Goal: Information Seeking & Learning: Learn about a topic

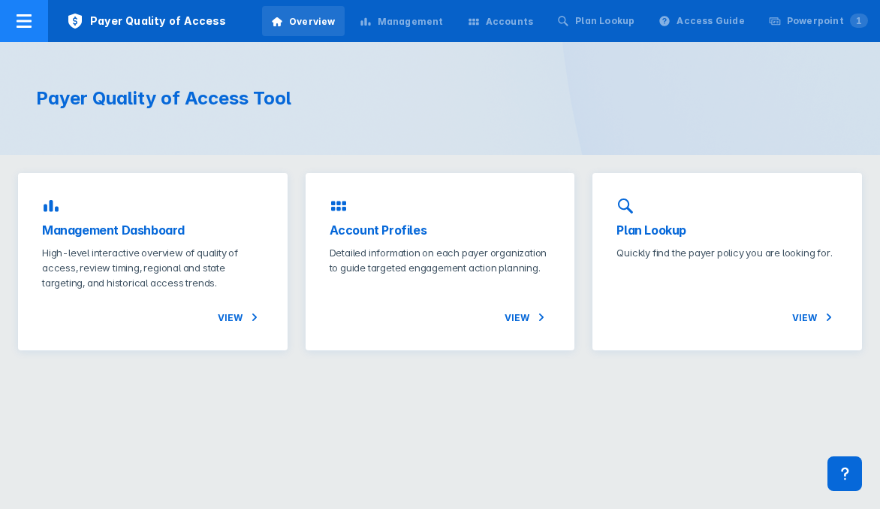
click at [35, 21] on div at bounding box center [24, 21] width 48 height 42
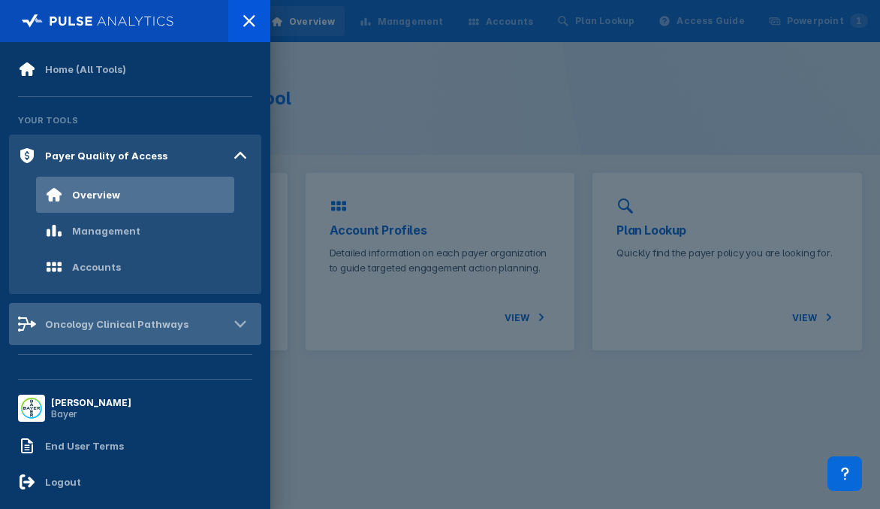
click at [135, 325] on div "Oncology Clinical Pathways" at bounding box center [116, 324] width 143 height 12
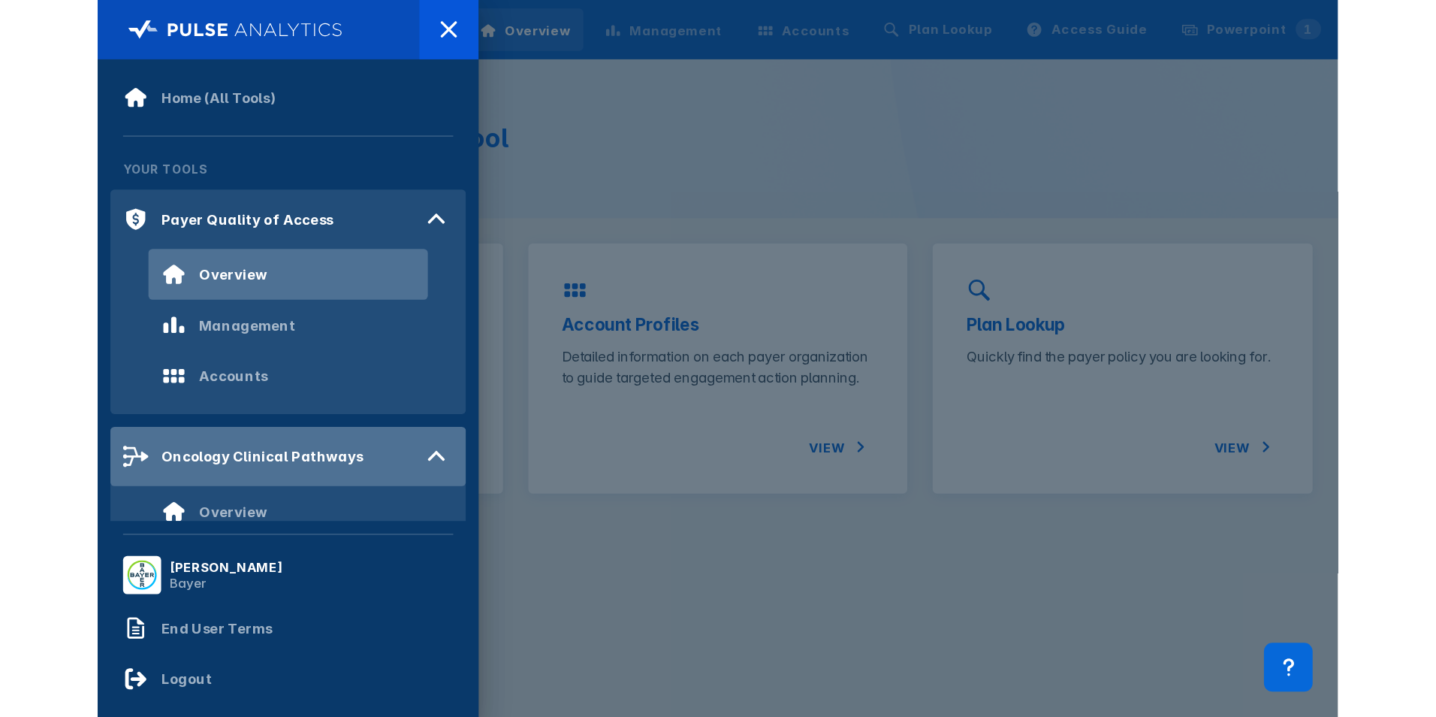
scroll to position [111, 0]
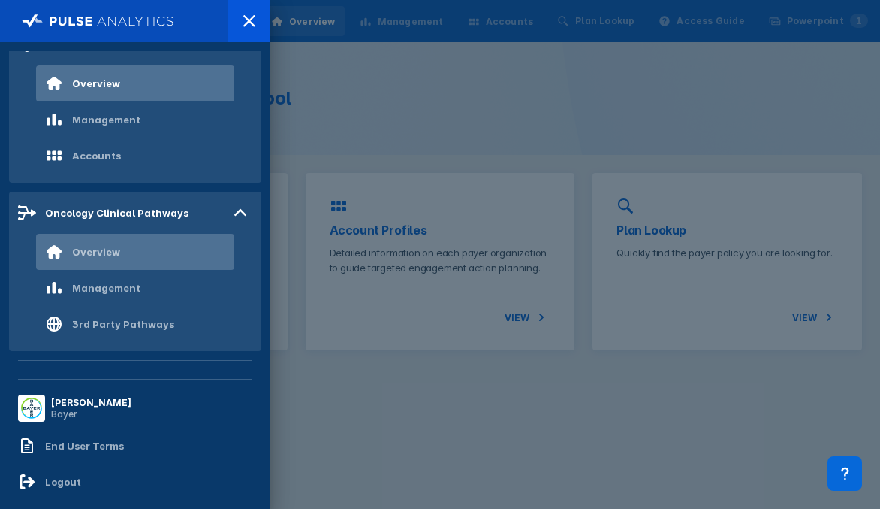
click at [126, 261] on div "Overview" at bounding box center [135, 252] width 198 height 36
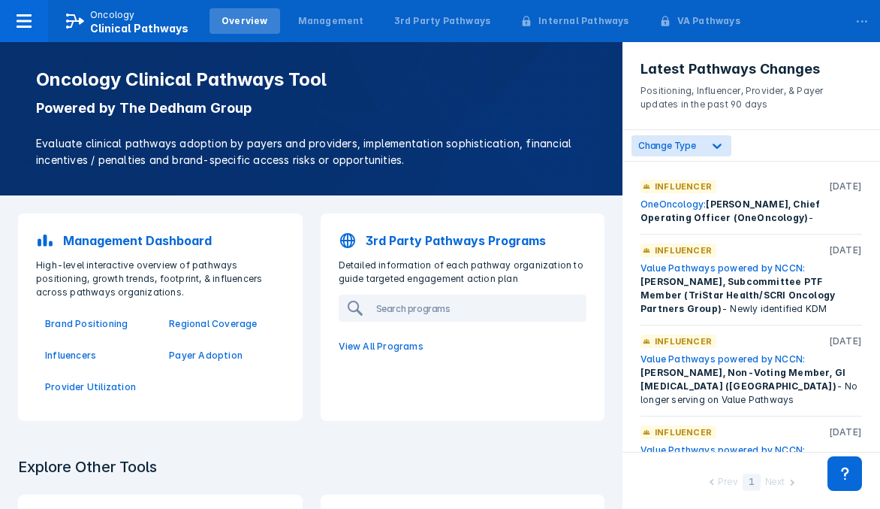
click at [877, 62] on header "Latest Pathways Changes Positioning, Influencer, Provider, & Payer updates in t…" at bounding box center [752, 86] width 258 height 88
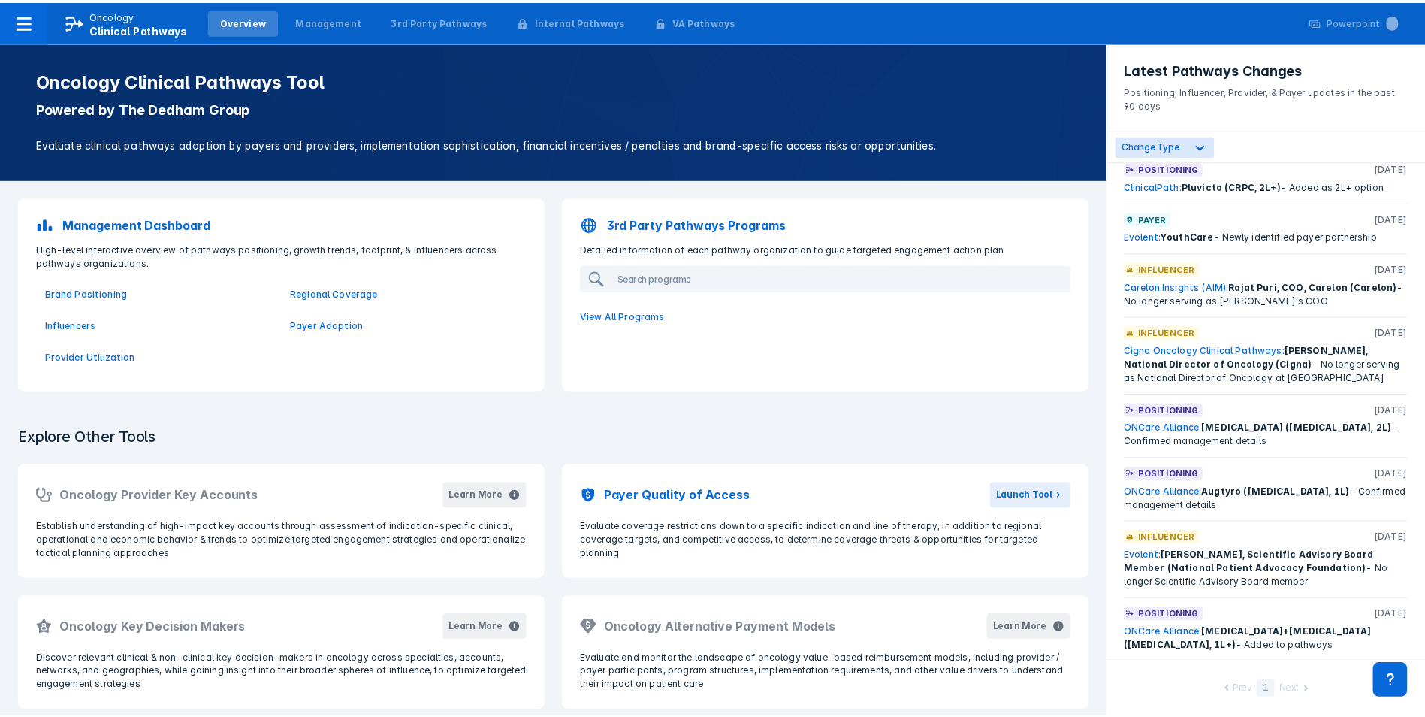
scroll to position [601, 0]
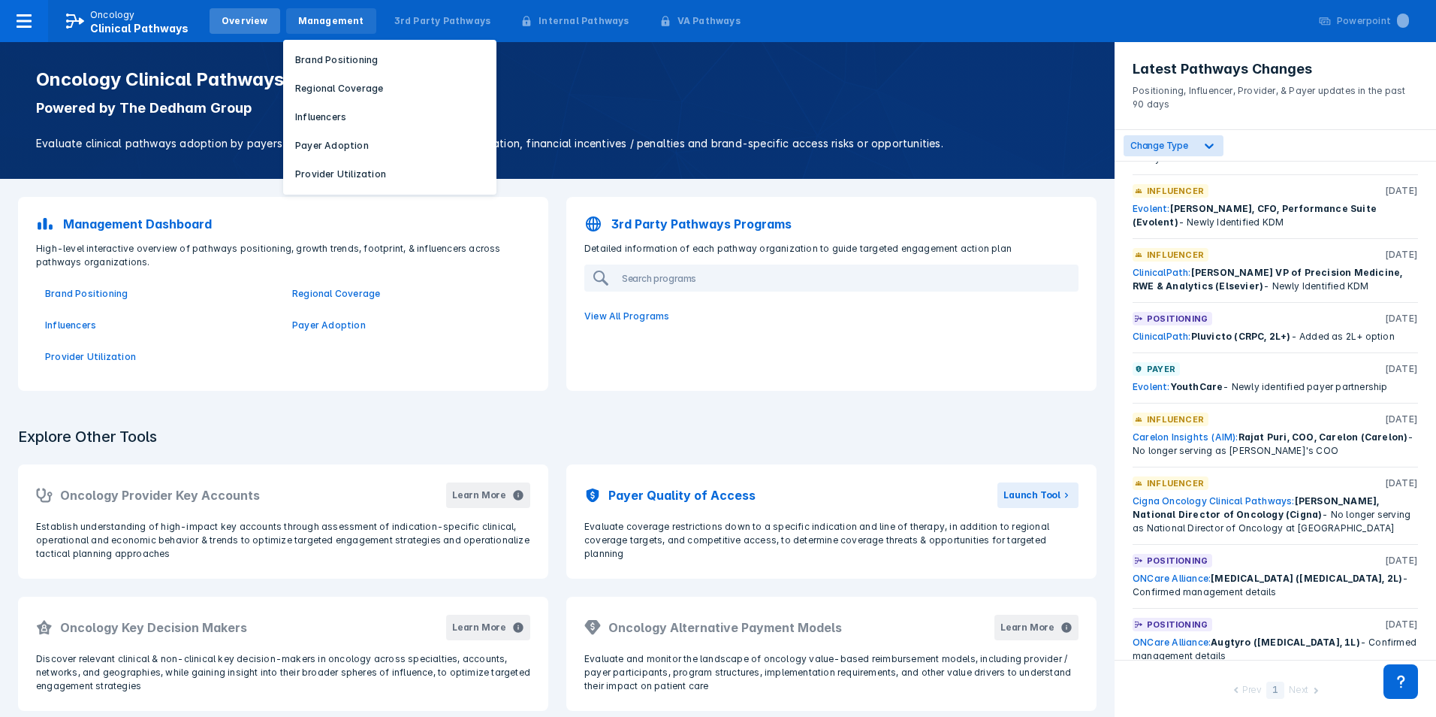
click at [341, 20] on div "Management" at bounding box center [331, 21] width 66 height 14
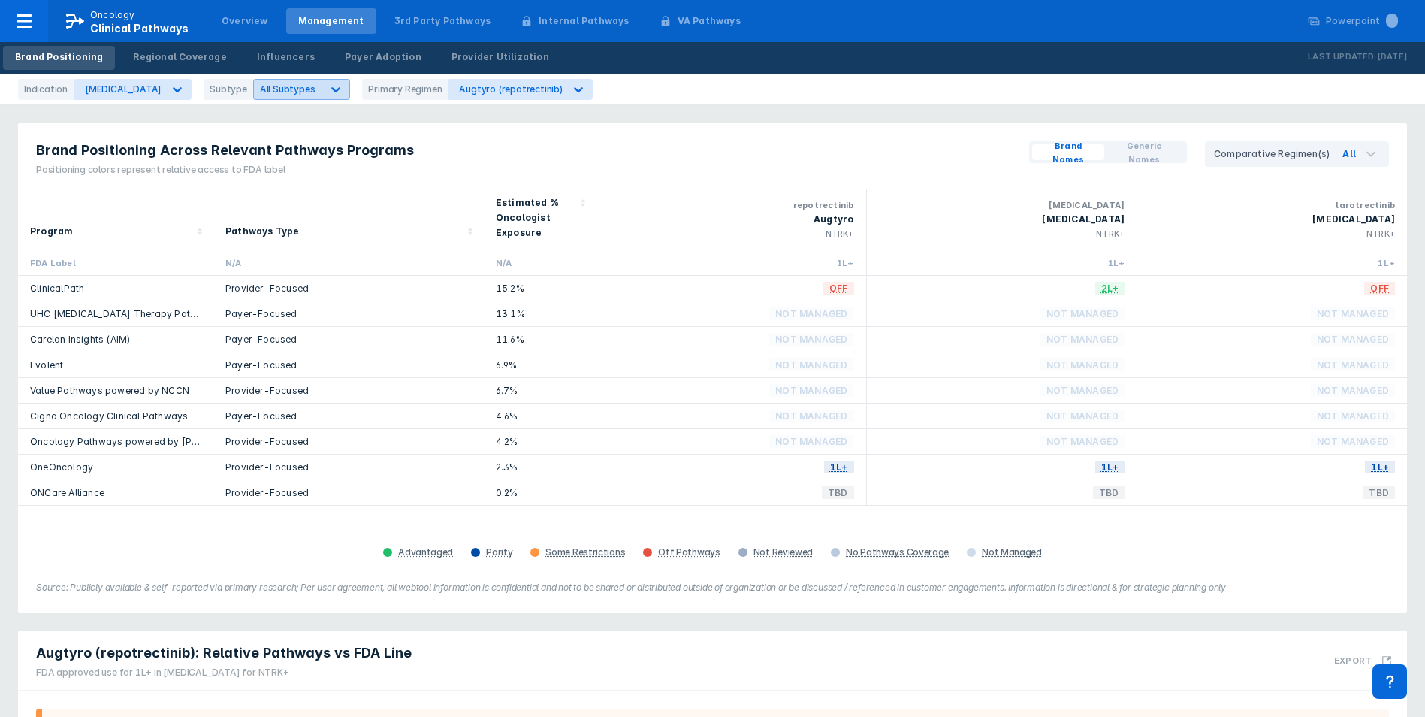
click at [289, 91] on span "All Subtypes" at bounding box center [288, 88] width 56 height 11
click at [142, 90] on div "[MEDICAL_DATA]" at bounding box center [123, 88] width 77 height 11
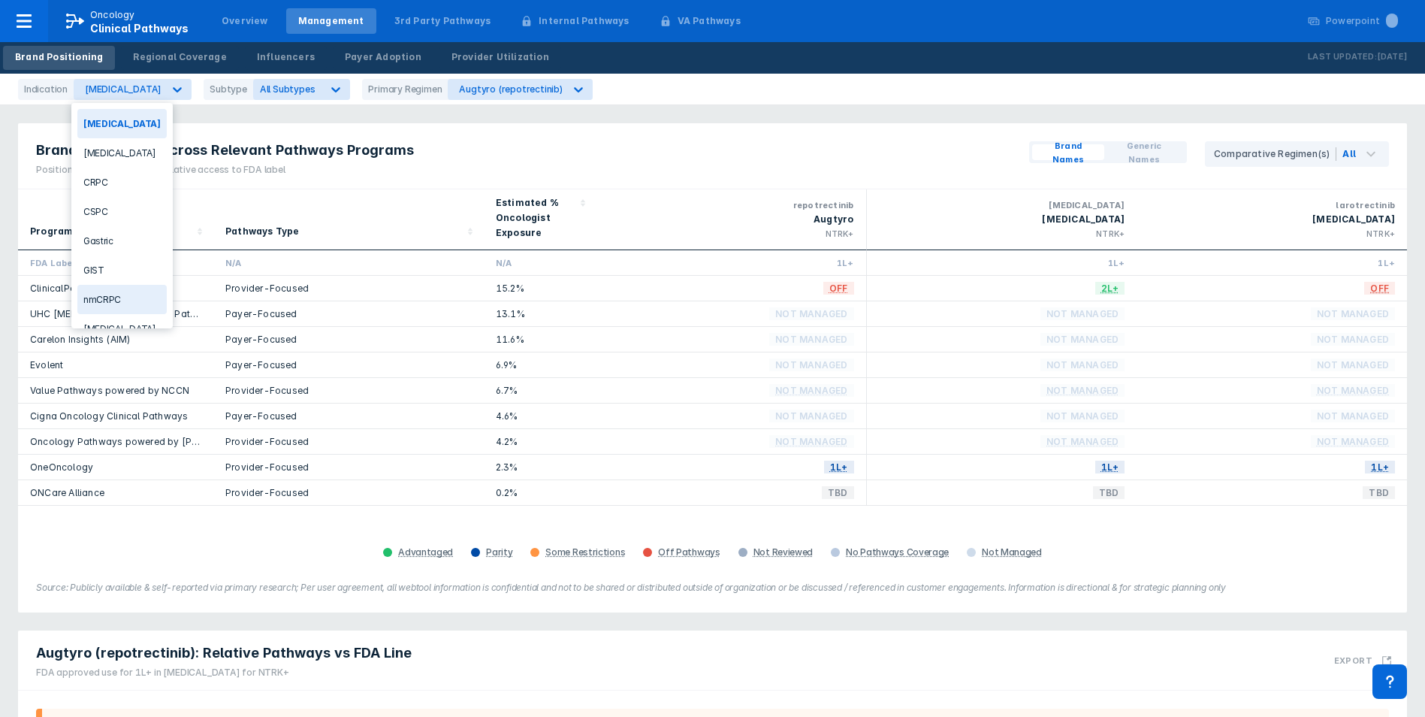
scroll to position [50, 0]
click at [131, 279] on div "[MEDICAL_DATA]" at bounding box center [121, 278] width 89 height 29
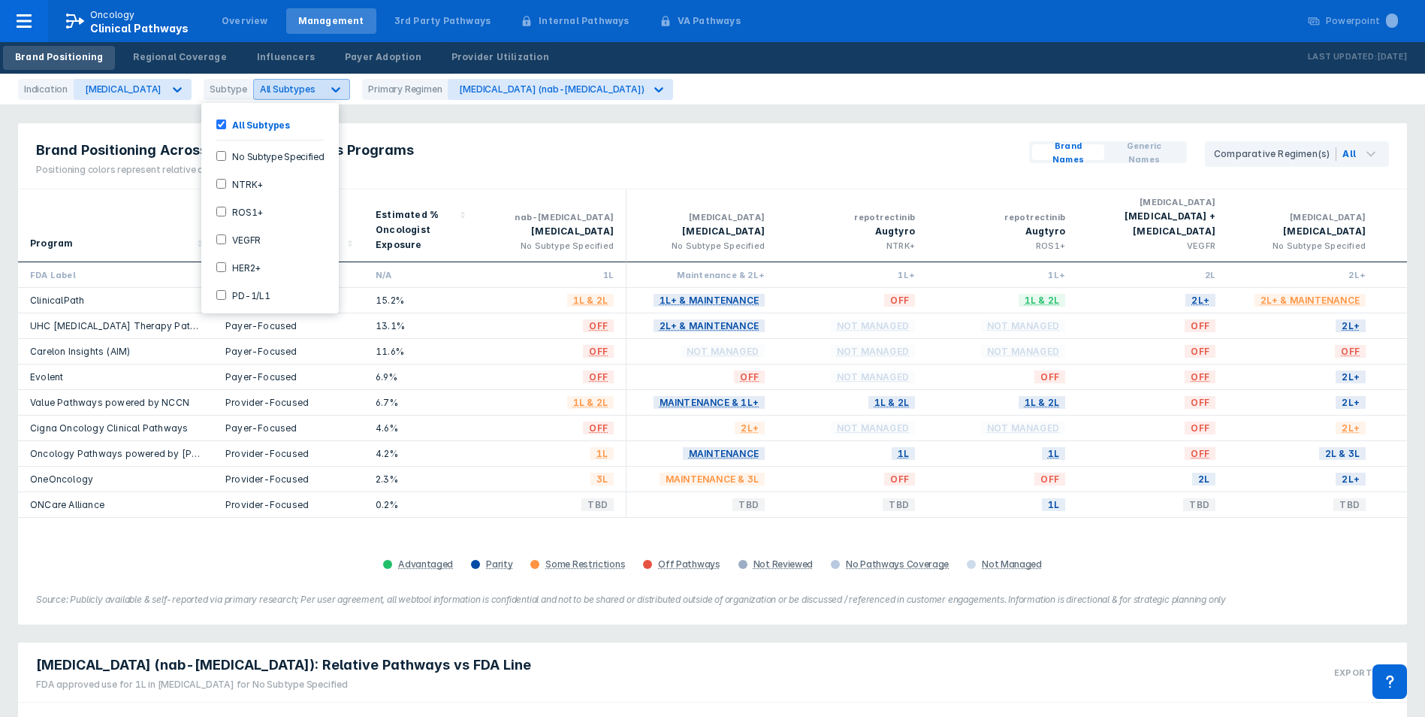
click at [328, 92] on icon at bounding box center [335, 89] width 15 height 15
click at [243, 264] on label "HER2+" at bounding box center [243, 267] width 35 height 13
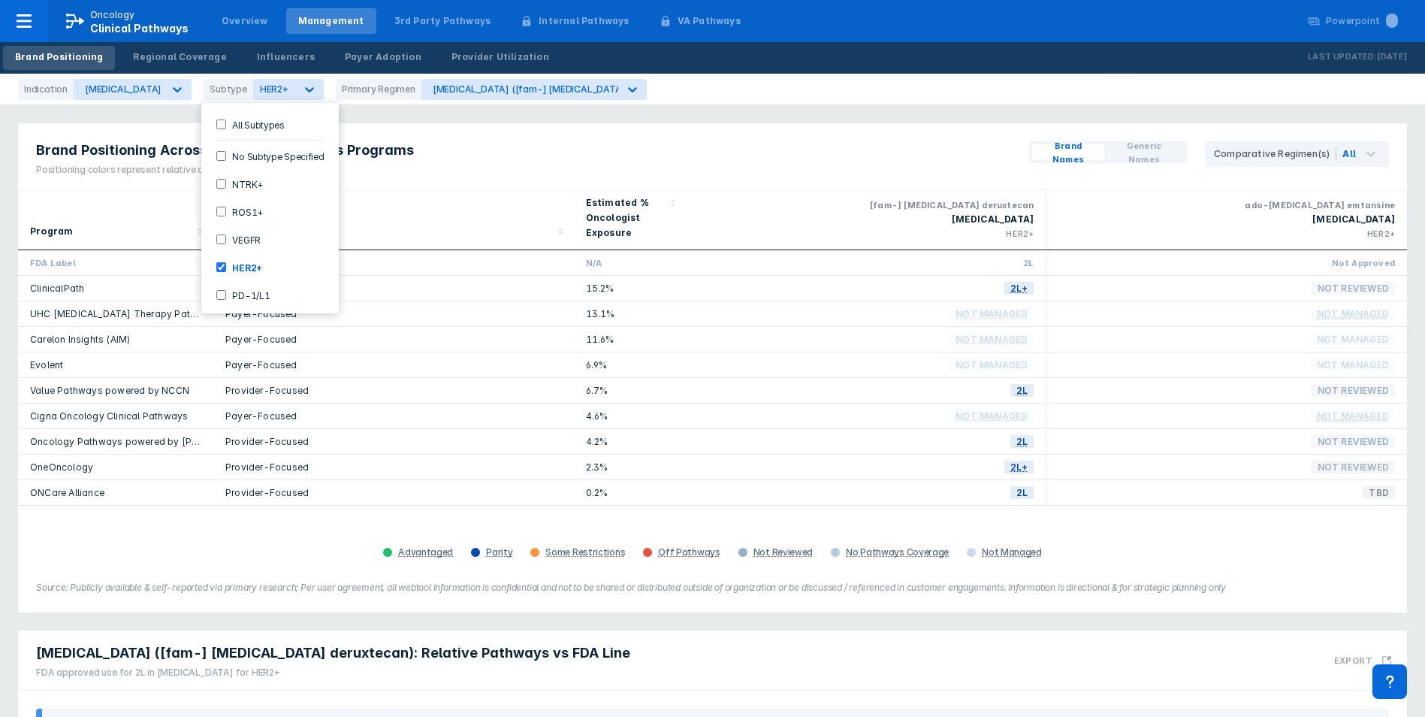
click at [482, 181] on div "Brand Positioning Across Relevant Pathways Programs Positioning colors represen…" at bounding box center [712, 156] width 1389 height 66
click at [61, 294] on div "ClinicalPath" at bounding box center [115, 288] width 171 height 13
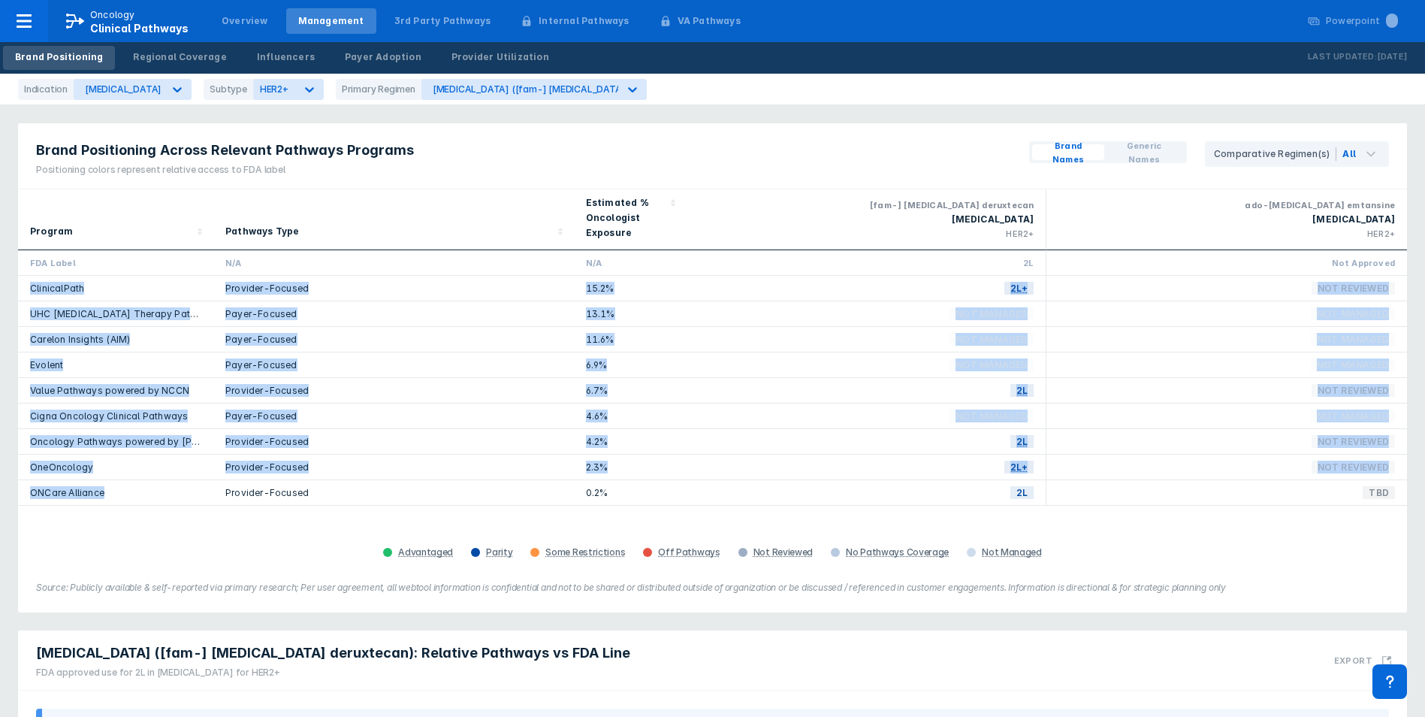
drag, startPoint x: 25, startPoint y: 290, endPoint x: 122, endPoint y: 490, distance: 222.4
click at [122, 490] on div "FDA Label N/A N/A 2L Not Approved ClinicalPath Provider-Focused 15.2% 2L+ Not R…" at bounding box center [712, 377] width 1389 height 255
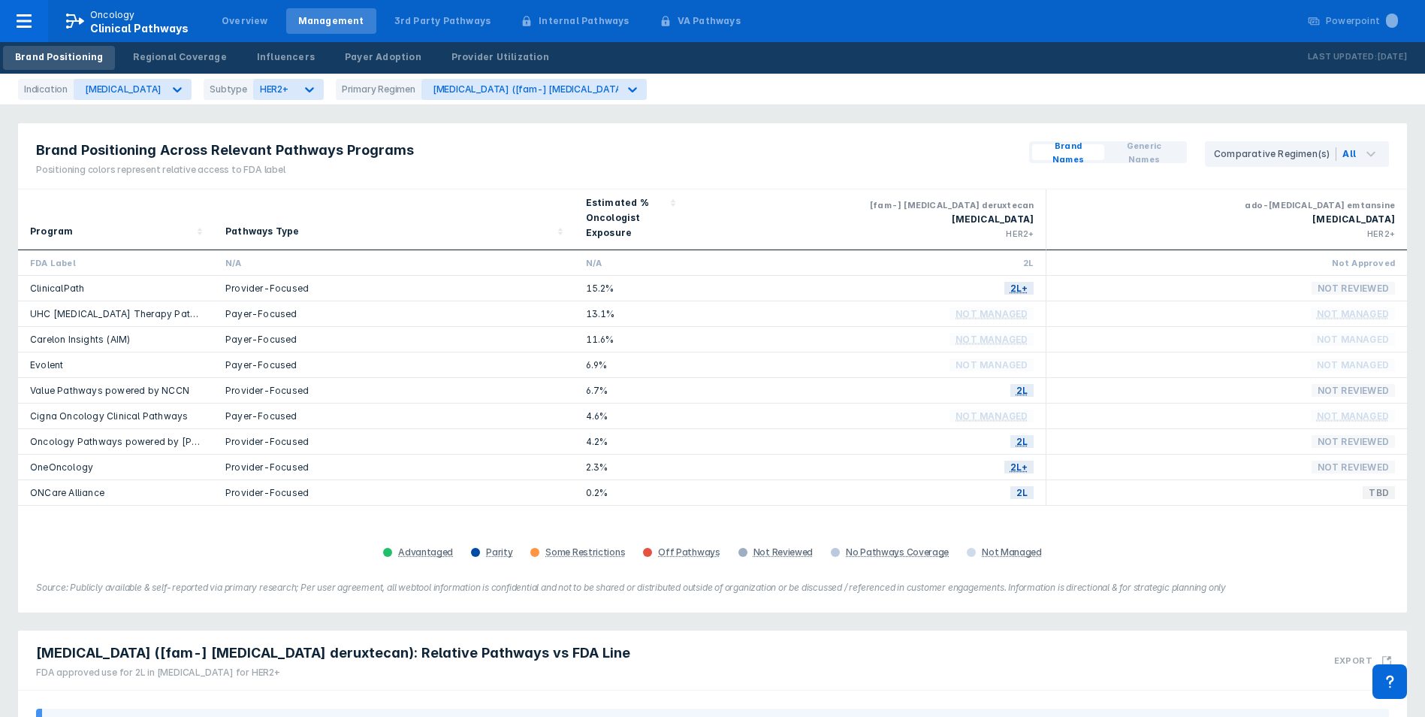
drag, startPoint x: 122, startPoint y: 490, endPoint x: 173, endPoint y: 525, distance: 61.5
click at [173, 524] on div "Program Pathways Type Estimated % Oncologist Exposure [fam-] [MEDICAL_DATA] der…" at bounding box center [712, 375] width 1389 height 373
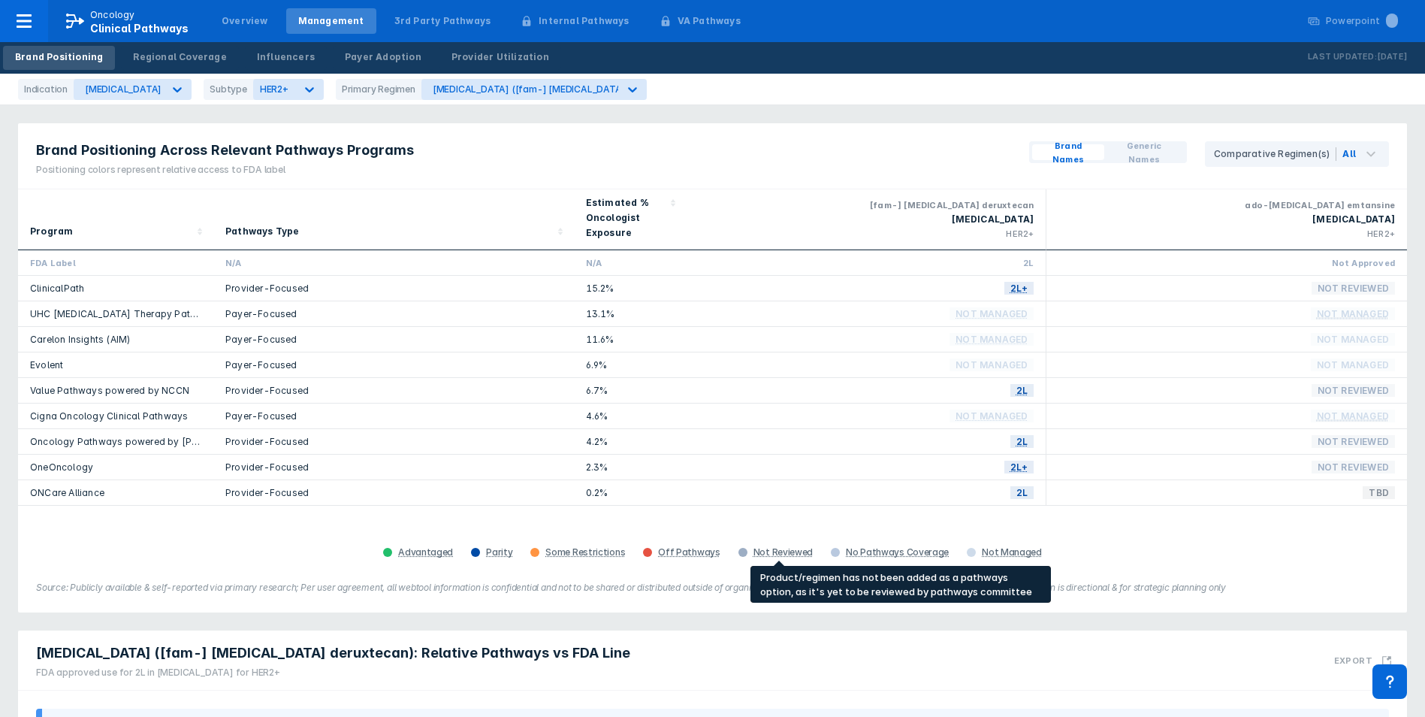
click at [768, 551] on div "Not Reviewed" at bounding box center [782, 552] width 59 height 12
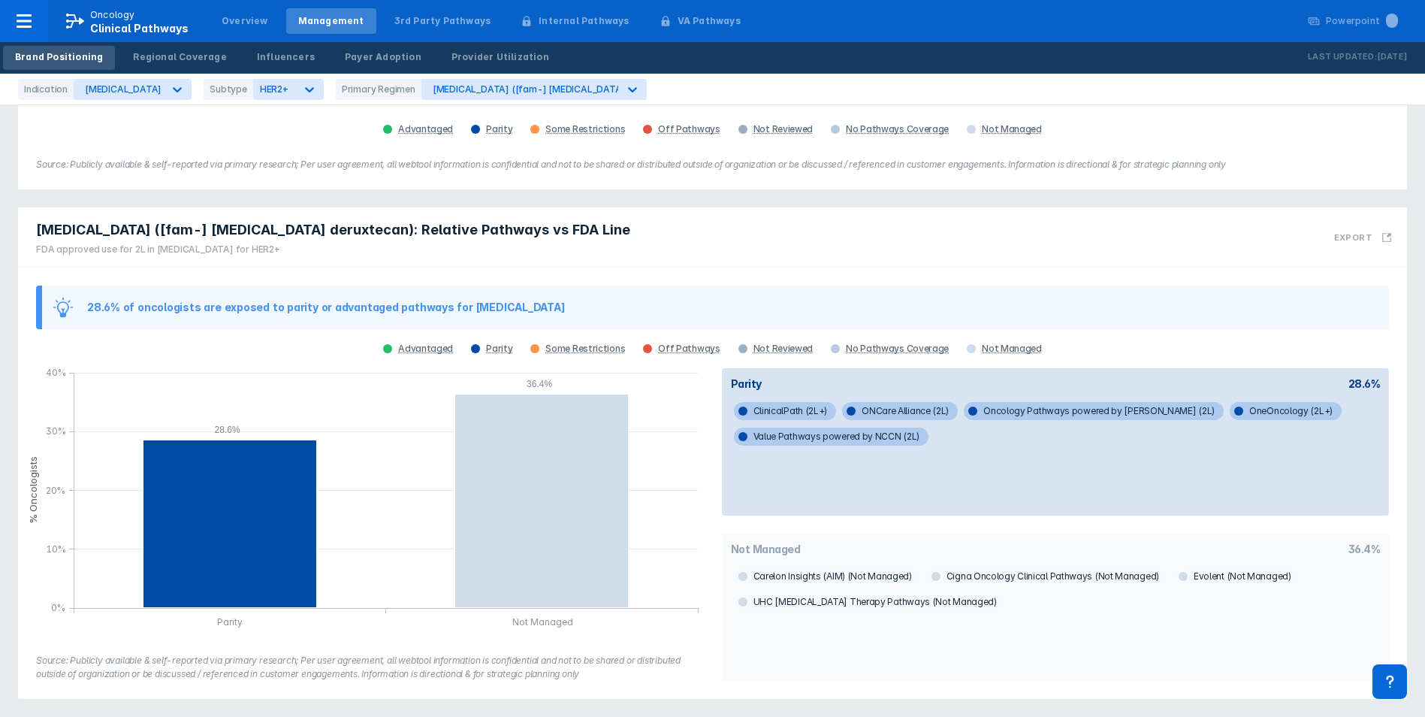
scroll to position [47, 0]
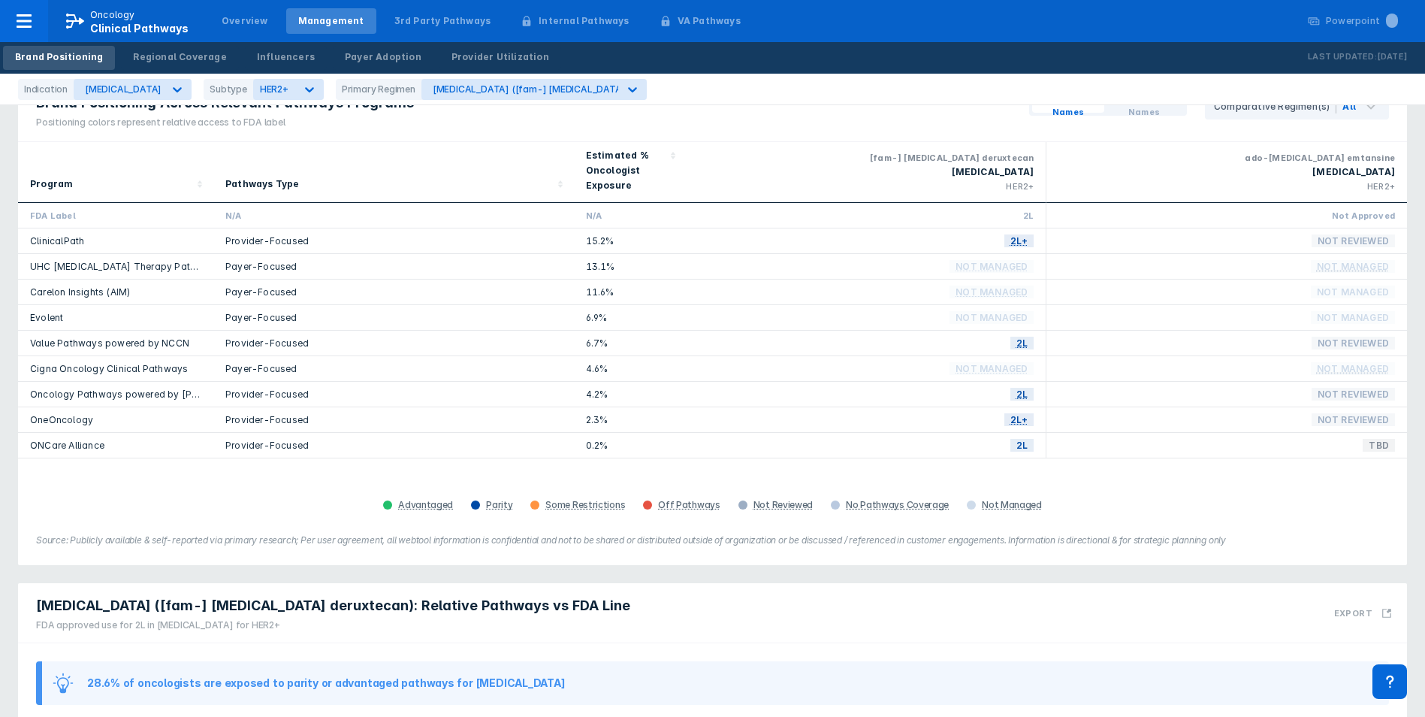
click at [381, 137] on div "Brand Positioning Across Relevant Pathways Programs Positioning colors represen…" at bounding box center [225, 108] width 414 height 65
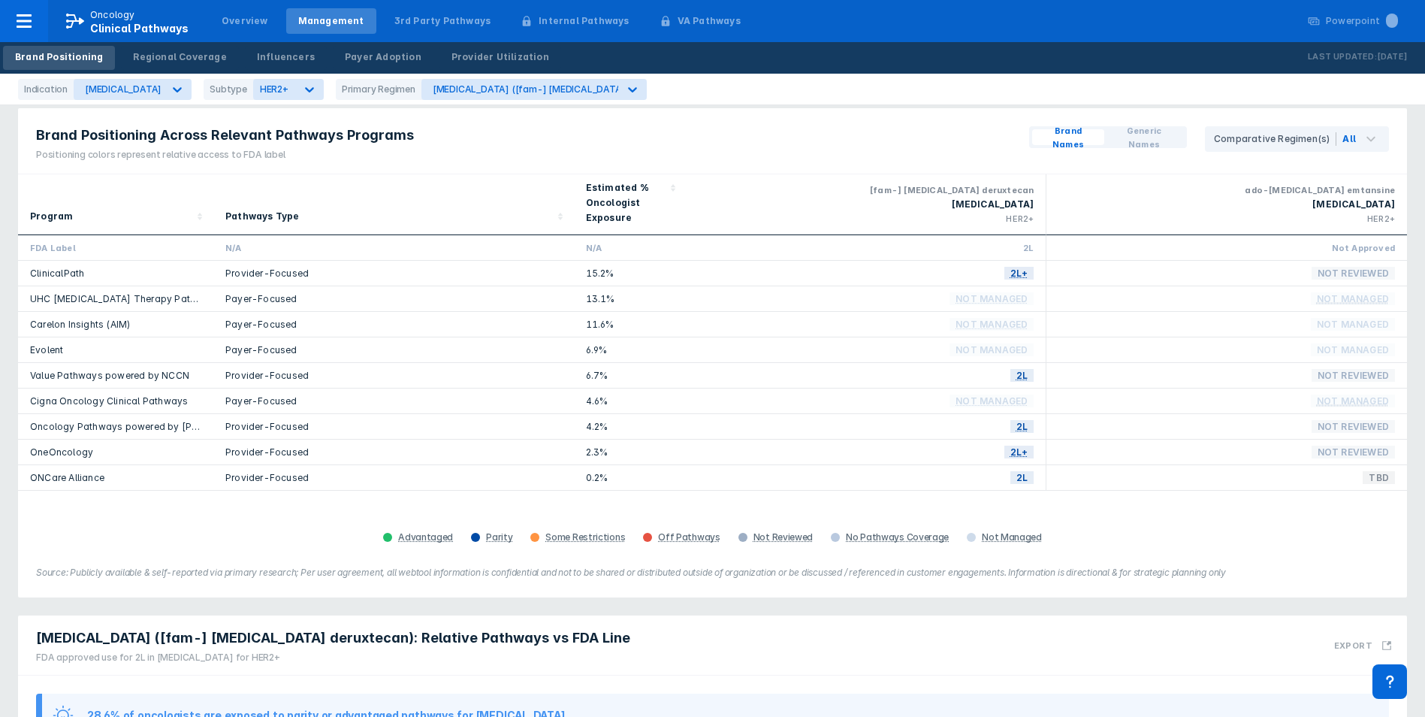
scroll to position [0, 0]
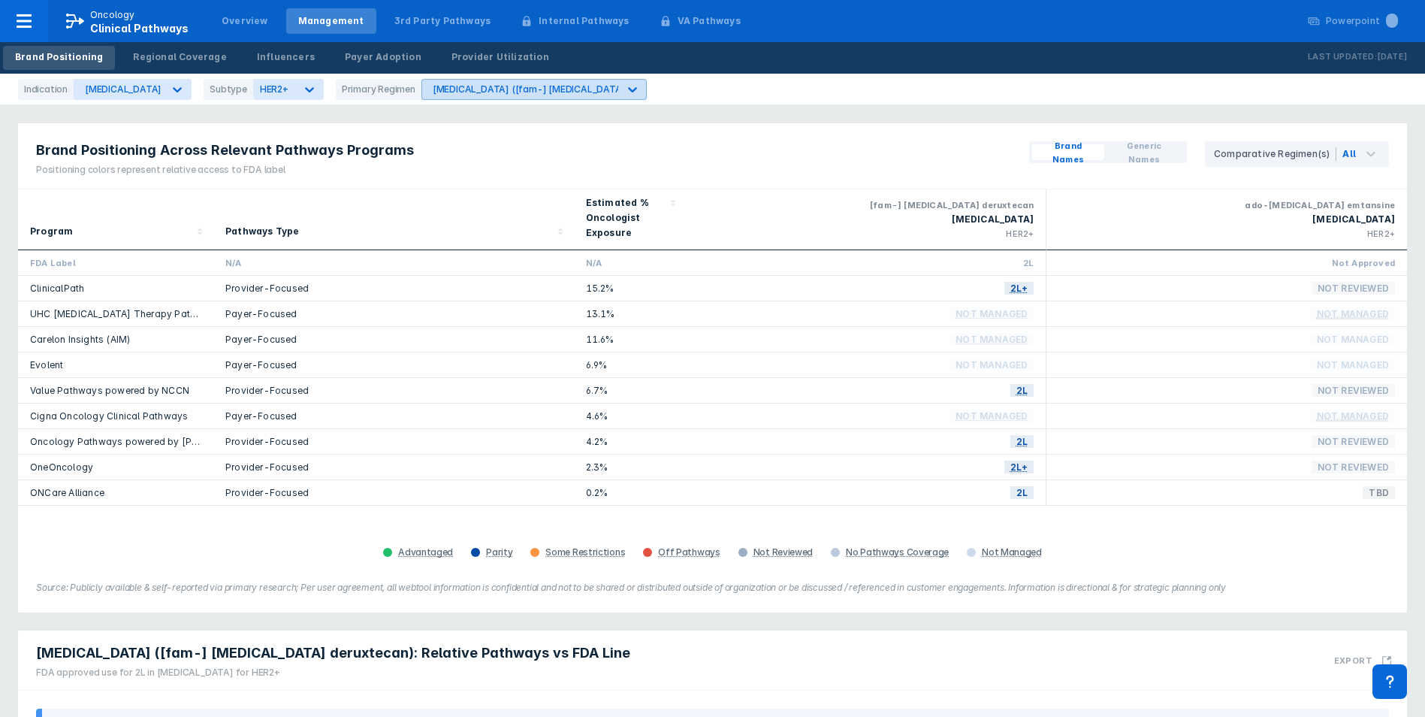
click at [628, 90] on icon at bounding box center [632, 89] width 9 height 5
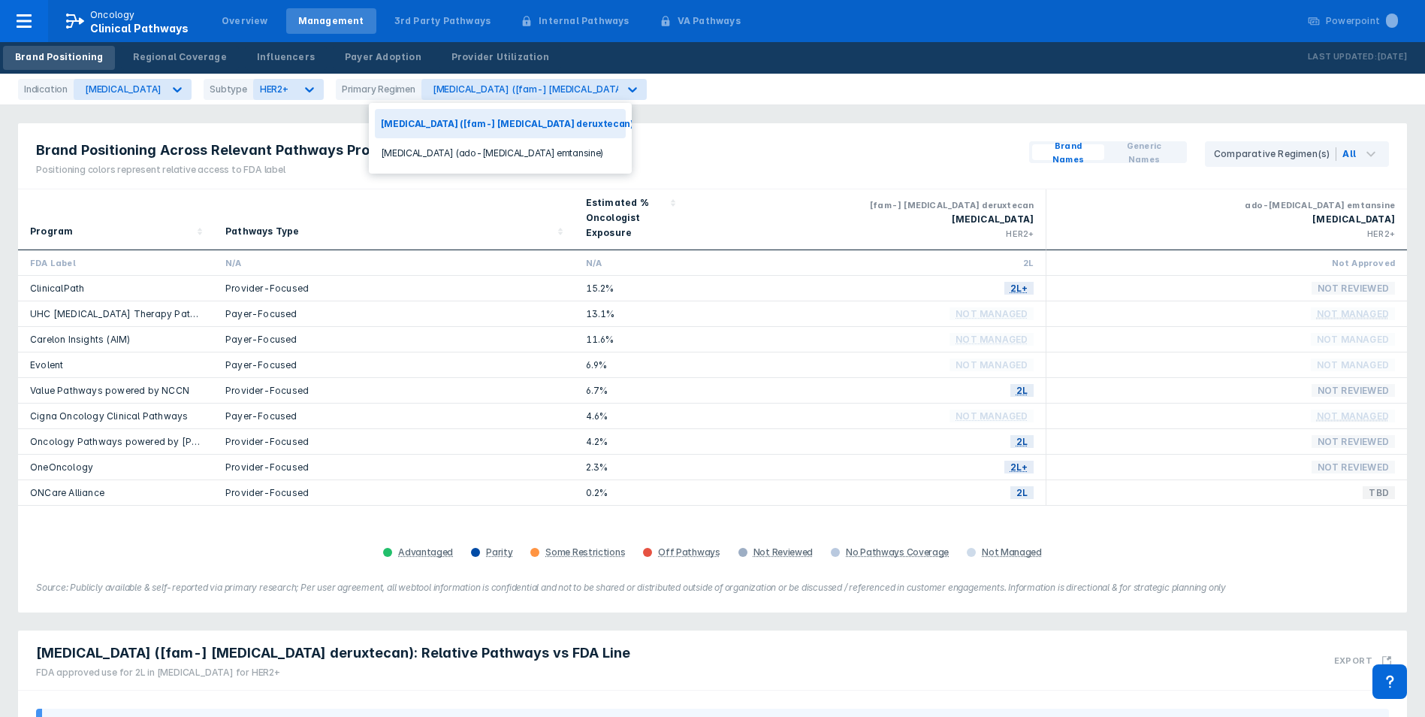
click at [666, 122] on div "Brand Positioning Across Relevant Pathways Programs Positioning colors represen…" at bounding box center [712, 367] width 1407 height 507
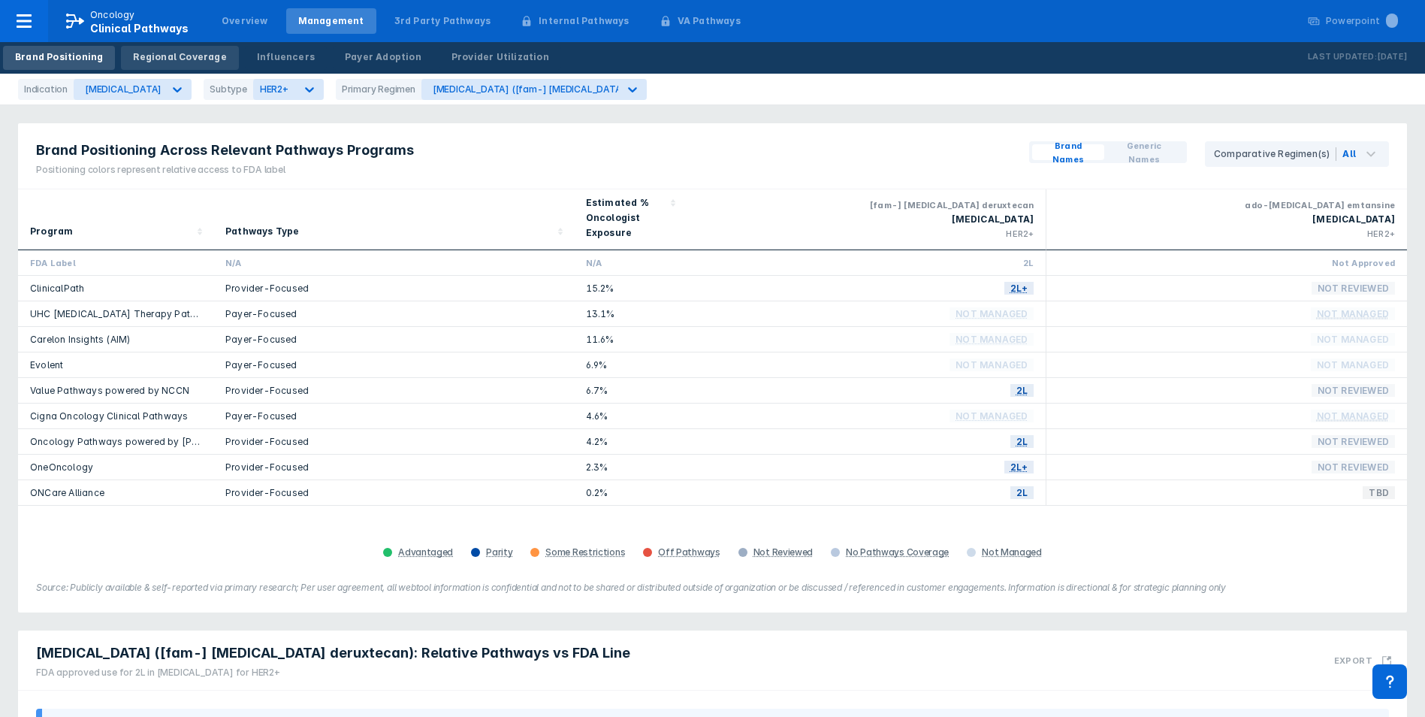
click at [163, 56] on div "Regional Coverage" at bounding box center [179, 57] width 93 height 14
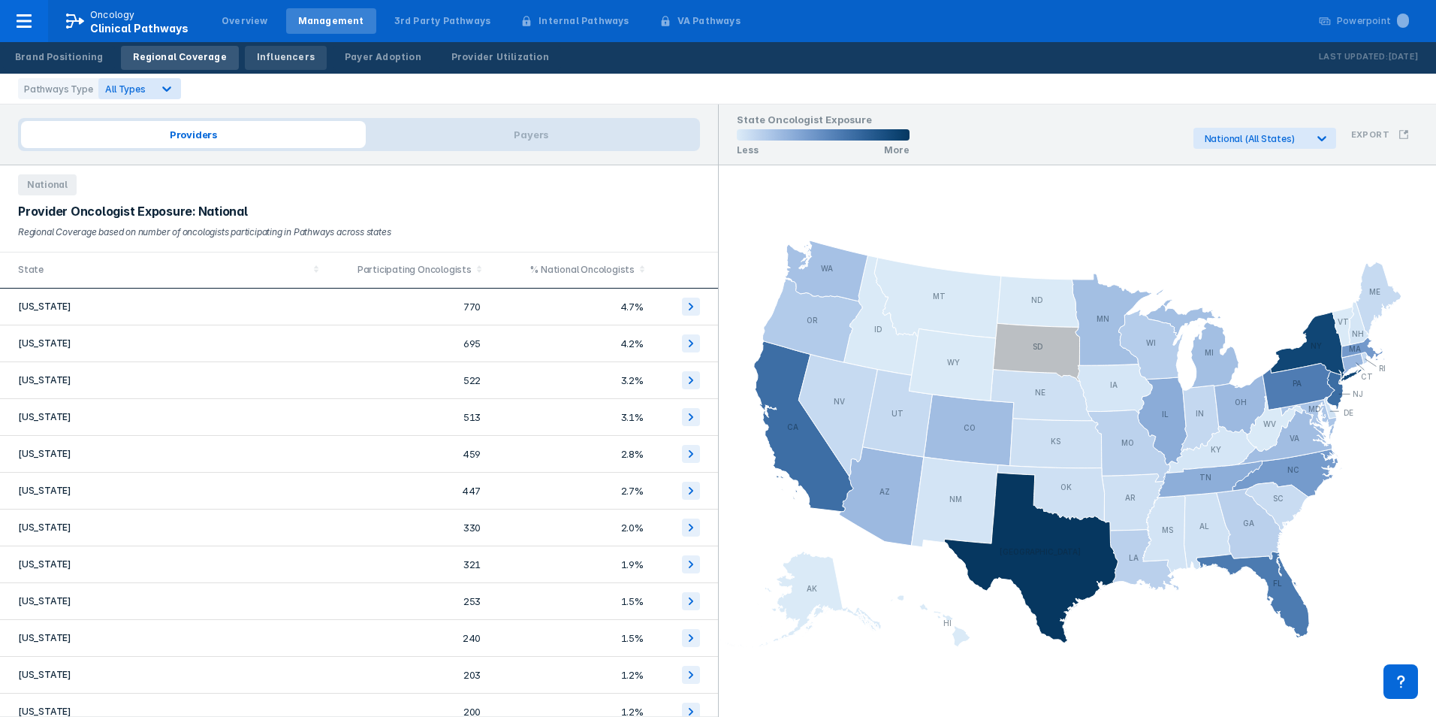
click at [296, 55] on link "Influencers" at bounding box center [286, 58] width 82 height 24
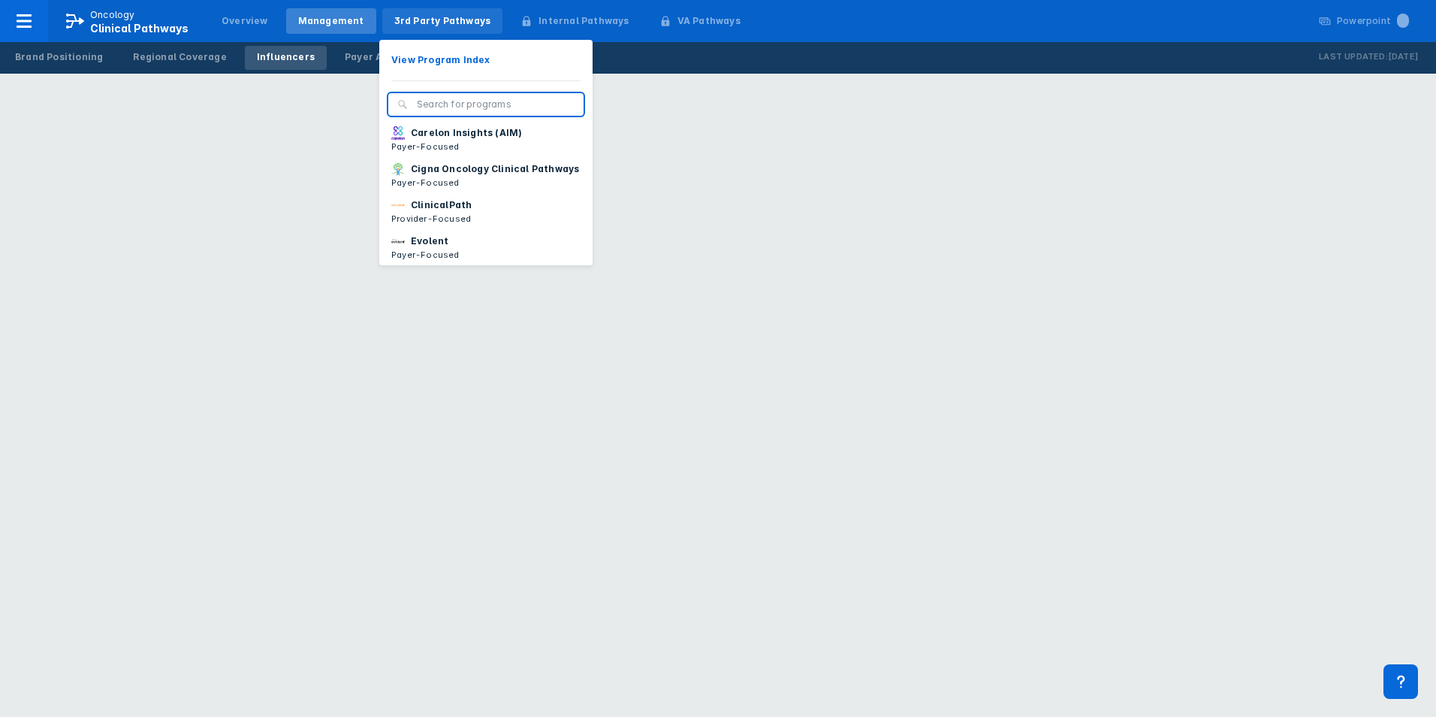
click at [422, 18] on div "3rd Party Pathways" at bounding box center [442, 21] width 97 height 14
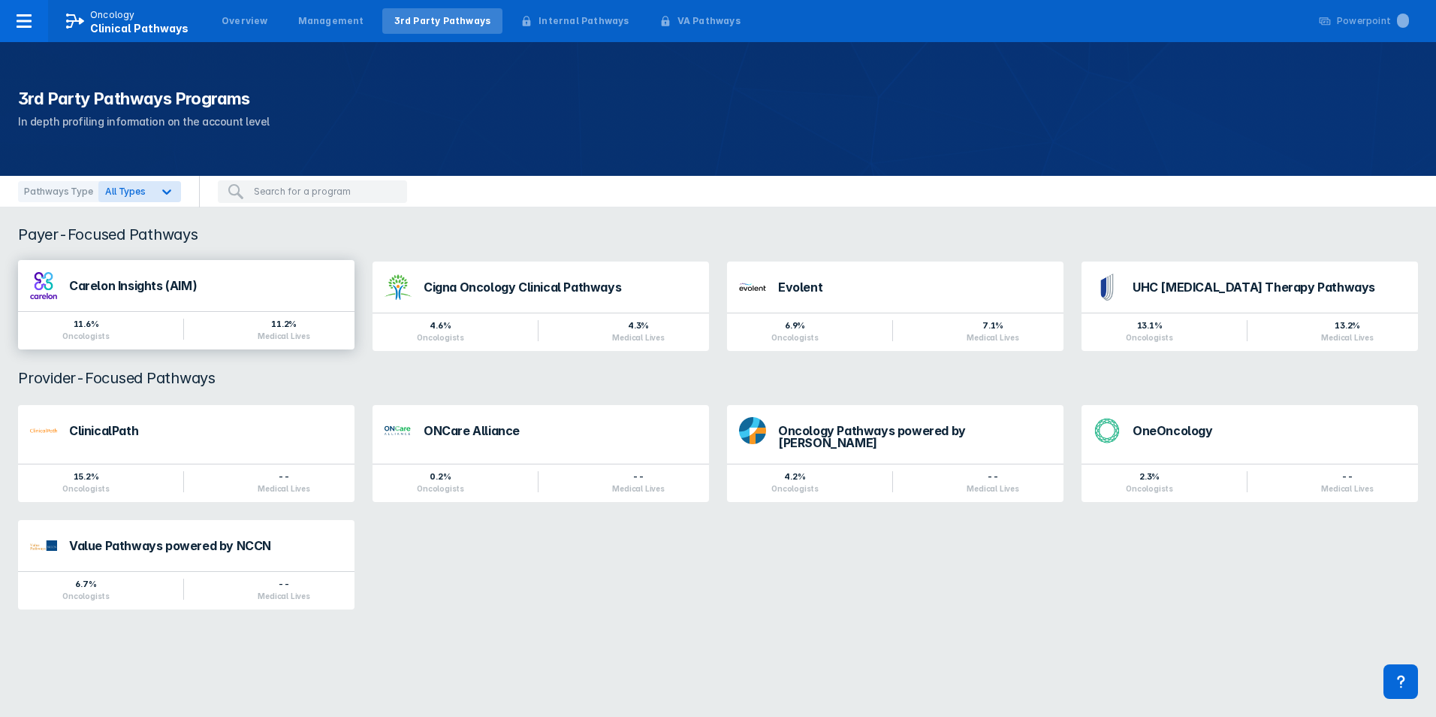
click at [207, 295] on div "Carelon Insights (AIM)" at bounding box center [205, 289] width 273 height 20
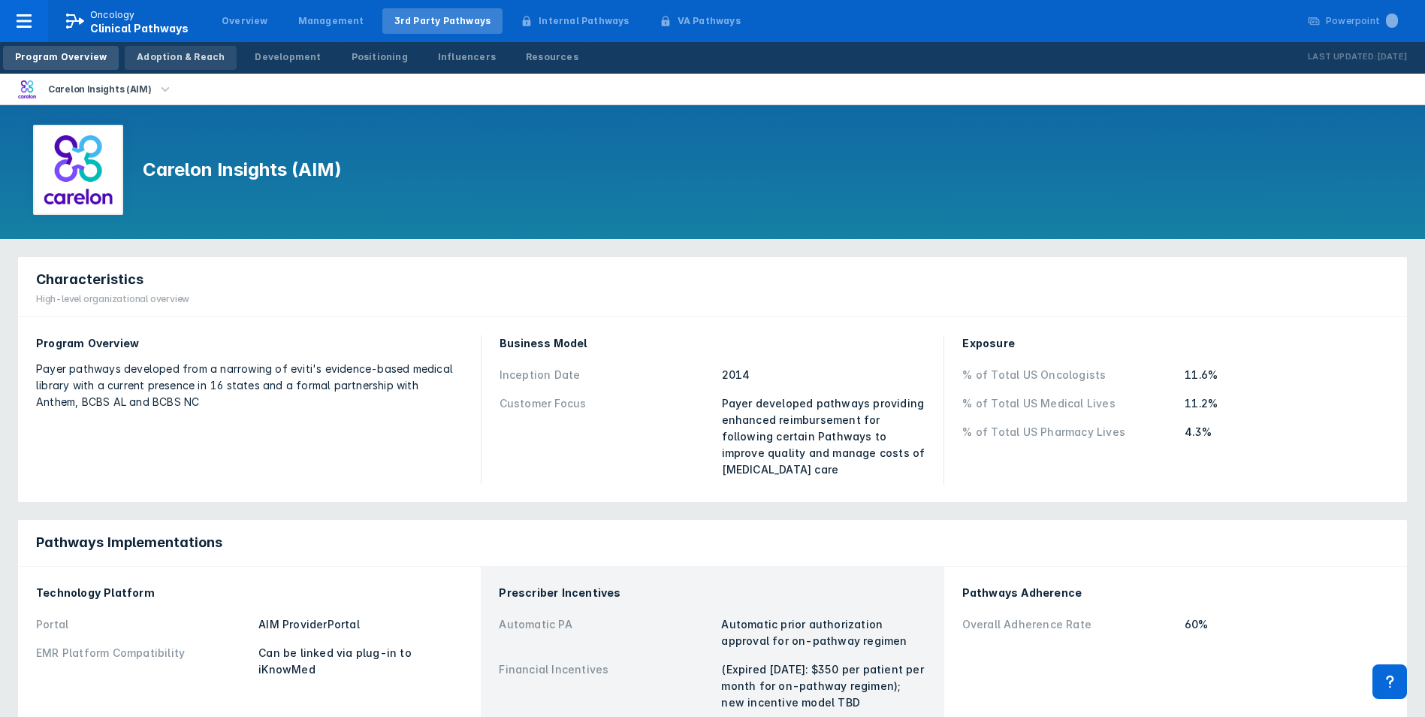
click at [201, 58] on div "Adoption & Reach" at bounding box center [181, 57] width 88 height 14
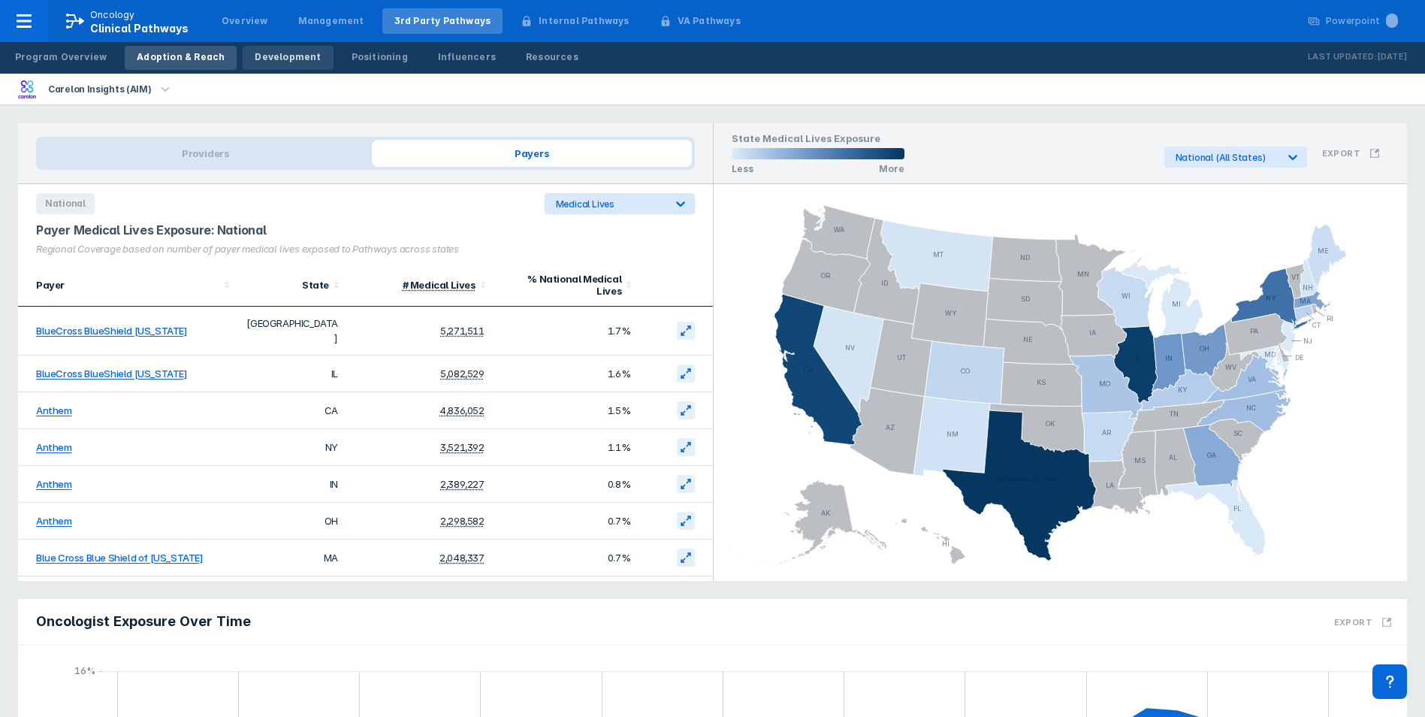
click at [282, 60] on div "Development" at bounding box center [288, 57] width 66 height 14
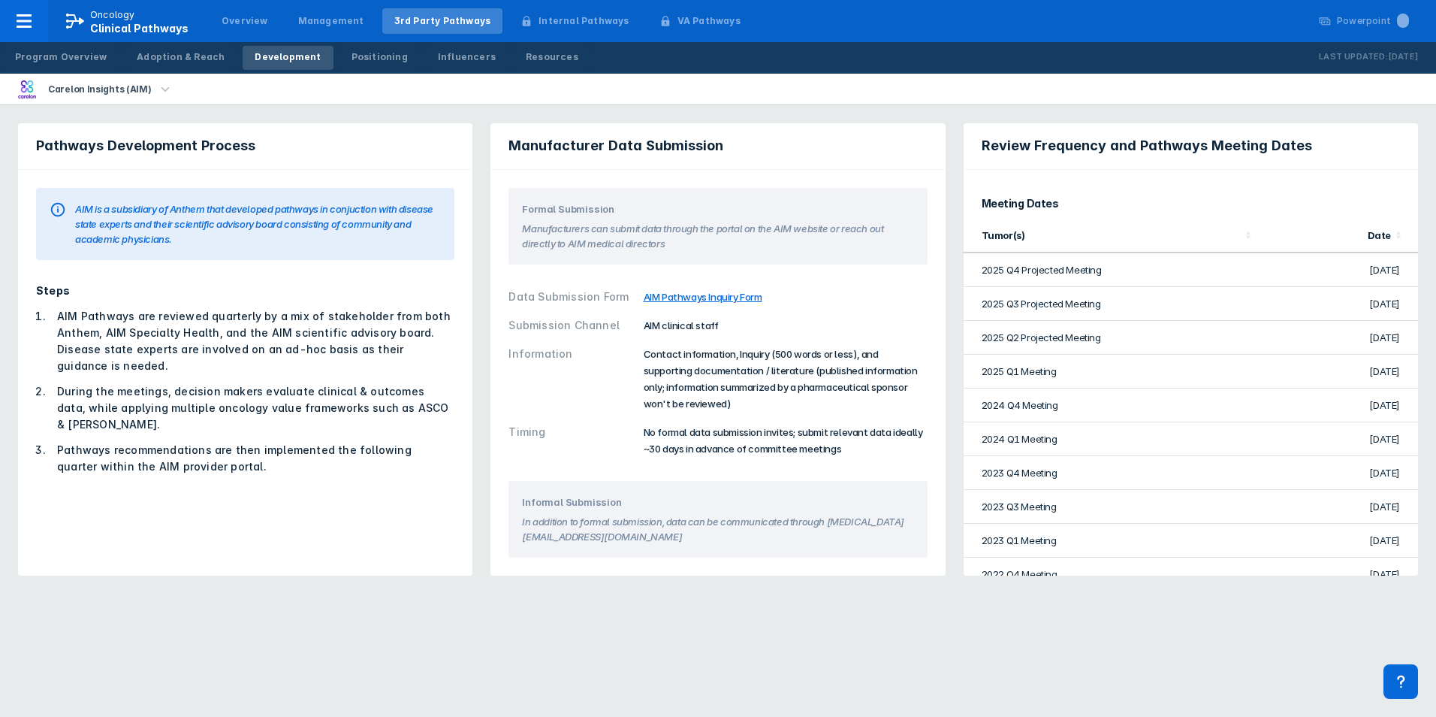
click at [658, 379] on div "Contact information, Inquiry (500 words or less), and supporting documentation …" at bounding box center [786, 379] width 284 height 66
click at [480, 395] on div "Pathways Development Process AIM is a subsidiary of Anthem that developed pathw…" at bounding box center [245, 349] width 473 height 470
click at [685, 363] on div "Contact information, Inquiry (500 words or less), and supporting documentation …" at bounding box center [786, 379] width 284 height 66
click at [365, 53] on div "Positioning" at bounding box center [380, 57] width 56 height 14
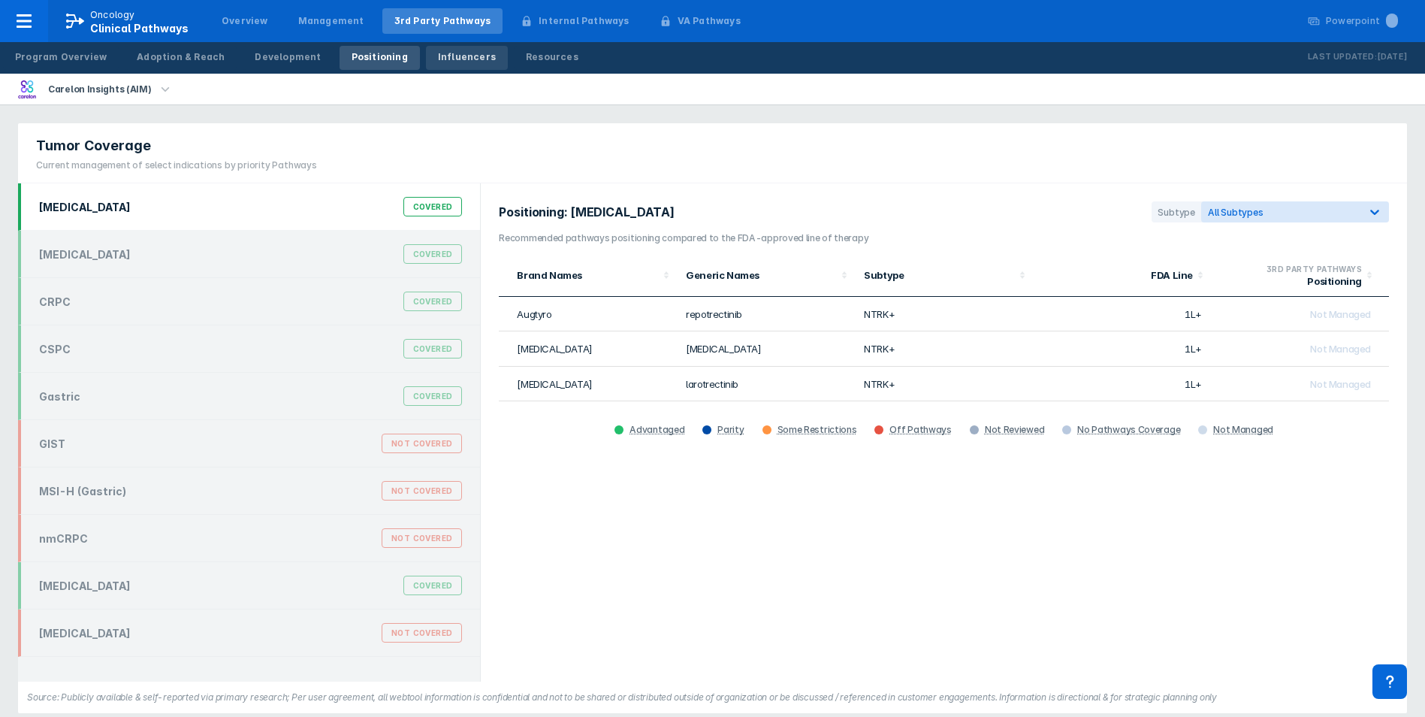
click at [442, 60] on div "Influencers" at bounding box center [467, 57] width 58 height 14
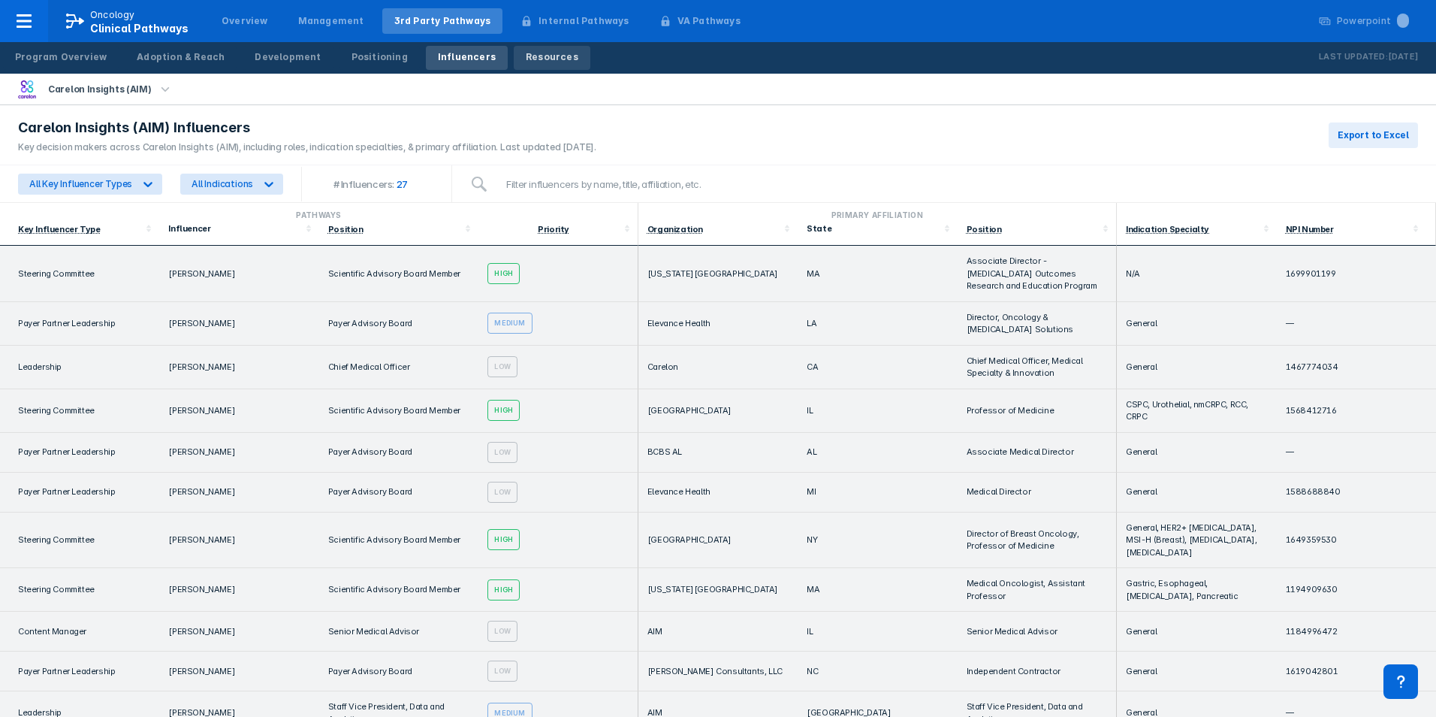
click at [526, 59] on div "Resources" at bounding box center [552, 57] width 53 height 14
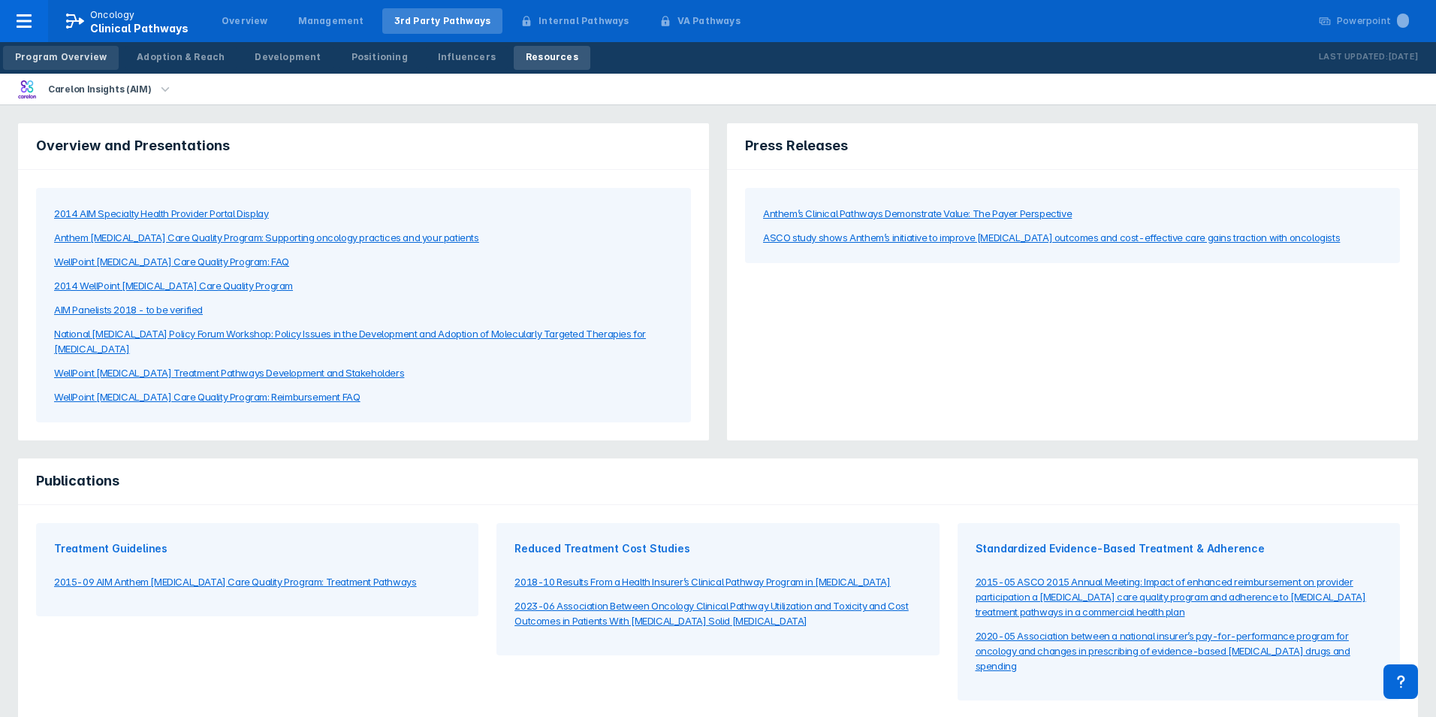
click at [80, 59] on div "Program Overview" at bounding box center [61, 57] width 92 height 14
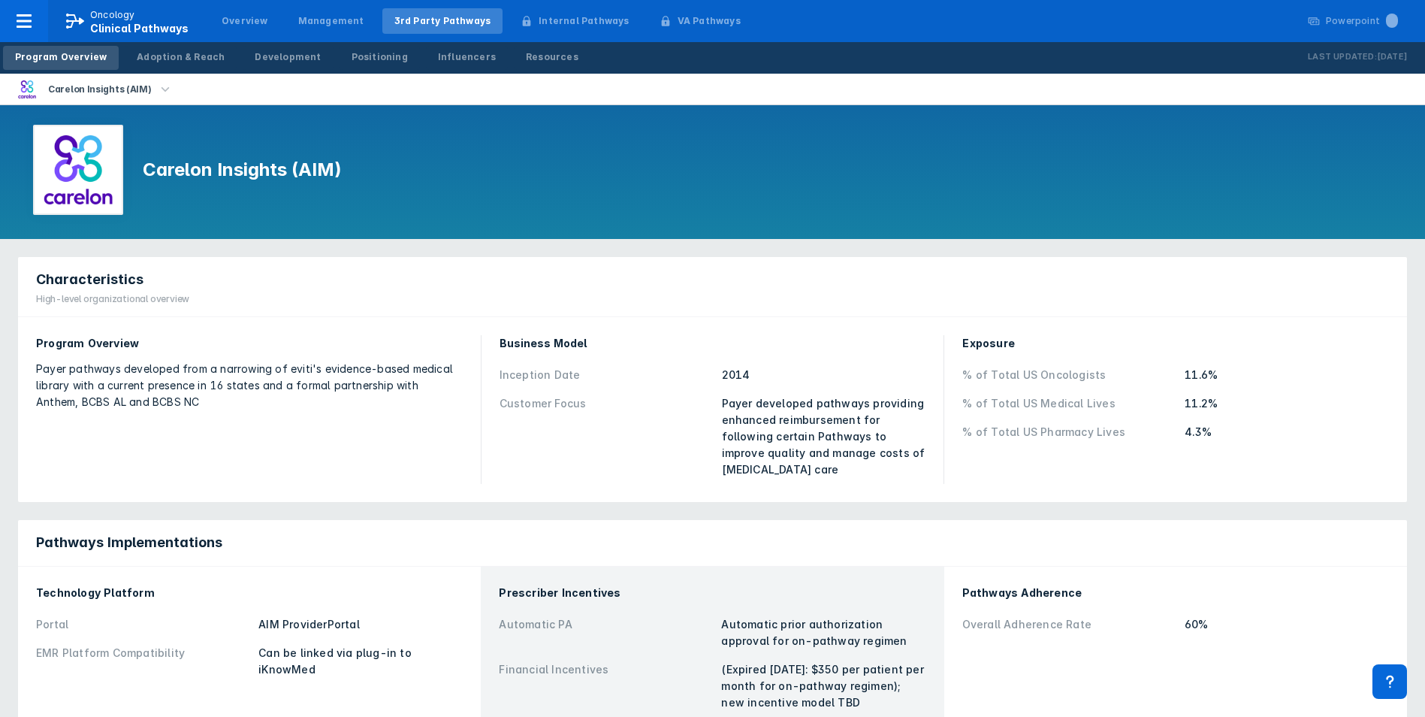
click at [557, 490] on div "Characteristics High-level organizational overview Program Overview Payer pathw…" at bounding box center [712, 379] width 1407 height 263
click at [427, 316] on div "Characteristics High-level organizational overview" at bounding box center [712, 287] width 1389 height 60
click at [176, 59] on div "Adoption & Reach" at bounding box center [181, 57] width 88 height 14
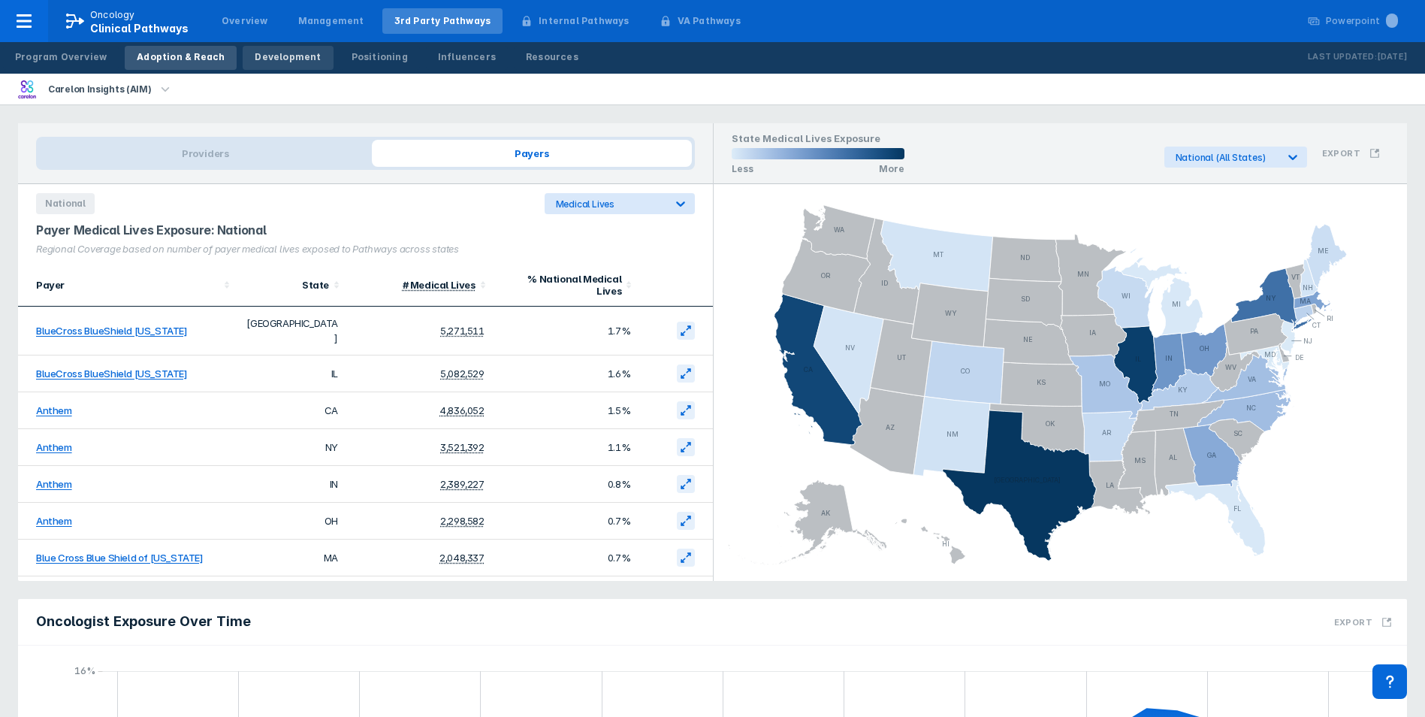
click at [255, 61] on div "Development" at bounding box center [288, 57] width 66 height 14
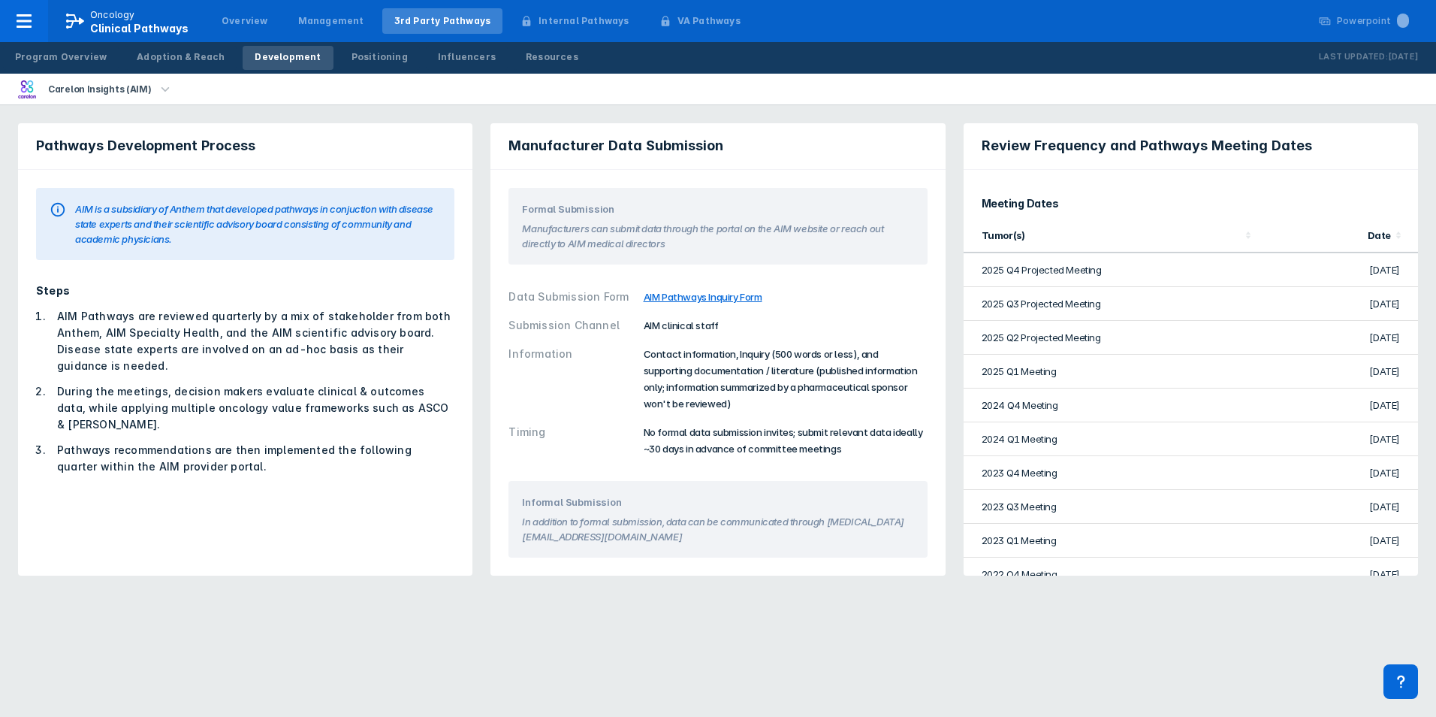
click at [286, 391] on li "During the meetings, decision makers evaluate clinical & outcomes data, while a…" at bounding box center [251, 408] width 406 height 50
click at [234, 26] on div "Overview" at bounding box center [245, 21] width 47 height 14
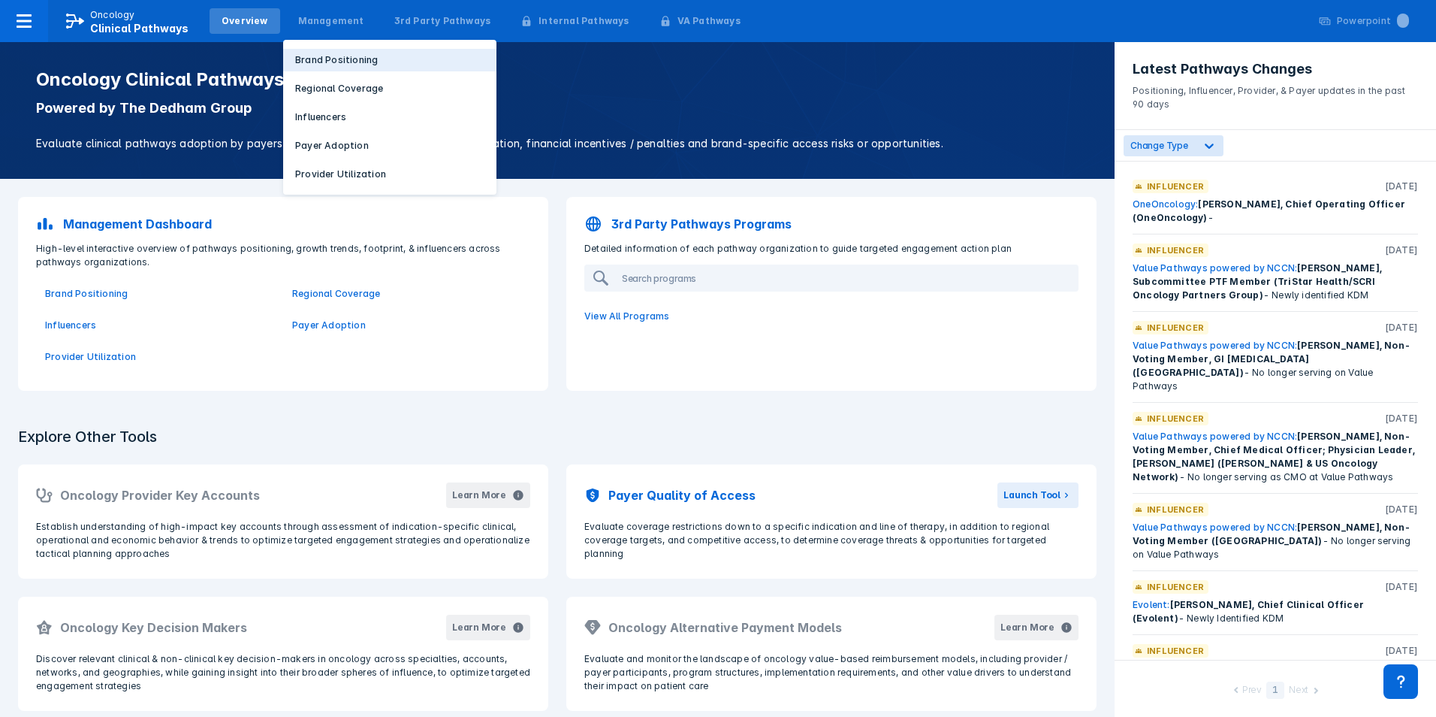
click at [334, 59] on p "Brand Positioning" at bounding box center [336, 60] width 83 height 14
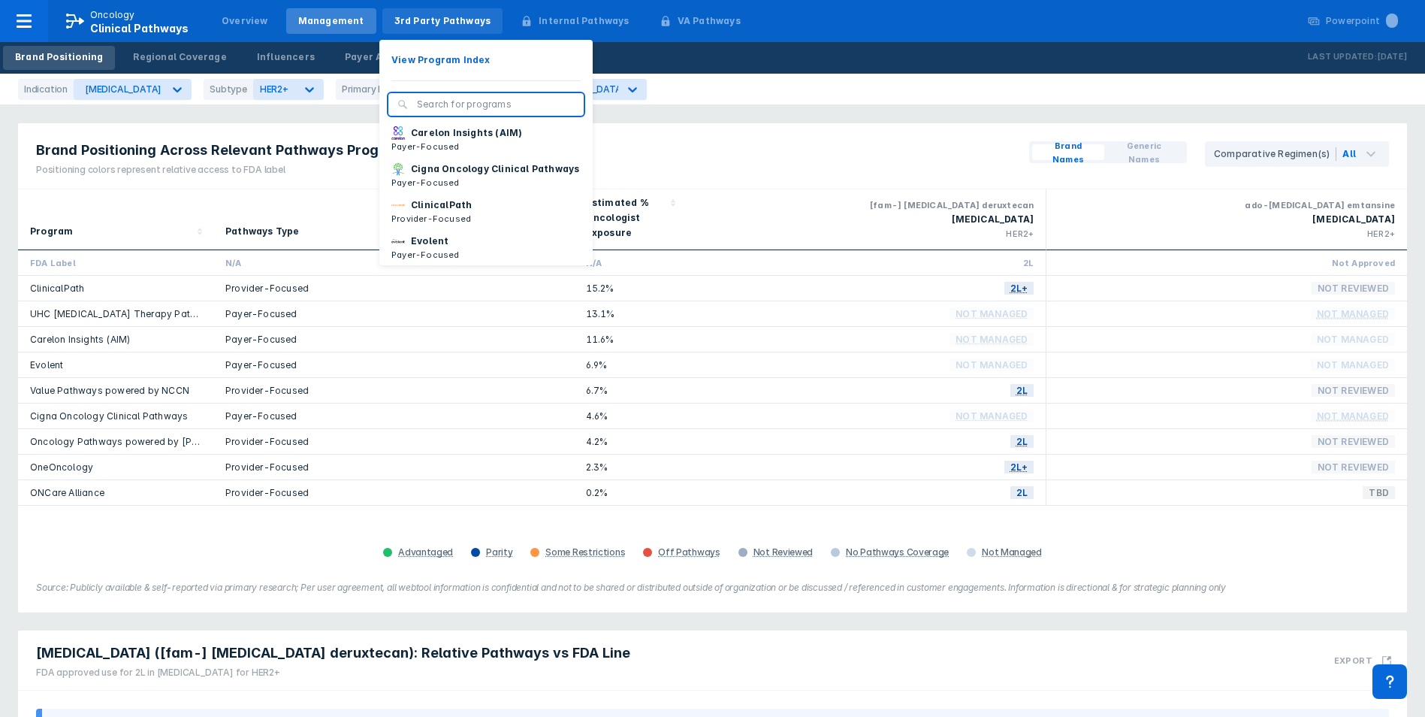
click at [462, 20] on div "3rd Party Pathways" at bounding box center [442, 21] width 97 height 14
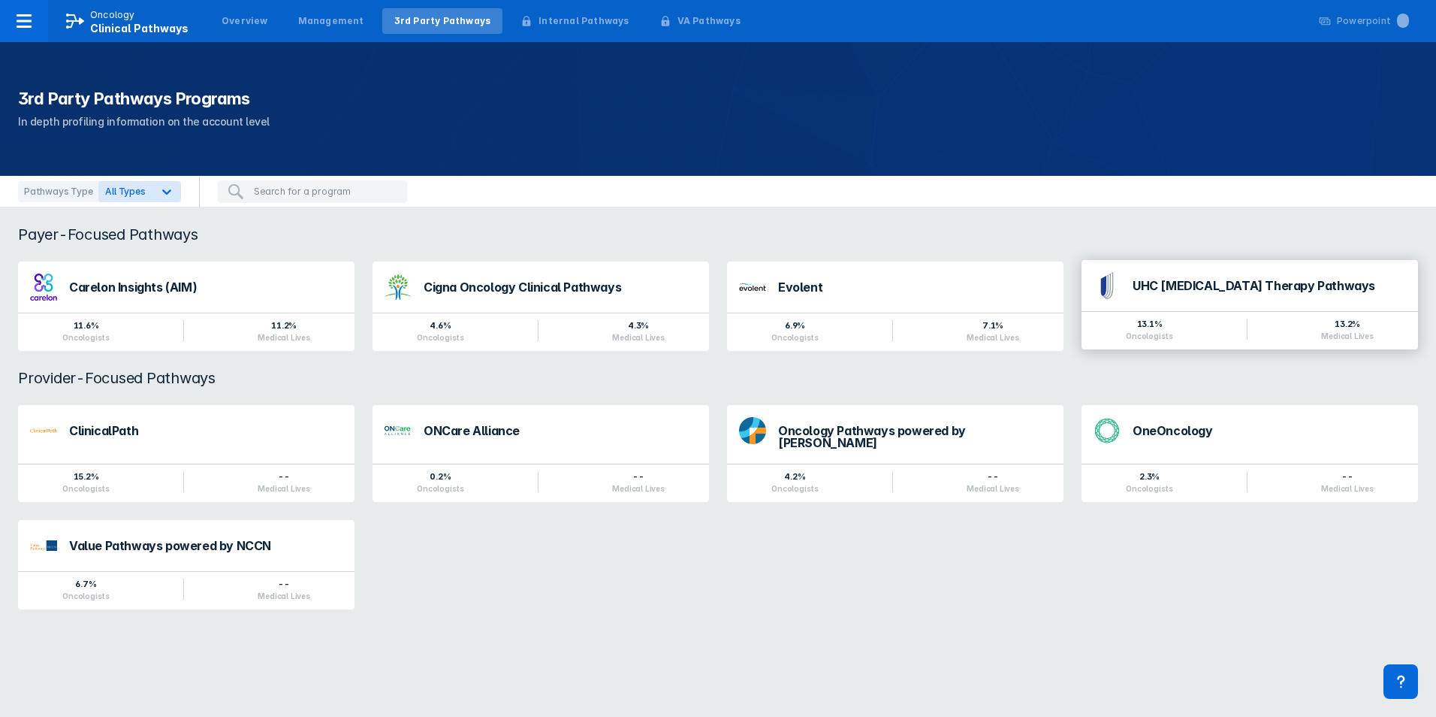
click at [1067, 309] on div "UHC [MEDICAL_DATA] Therapy Pathways" at bounding box center [1250, 285] width 337 height 51
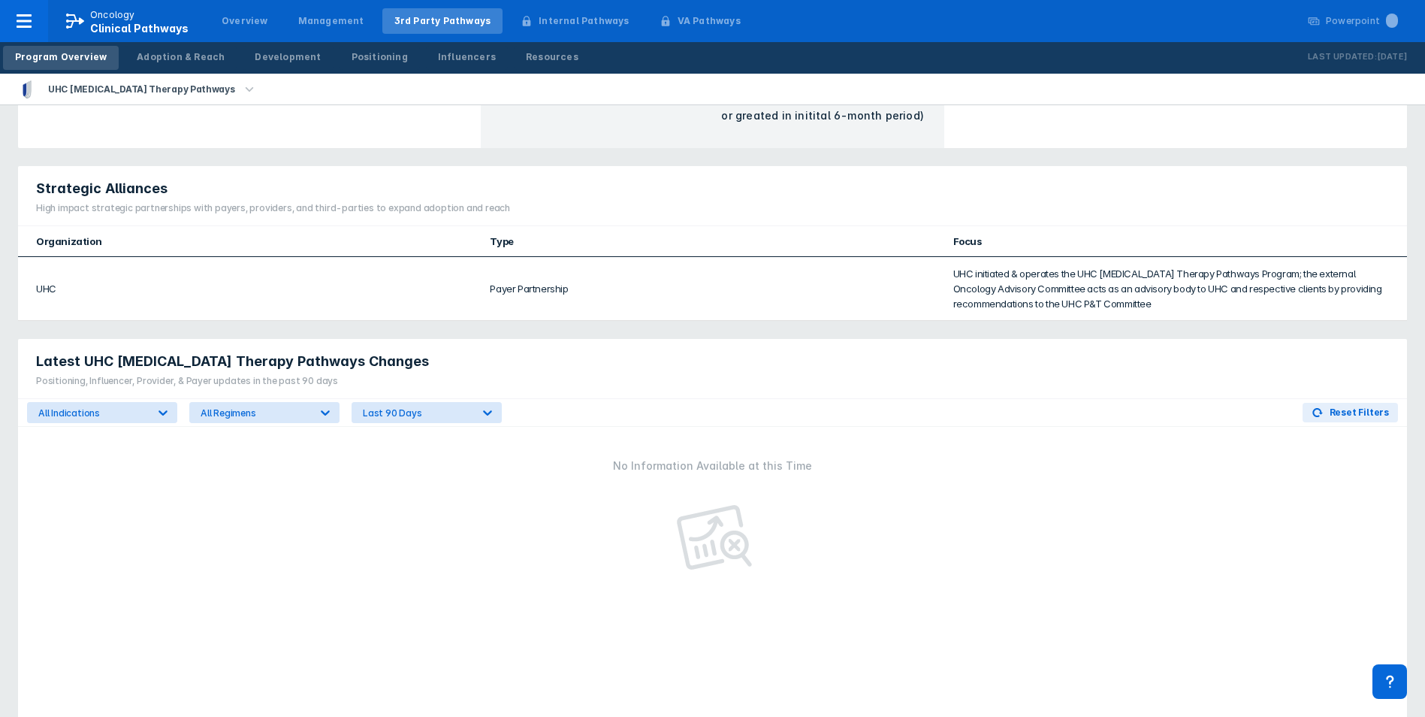
scroll to position [901, 0]
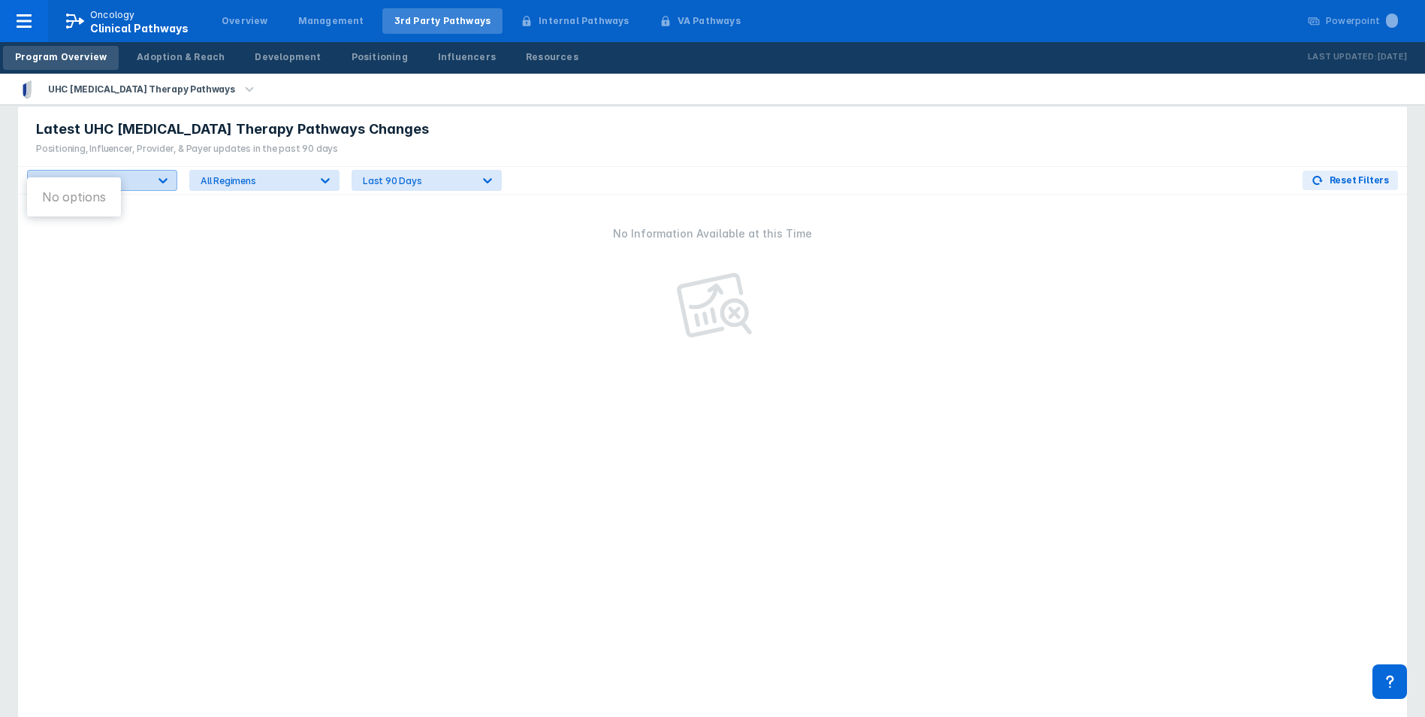
click at [152, 167] on div at bounding box center [162, 180] width 27 height 27
click at [272, 225] on div "No Information Available at this Time" at bounding box center [712, 234] width 1389 height 18
click at [306, 175] on div "All Regimens" at bounding box center [255, 180] width 109 height 11
click at [430, 271] on div "No Information Available at this Time" at bounding box center [712, 464] width 1389 height 538
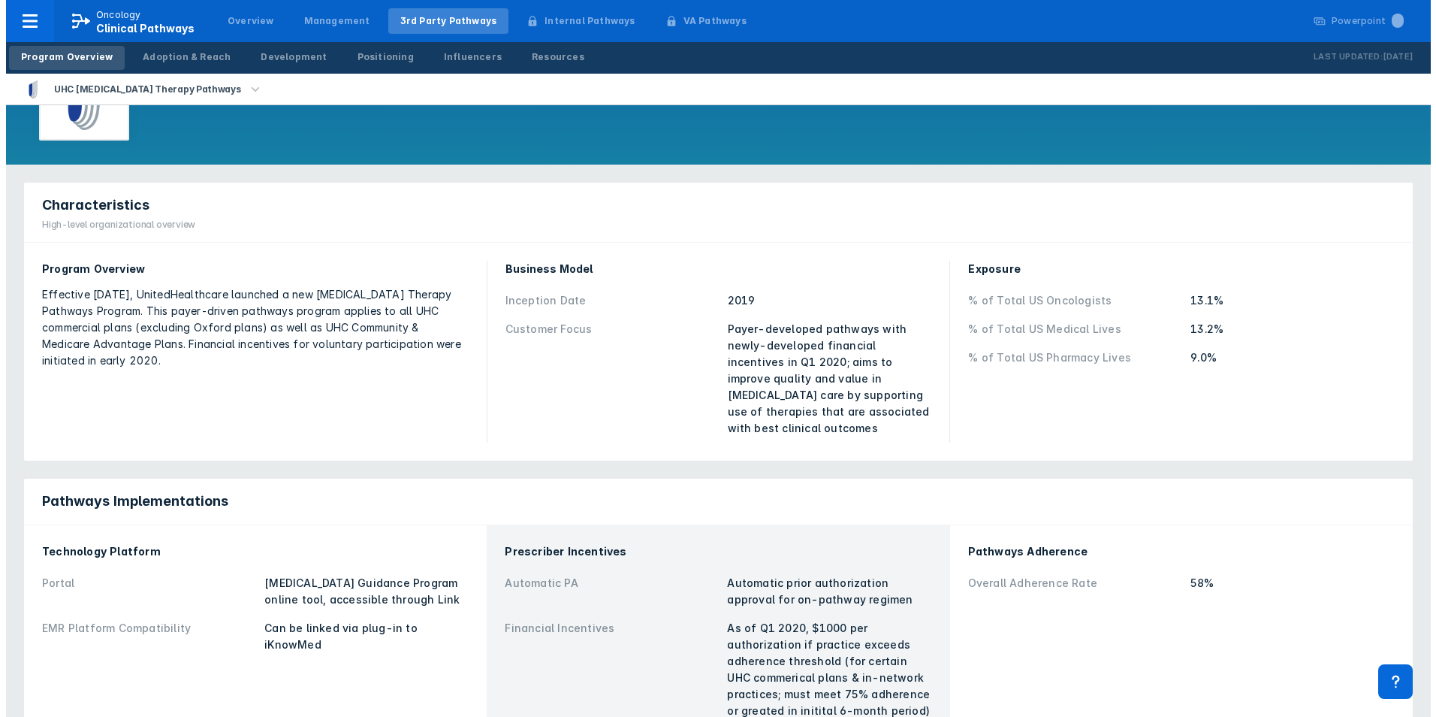
scroll to position [0, 0]
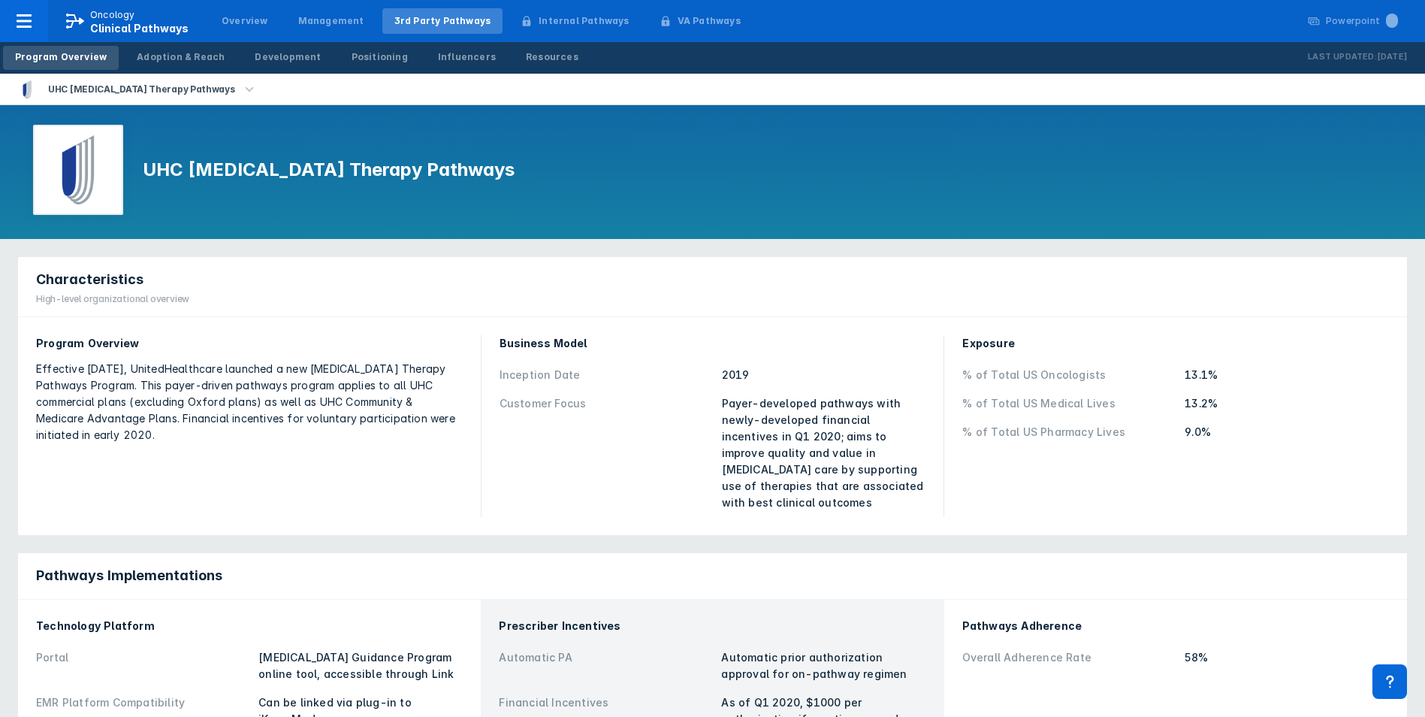
click at [447, 382] on div "Effective [DATE], UnitedHealthcare launched a new [MEDICAL_DATA] Therapy Pathwa…" at bounding box center [249, 402] width 427 height 83
click at [500, 479] on div "Customer Focus" at bounding box center [606, 453] width 213 height 116
click at [199, 66] on link "Adoption & Reach" at bounding box center [181, 58] width 112 height 24
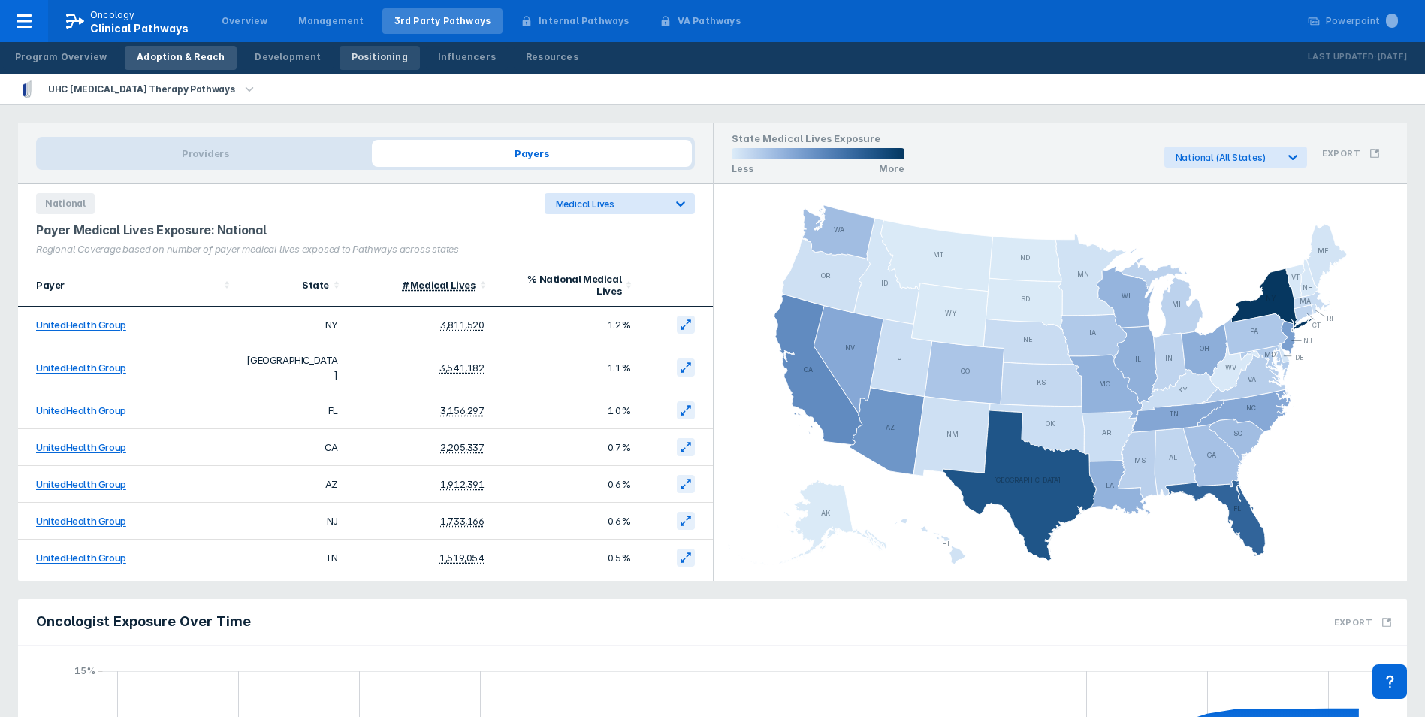
click at [378, 61] on div "Positioning" at bounding box center [380, 57] width 56 height 14
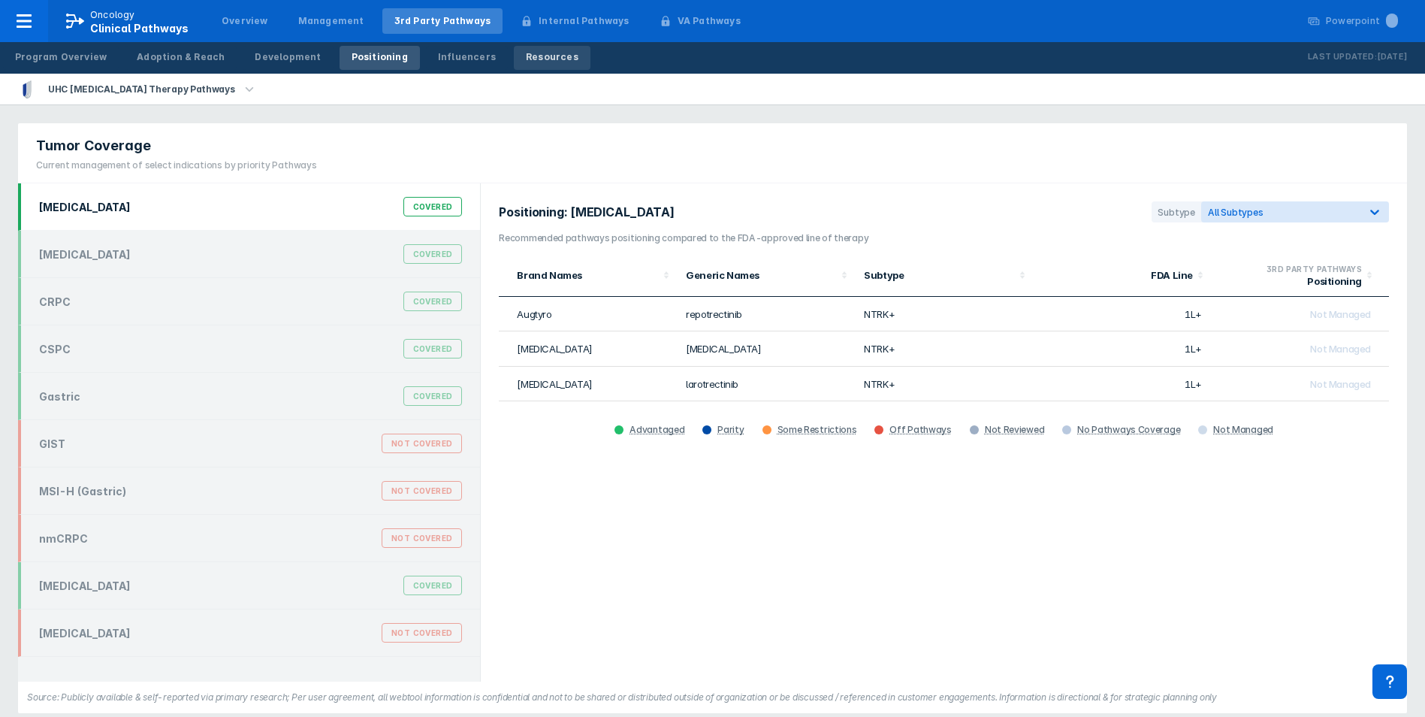
click at [526, 61] on div "Resources" at bounding box center [552, 57] width 53 height 14
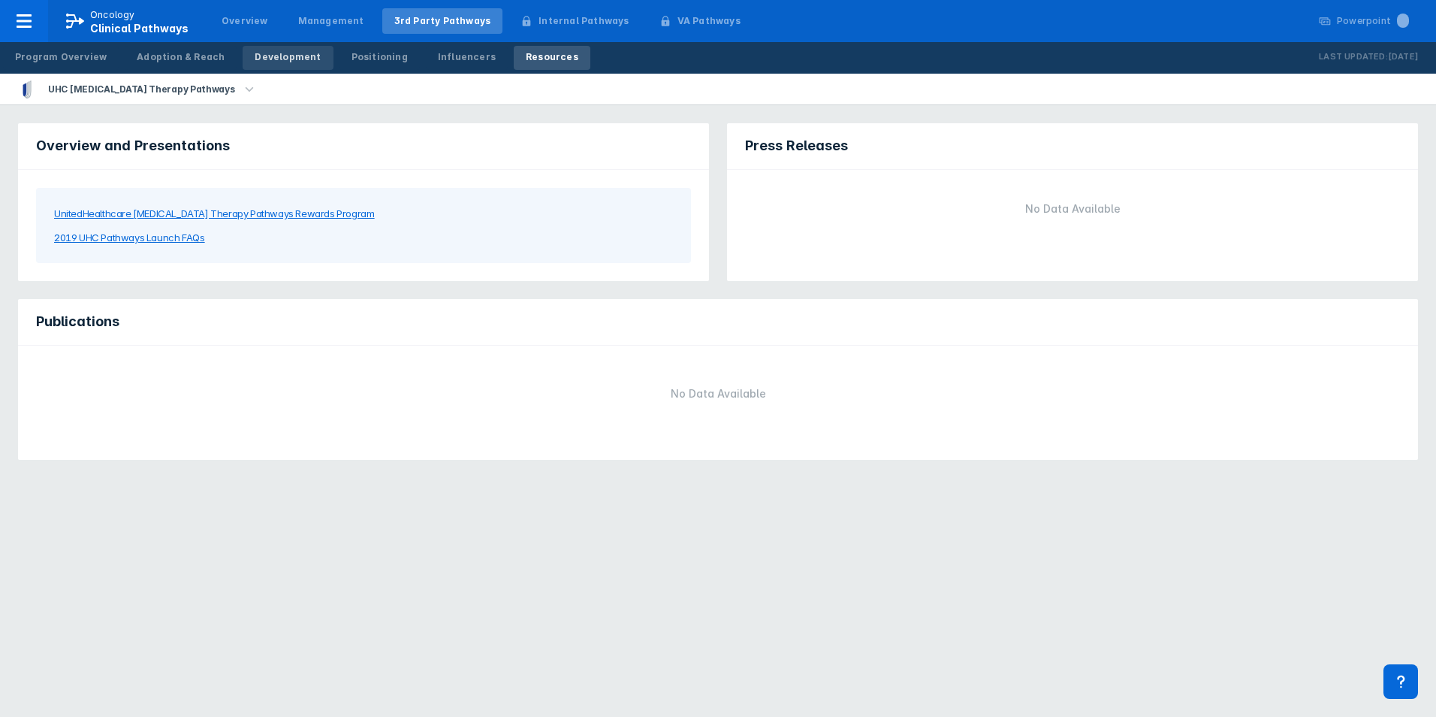
click at [283, 64] on link "Development" at bounding box center [288, 58] width 90 height 24
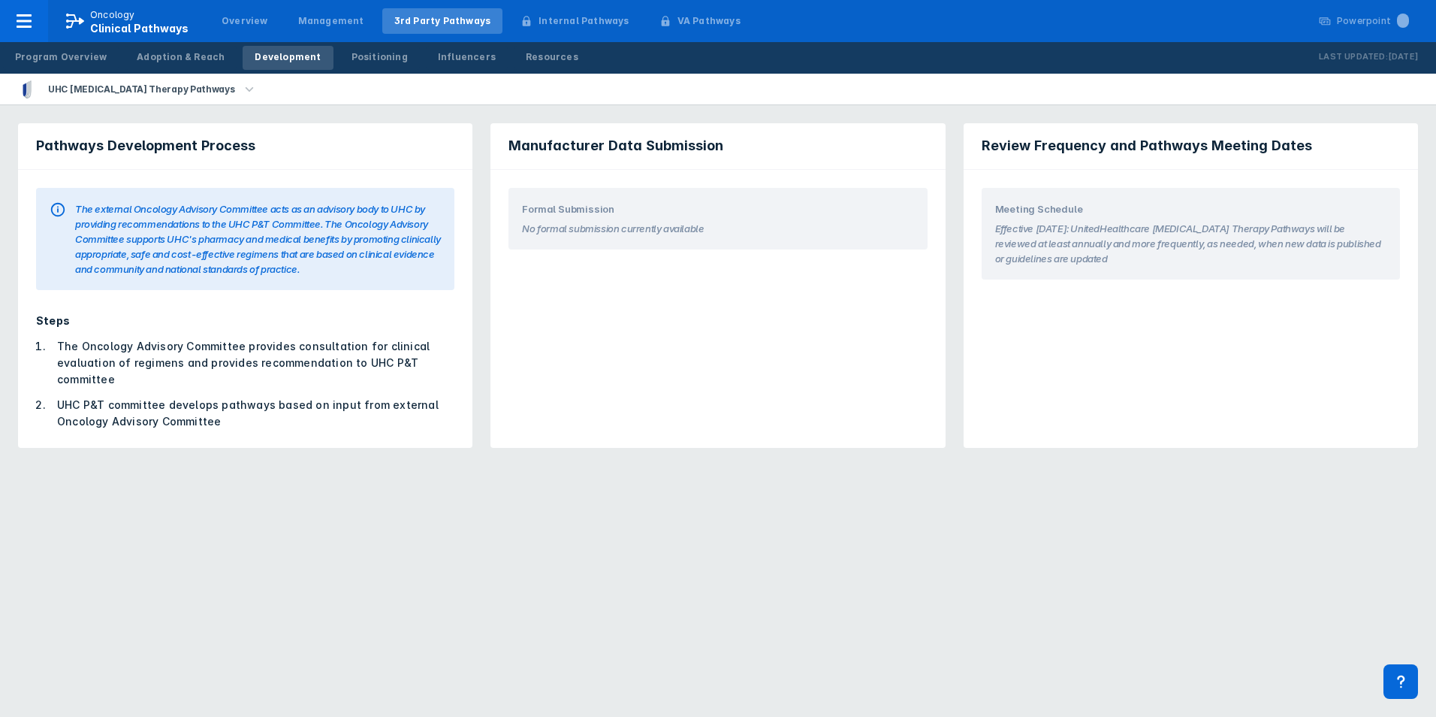
click at [602, 286] on div "Manufacturer Data Submission Formal Submission No formal submission currently a…" at bounding box center [718, 285] width 454 height 325
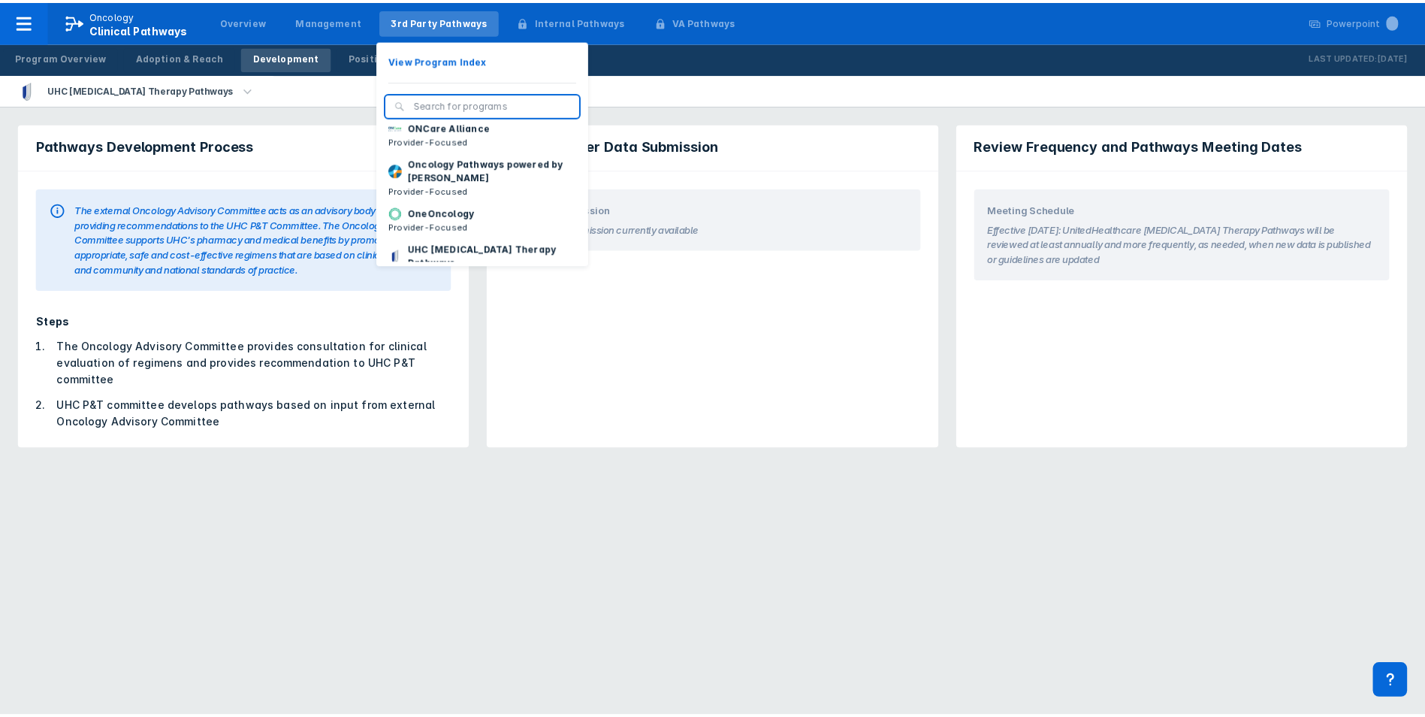
scroll to position [75, 0]
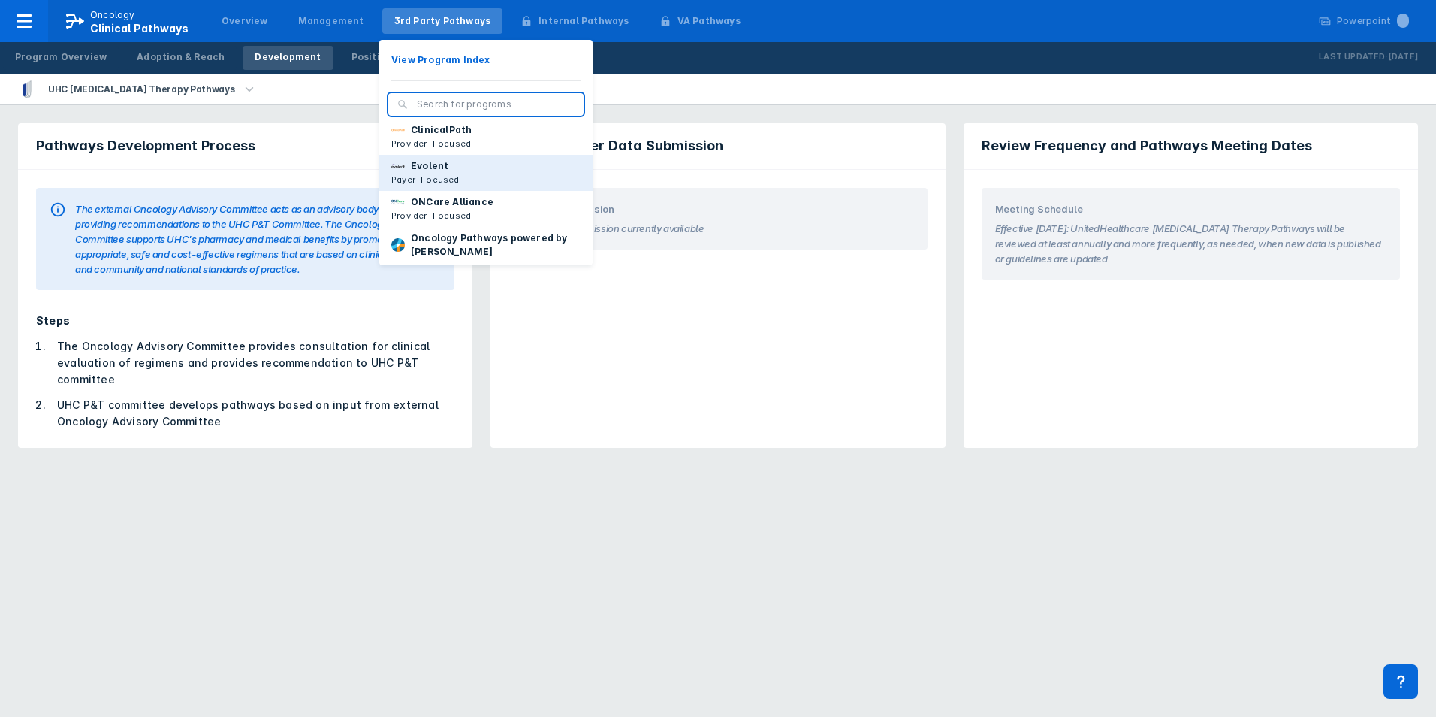
click at [447, 178] on button "Evolent Payer-Focused" at bounding box center [485, 173] width 213 height 36
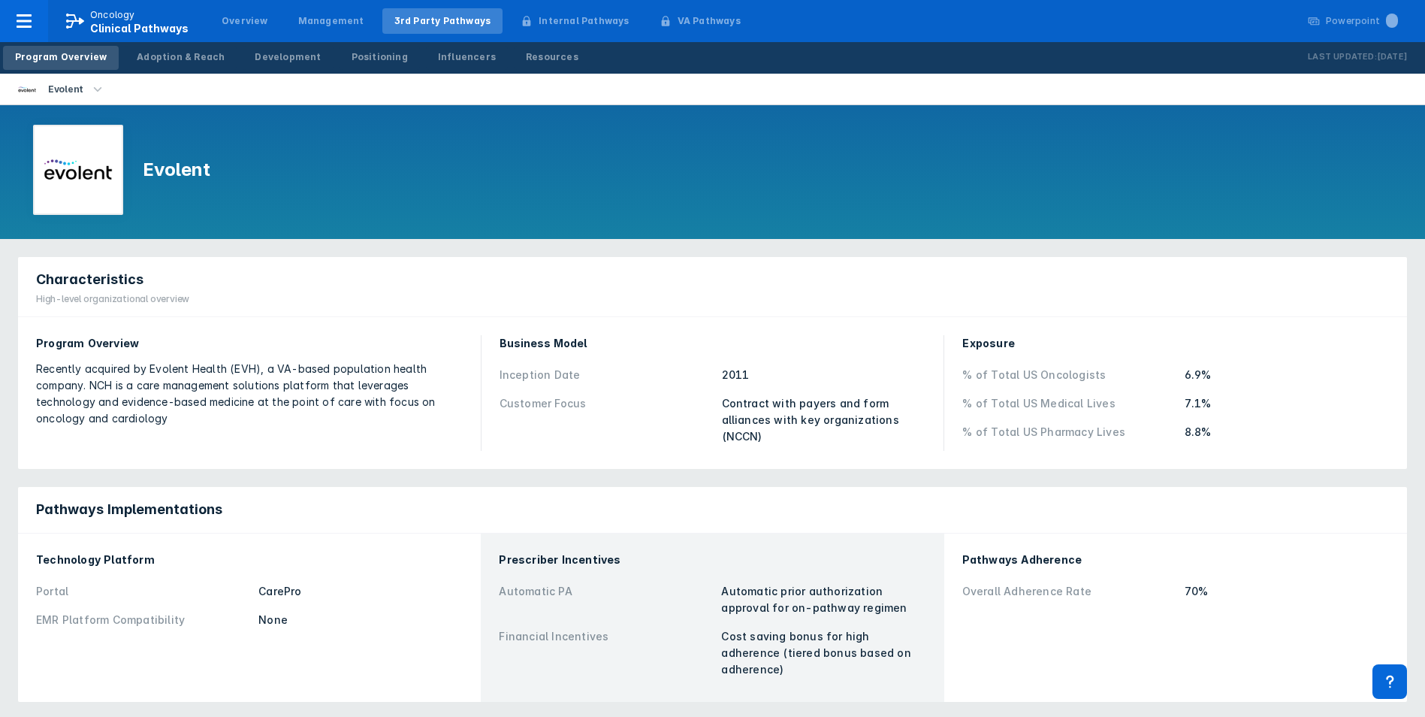
scroll to position [75, 0]
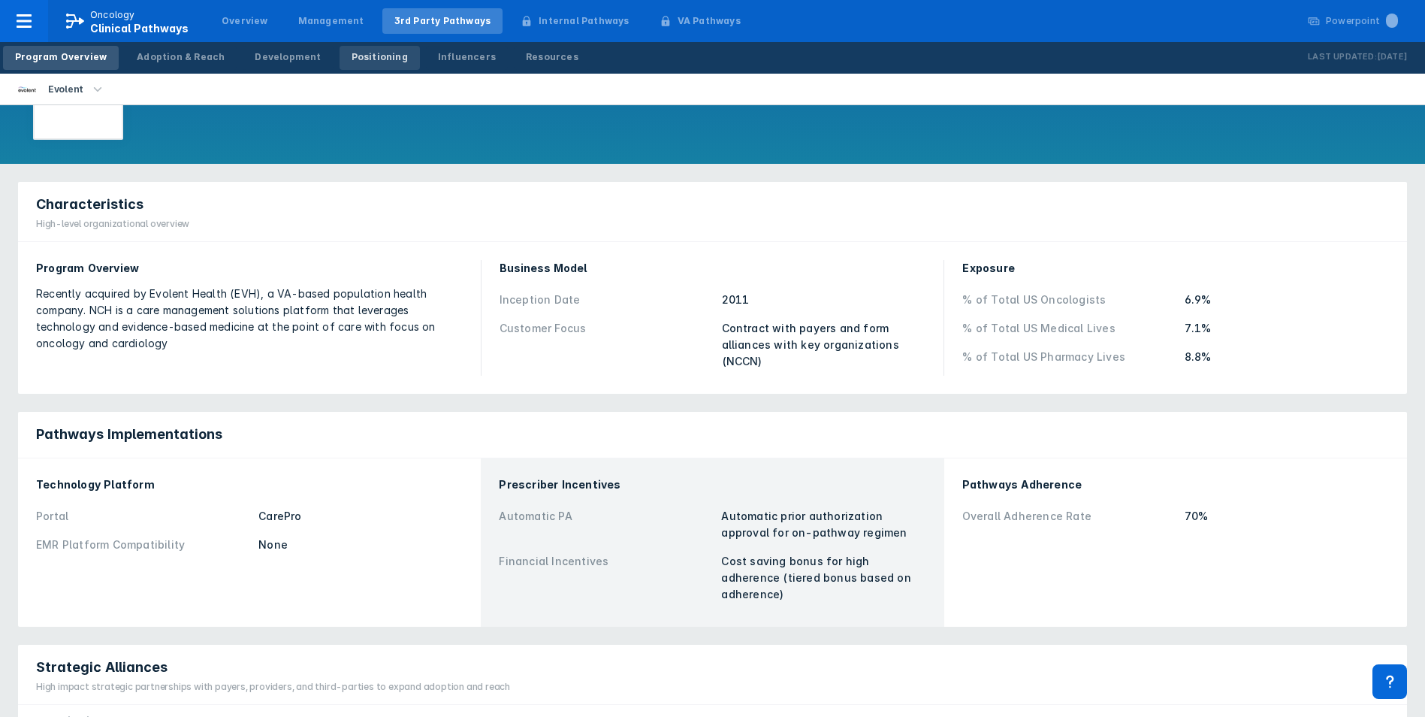
click at [371, 59] on div "Positioning" at bounding box center [380, 57] width 56 height 14
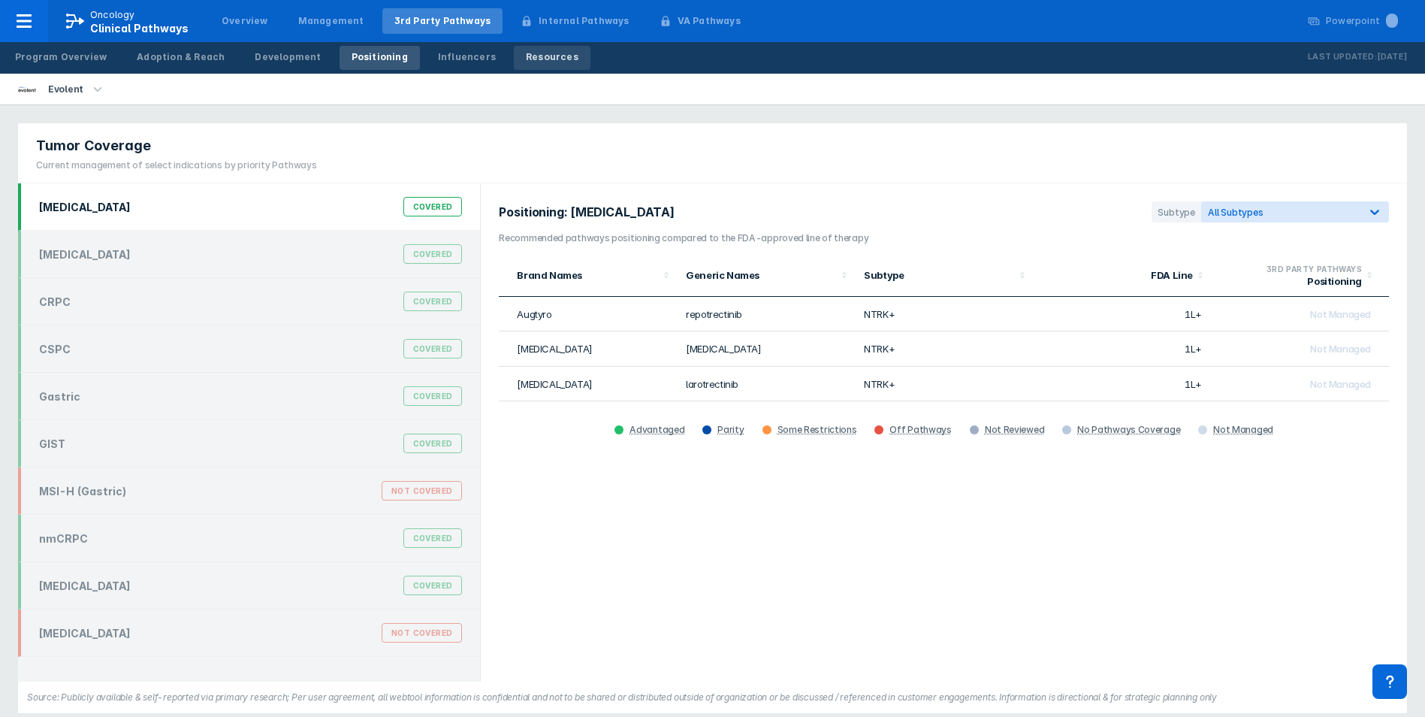
click at [526, 53] on div "Resources" at bounding box center [552, 57] width 53 height 14
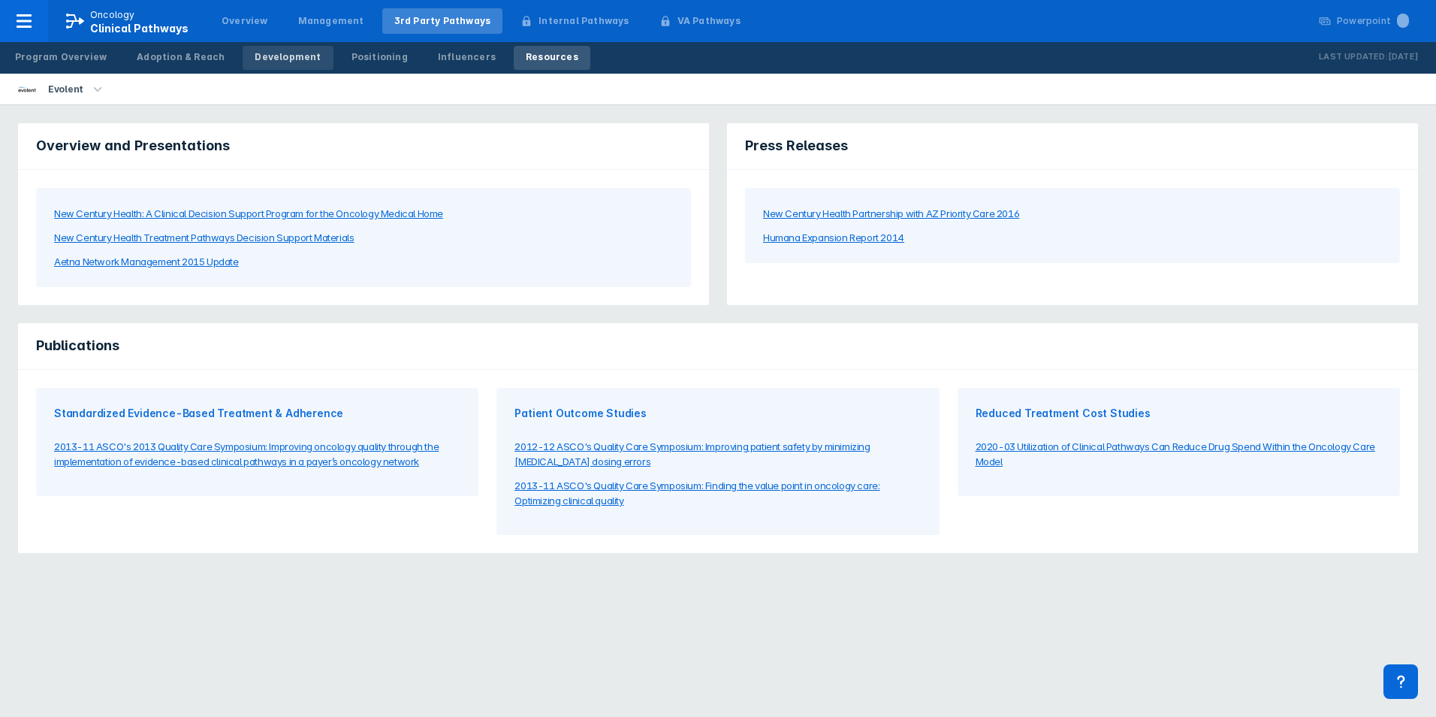
click at [275, 54] on div "Development" at bounding box center [288, 57] width 66 height 14
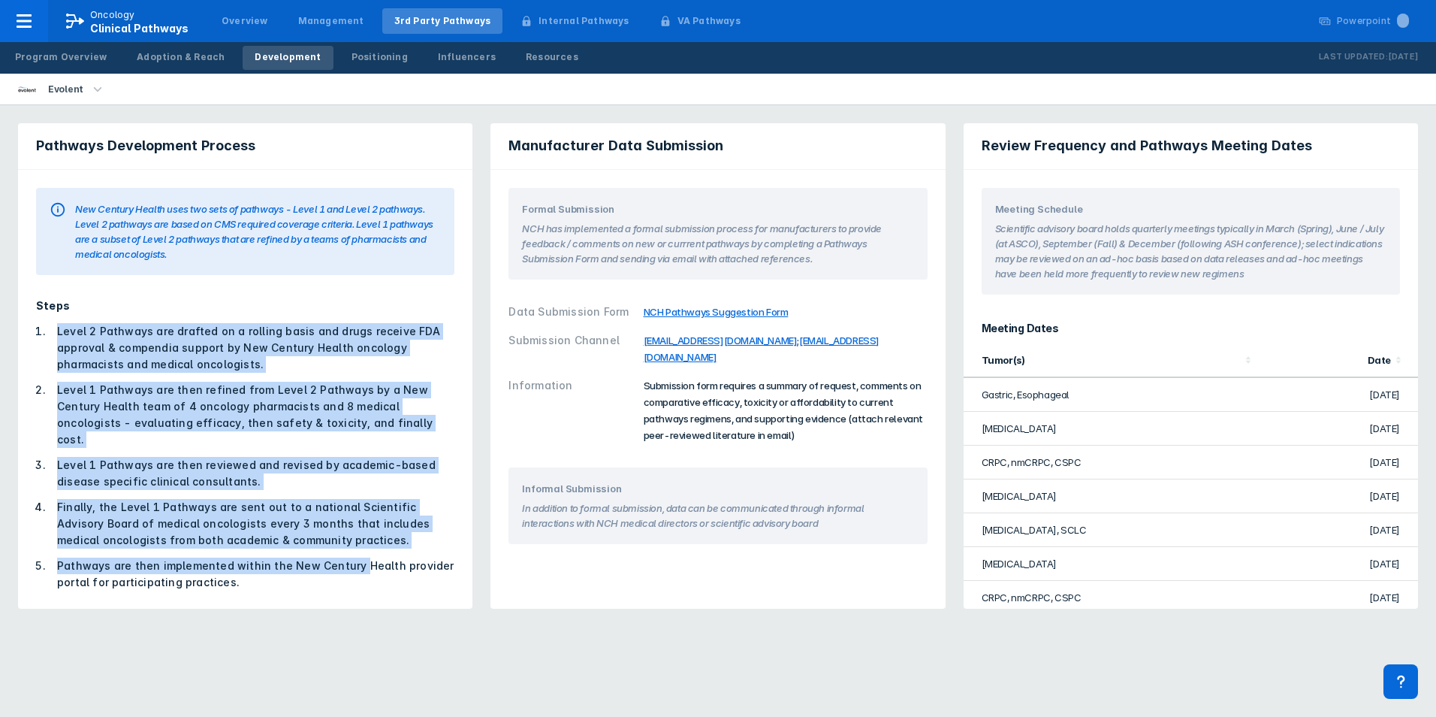
drag, startPoint x: 59, startPoint y: 331, endPoint x: 348, endPoint y: 538, distance: 355.4
click at [348, 538] on ol "Level 2 Pathways are drafted on a rolling basis and drugs receive FDA approval …" at bounding box center [245, 456] width 418 height 267
drag, startPoint x: 348, startPoint y: 538, endPoint x: 319, endPoint y: 426, distance: 115.5
click at [313, 424] on li "Level 1 Pathways are then refined from Level 2 Pathways by a New Century Health…" at bounding box center [251, 415] width 406 height 66
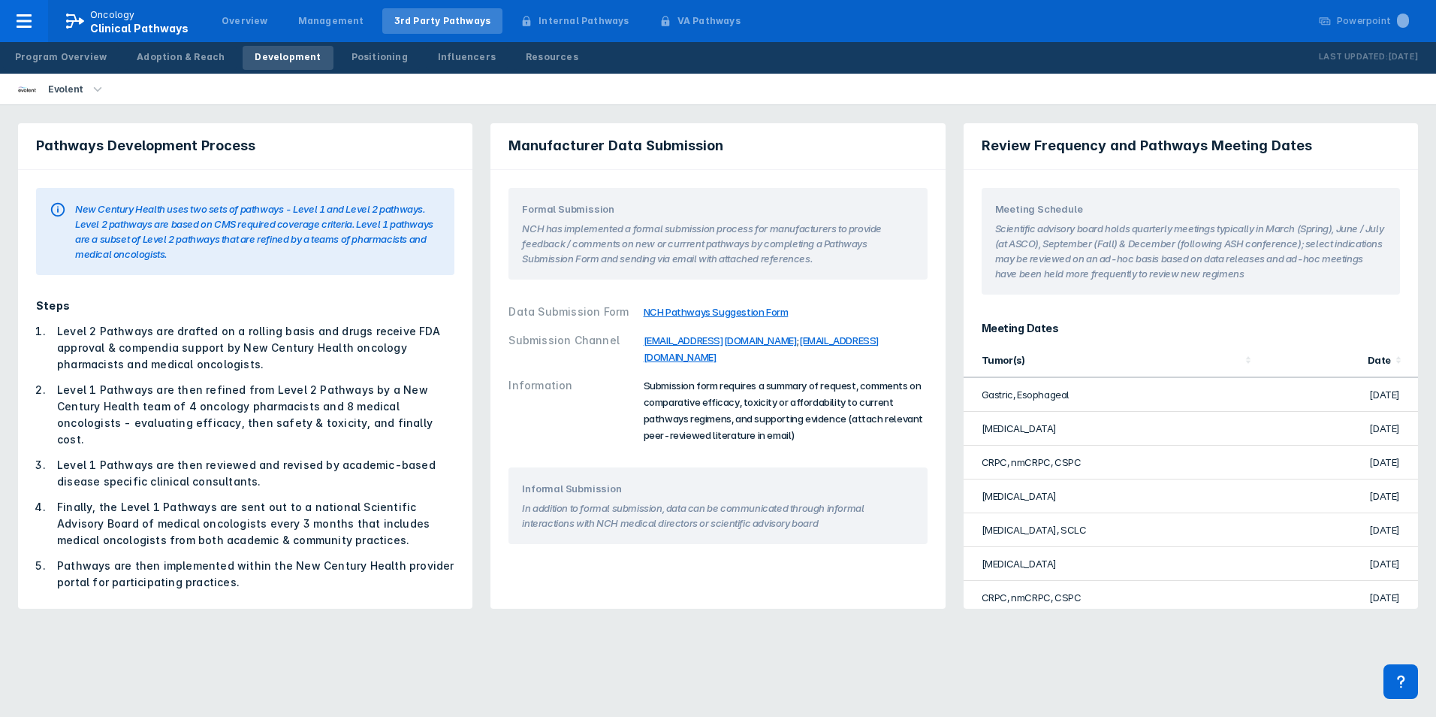
click at [285, 233] on div "New Century Health uses two sets of pathways - Level 1 and Level 2 pathways. Le…" at bounding box center [258, 231] width 366 height 60
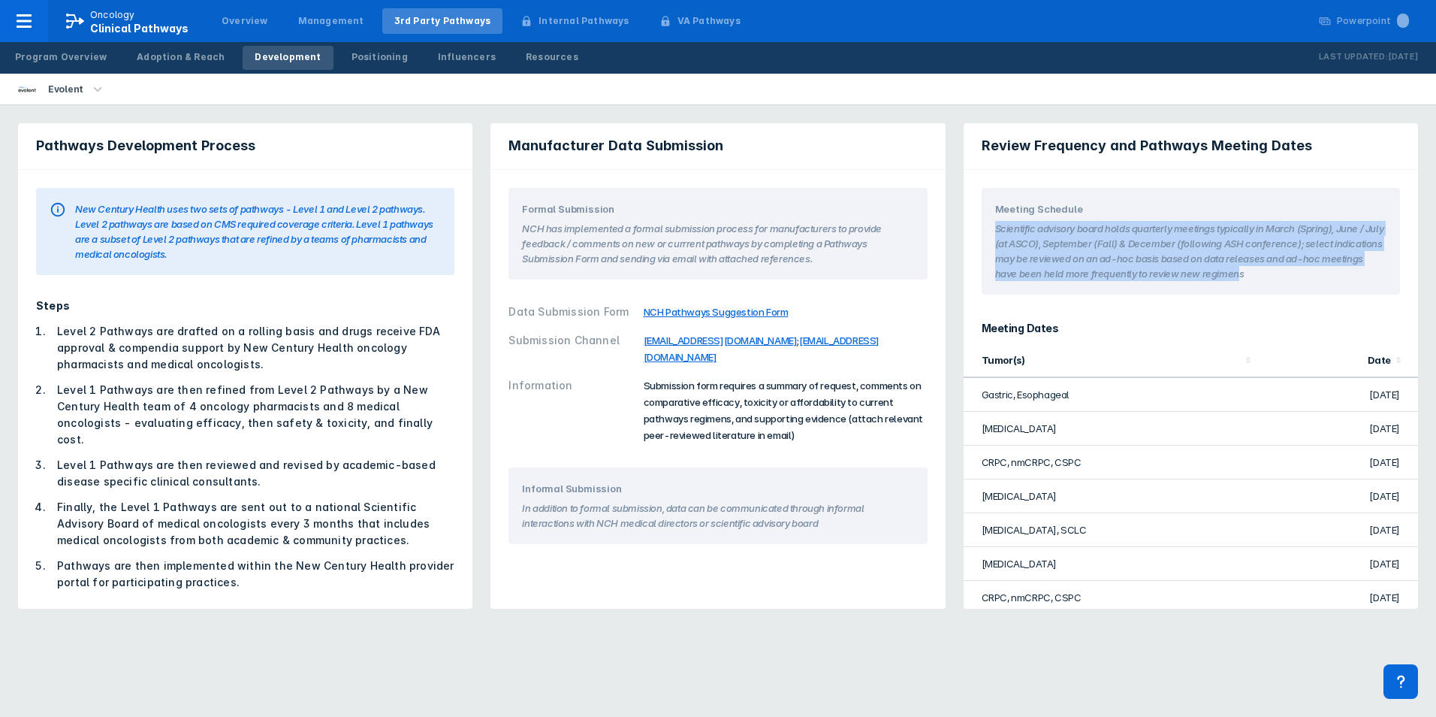
drag, startPoint x: 993, startPoint y: 231, endPoint x: 1282, endPoint y: 273, distance: 291.4
click at [1067, 273] on div "Meeting Schedule Scientific advisory board holds quarterly meetings typically i…" at bounding box center [1191, 241] width 418 height 107
drag, startPoint x: 1282, startPoint y: 273, endPoint x: 1140, endPoint y: 249, distance: 143.3
click at [1067, 249] on section "Scientific advisory board holds quarterly meetings typically in March (Spring),…" at bounding box center [1190, 248] width 391 height 65
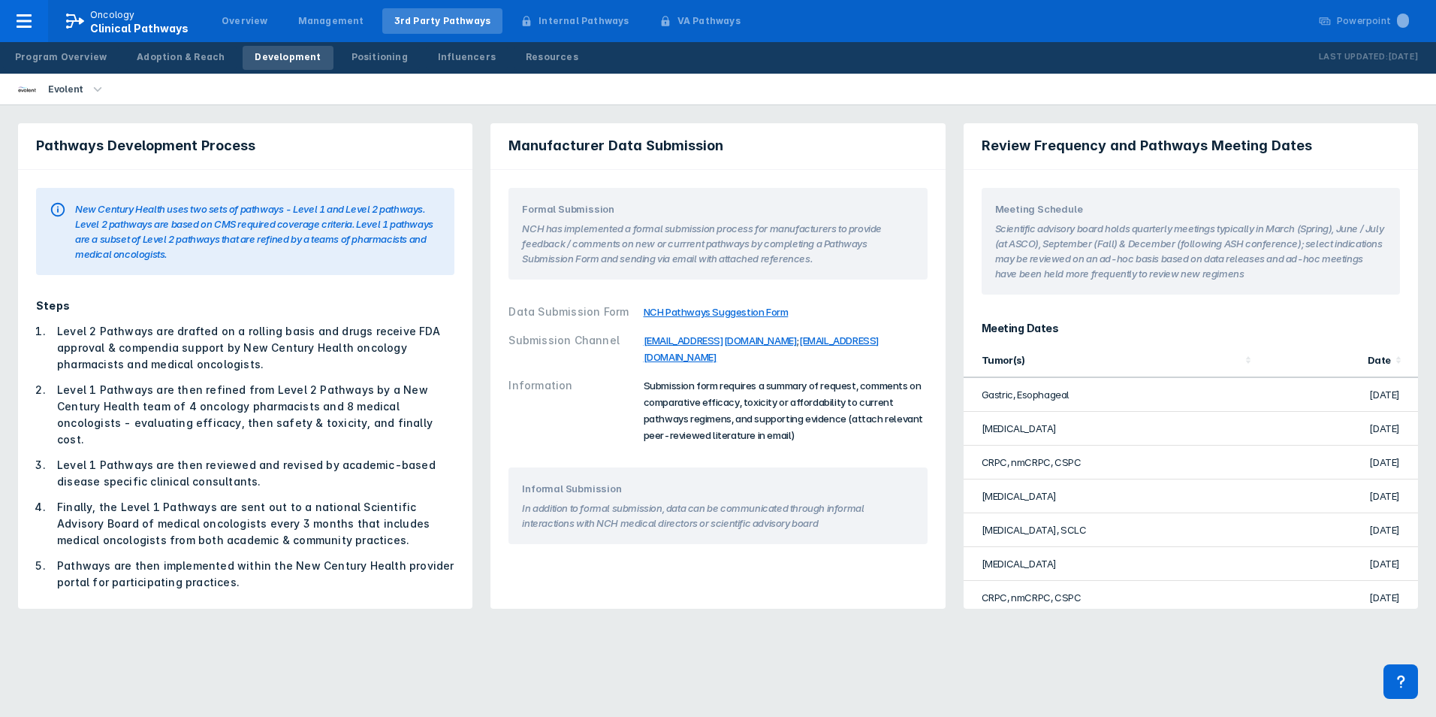
click at [648, 388] on span "Submission form requires a summary of request, comments on comparative efficacy…" at bounding box center [783, 410] width 279 height 62
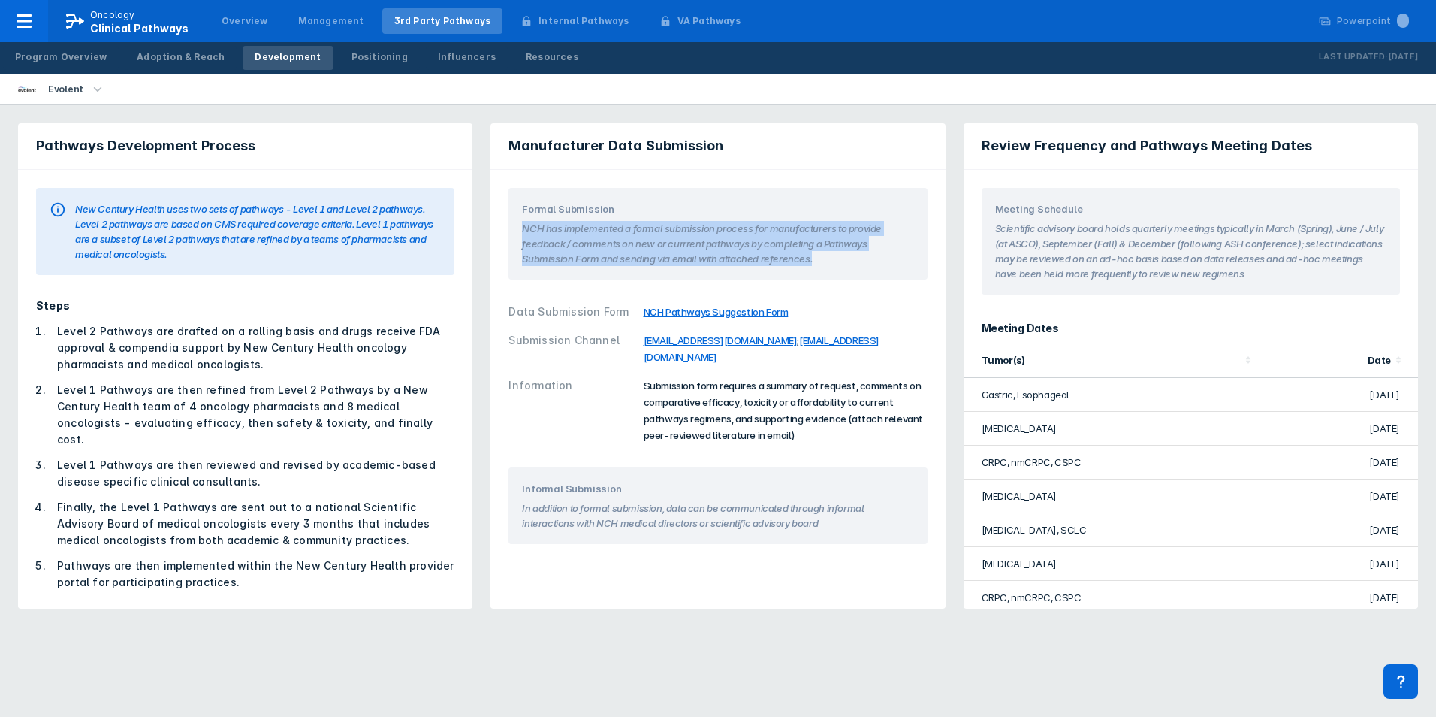
drag, startPoint x: 519, startPoint y: 225, endPoint x: 820, endPoint y: 279, distance: 305.3
click at [820, 279] on div "Formal Submission NCH has implemented a formal submission process for manufactu…" at bounding box center [718, 234] width 418 height 92
drag, startPoint x: 820, startPoint y: 279, endPoint x: 714, endPoint y: 232, distance: 115.0
click at [714, 232] on section "NCH has implemented a formal submission process for manufacturers to provide fe…" at bounding box center [717, 241] width 391 height 50
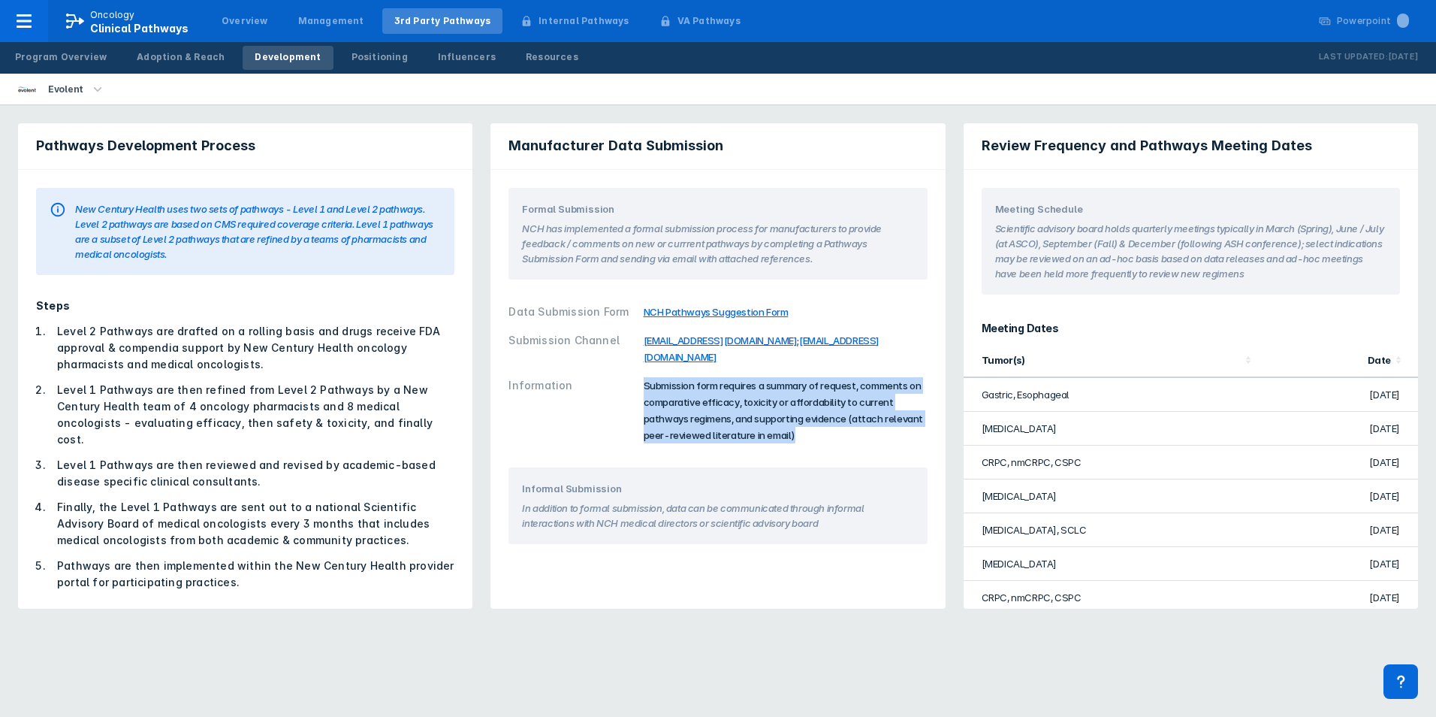
drag, startPoint x: 645, startPoint y: 382, endPoint x: 792, endPoint y: 439, distance: 156.9
click at [792, 439] on div "Submission form requires a summary of request, comments on comparative efficacy…" at bounding box center [786, 410] width 284 height 66
drag, startPoint x: 792, startPoint y: 439, endPoint x: 671, endPoint y: 422, distance: 122.1
click at [704, 422] on span "Submission form requires a summary of request, comments on comparative efficacy…" at bounding box center [783, 410] width 279 height 62
drag, startPoint x: 648, startPoint y: 404, endPoint x: 820, endPoint y: 435, distance: 174.8
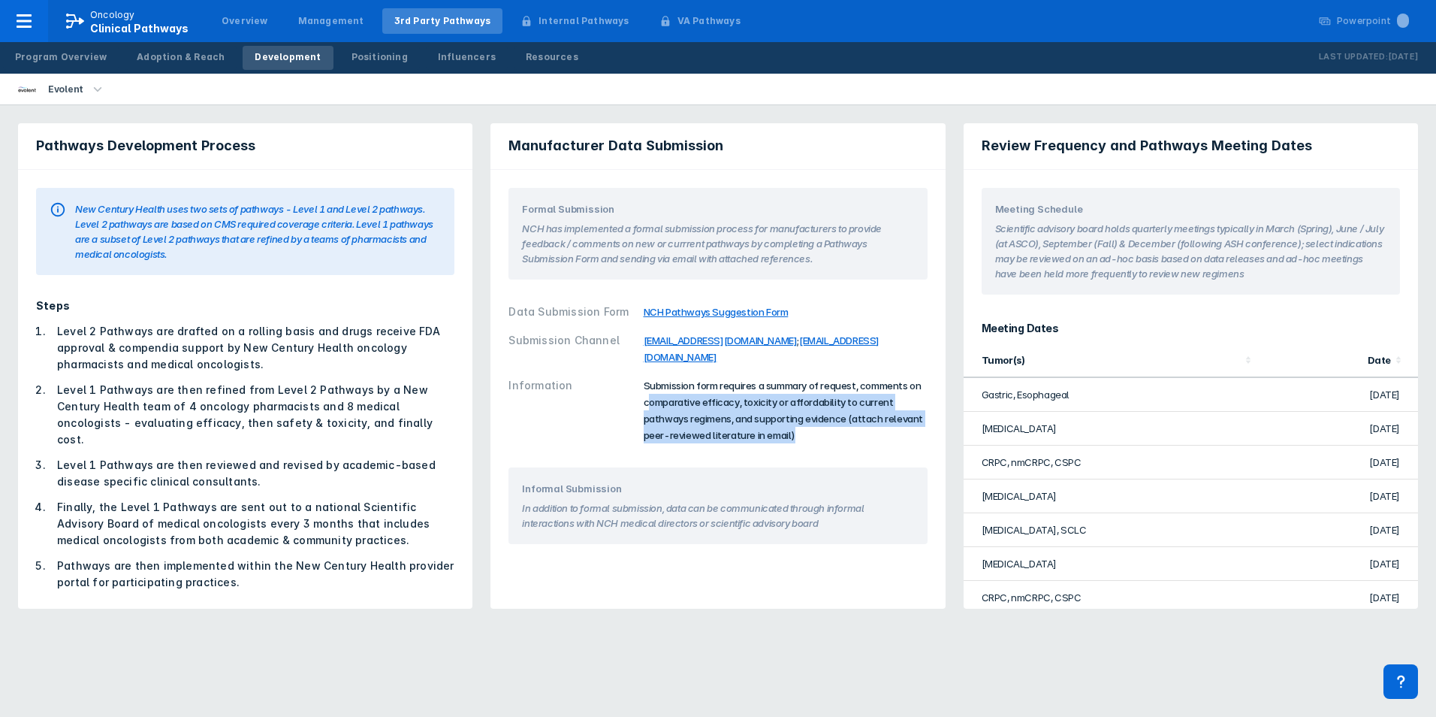
click at [820, 435] on div "Submission form requires a summary of request, comments on comparative efficacy…" at bounding box center [786, 410] width 284 height 66
drag, startPoint x: 820, startPoint y: 435, endPoint x: 734, endPoint y: 419, distance: 87.1
click at [734, 419] on span "Submission form requires a summary of request, comments on comparative efficacy…" at bounding box center [783, 410] width 279 height 62
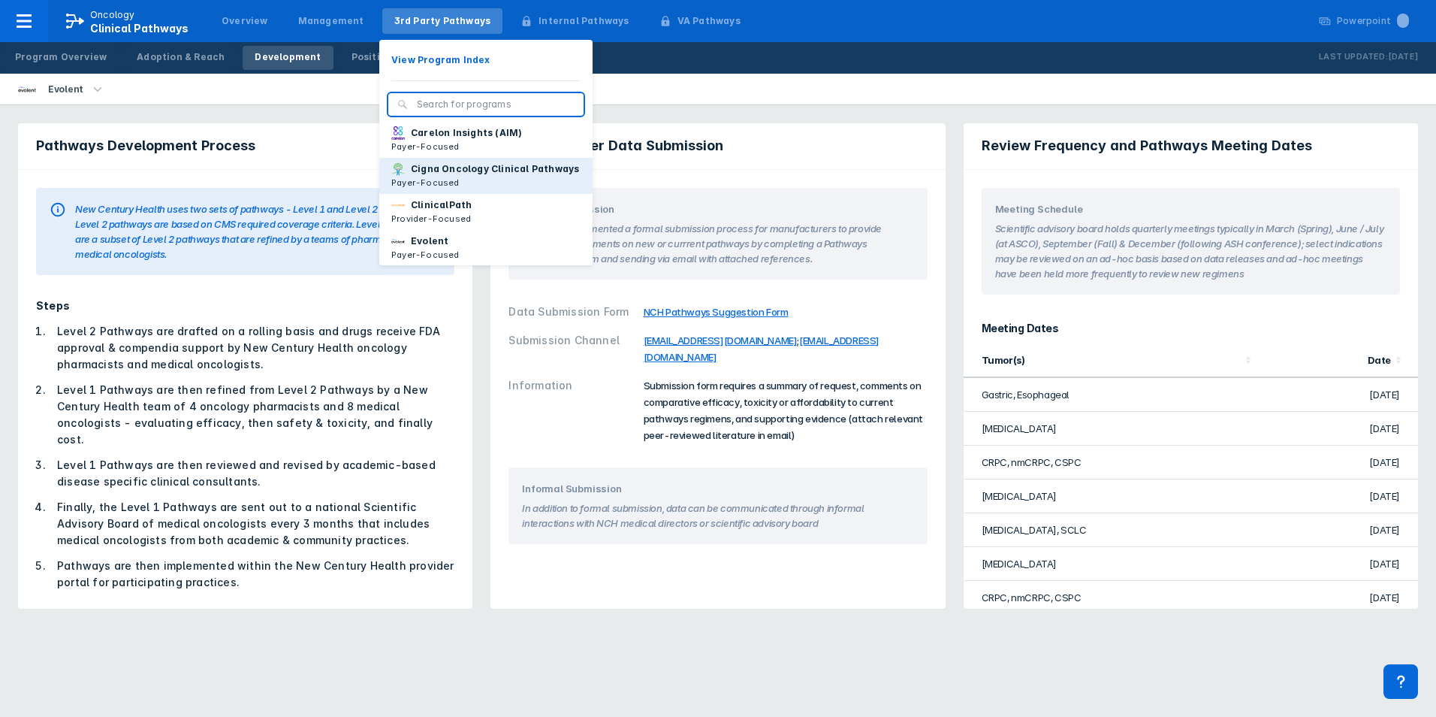
click at [447, 168] on p "Cigna Oncology Clinical Pathways" at bounding box center [495, 169] width 168 height 14
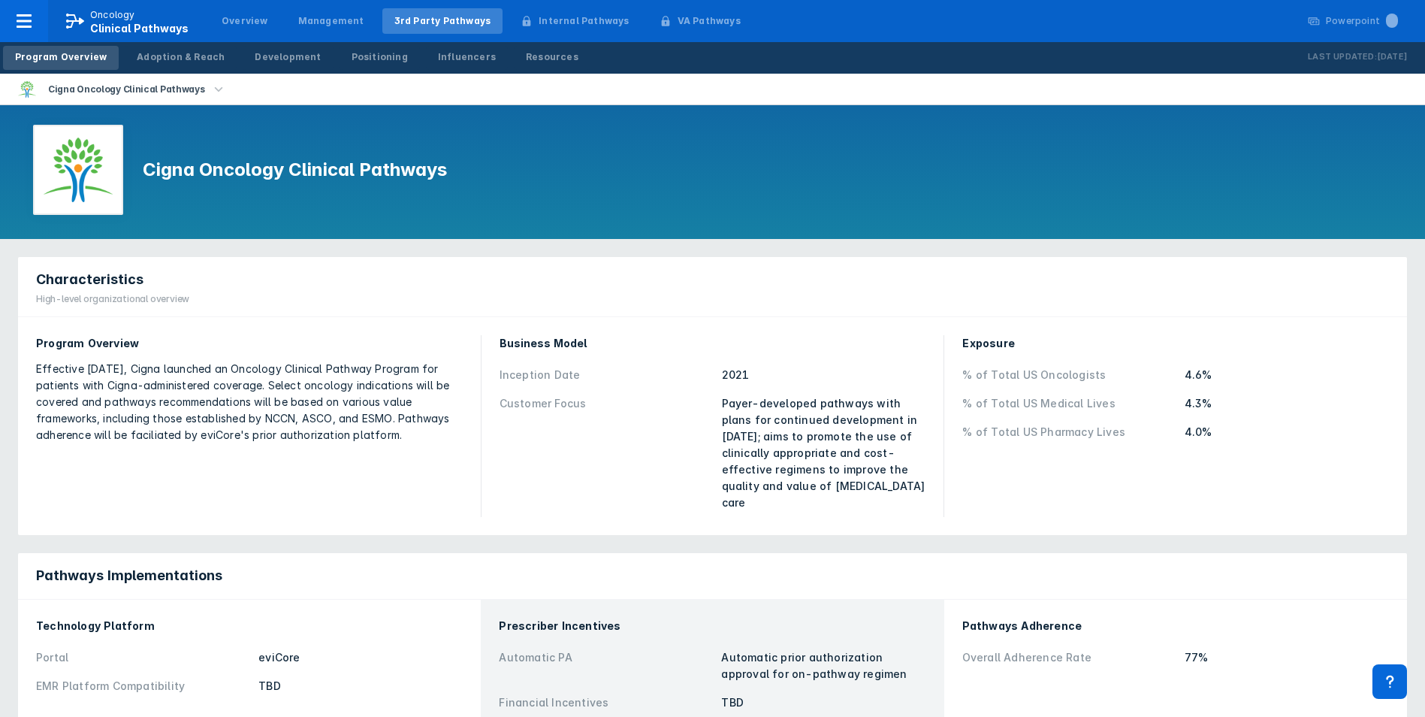
drag, startPoint x: 220, startPoint y: 400, endPoint x: 382, endPoint y: 433, distance: 165.6
click at [382, 433] on div "Effective [DATE], Cigna launched an Oncology Clinical Pathway Program for patie…" at bounding box center [249, 402] width 427 height 83
drag, startPoint x: 382, startPoint y: 433, endPoint x: 331, endPoint y: 388, distance: 68.7
click at [336, 386] on div "Effective [DATE], Cigna launched an Oncology Clinical Pathway Program for patie…" at bounding box center [249, 402] width 427 height 83
click at [364, 392] on div "Effective [DATE], Cigna launched an Oncology Clinical Pathway Program for patie…" at bounding box center [249, 402] width 427 height 83
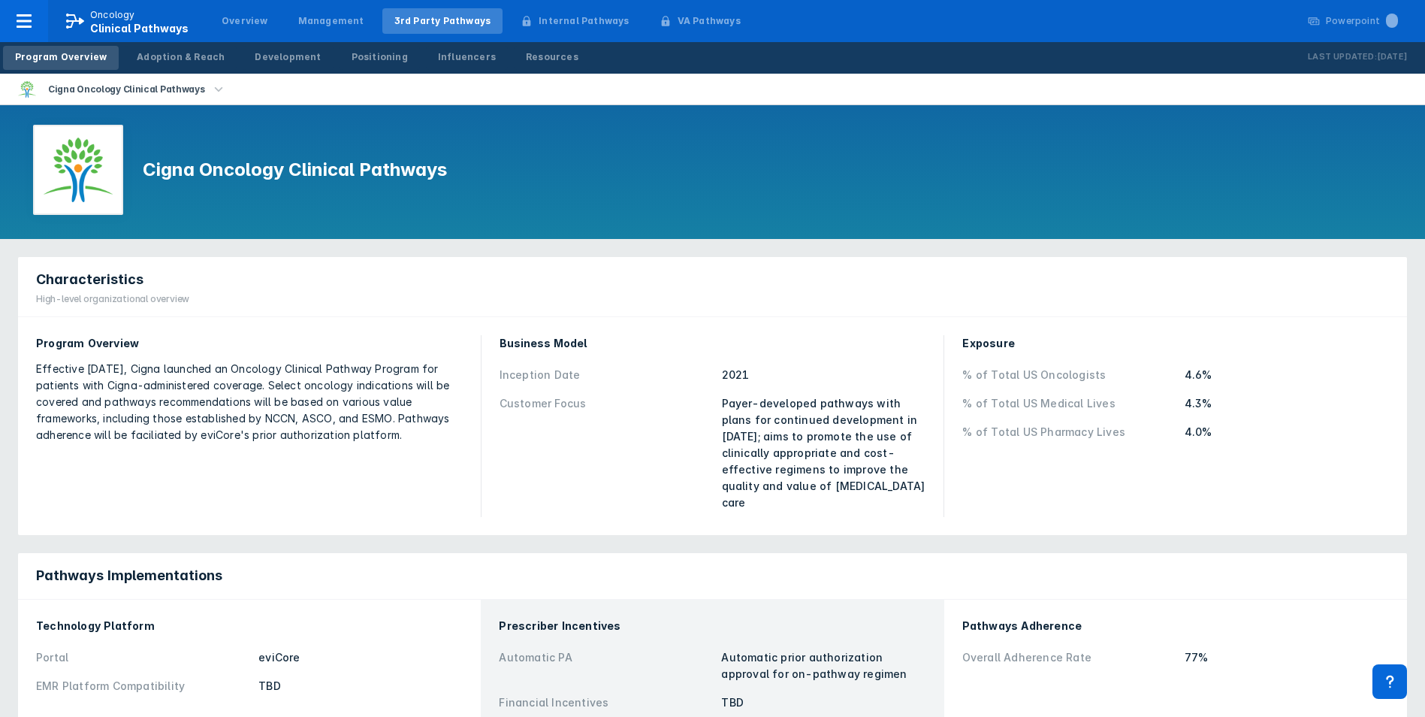
drag, startPoint x: 166, startPoint y: 368, endPoint x: 423, endPoint y: 431, distance: 264.5
click at [423, 431] on div "Effective [DATE], Cigna launched an Oncology Clinical Pathway Program for patie…" at bounding box center [249, 402] width 427 height 83
drag, startPoint x: 423, startPoint y: 431, endPoint x: 357, endPoint y: 451, distance: 68.9
click at [367, 448] on div "Program Overview Effective [DATE], Cigna launched an Oncology Clinical Pathway …" at bounding box center [249, 426] width 445 height 200
click at [527, 427] on div "Customer Focus" at bounding box center [606, 453] width 213 height 116
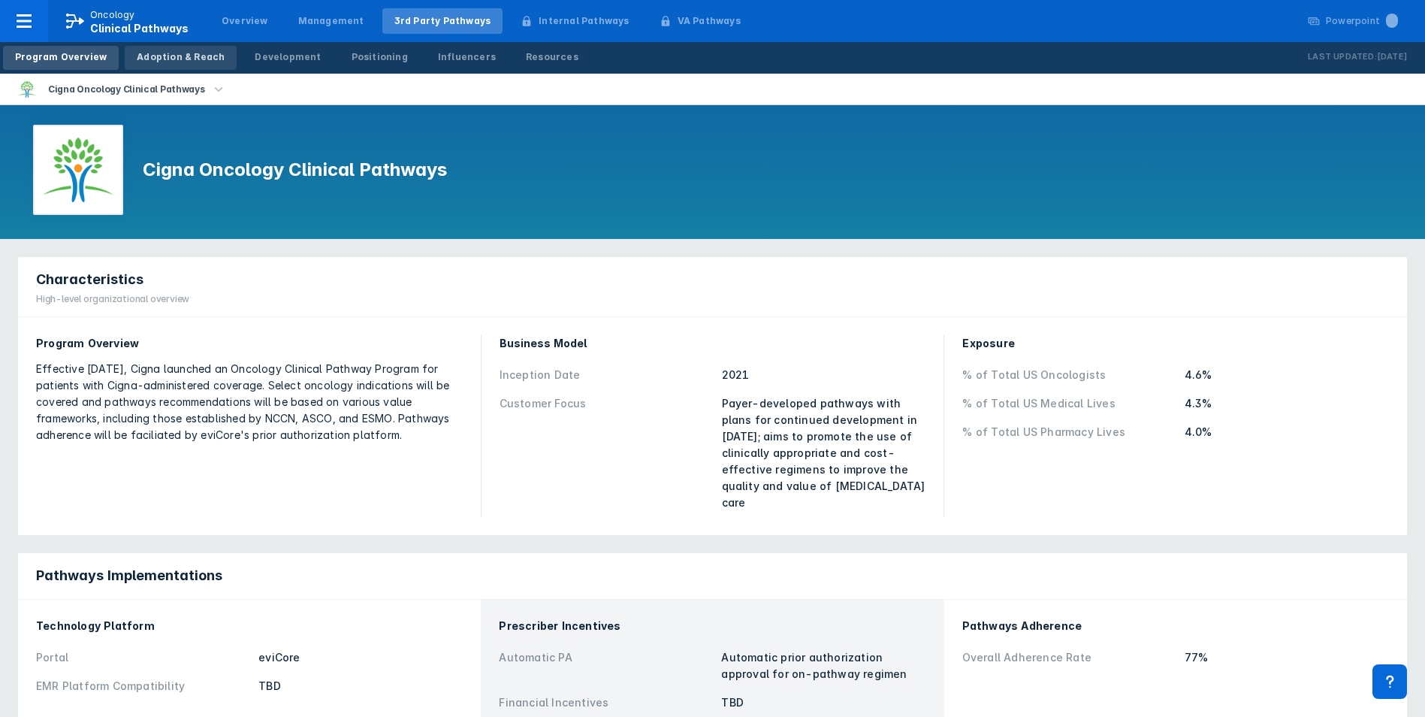
click at [192, 53] on div "Adoption & Reach" at bounding box center [181, 57] width 88 height 14
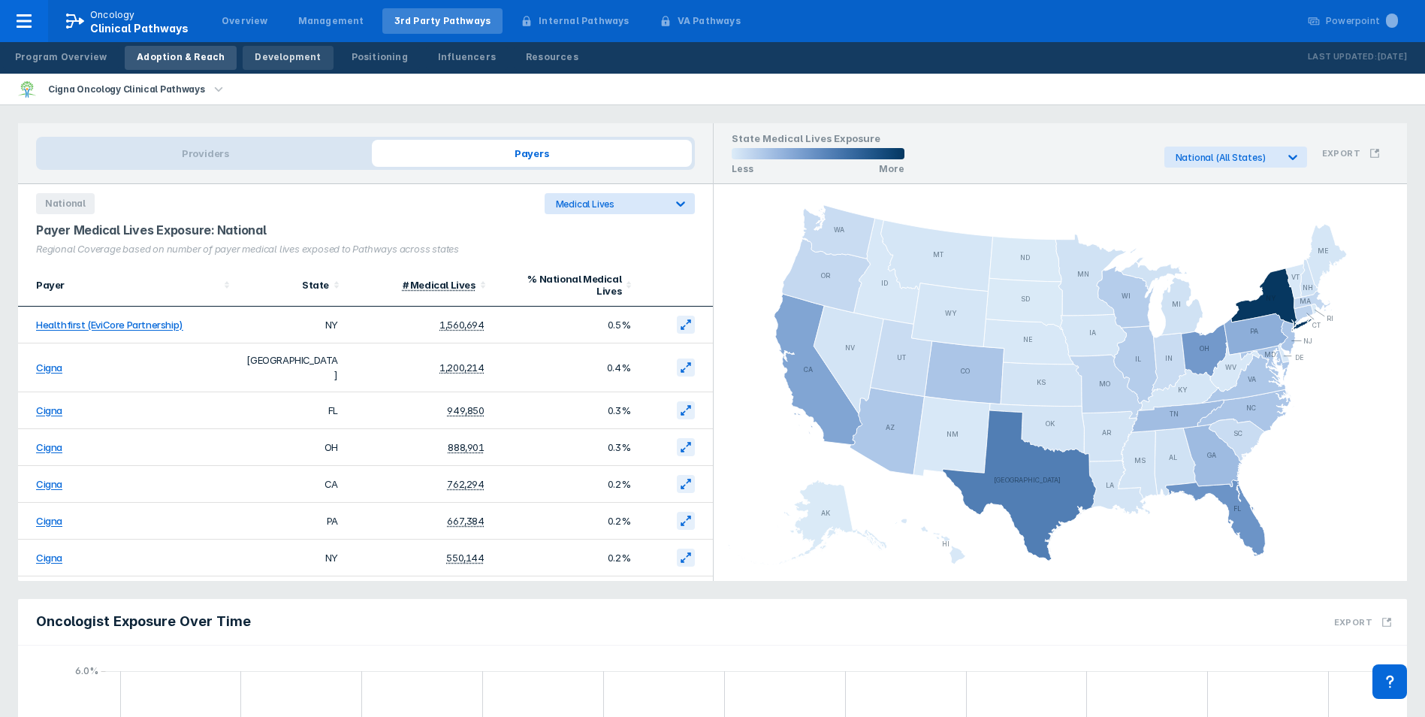
click at [258, 56] on div "Development" at bounding box center [288, 57] width 66 height 14
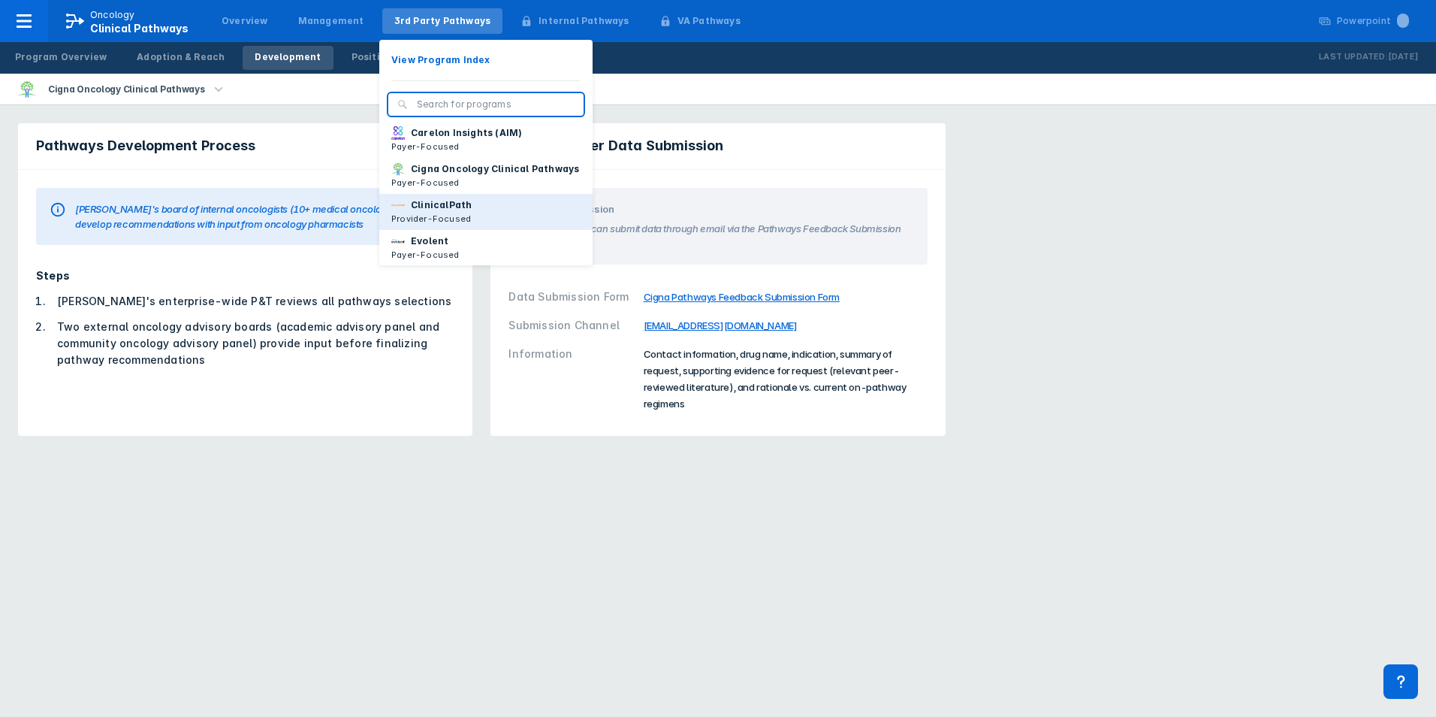
click at [447, 212] on p "ClinicalPath" at bounding box center [441, 205] width 61 height 14
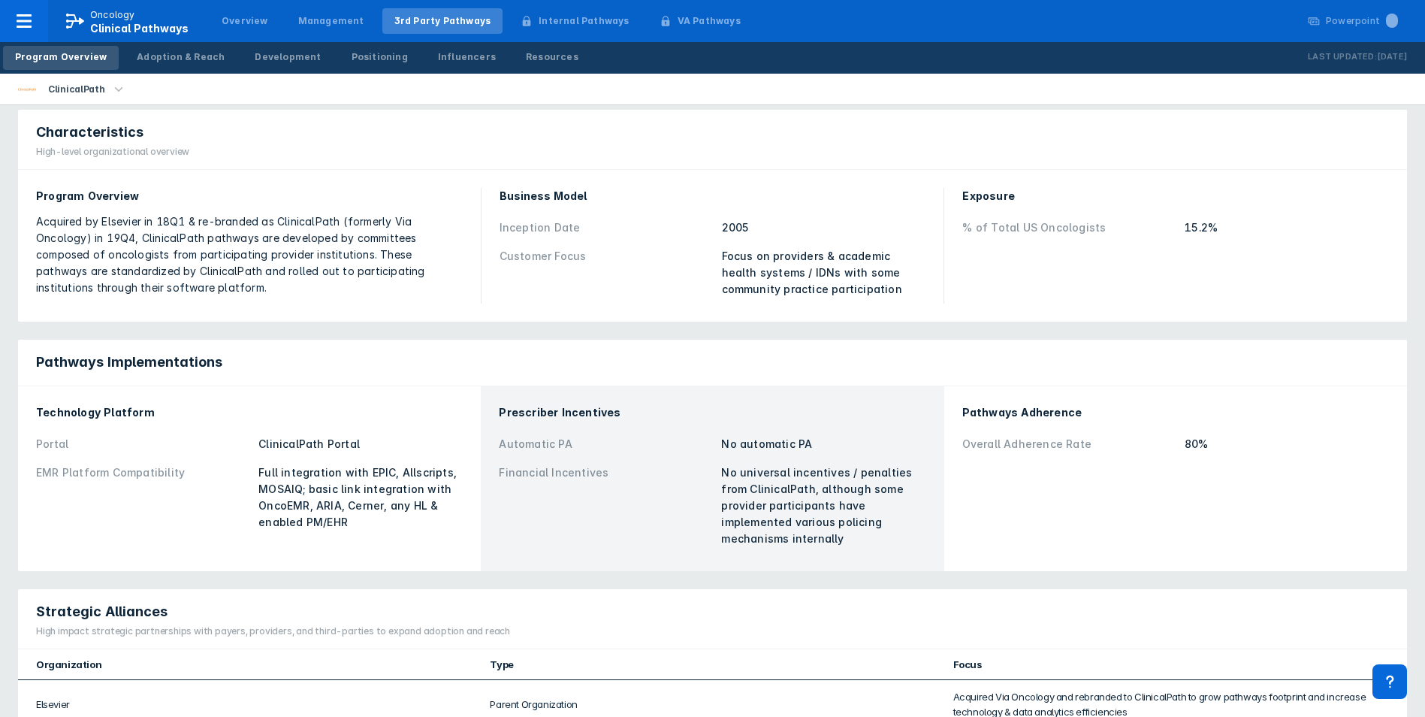
scroll to position [150, 0]
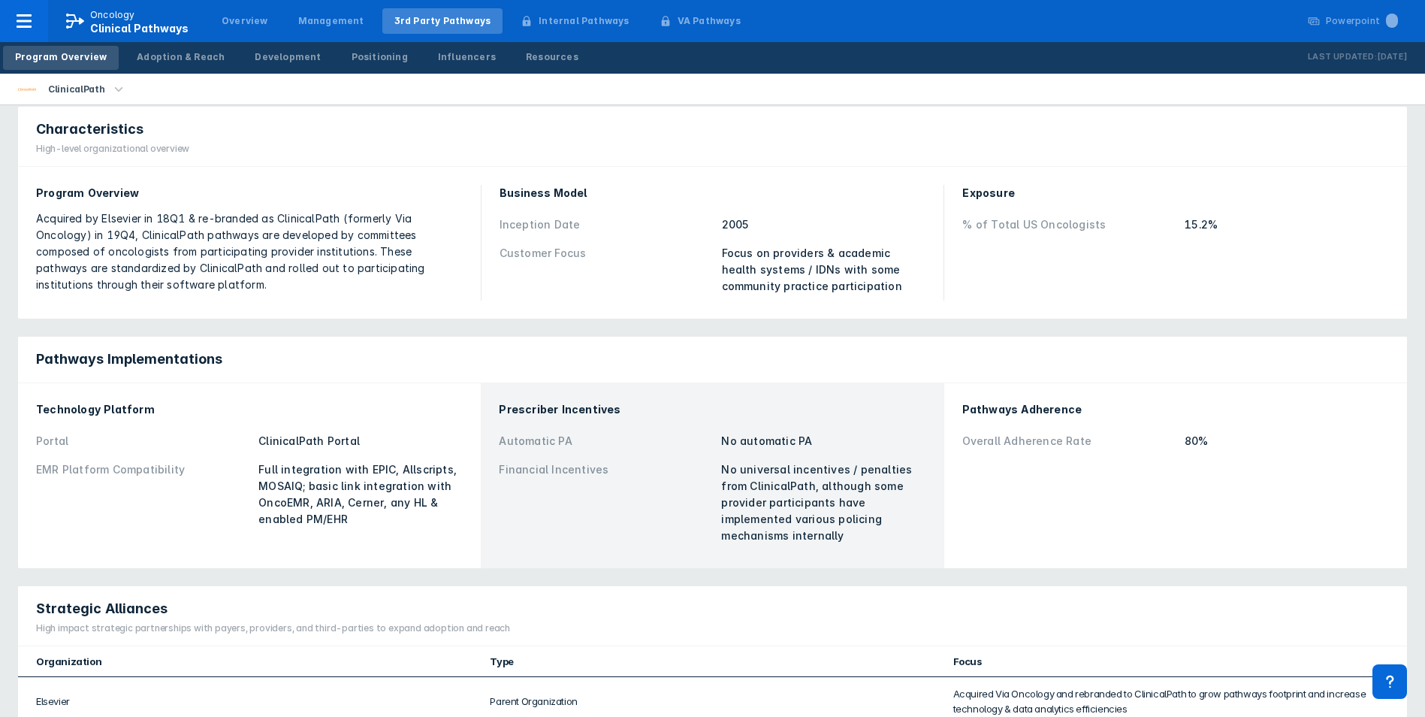
click at [418, 383] on div "Technology Platform Portal ClinicalPath Portal EMR Platform Compatibility Full …" at bounding box center [249, 475] width 463 height 185
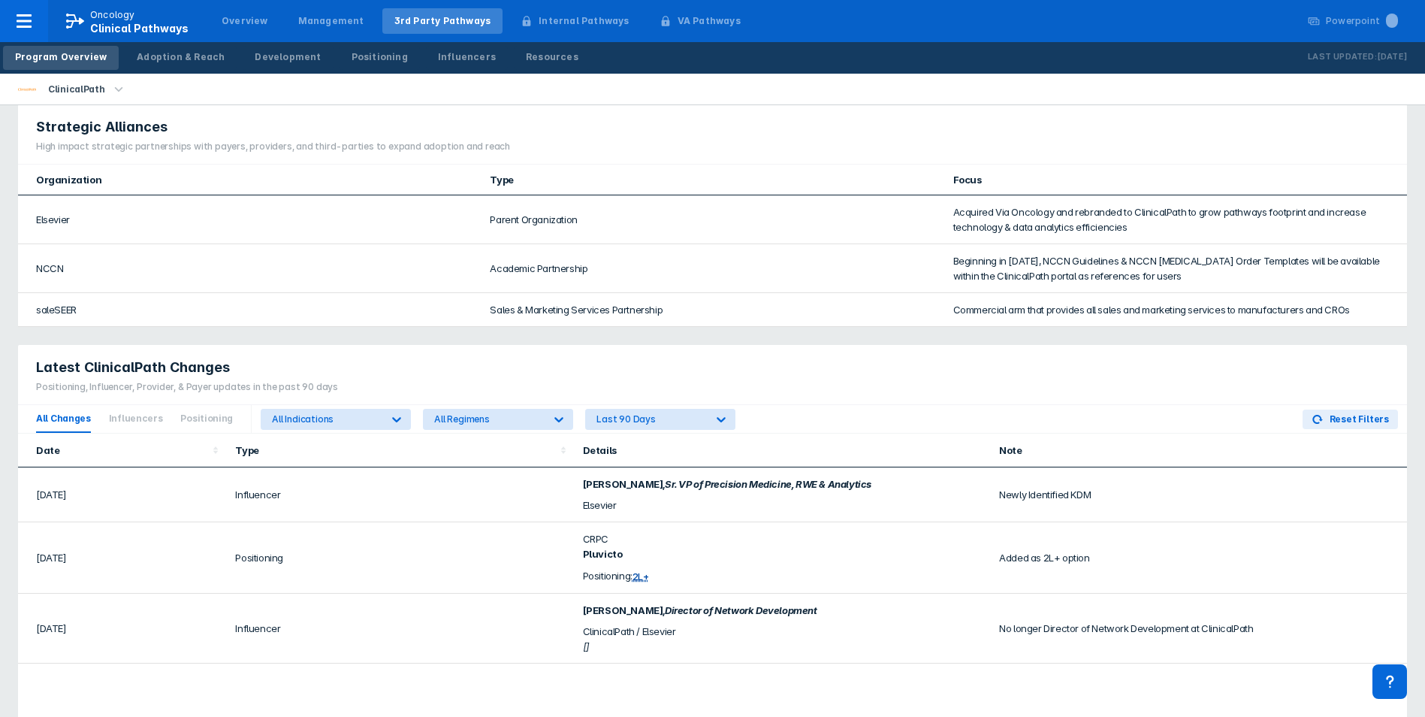
scroll to position [676, 0]
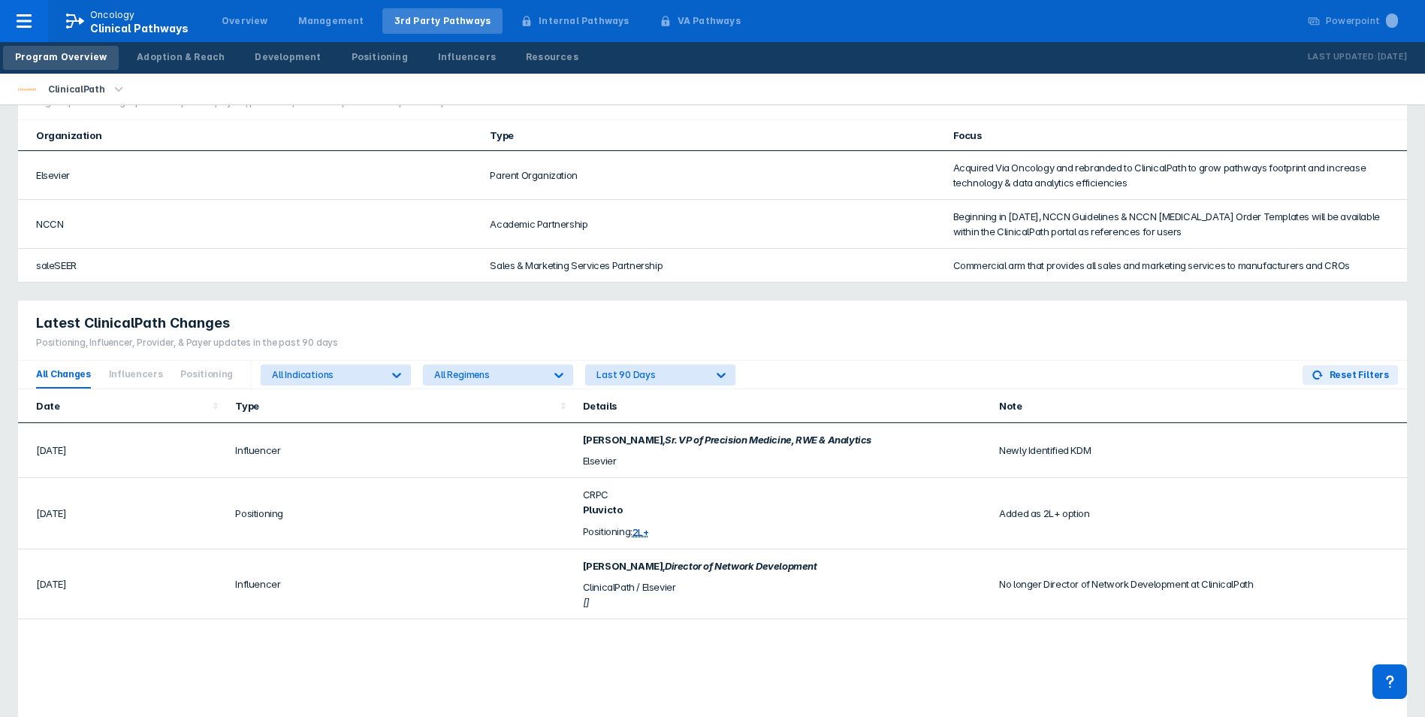
click at [506, 213] on td "Academic Partnership" at bounding box center [712, 224] width 463 height 49
click at [598, 293] on div "Latest ClinicalPath Changes Positioning, Influencer, Provider, & Payer updates …" at bounding box center [712, 613] width 1407 height 645
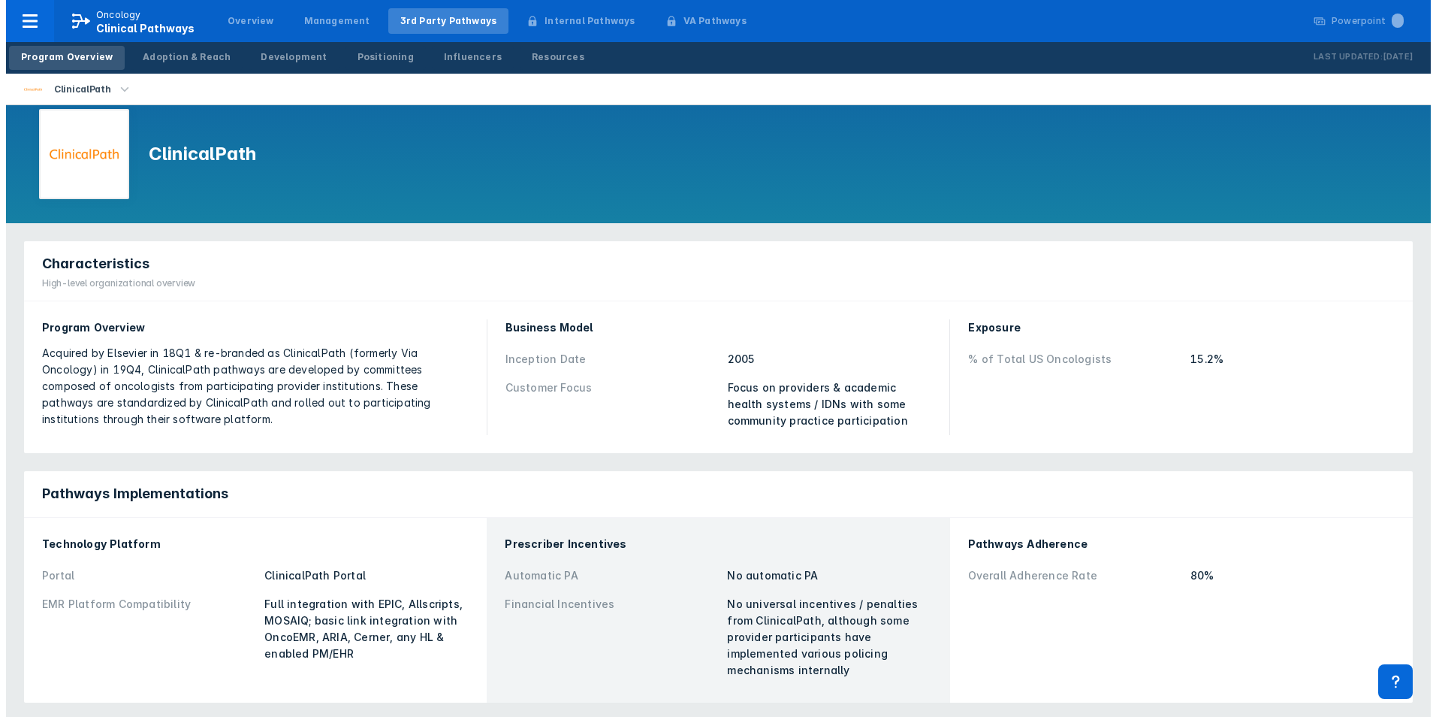
scroll to position [0, 0]
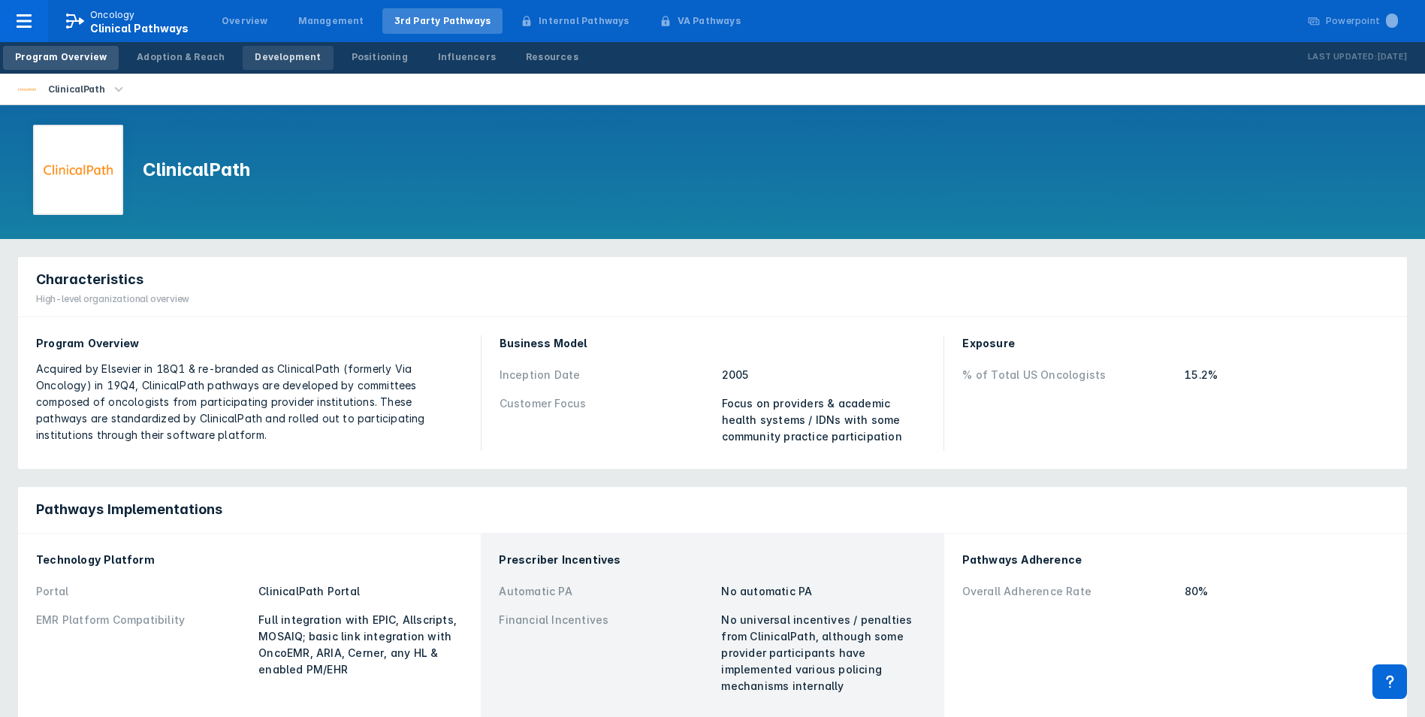
click at [274, 56] on div "Development" at bounding box center [288, 57] width 66 height 14
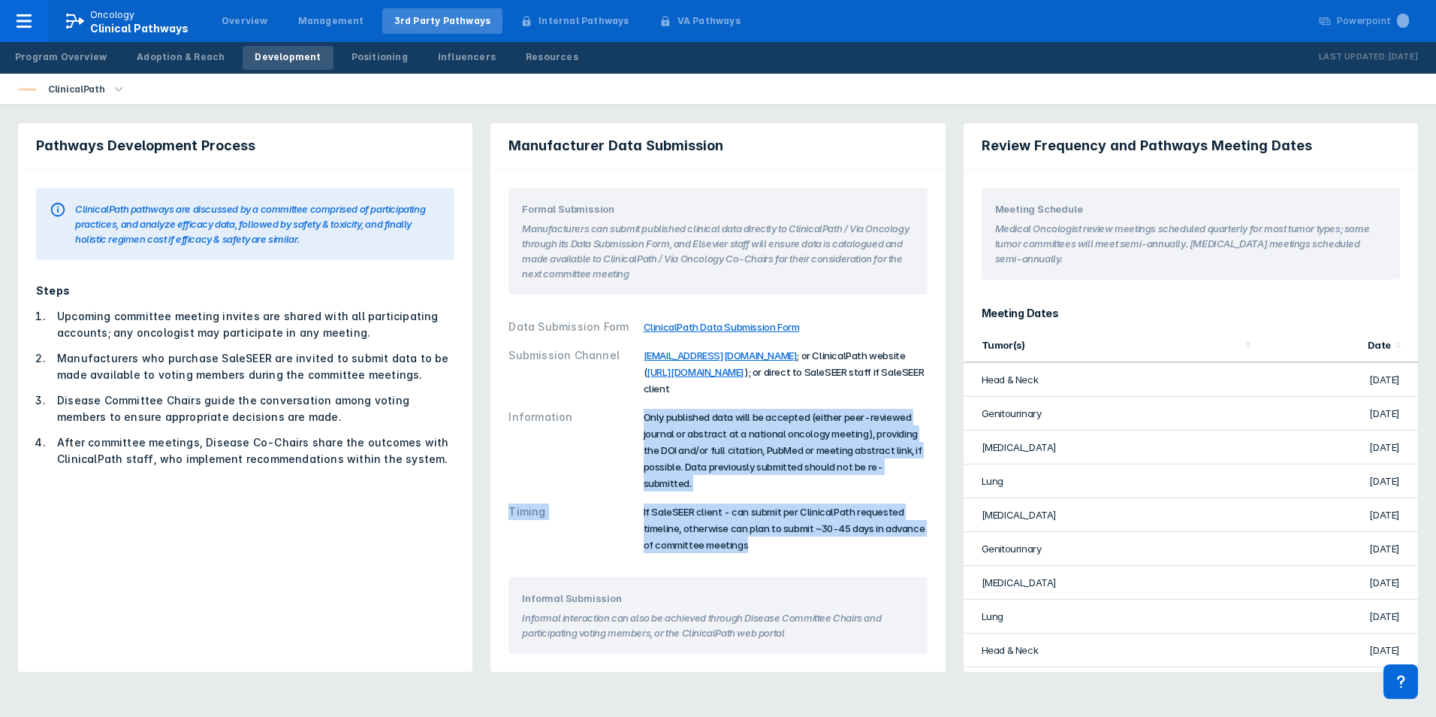
drag, startPoint x: 646, startPoint y: 420, endPoint x: 902, endPoint y: 526, distance: 277.2
click at [903, 526] on div "Data Submission Form ClinicalPath Data Submission Form Submission Channel [EMAI…" at bounding box center [718, 435] width 418 height 246
drag, startPoint x: 902, startPoint y: 526, endPoint x: 804, endPoint y: 460, distance: 118.5
click at [804, 460] on div "Only published data will be accepted (either peer-reviewed journal or abstract …" at bounding box center [786, 450] width 284 height 83
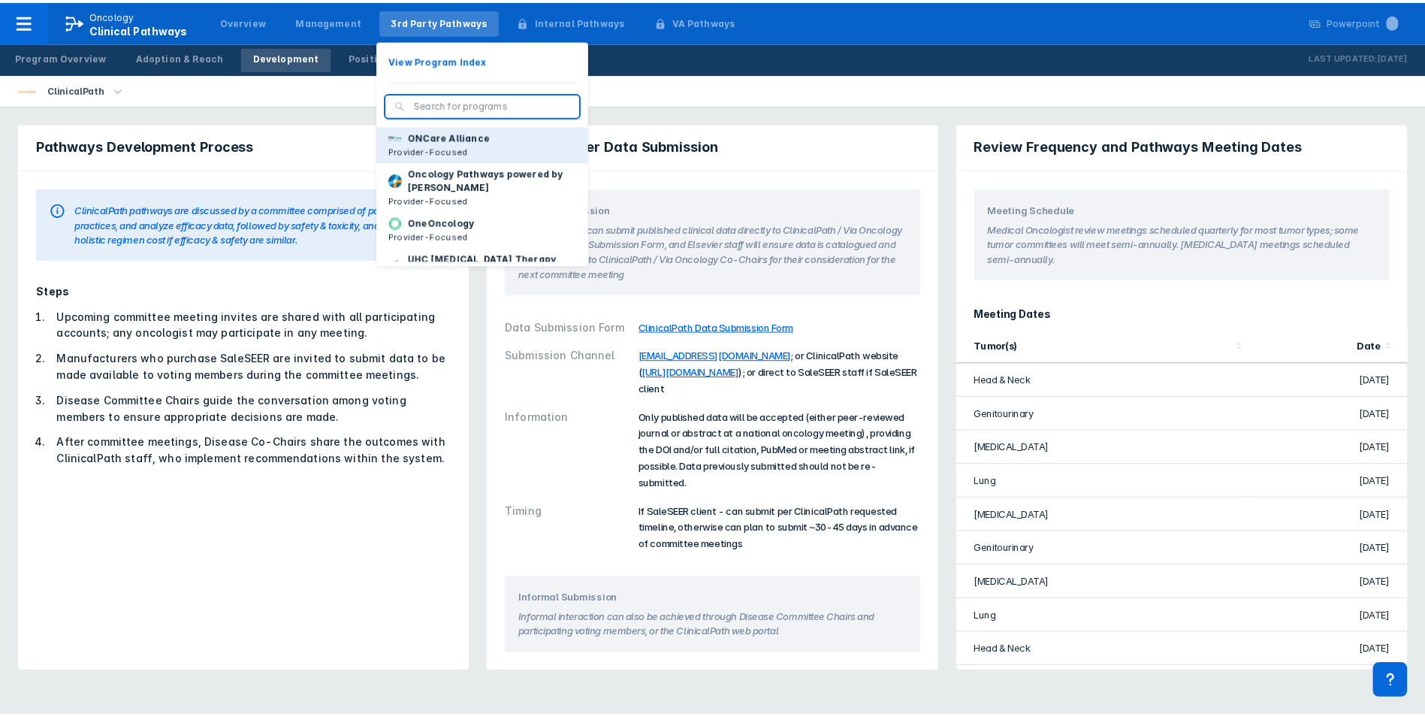
scroll to position [225, 0]
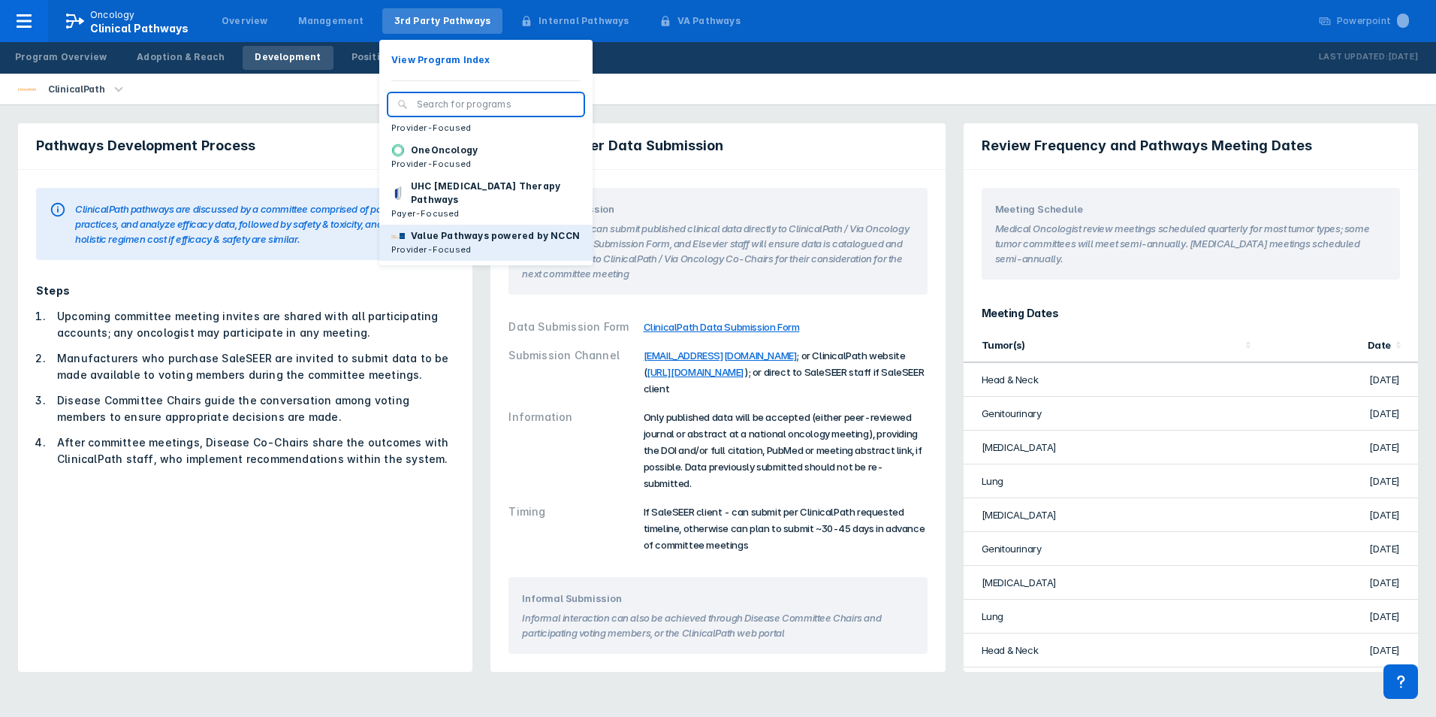
click at [493, 229] on p "Value Pathways powered by NCCN" at bounding box center [495, 236] width 169 height 14
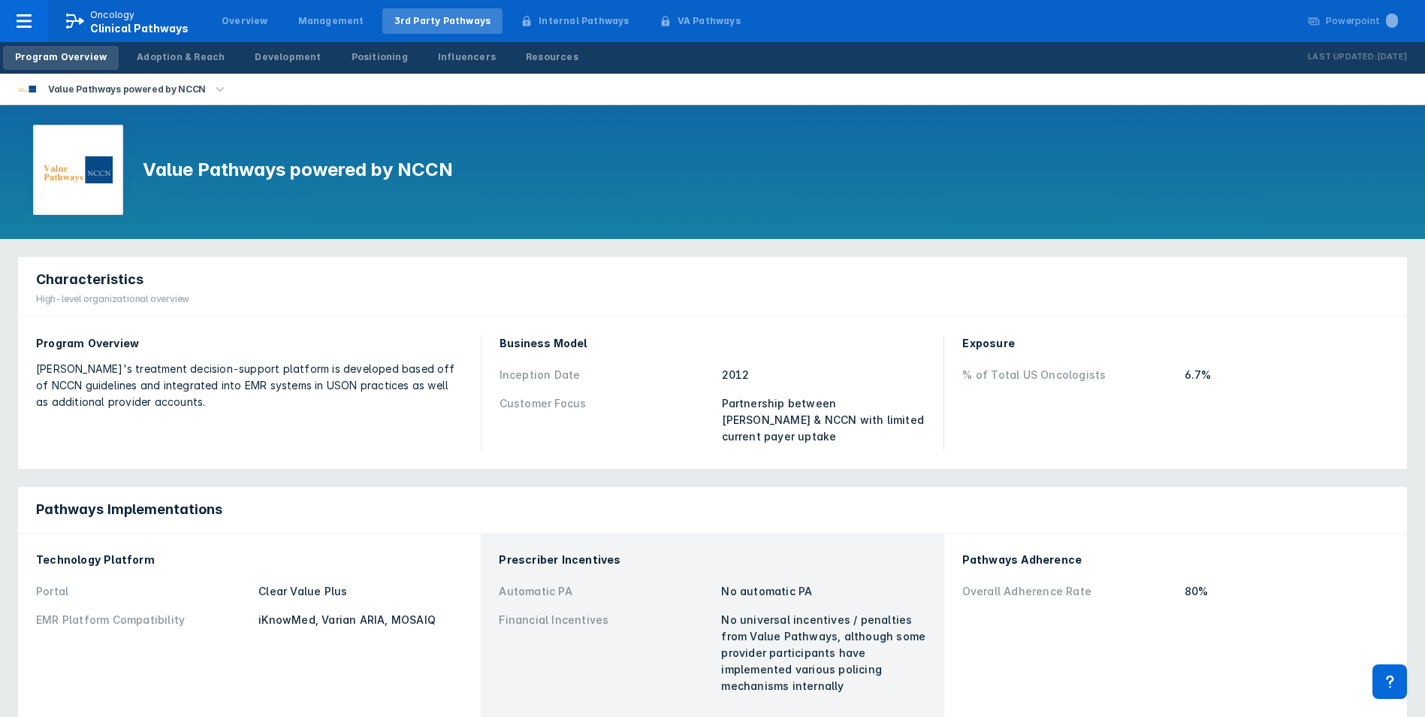
click at [325, 386] on div "[PERSON_NAME]'s treatment decision-support platform is developed based off of N…" at bounding box center [249, 386] width 427 height 50
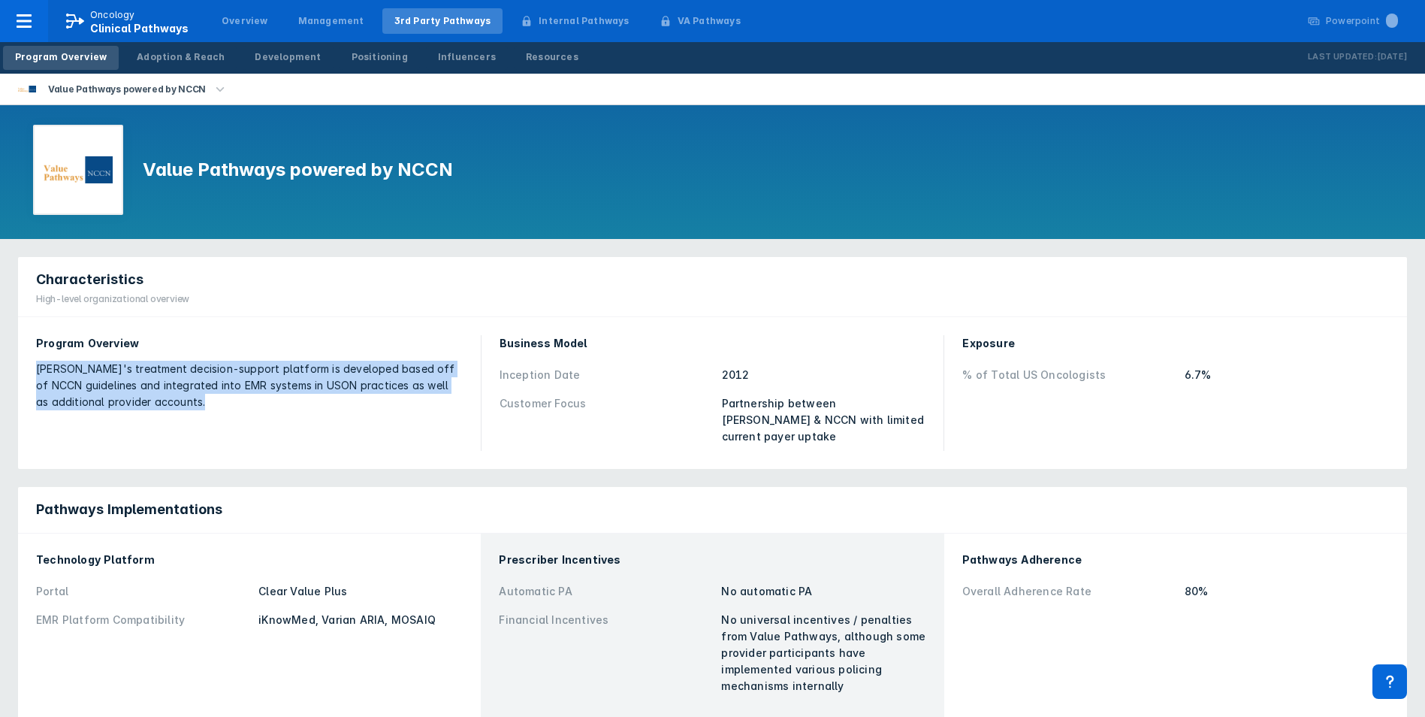
click at [325, 386] on div "[PERSON_NAME]'s treatment decision-support platform is developed based off of N…" at bounding box center [249, 386] width 427 height 50
drag, startPoint x: 325, startPoint y: 386, endPoint x: 296, endPoint y: 411, distance: 38.4
click at [296, 411] on div "Program Overview [PERSON_NAME]'s treatment decision-support platform is develop…" at bounding box center [249, 393] width 445 height 134
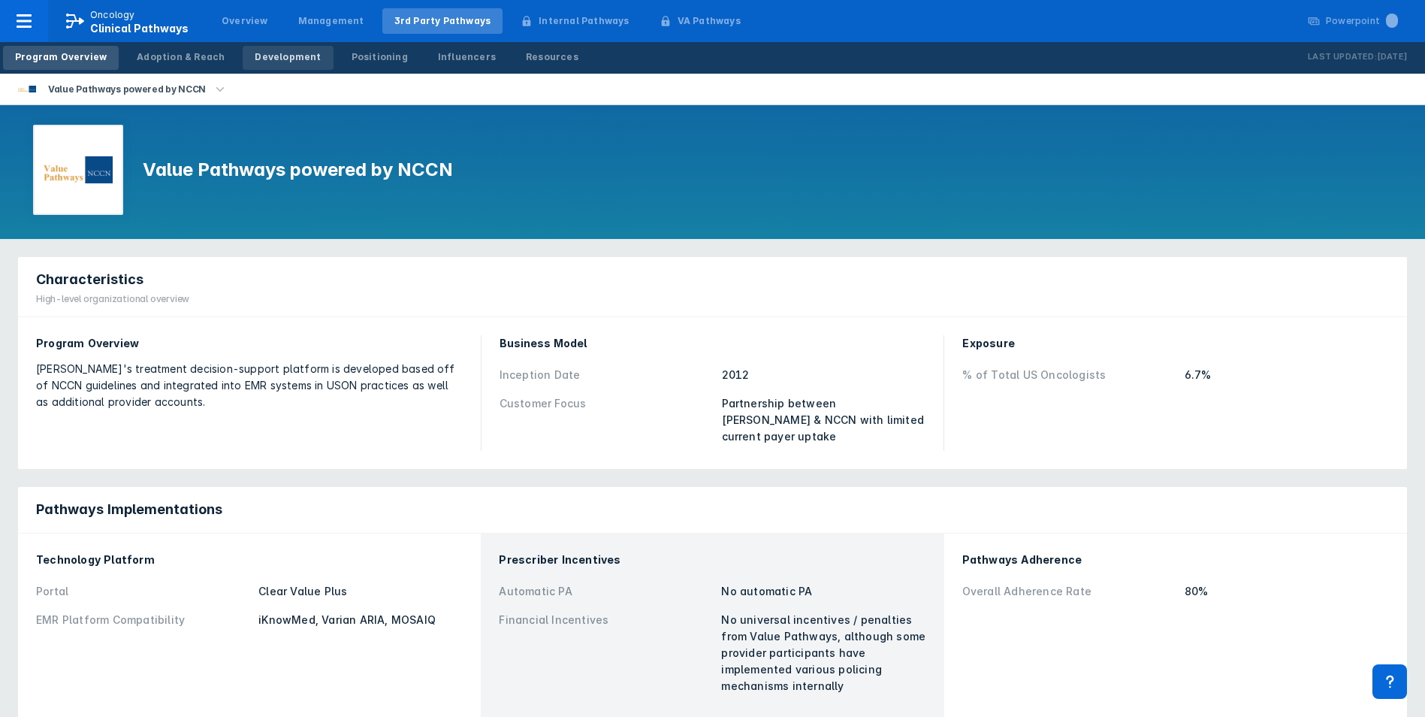
click at [289, 59] on div "Development" at bounding box center [288, 57] width 66 height 14
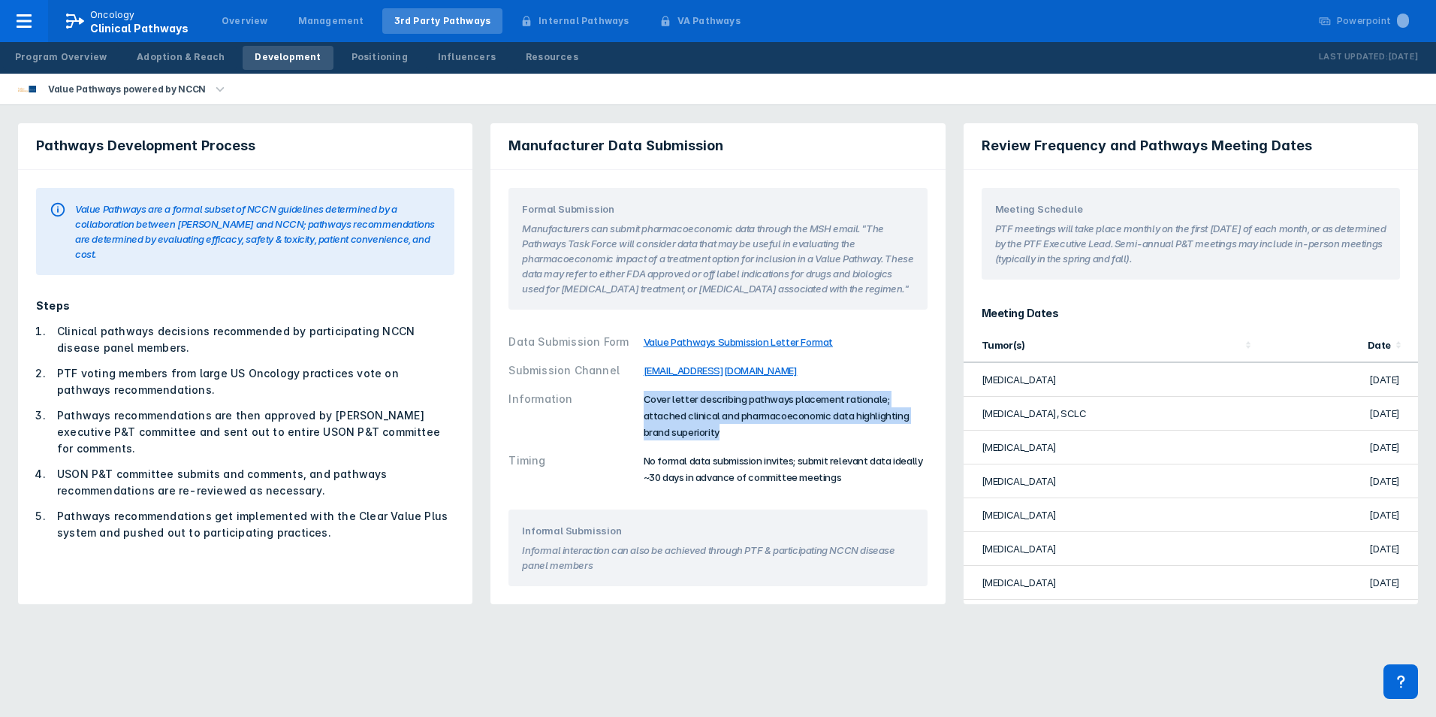
drag, startPoint x: 643, startPoint y: 402, endPoint x: 769, endPoint y: 433, distance: 129.9
click at [769, 433] on div "Cover letter describing pathways placement rationale; attached clinical and pha…" at bounding box center [786, 416] width 284 height 50
drag, startPoint x: 769, startPoint y: 433, endPoint x: 746, endPoint y: 437, distance: 23.7
click at [746, 437] on div "Cover letter describing pathways placement rationale; attached clinical and pha…" at bounding box center [786, 416] width 284 height 50
click at [743, 424] on div "Cover letter describing pathways placement rationale; attached clinical and pha…" at bounding box center [786, 416] width 284 height 50
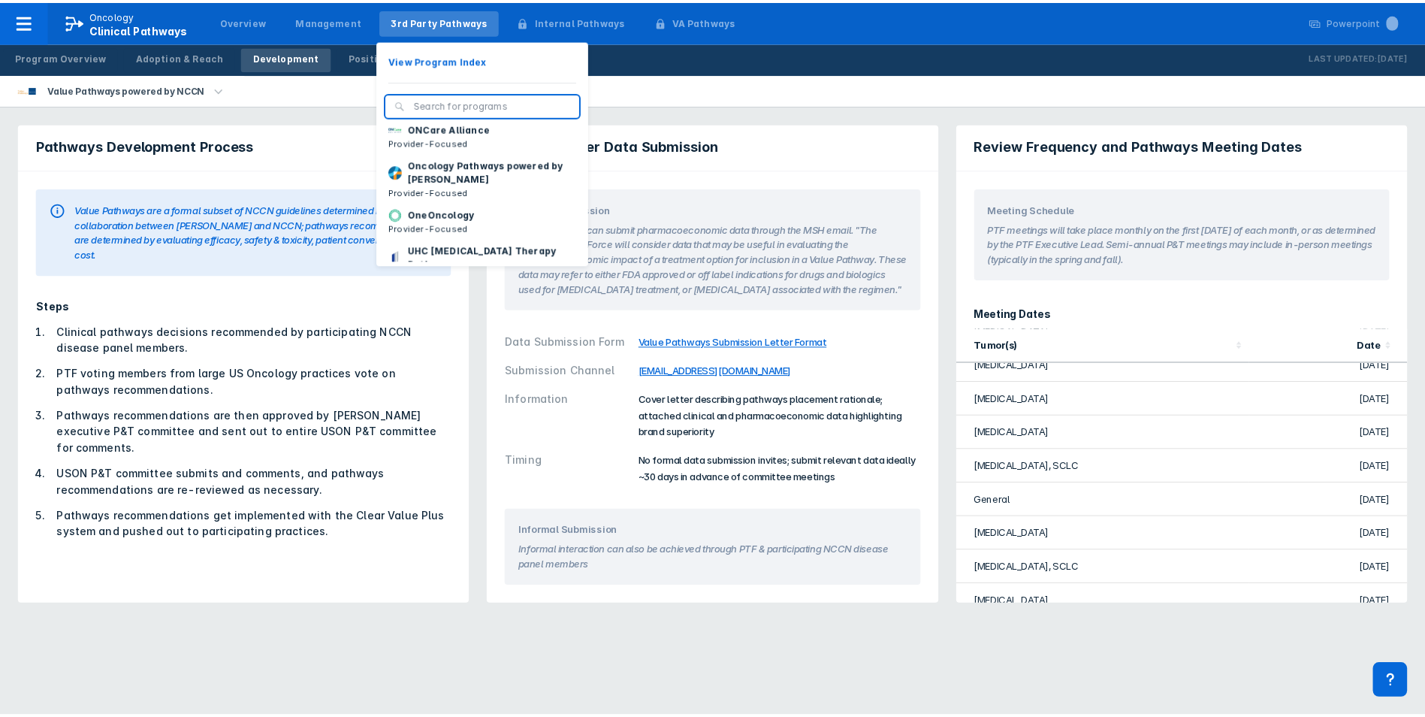
scroll to position [150, 0]
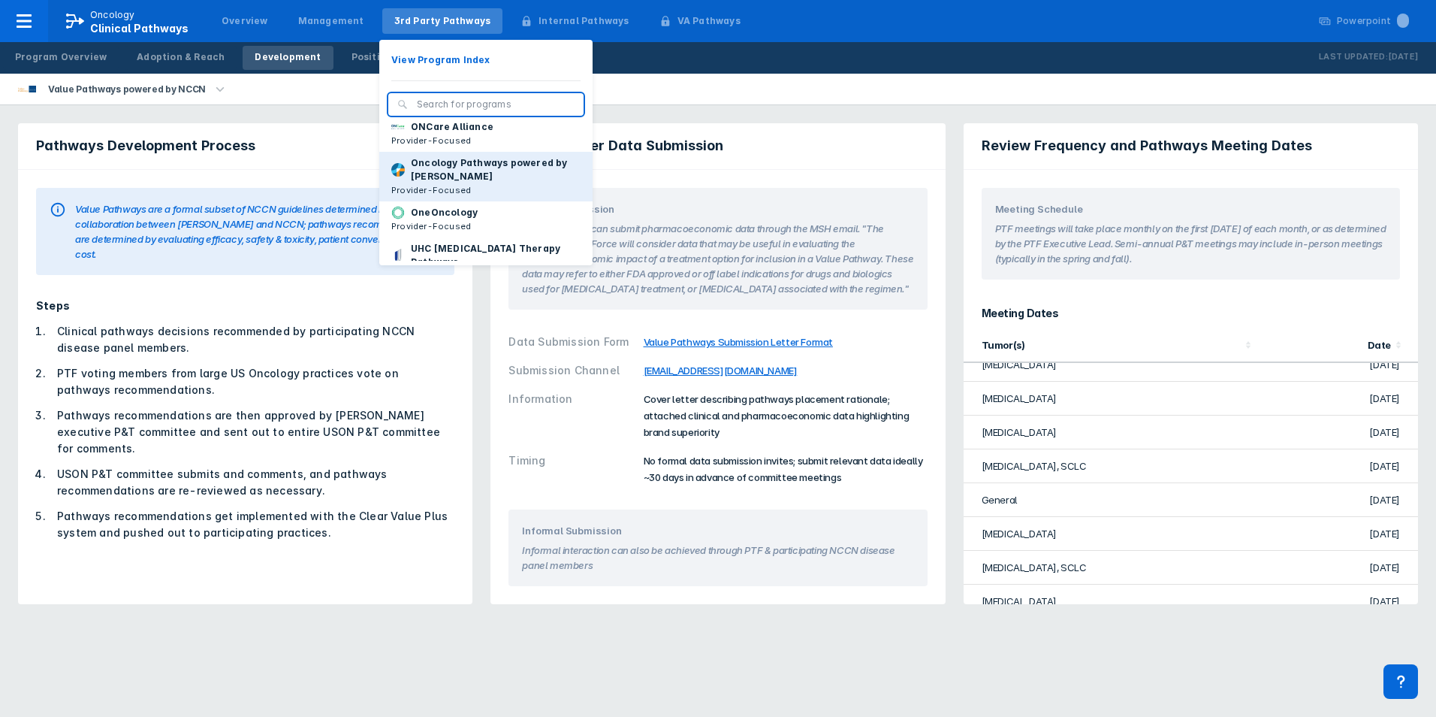
click at [494, 183] on p "Oncology Pathways powered by [PERSON_NAME]" at bounding box center [496, 169] width 170 height 27
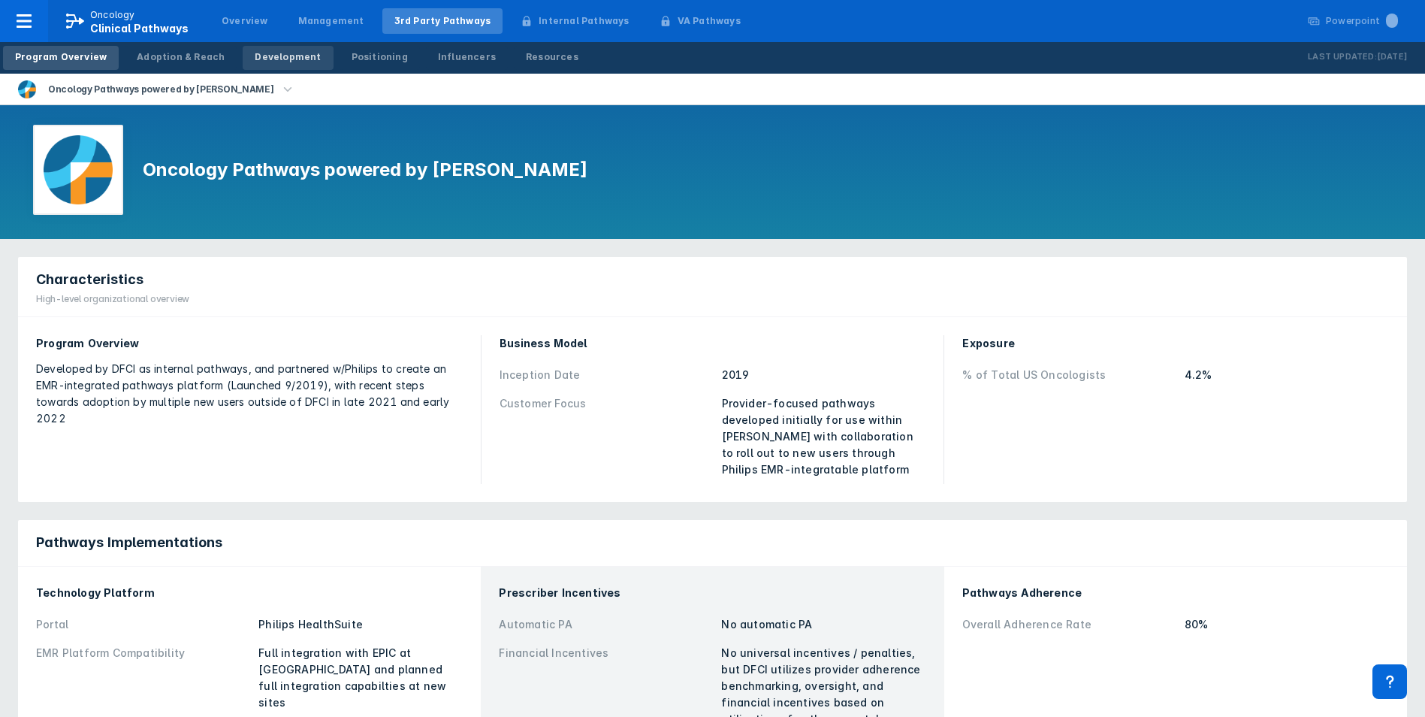
click at [257, 61] on div "Development" at bounding box center [288, 57] width 66 height 14
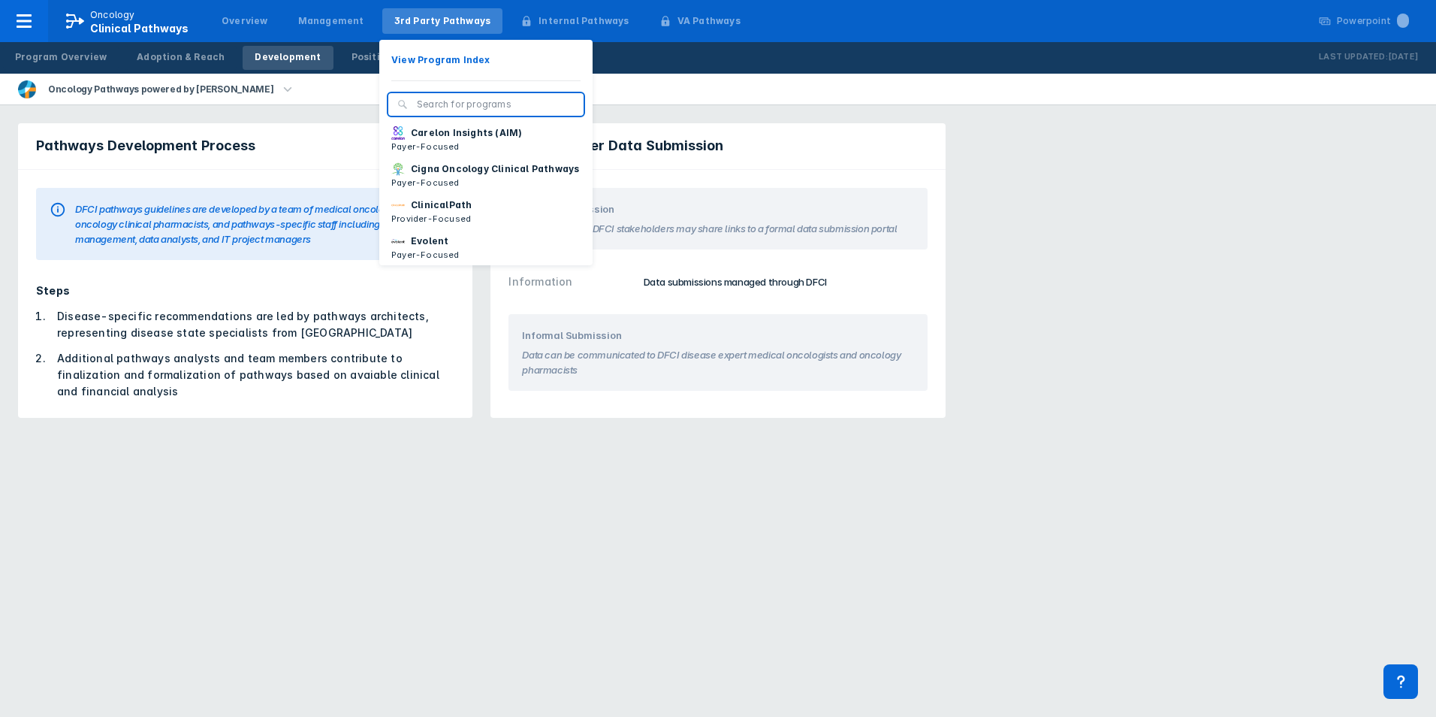
click at [432, 26] on div "3rd Party Pathways" at bounding box center [442, 21] width 97 height 14
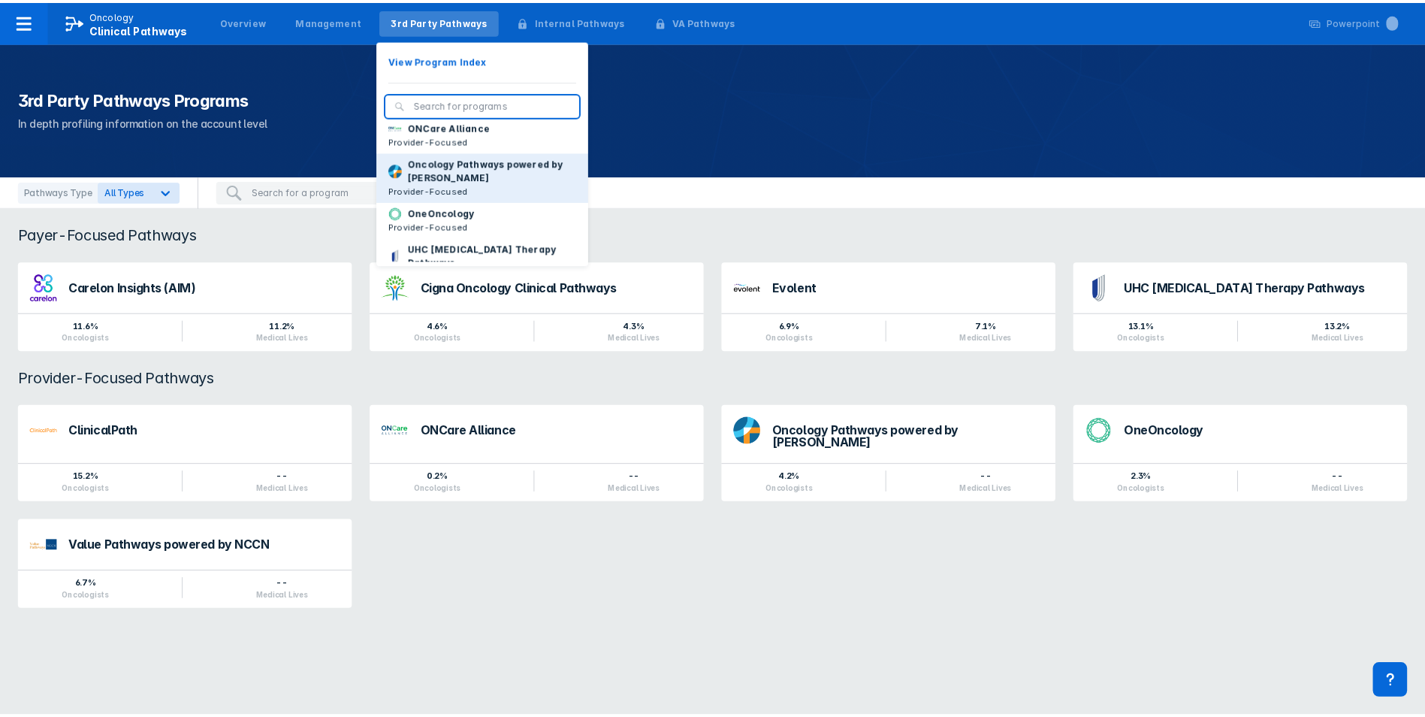
scroll to position [226, 0]
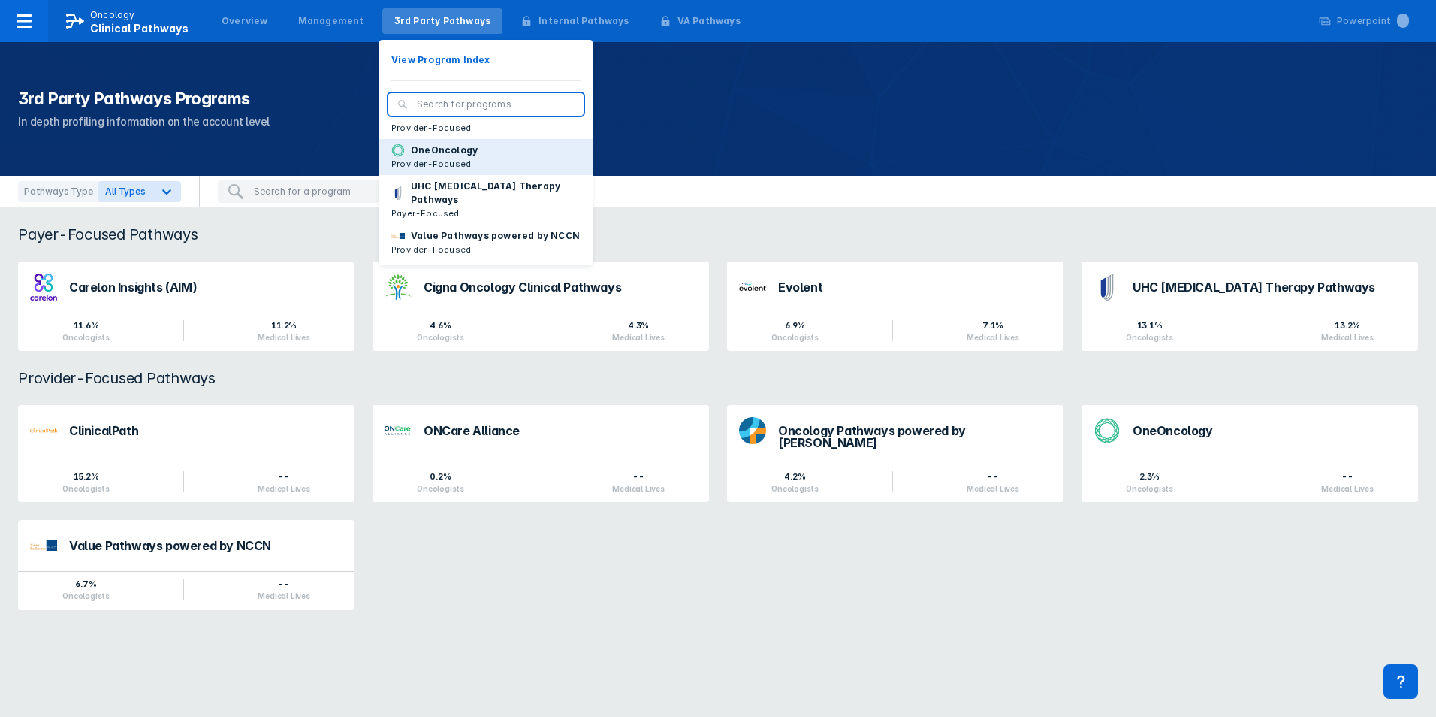
click at [497, 159] on button "OneOncology Provider-Focused" at bounding box center [485, 157] width 213 height 36
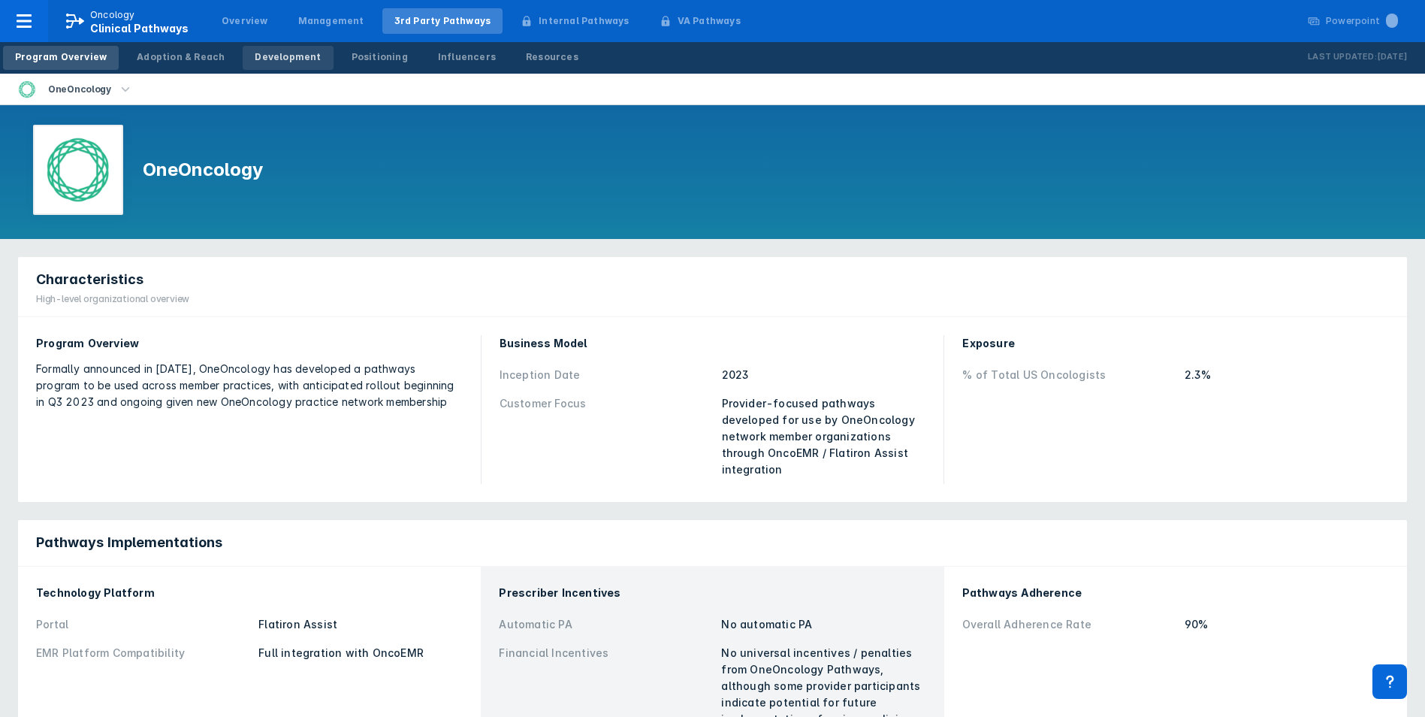
click at [290, 59] on div "Development" at bounding box center [288, 57] width 66 height 14
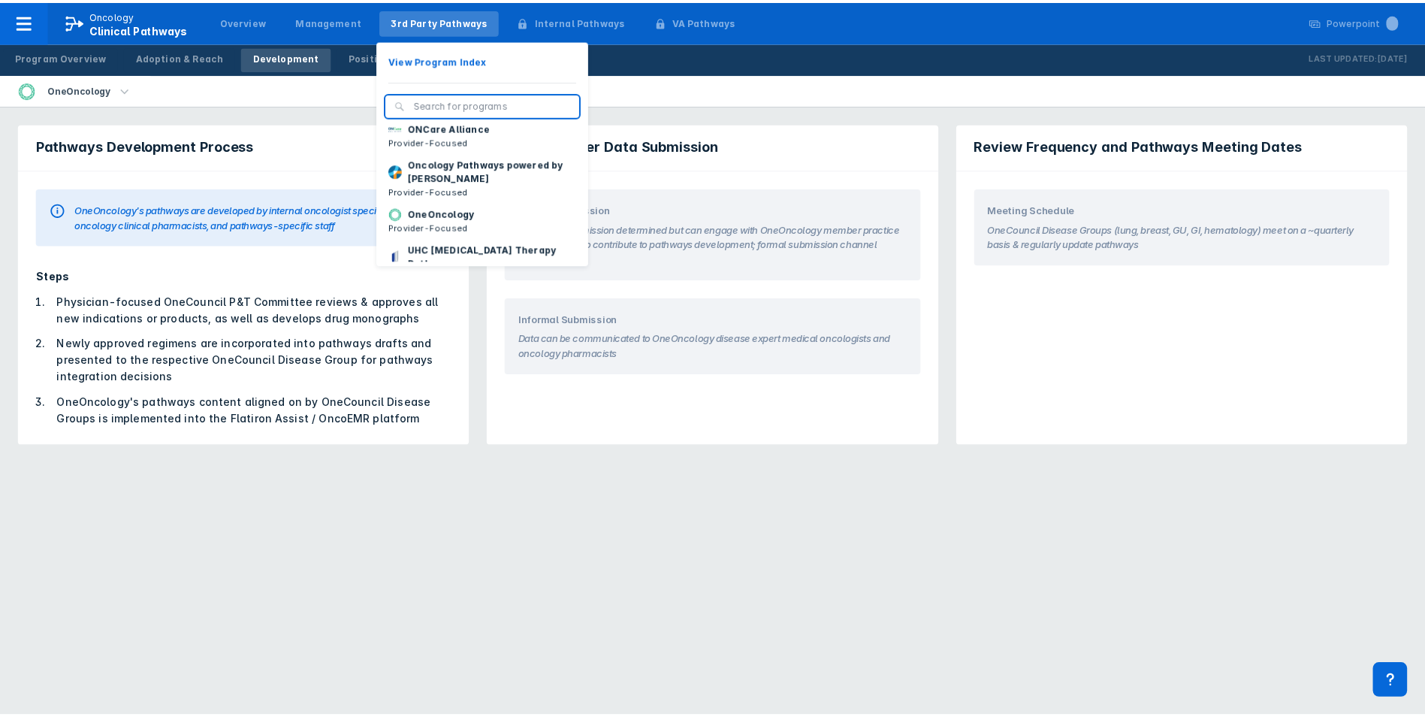
scroll to position [150, 0]
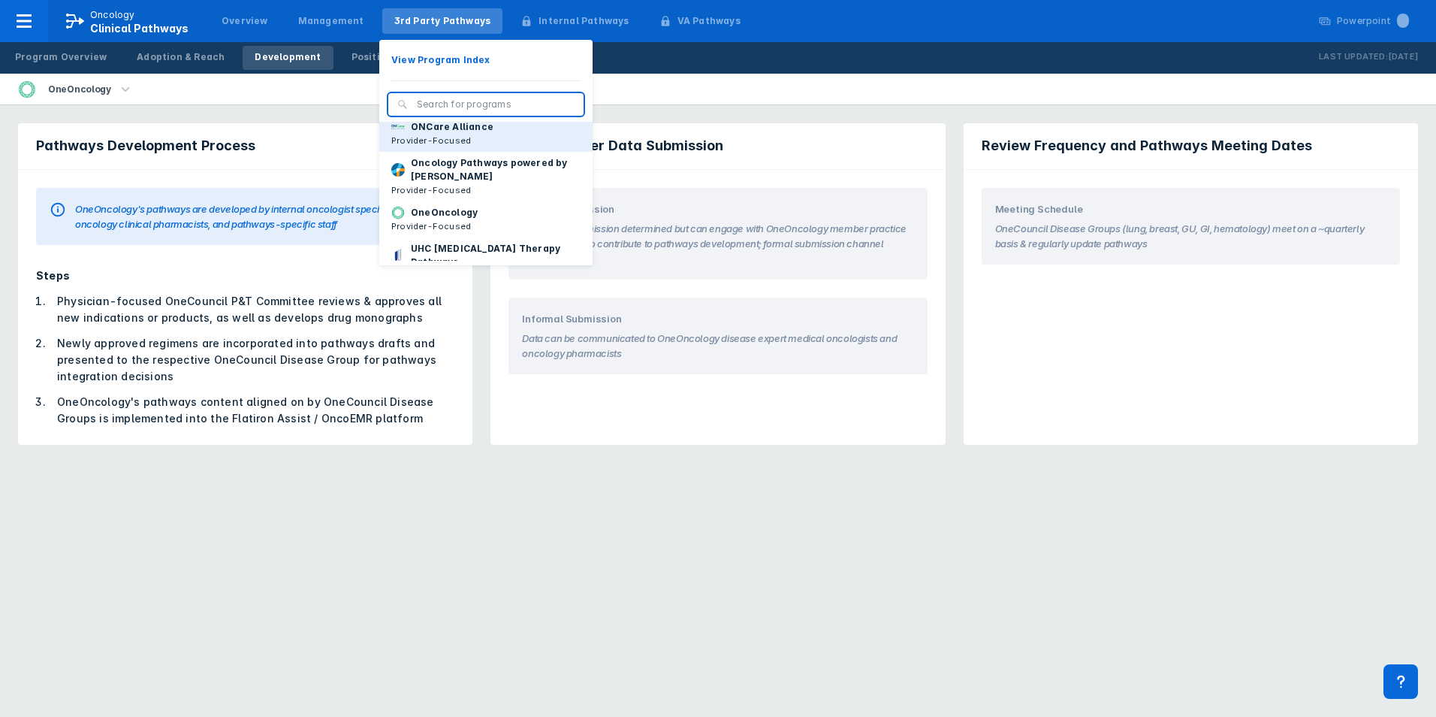
click at [483, 143] on button "ONCare Alliance Provider-Focused" at bounding box center [485, 134] width 213 height 36
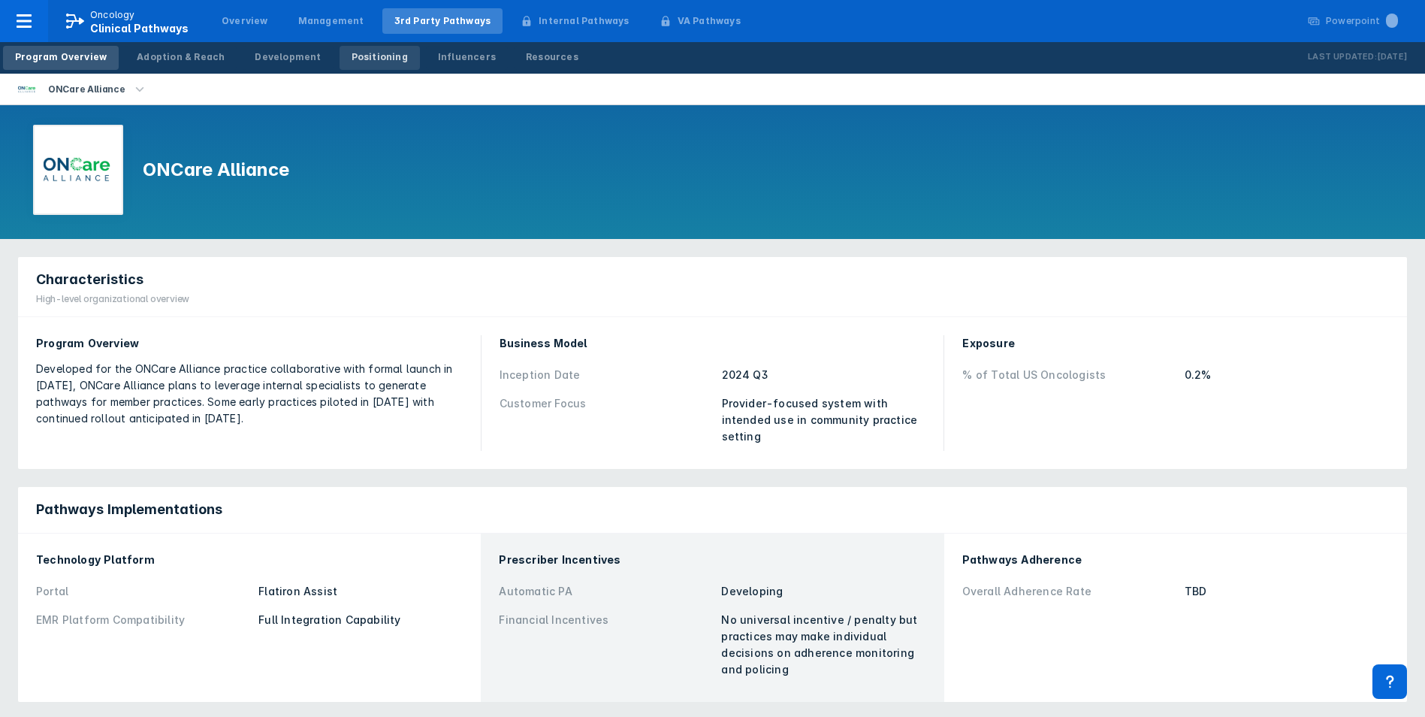
click at [377, 61] on div "Positioning" at bounding box center [380, 57] width 56 height 14
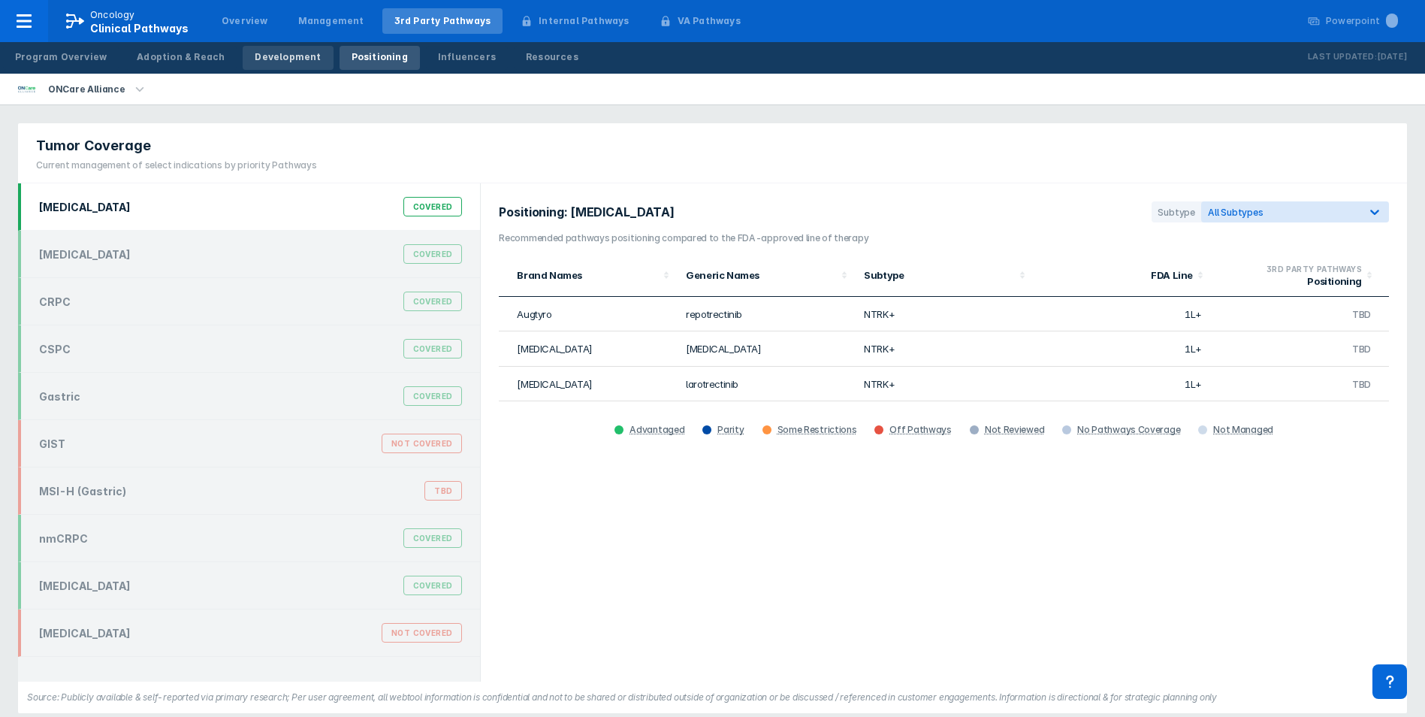
click at [297, 56] on div "Development" at bounding box center [288, 57] width 66 height 14
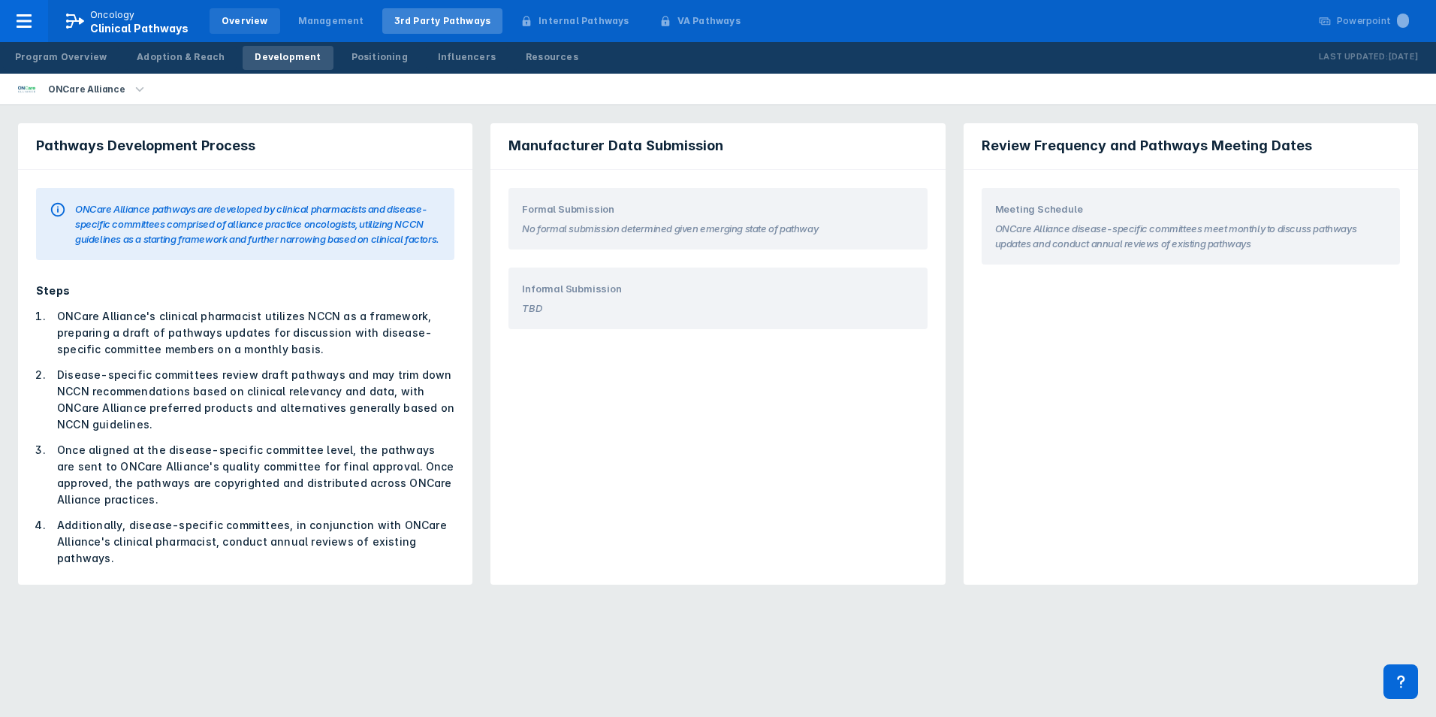
click at [246, 16] on div "Overview" at bounding box center [245, 21] width 47 height 14
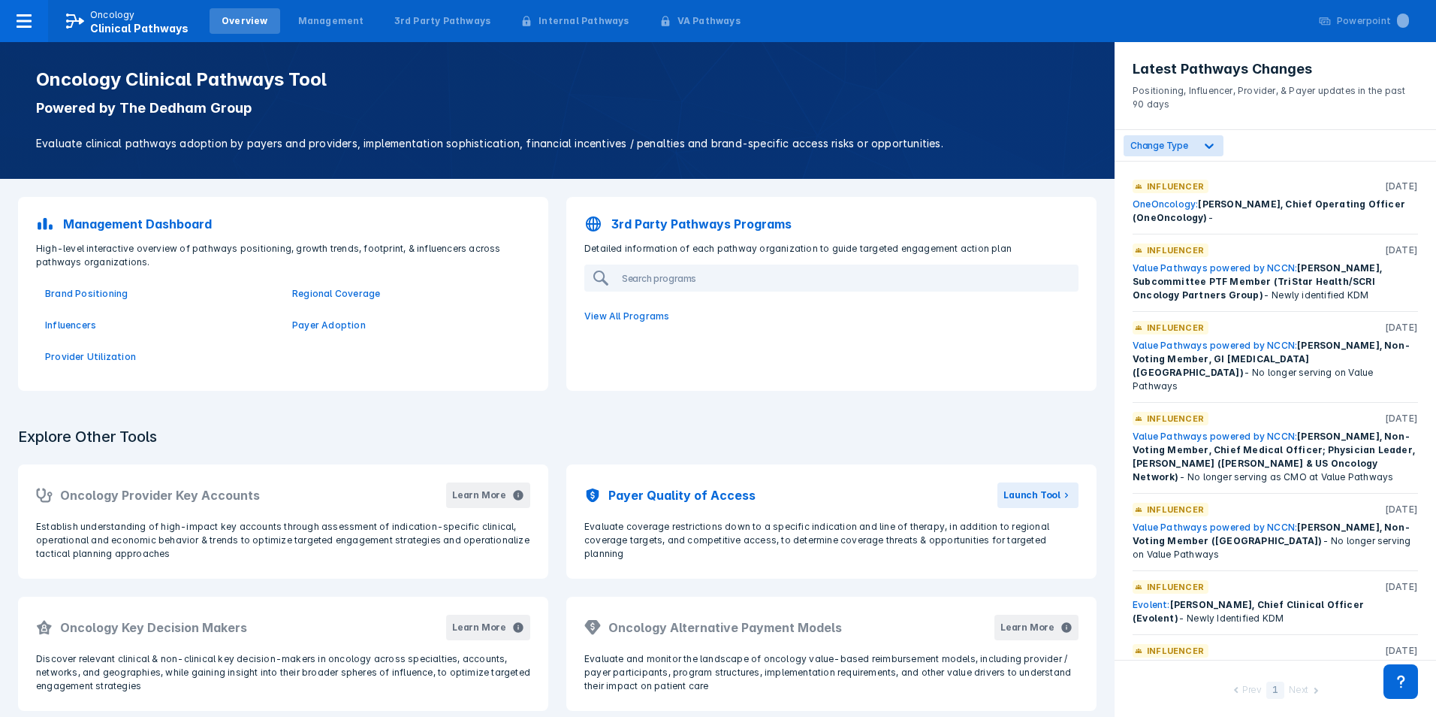
click at [650, 227] on p "3rd Party Pathways Programs" at bounding box center [701, 224] width 180 height 18
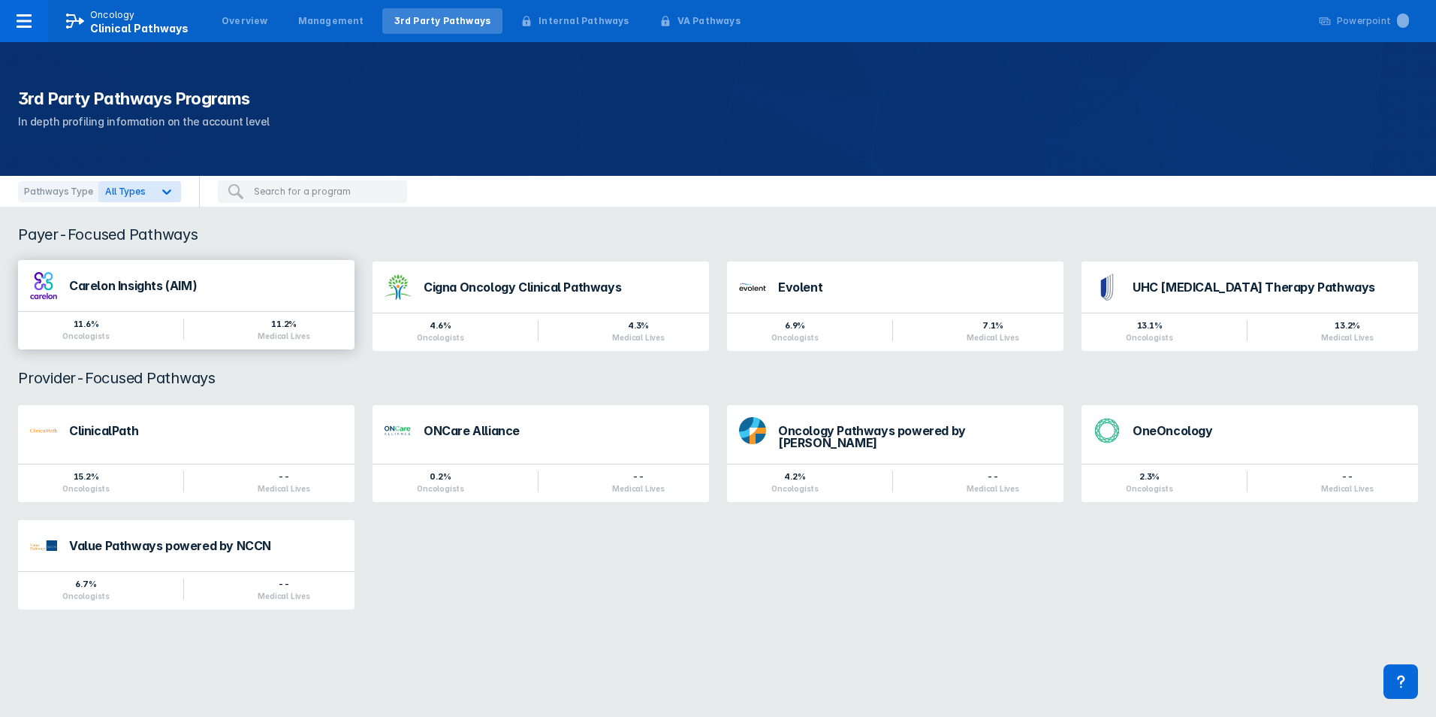
click at [188, 284] on div "Carelon Insights (AIM)" at bounding box center [205, 285] width 273 height 12
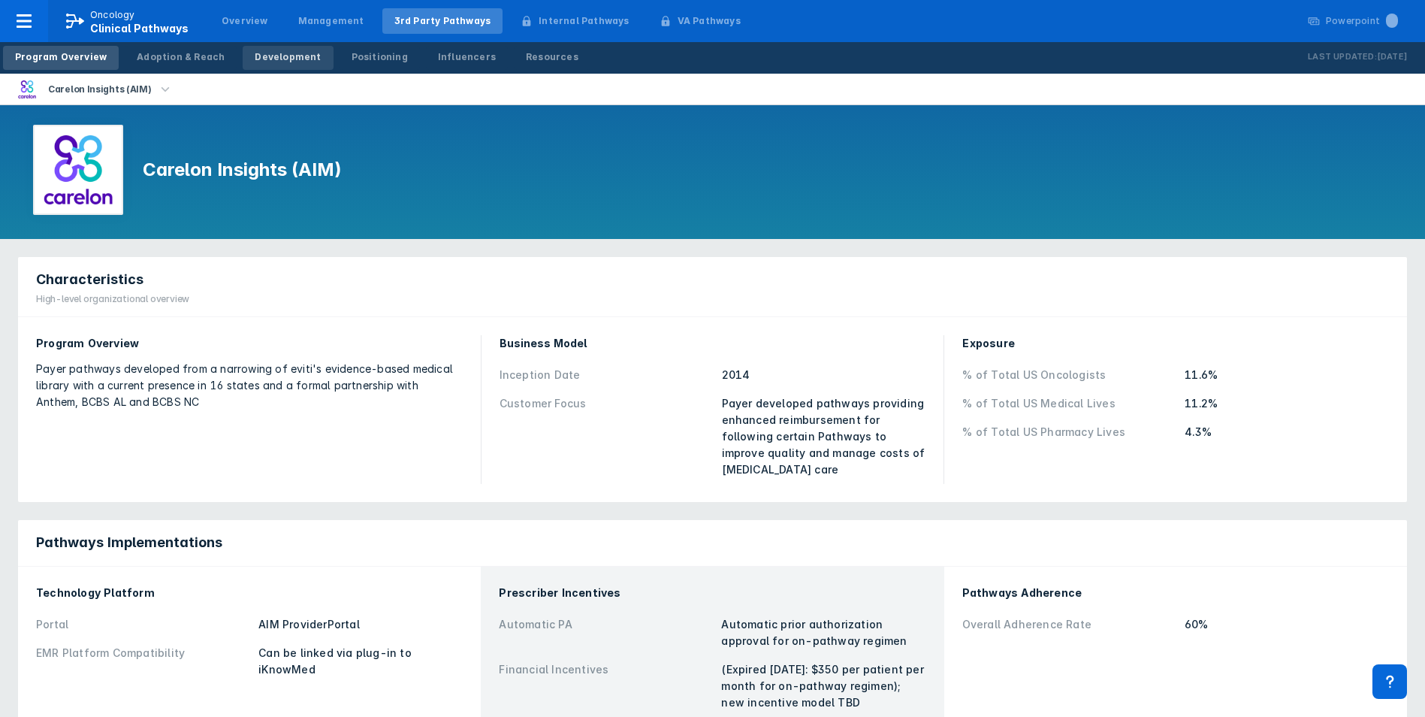
click at [270, 59] on div "Development" at bounding box center [288, 57] width 66 height 14
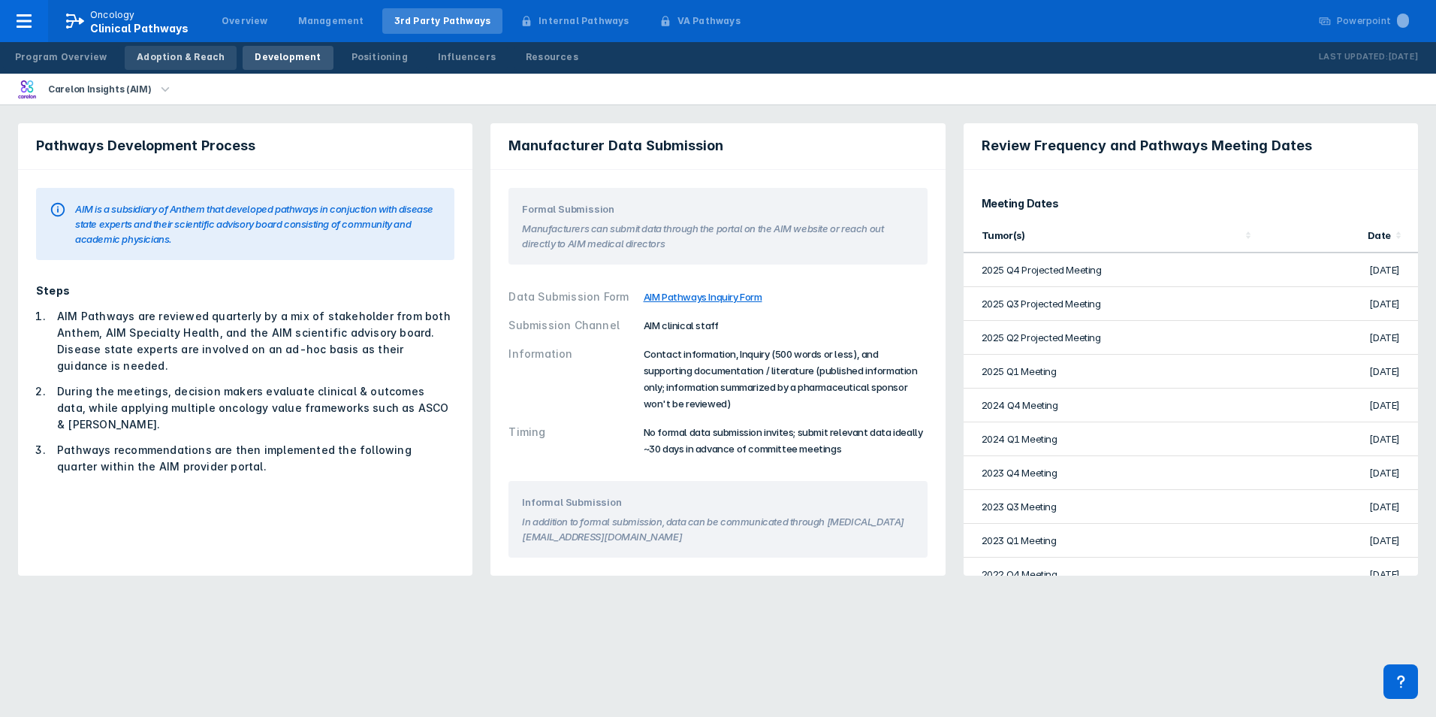
click at [168, 56] on div "Adoption & Reach" at bounding box center [181, 57] width 88 height 14
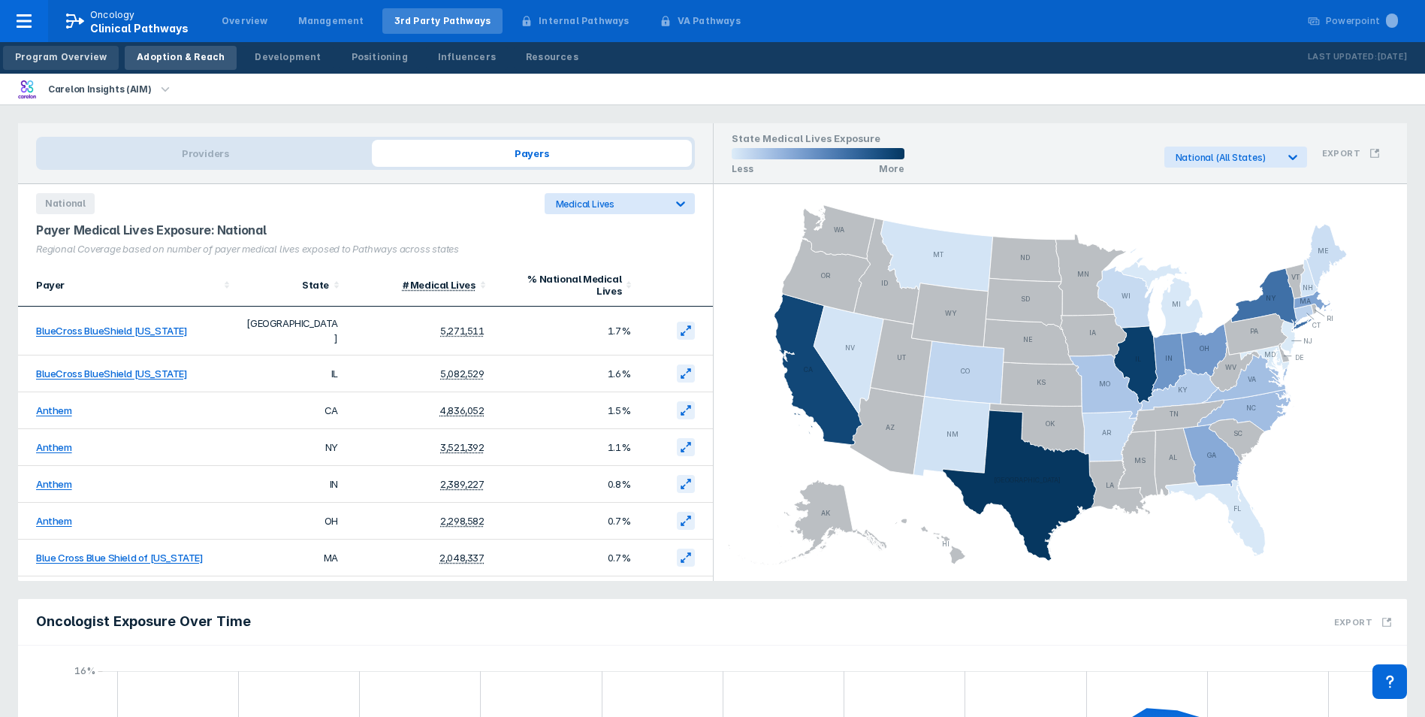
click at [69, 53] on div "Program Overview" at bounding box center [61, 57] width 92 height 14
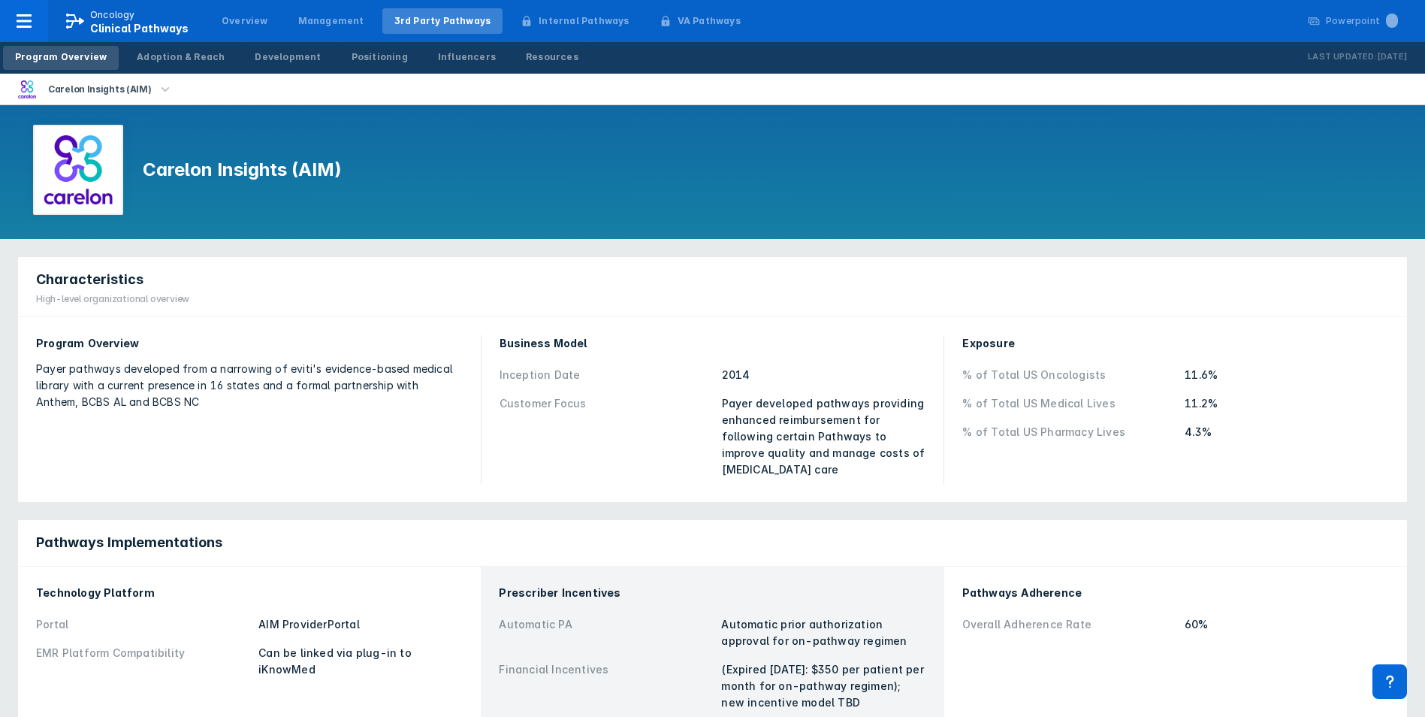
click at [309, 377] on div "Payer pathways developed from a narrowing of eviti's evidence-based medical lib…" at bounding box center [249, 386] width 427 height 50
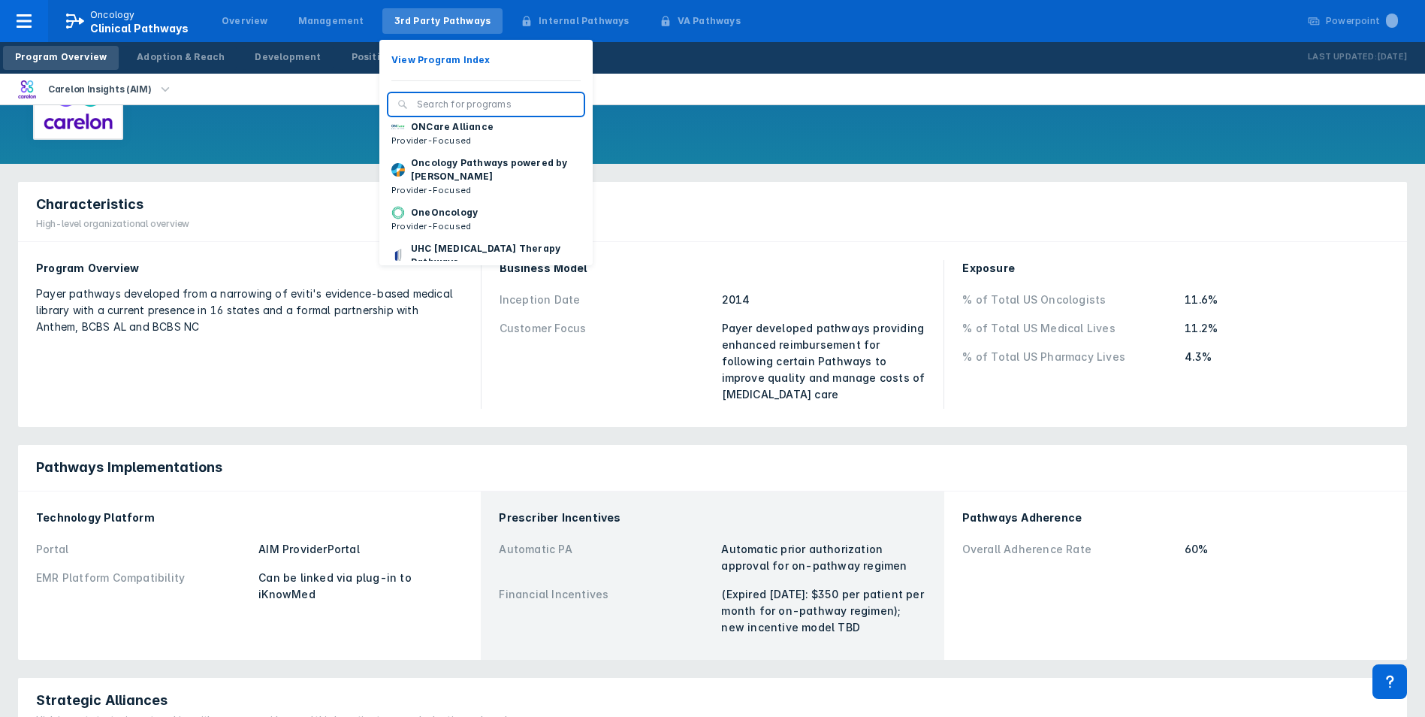
scroll to position [225, 0]
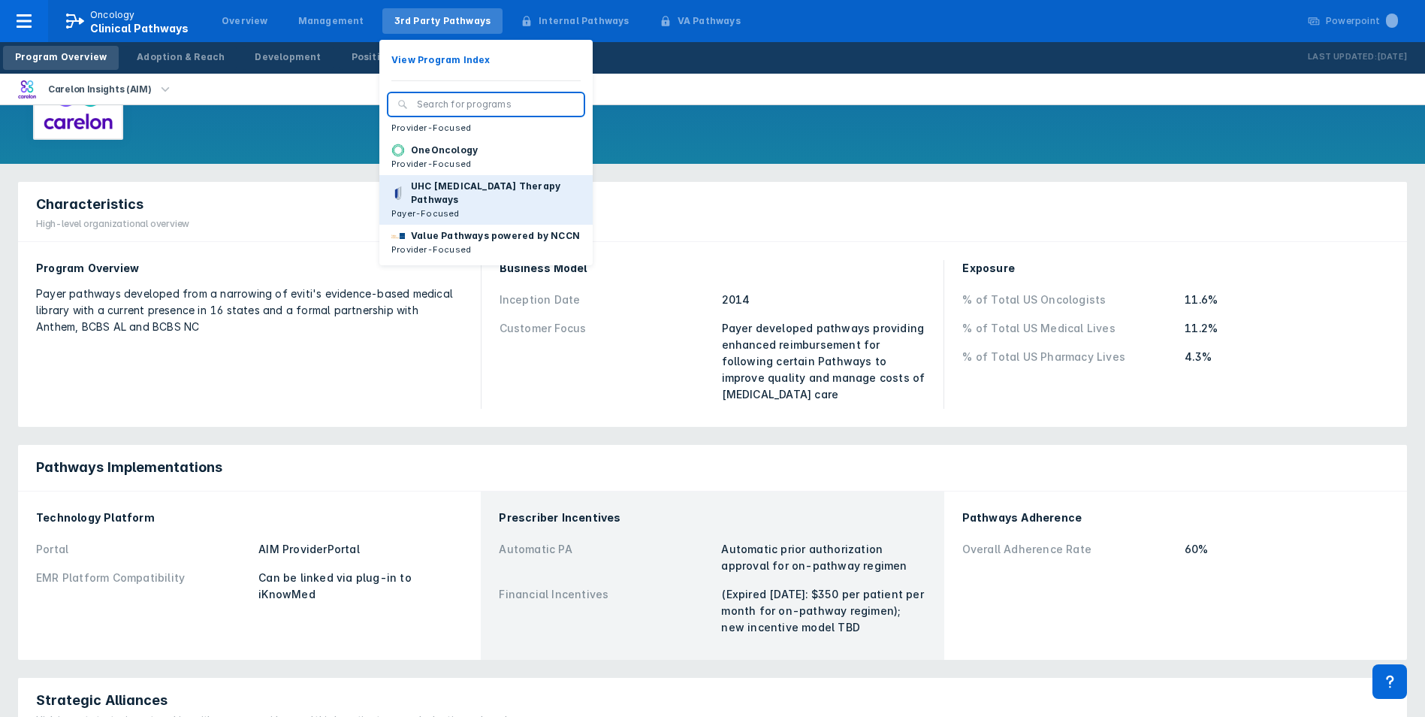
click at [473, 207] on p "Payer-Focused" at bounding box center [485, 214] width 189 height 14
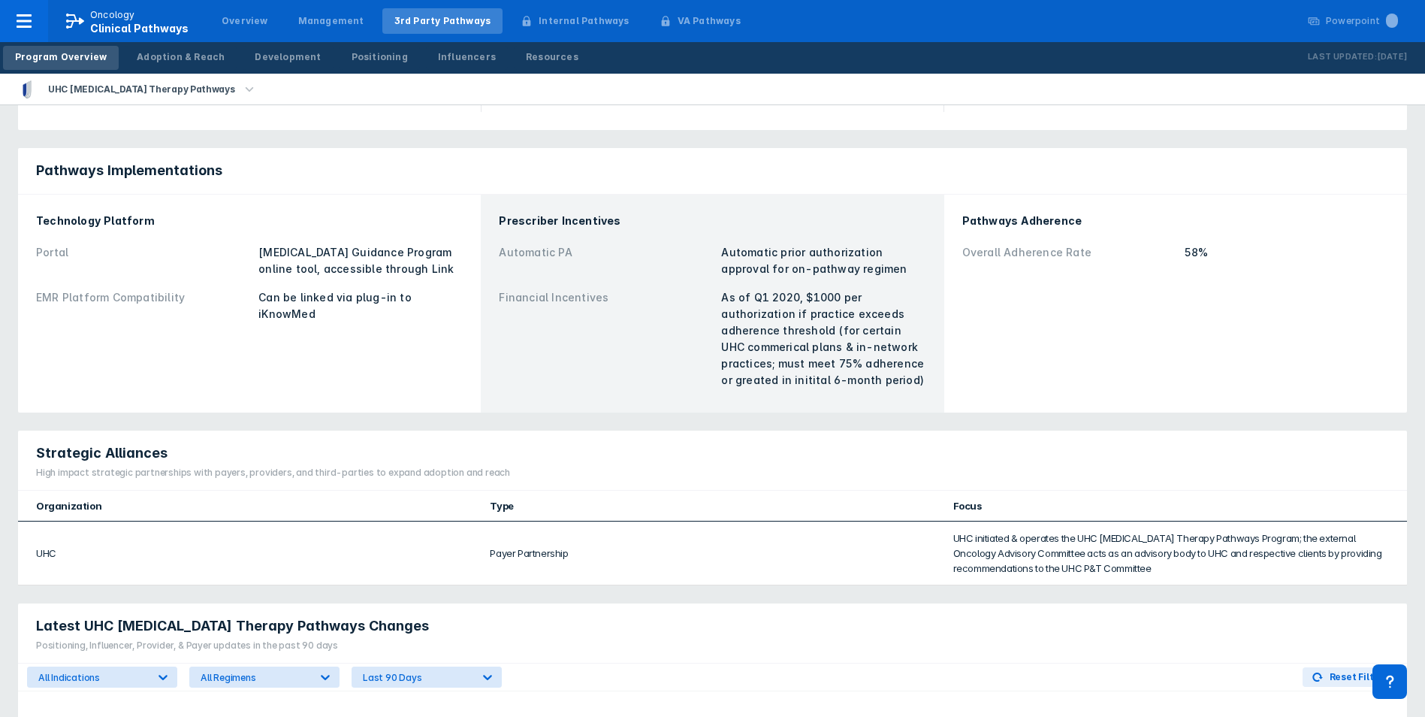
scroll to position [451, 0]
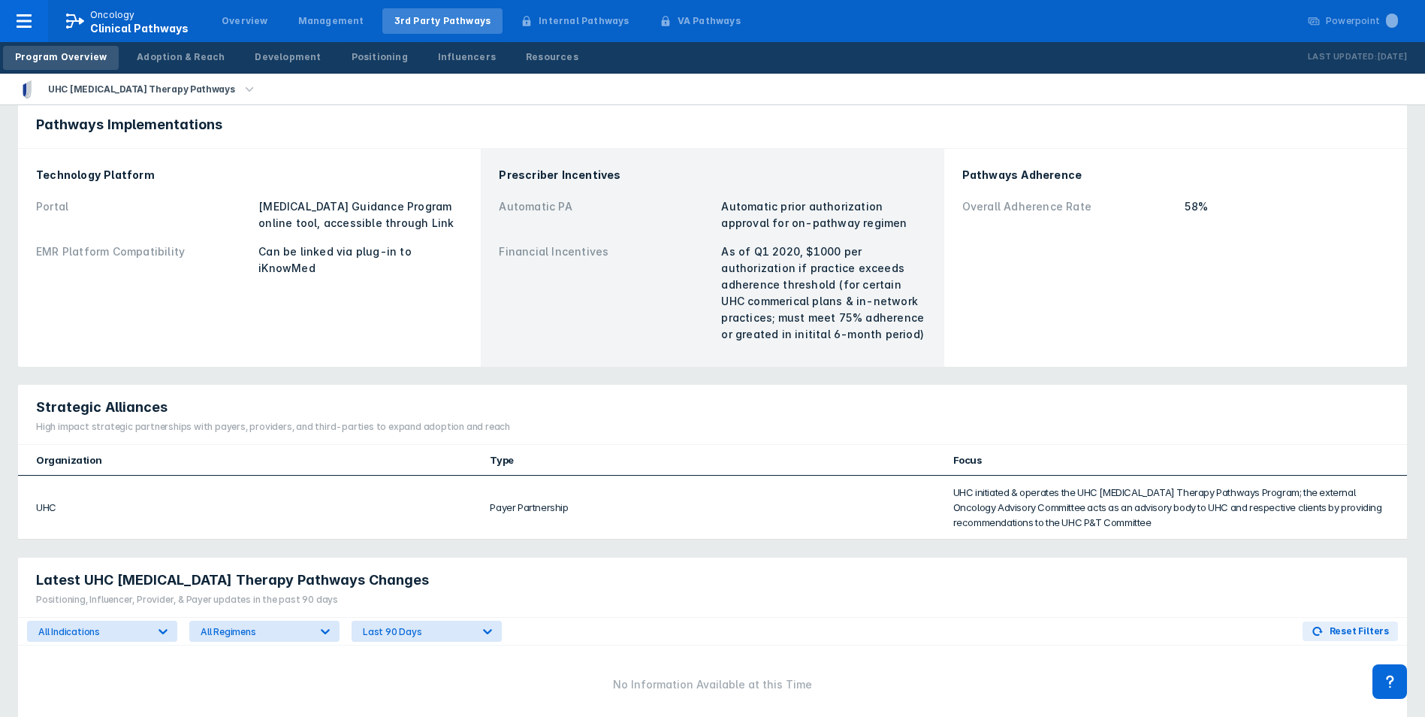
click at [407, 273] on div "Technology Platform Portal [MEDICAL_DATA] Guidance Program online tool, accessi…" at bounding box center [249, 258] width 445 height 200
click at [961, 281] on div "Pathways Adherence Overall Adherence Rate 58%" at bounding box center [1175, 258] width 445 height 200
click at [269, 51] on div "Development" at bounding box center [288, 57] width 66 height 14
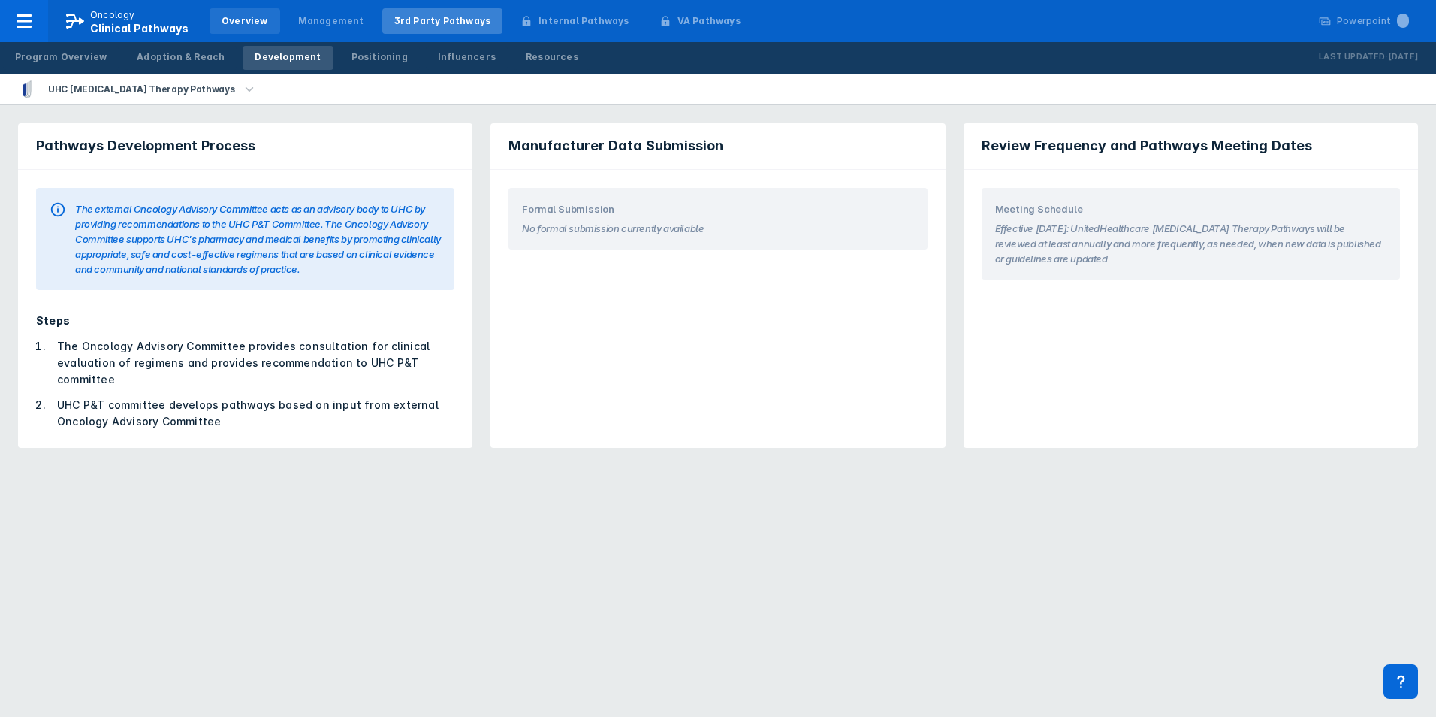
click at [236, 18] on div "Overview" at bounding box center [245, 21] width 47 height 14
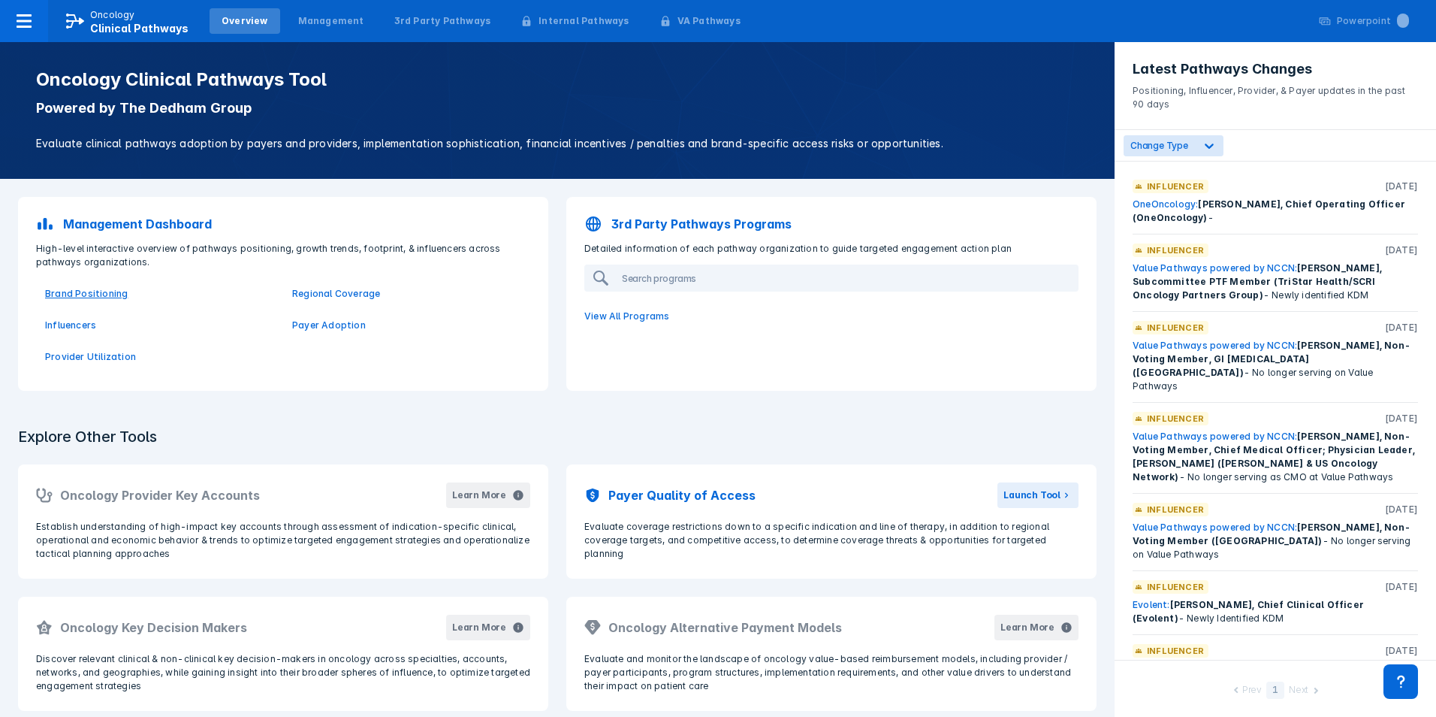
click at [94, 296] on p "Brand Positioning" at bounding box center [159, 294] width 229 height 14
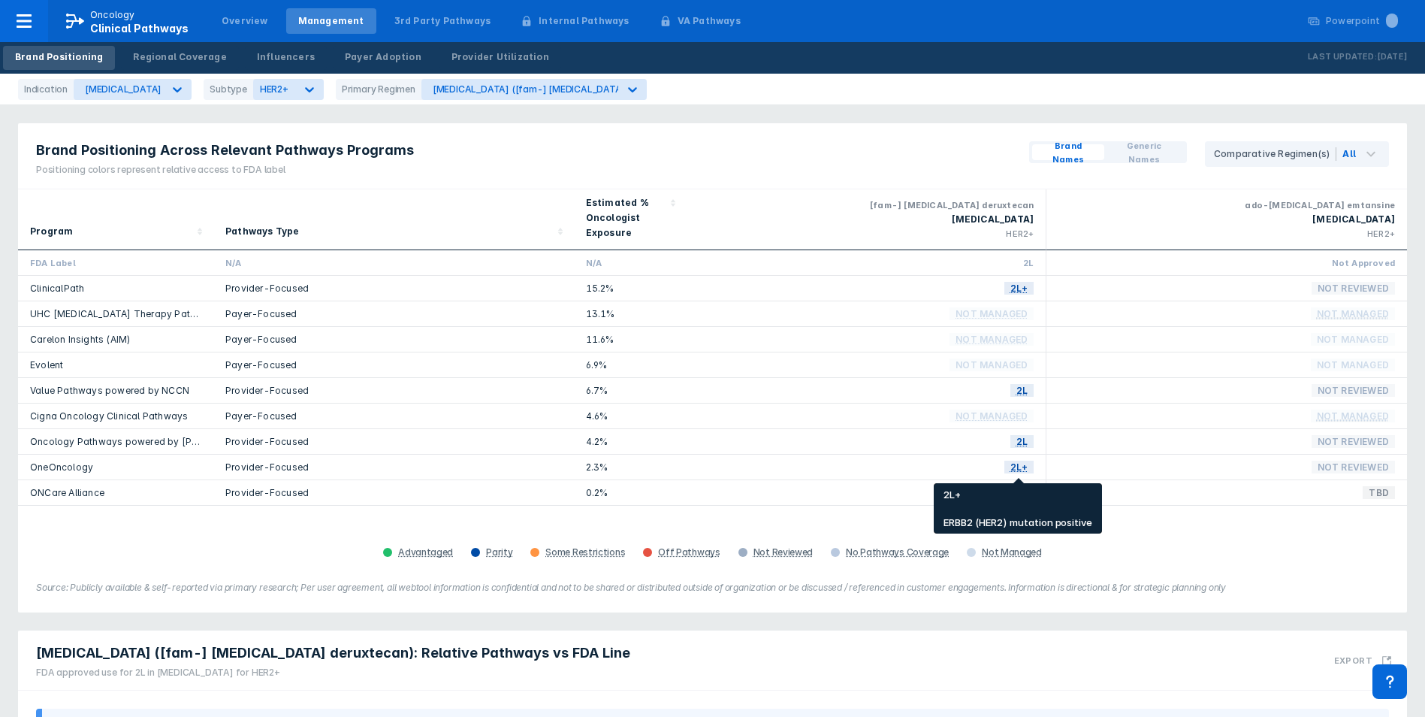
click at [1022, 469] on span "2L+" at bounding box center [1019, 466] width 30 height 17
click at [61, 288] on link "ClinicalPath" at bounding box center [57, 287] width 54 height 11
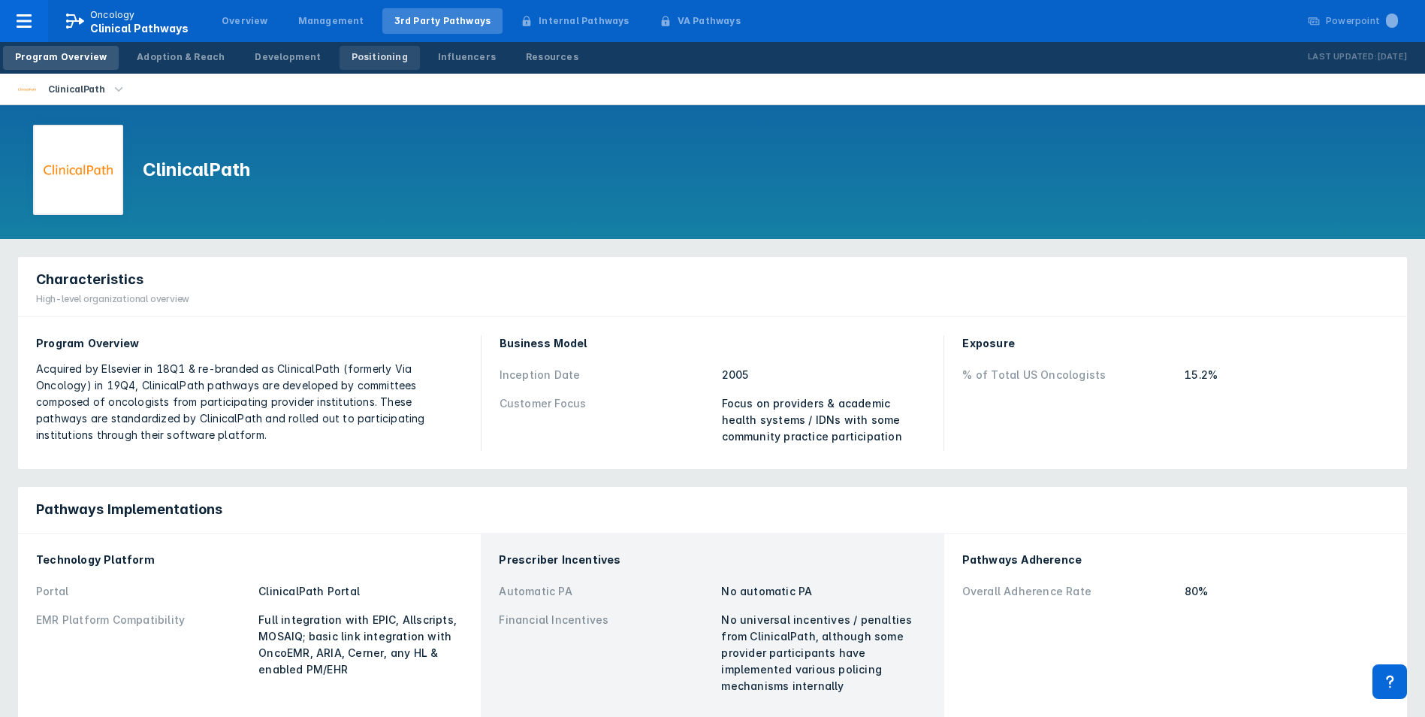
click at [366, 62] on div "Positioning" at bounding box center [380, 57] width 56 height 14
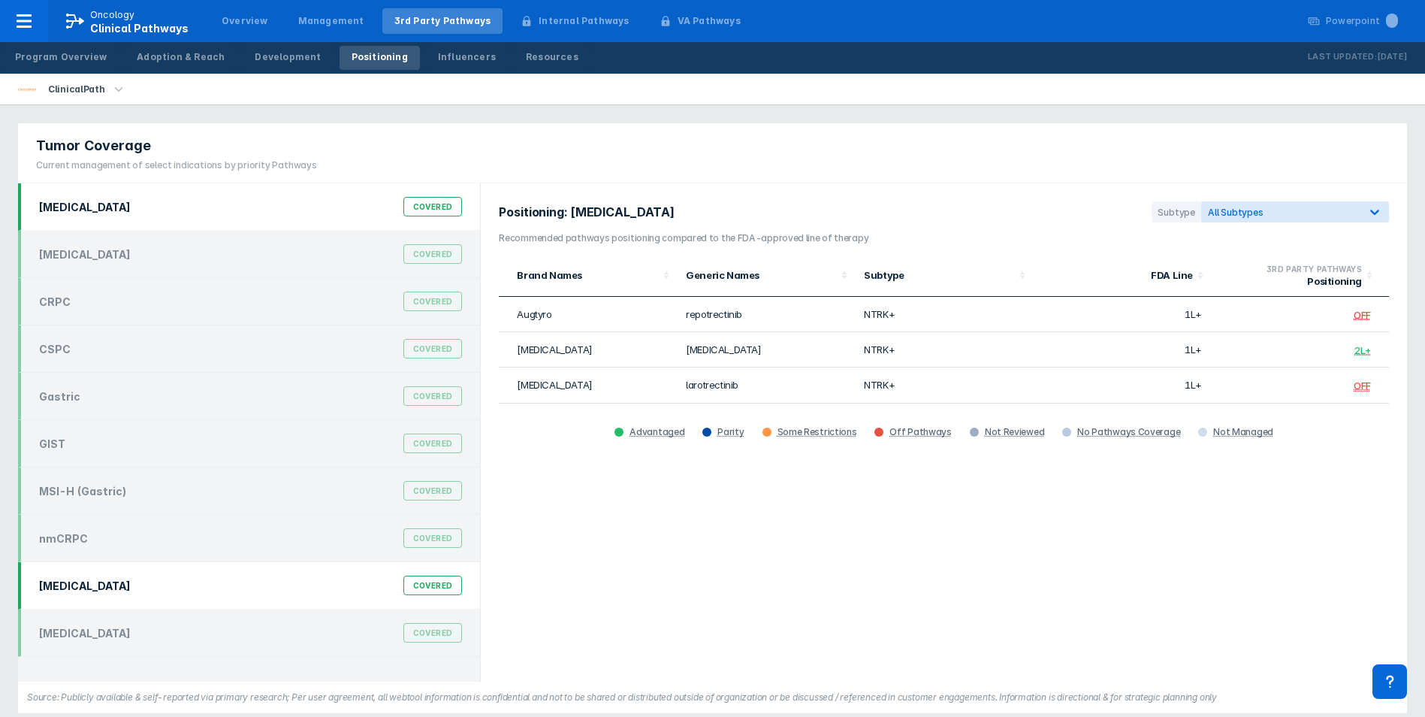
click at [168, 580] on div "[MEDICAL_DATA] Covered" at bounding box center [250, 585] width 441 height 29
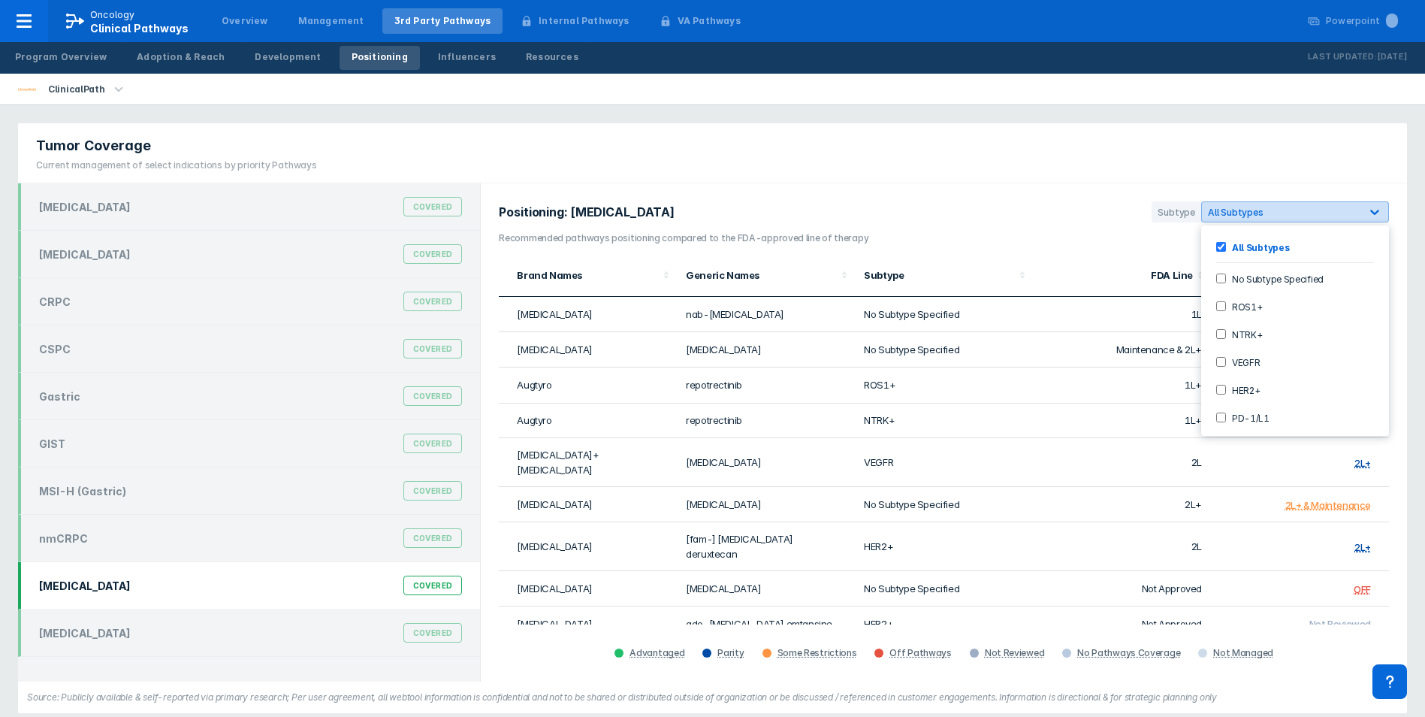
click at [1067, 219] on div at bounding box center [1374, 211] width 27 height 27
click at [1067, 395] on div "HER2+" at bounding box center [1295, 389] width 176 height 25
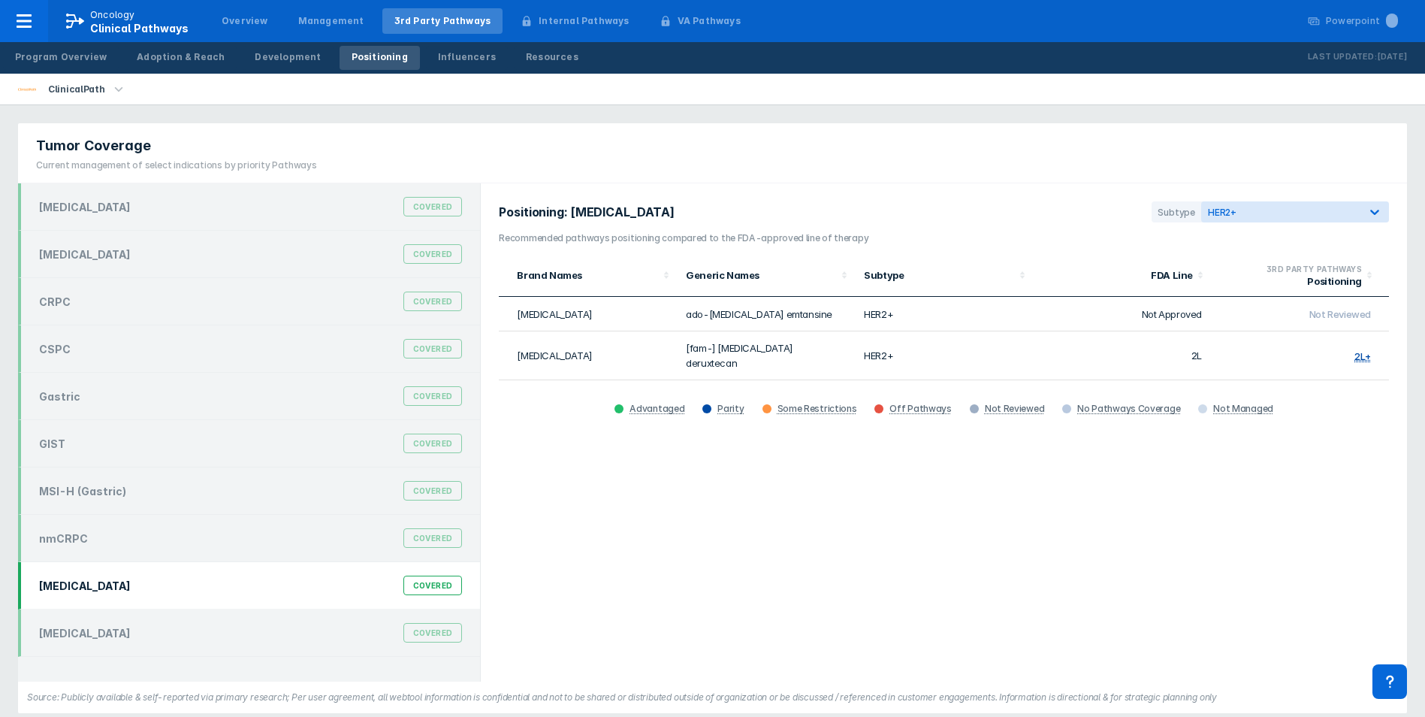
click at [1067, 212] on section "Positioning: [MEDICAL_DATA] Subtype HER2+" at bounding box center [944, 216] width 890 height 30
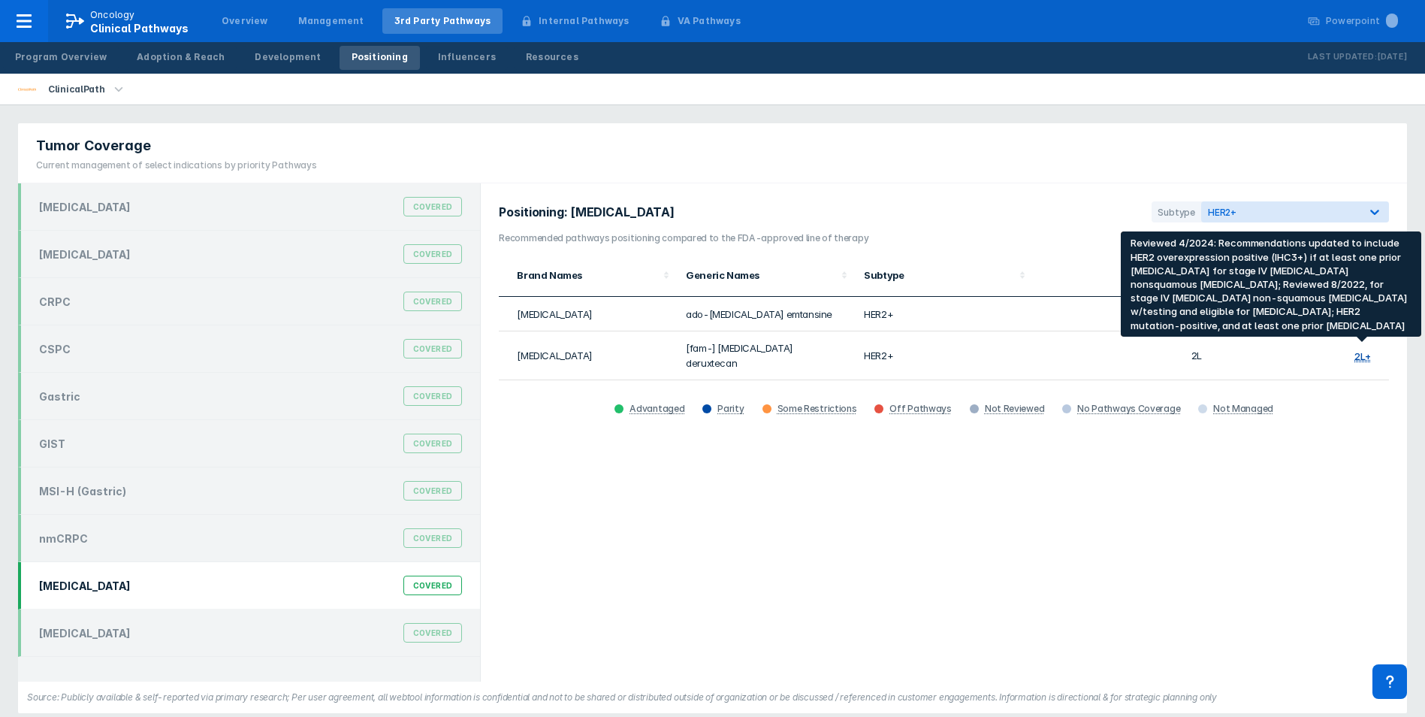
click at [1067, 354] on div "2L+" at bounding box center [1362, 357] width 17 height 12
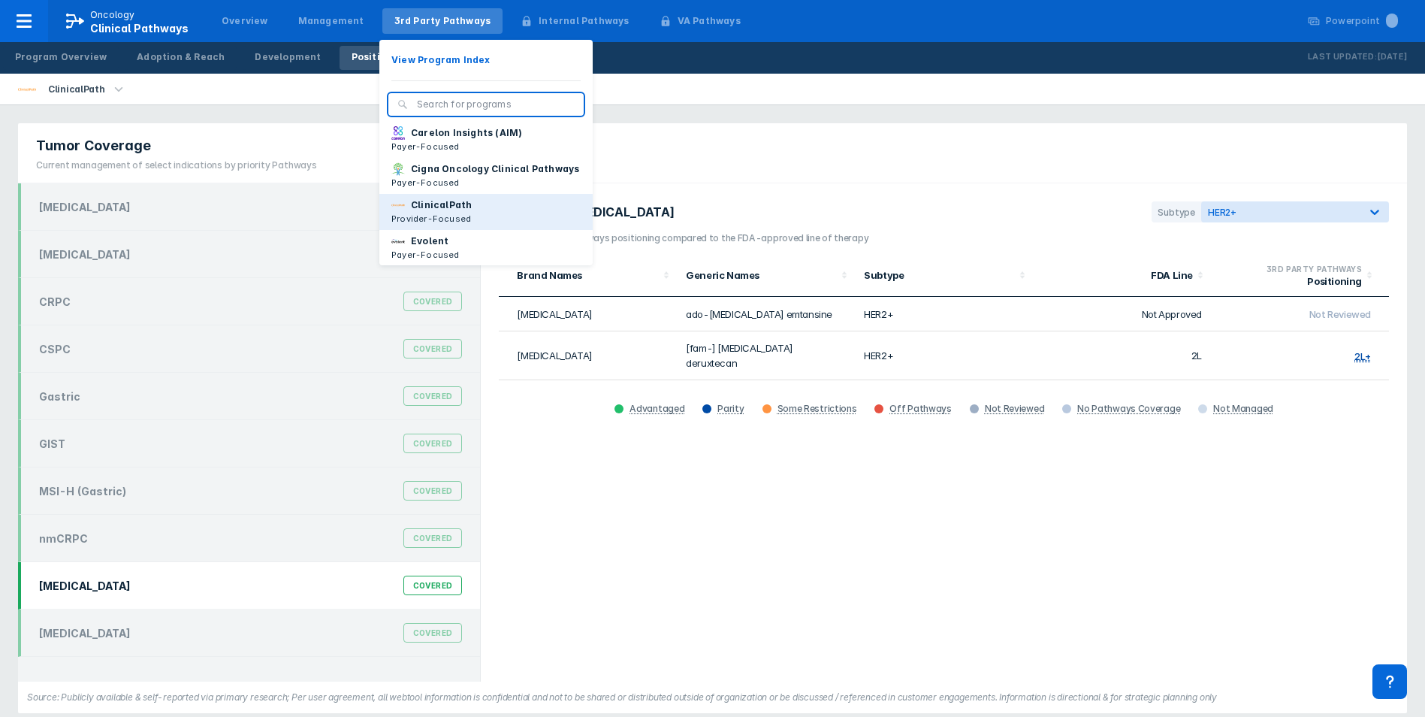
click at [478, 219] on button "ClinicalPath Provider-Focused" at bounding box center [485, 212] width 213 height 36
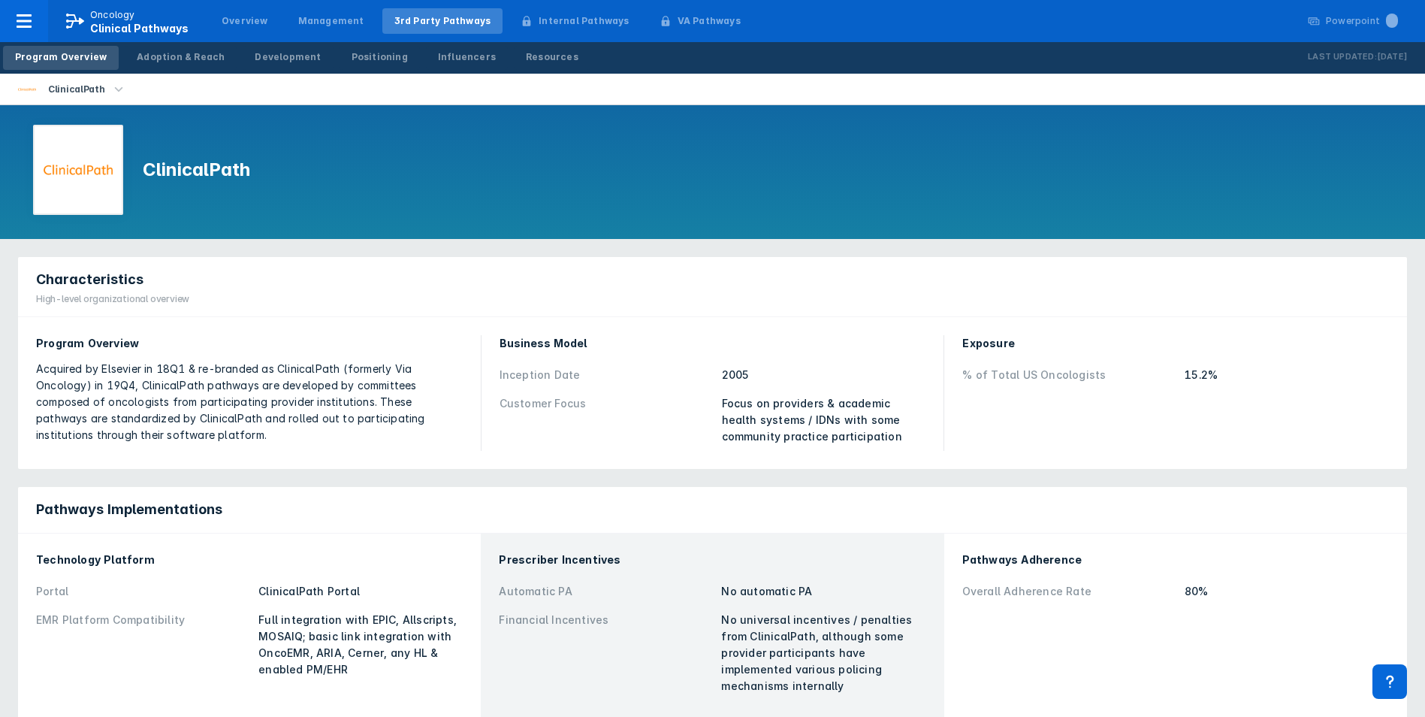
click at [645, 151] on div "ClinicalPath" at bounding box center [712, 172] width 1425 height 134
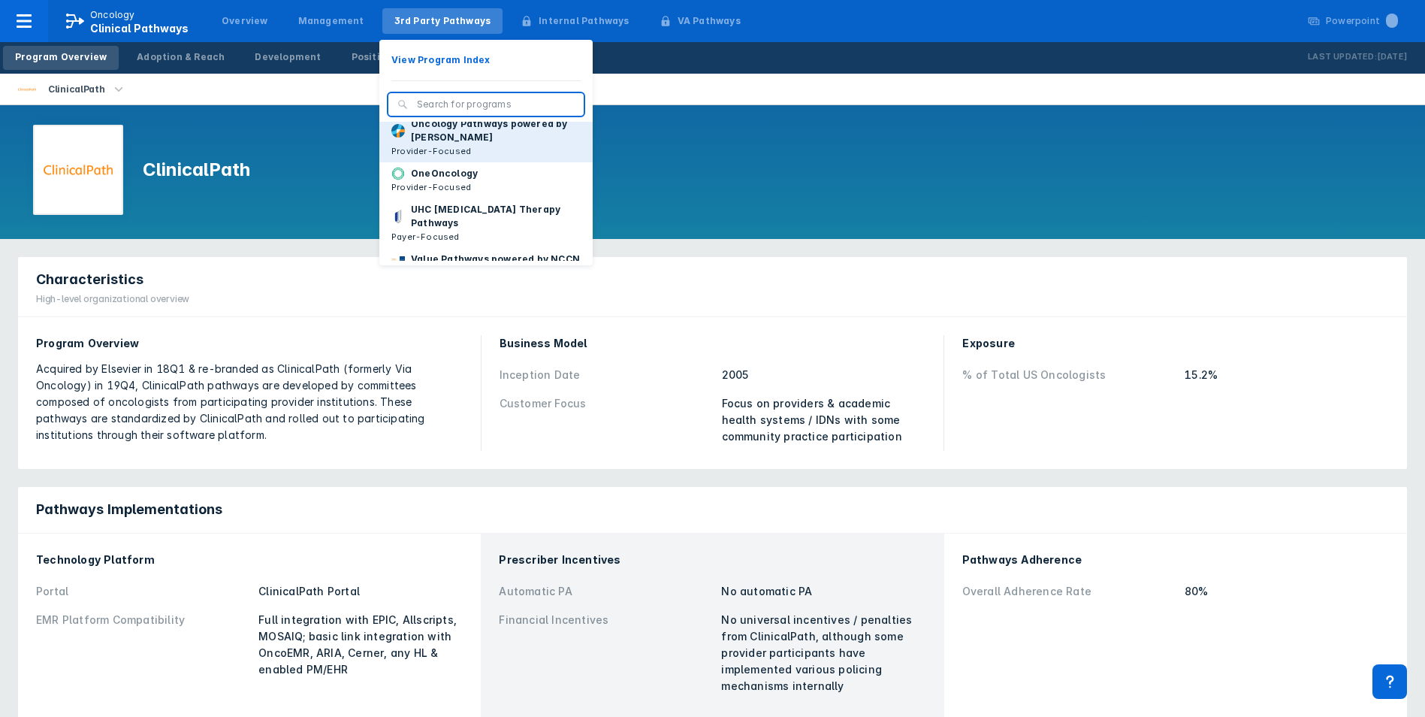
scroll to position [226, 0]
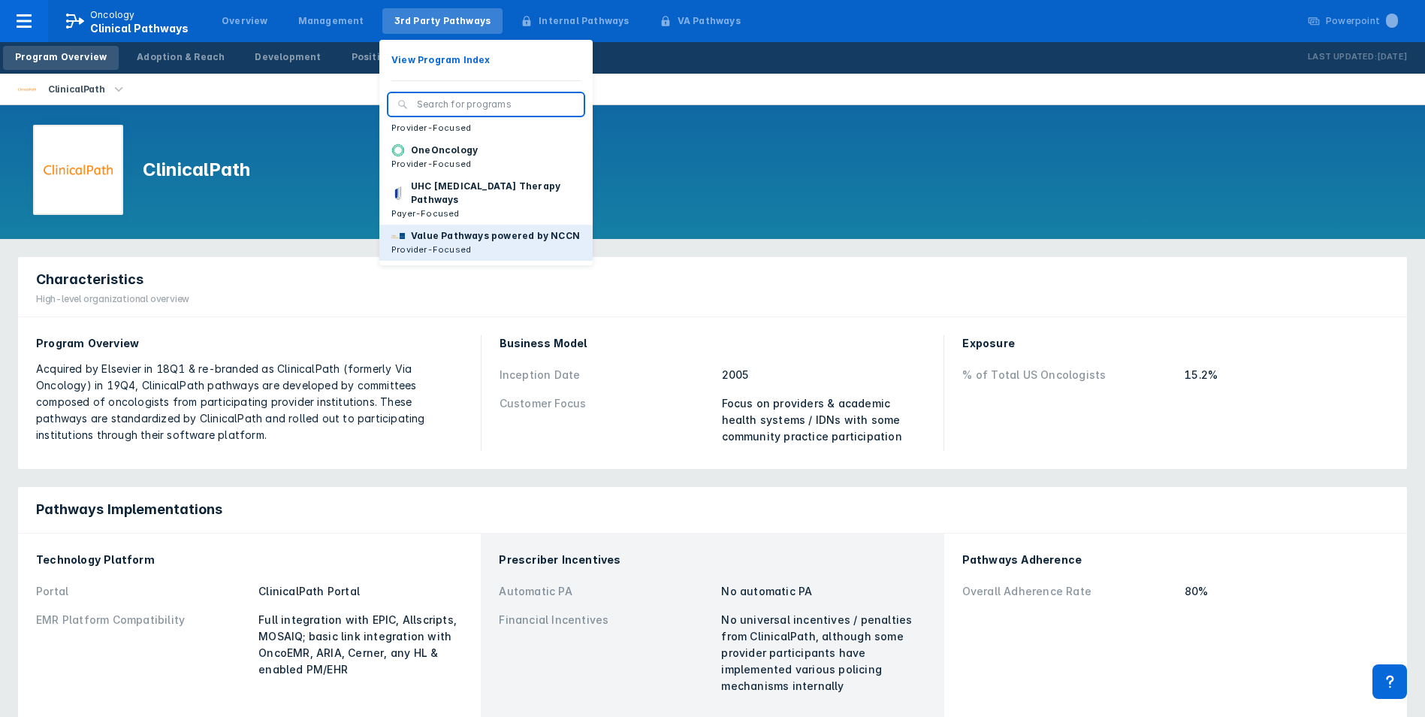
click at [463, 229] on p "Value Pathways powered by NCCN" at bounding box center [495, 236] width 169 height 14
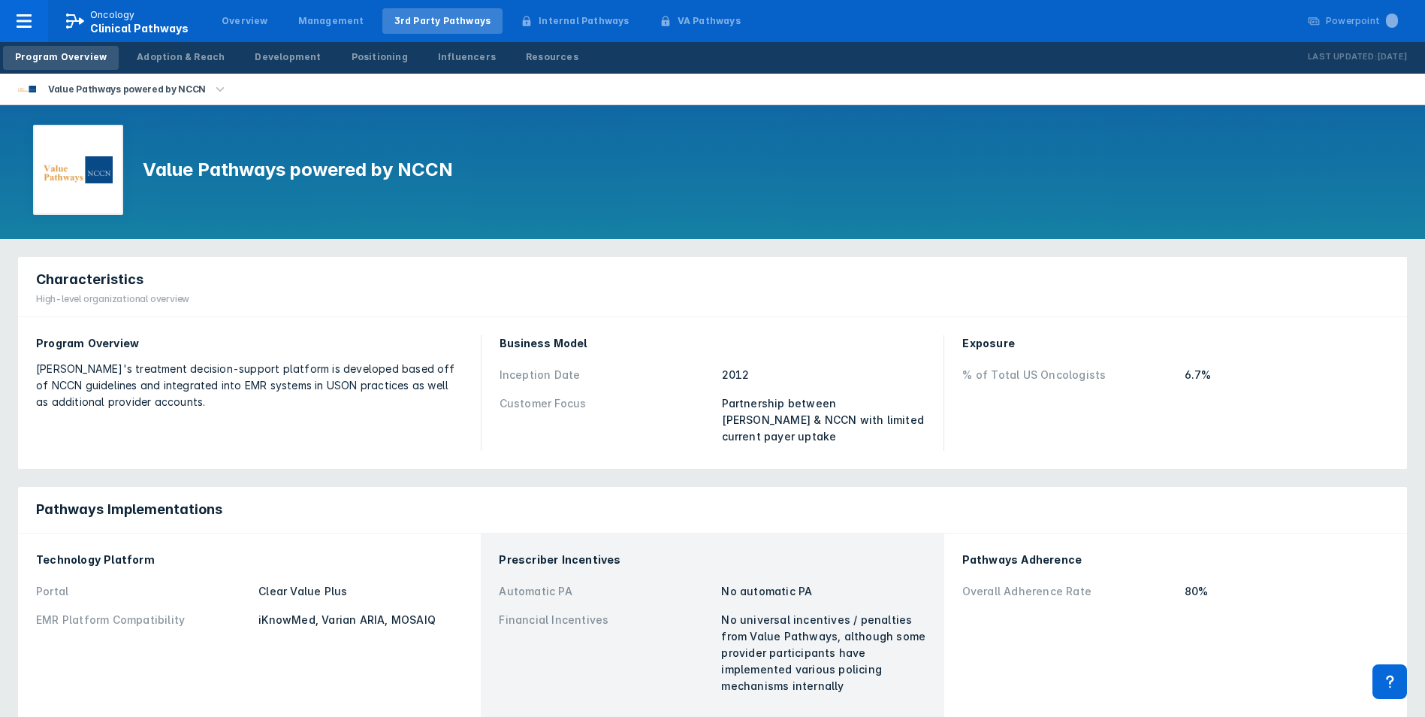
click at [652, 314] on div "Characteristics High-level organizational overview" at bounding box center [712, 287] width 1389 height 60
click at [352, 63] on div "Positioning" at bounding box center [380, 57] width 56 height 14
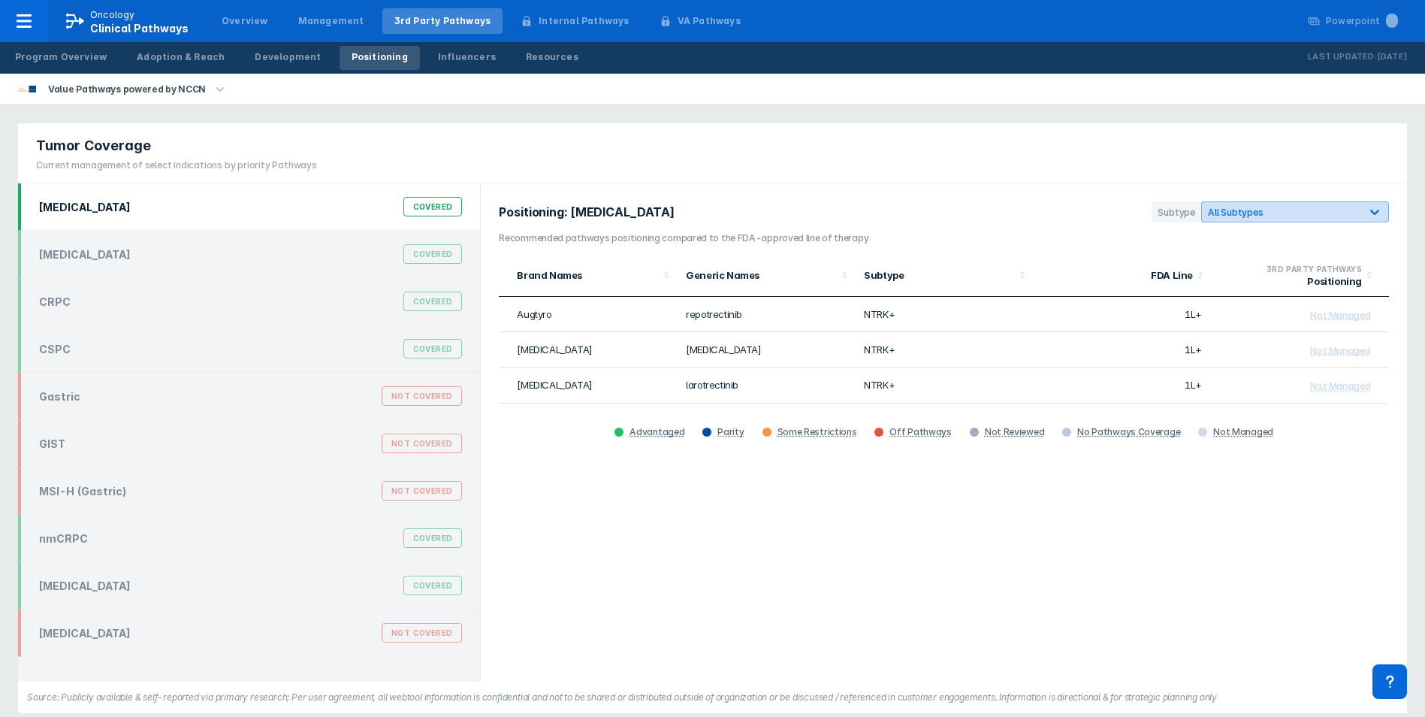
click at [1067, 219] on div "All Subtypes" at bounding box center [1281, 212] width 159 height 14
click at [1067, 239] on h3 "Recommended pathways positioning compared to the FDA-approved line of therapy" at bounding box center [944, 238] width 890 height 14
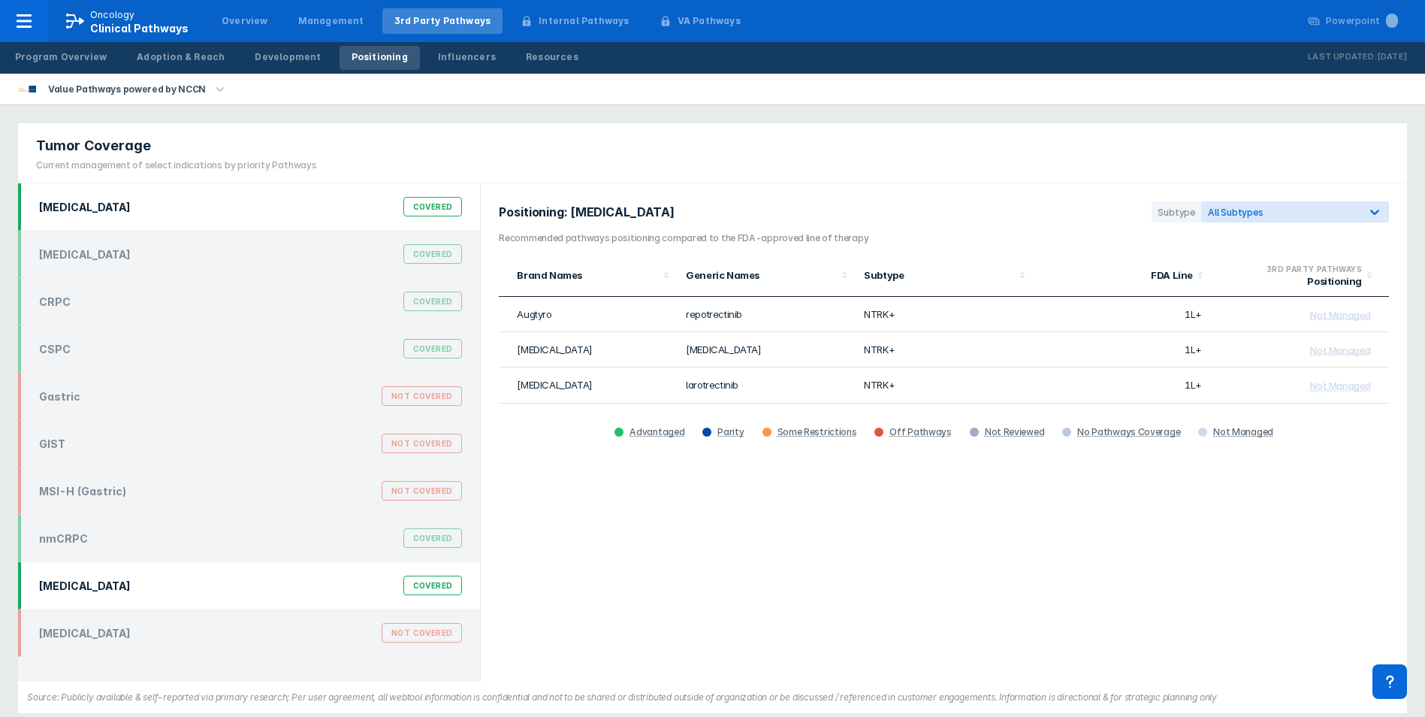
click at [104, 569] on div "[MEDICAL_DATA] Covered" at bounding box center [249, 585] width 462 height 47
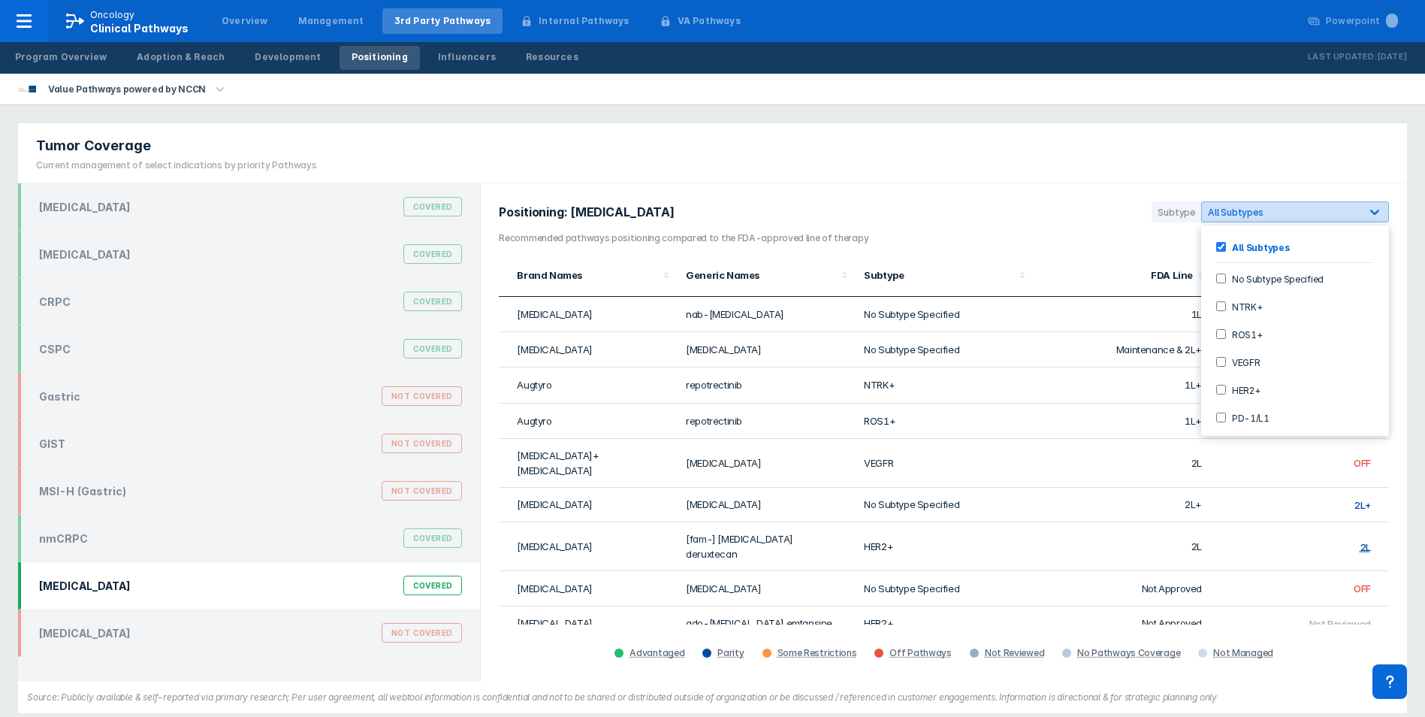
click at [1067, 221] on div "All Subtypes" at bounding box center [1295, 211] width 188 height 21
click at [1067, 388] on label "HER2+" at bounding box center [1243, 389] width 35 height 13
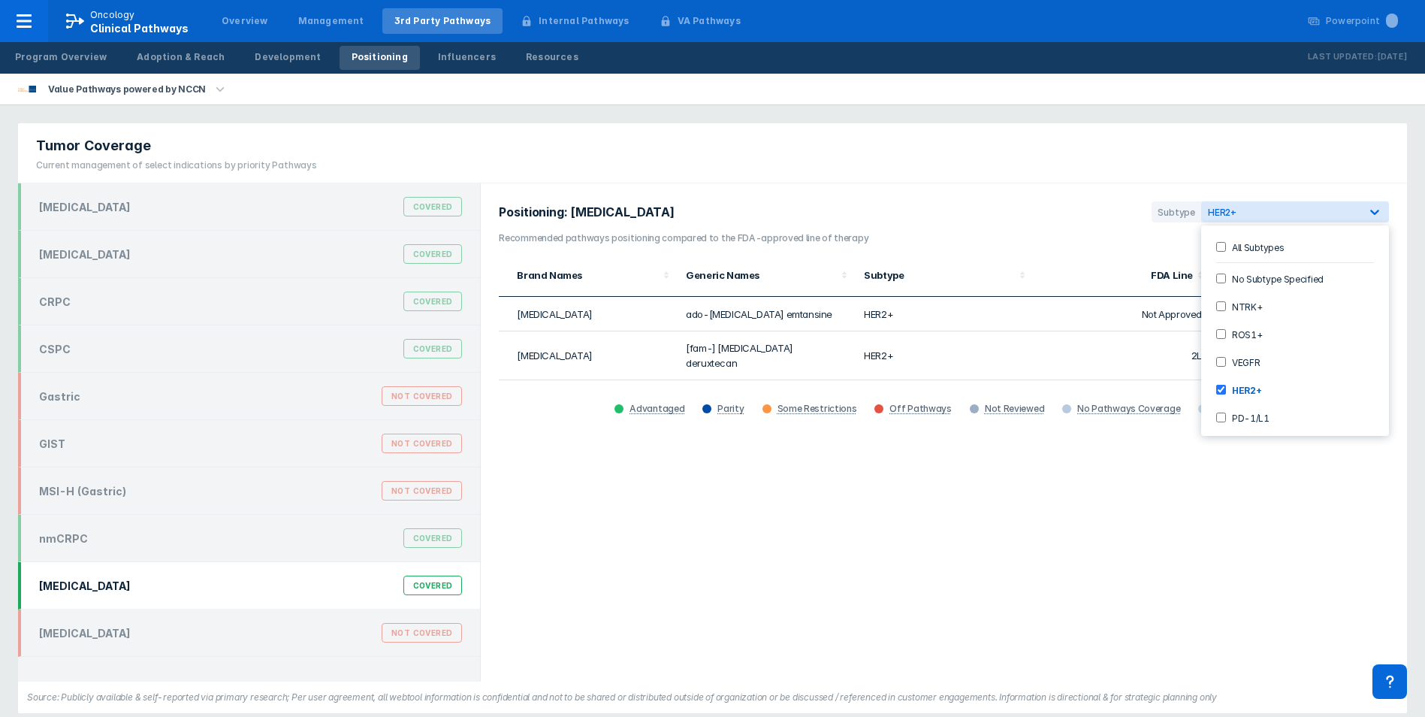
click at [1067, 217] on section "Positioning: [MEDICAL_DATA] Subtype option HER2+, selected. 7 results available…" at bounding box center [944, 216] width 890 height 30
click at [399, 134] on div "Tumor Coverage Current management of select indications by priority Pathways" at bounding box center [712, 153] width 1389 height 60
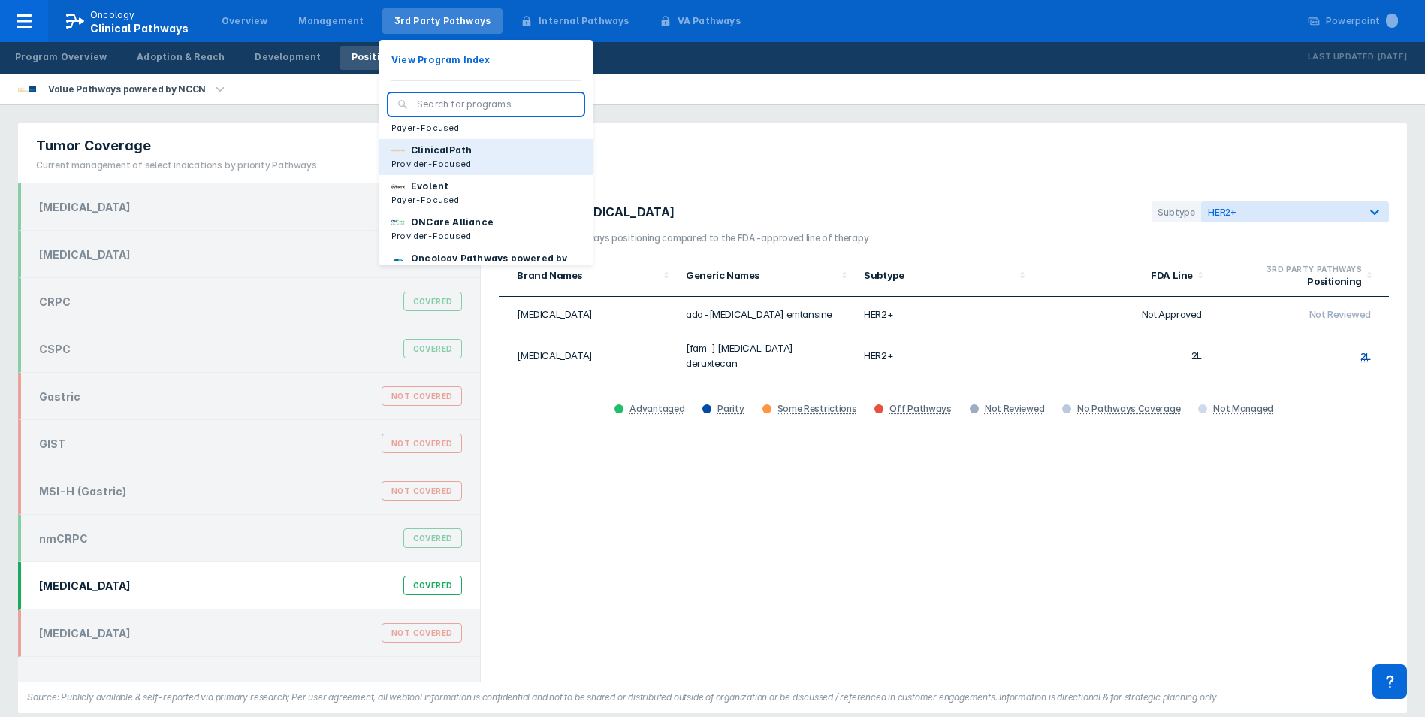
scroll to position [150, 0]
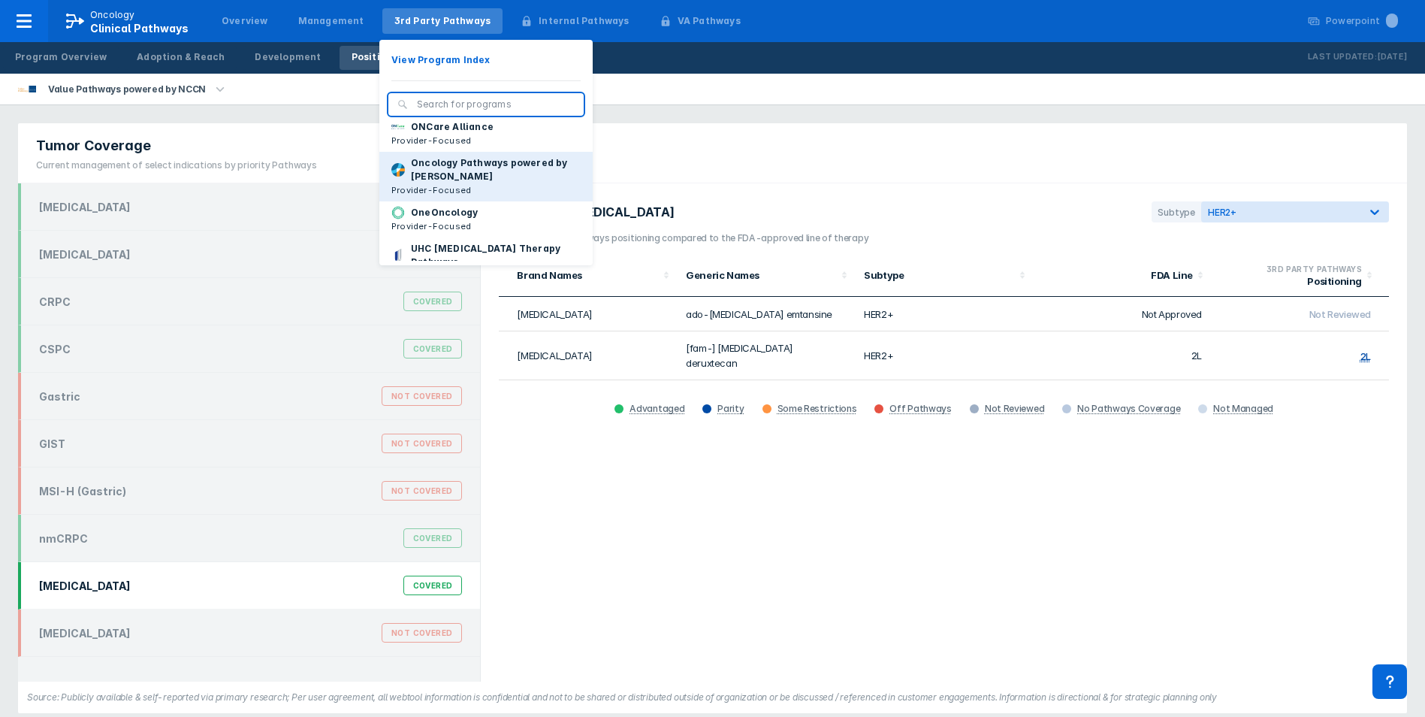
click at [481, 183] on p "Oncology Pathways powered by [PERSON_NAME]" at bounding box center [496, 169] width 170 height 27
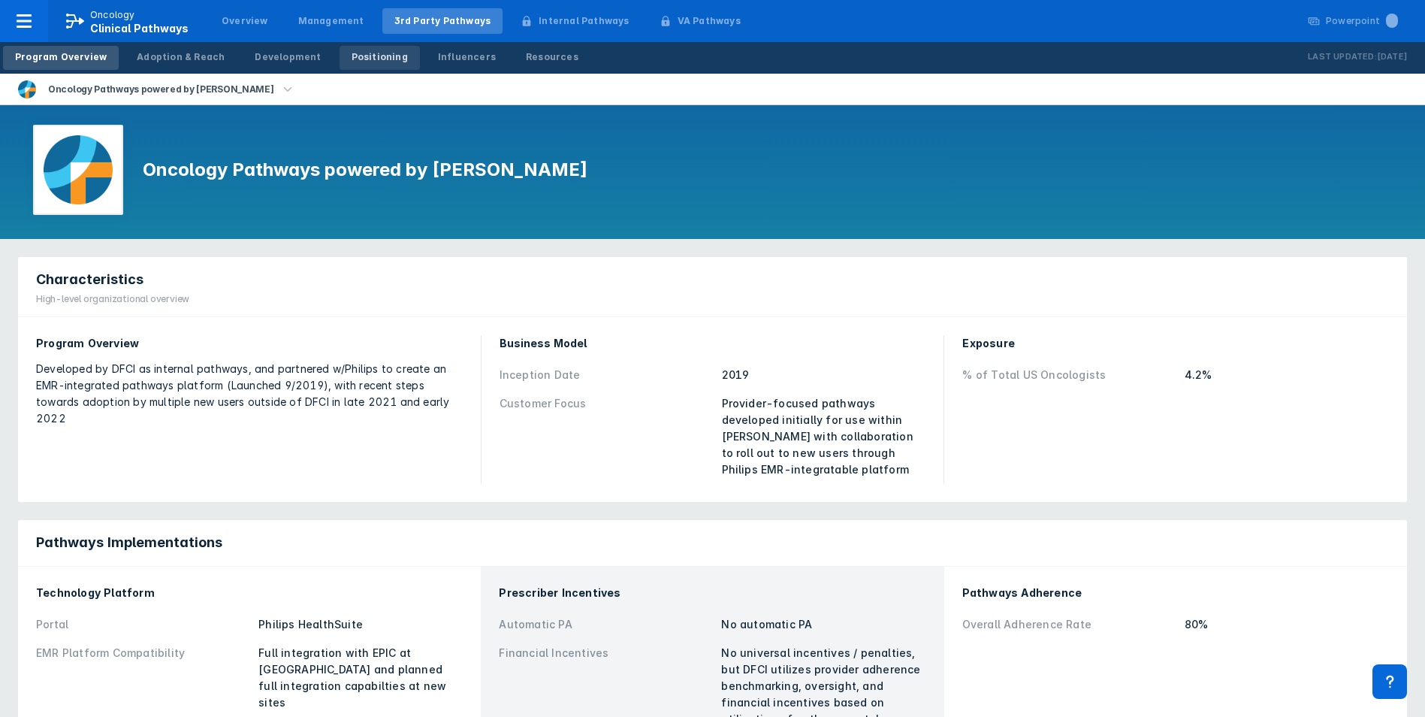
click at [352, 59] on div "Positioning" at bounding box center [380, 57] width 56 height 14
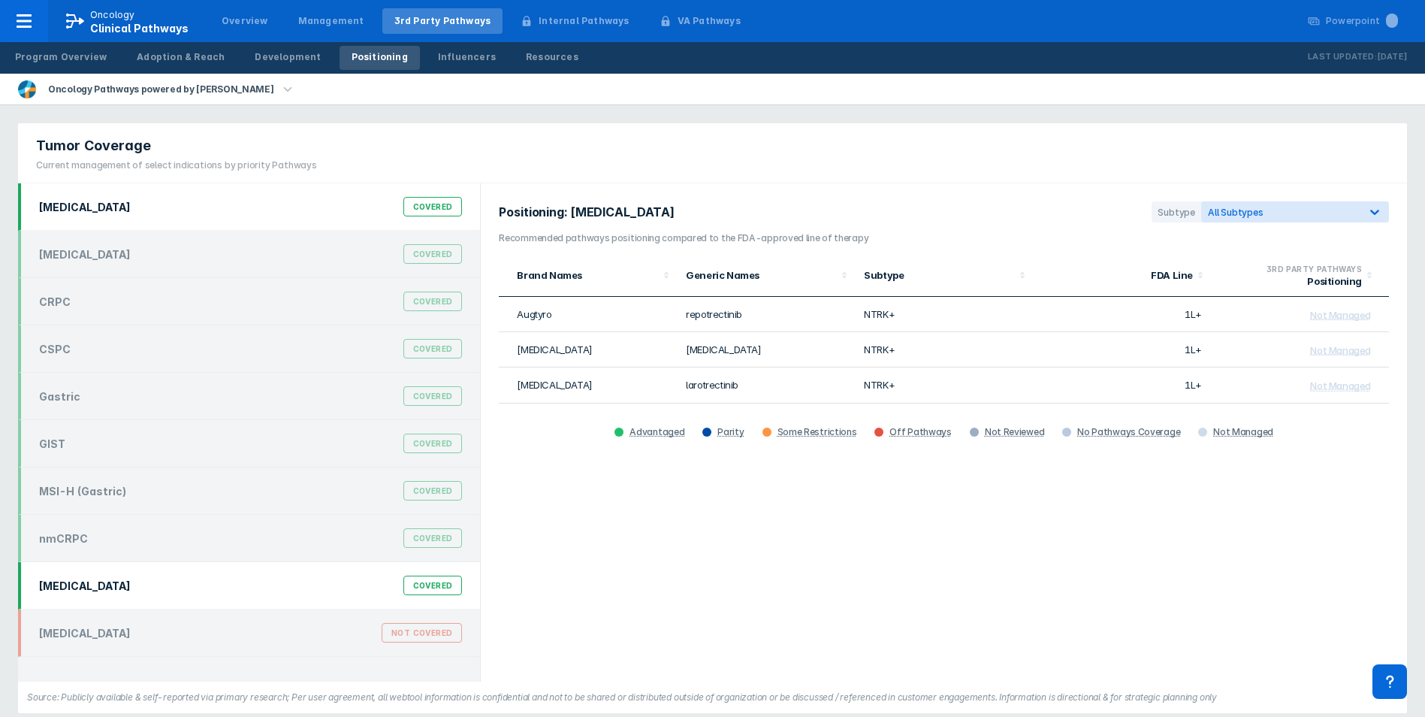
click at [235, 573] on div "[MEDICAL_DATA] Covered" at bounding box center [250, 585] width 441 height 29
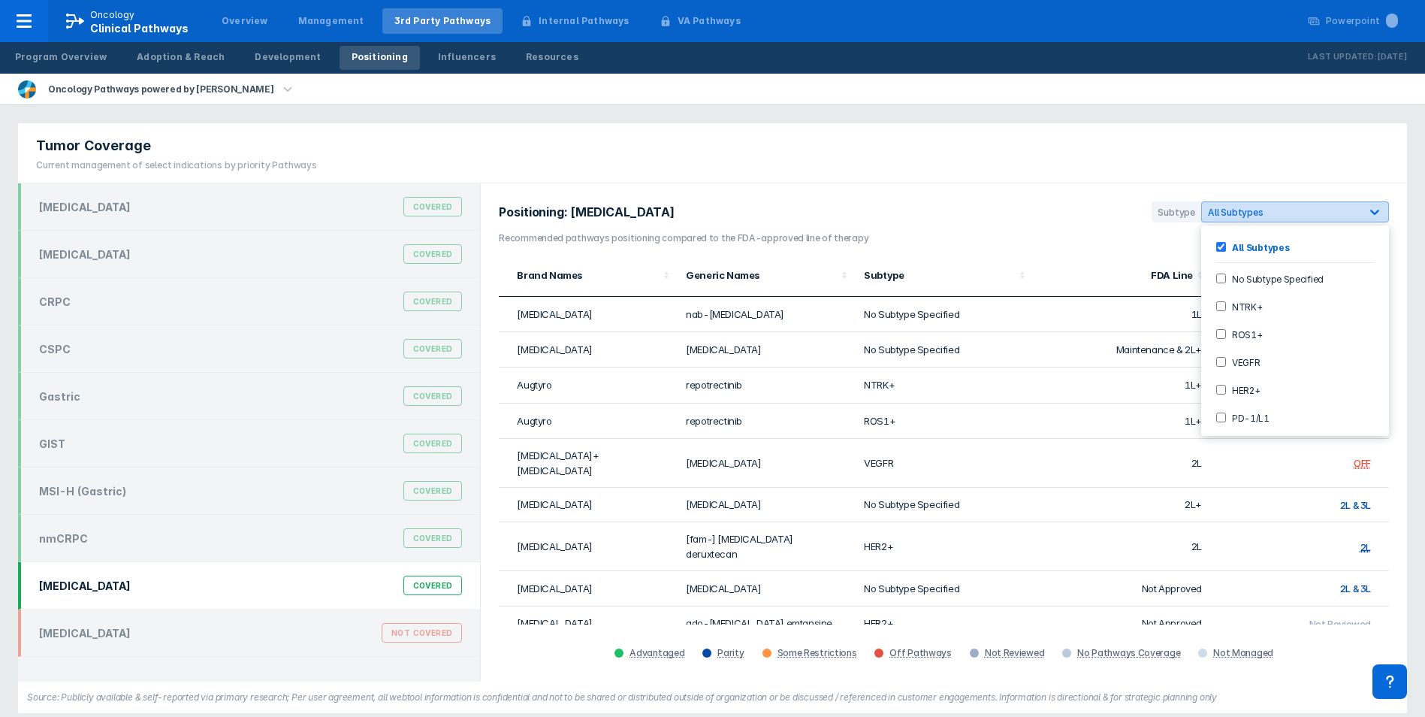
click at [1067, 210] on div "All Subtypes" at bounding box center [1281, 212] width 146 height 11
click at [1067, 386] on label "HER2+" at bounding box center [1243, 389] width 35 height 13
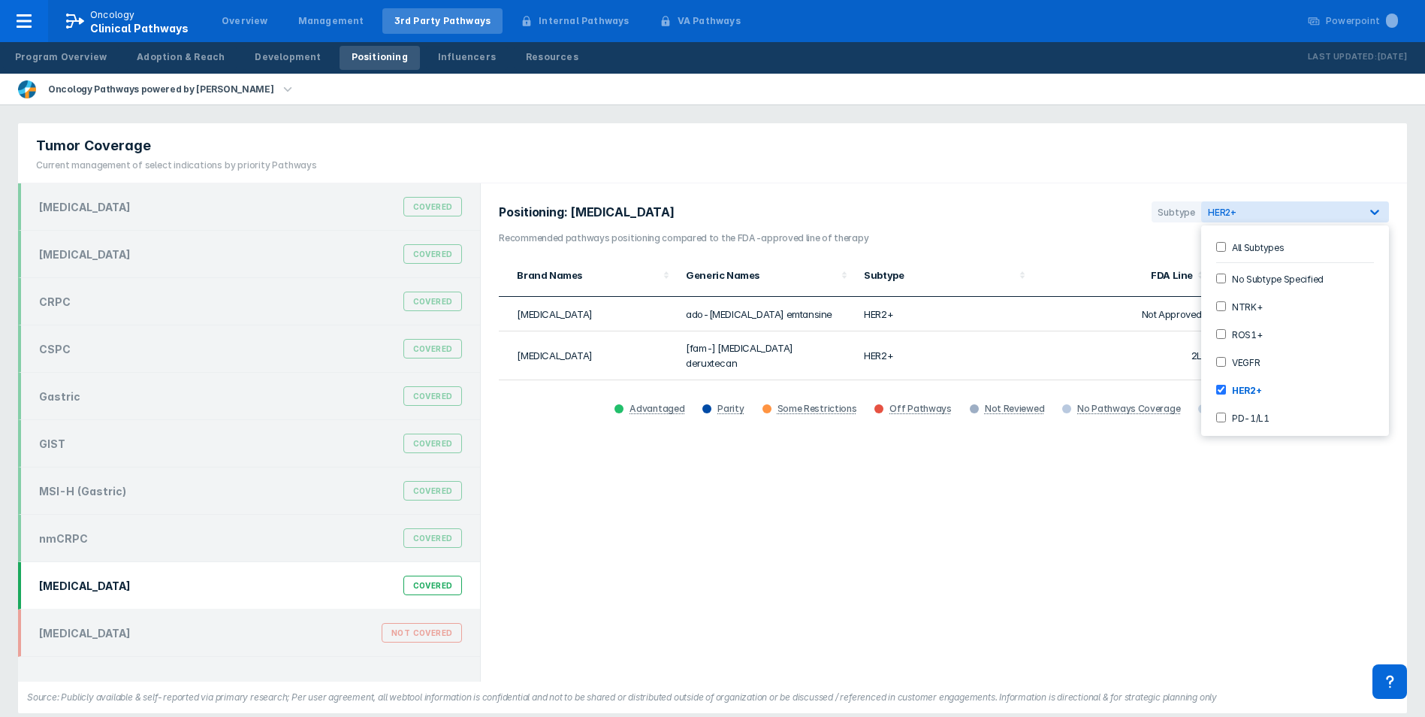
click at [1067, 246] on div "Positioning: [MEDICAL_DATA] Subtype option HER2+, selected. 7 results available…" at bounding box center [944, 432] width 926 height 498
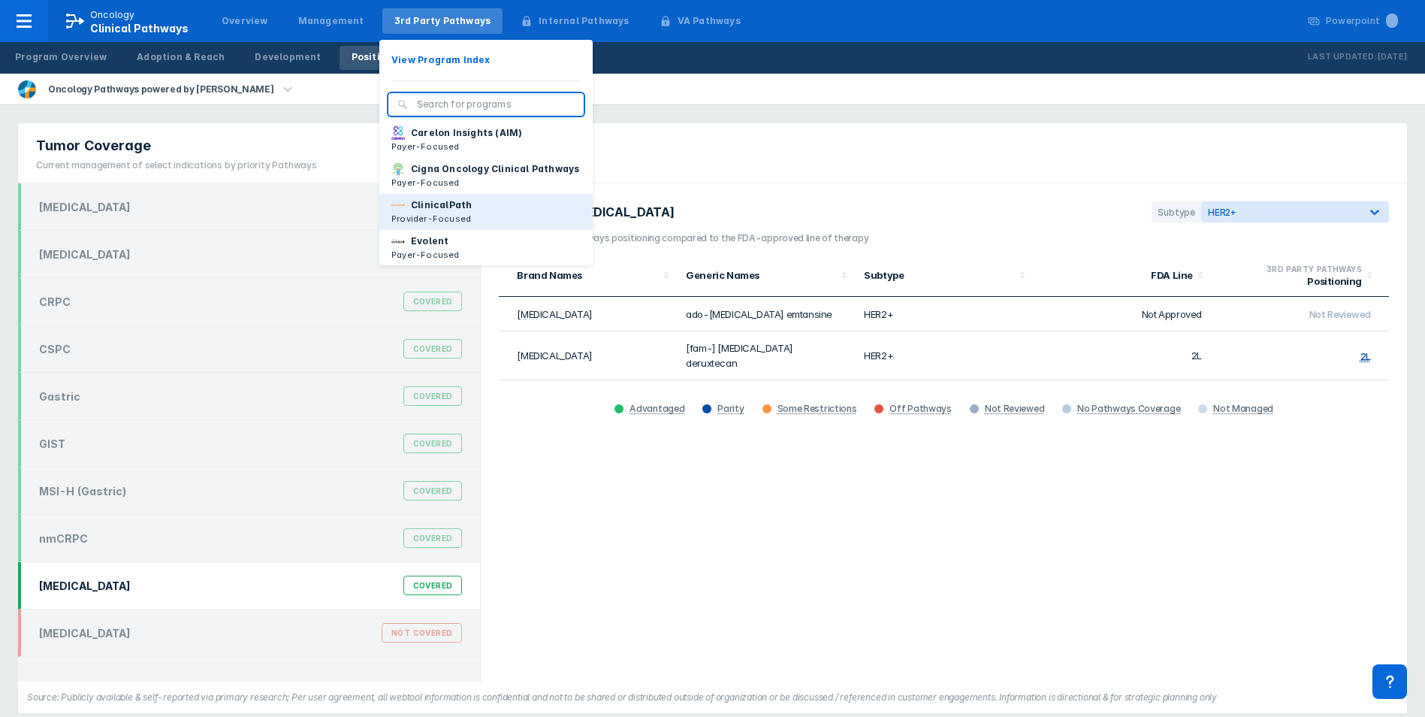
scroll to position [150, 0]
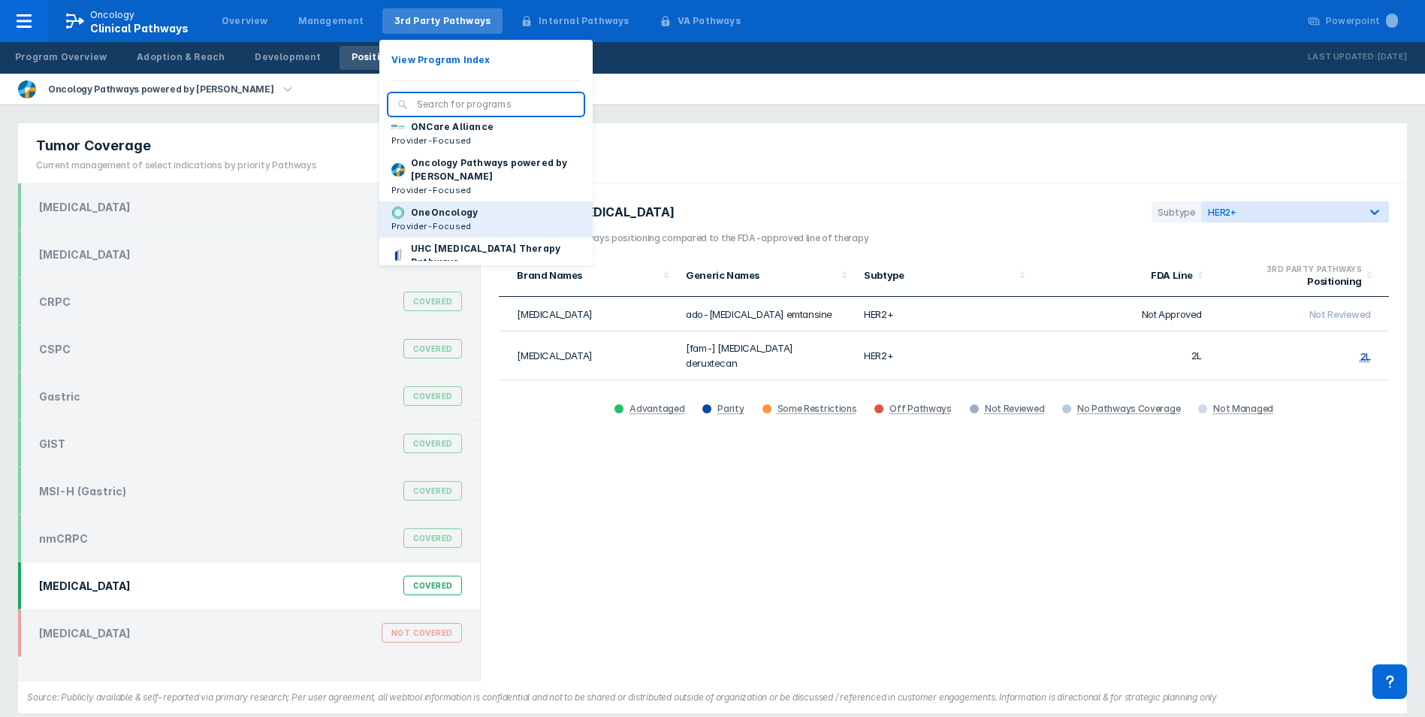
click at [453, 219] on p "OneOncology" at bounding box center [444, 213] width 67 height 14
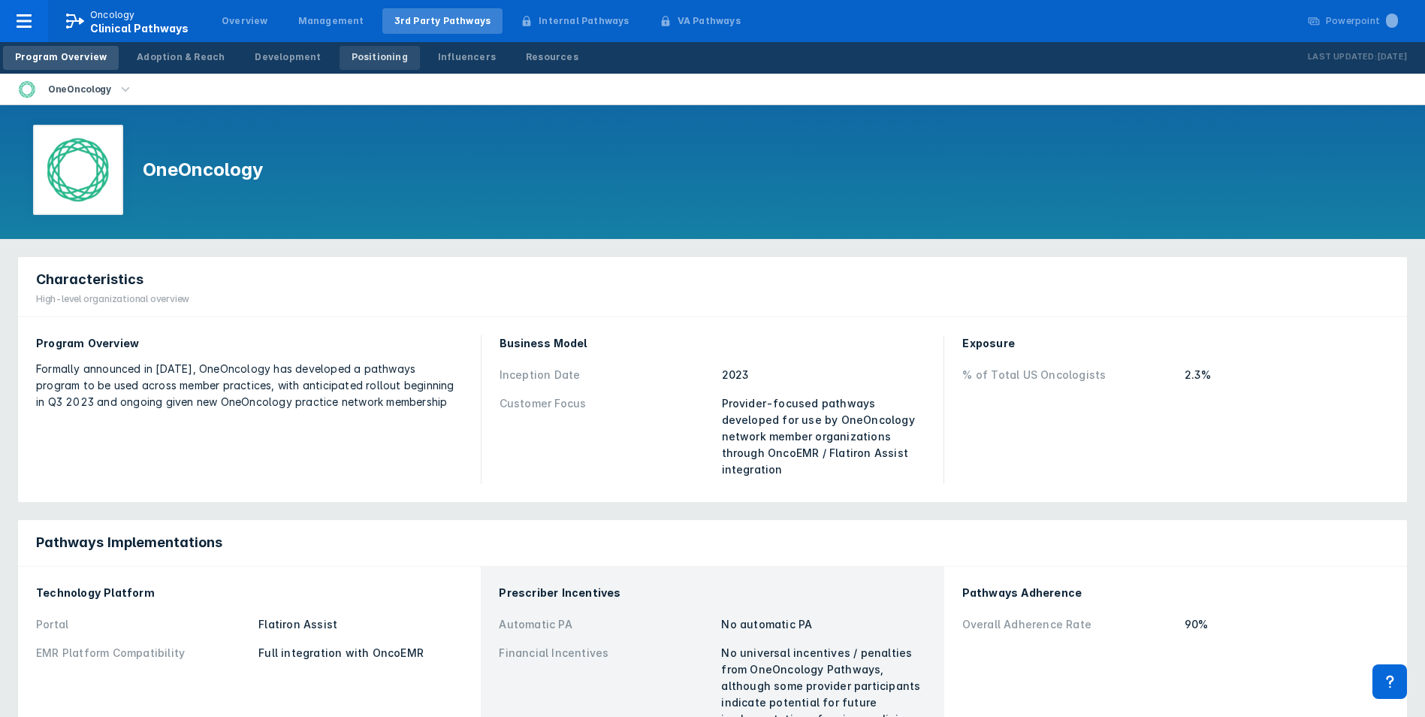
click at [365, 60] on div "Positioning" at bounding box center [380, 57] width 56 height 14
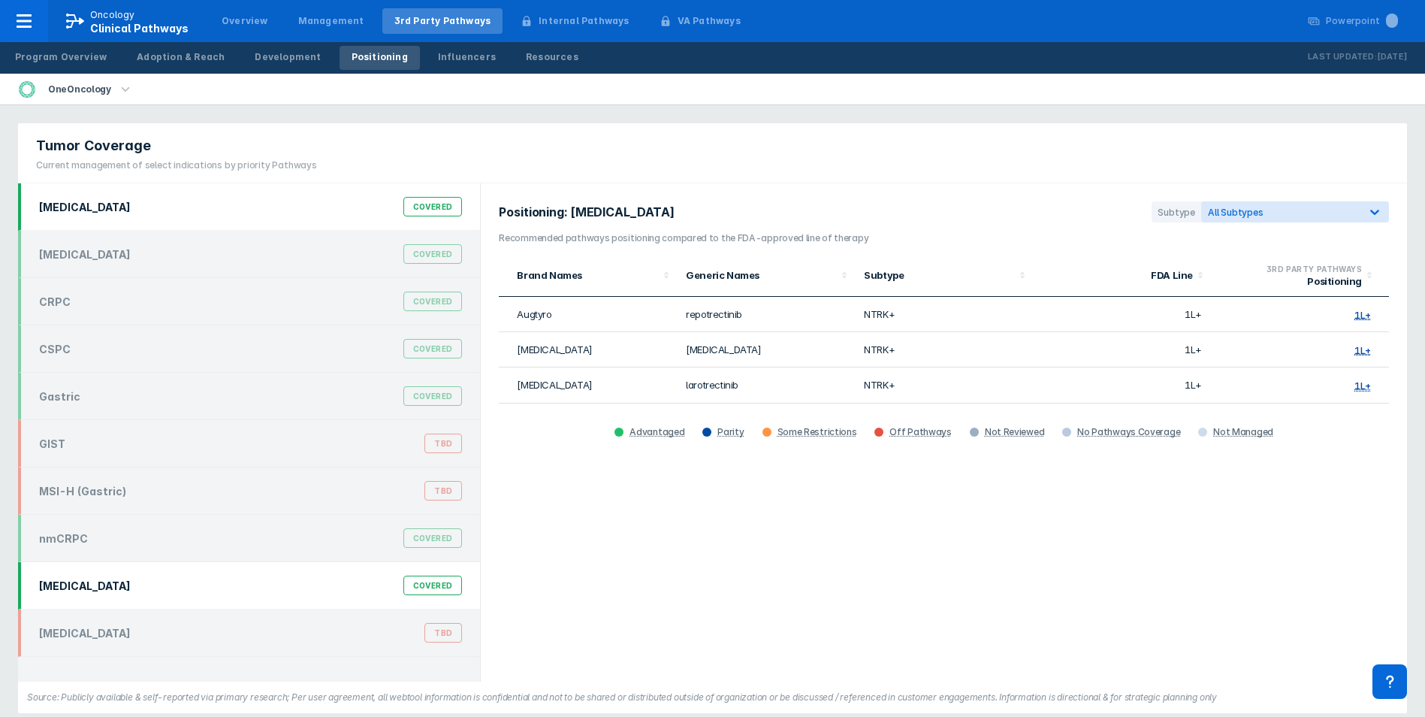
click at [125, 580] on div "[MEDICAL_DATA] Covered" at bounding box center [250, 585] width 441 height 29
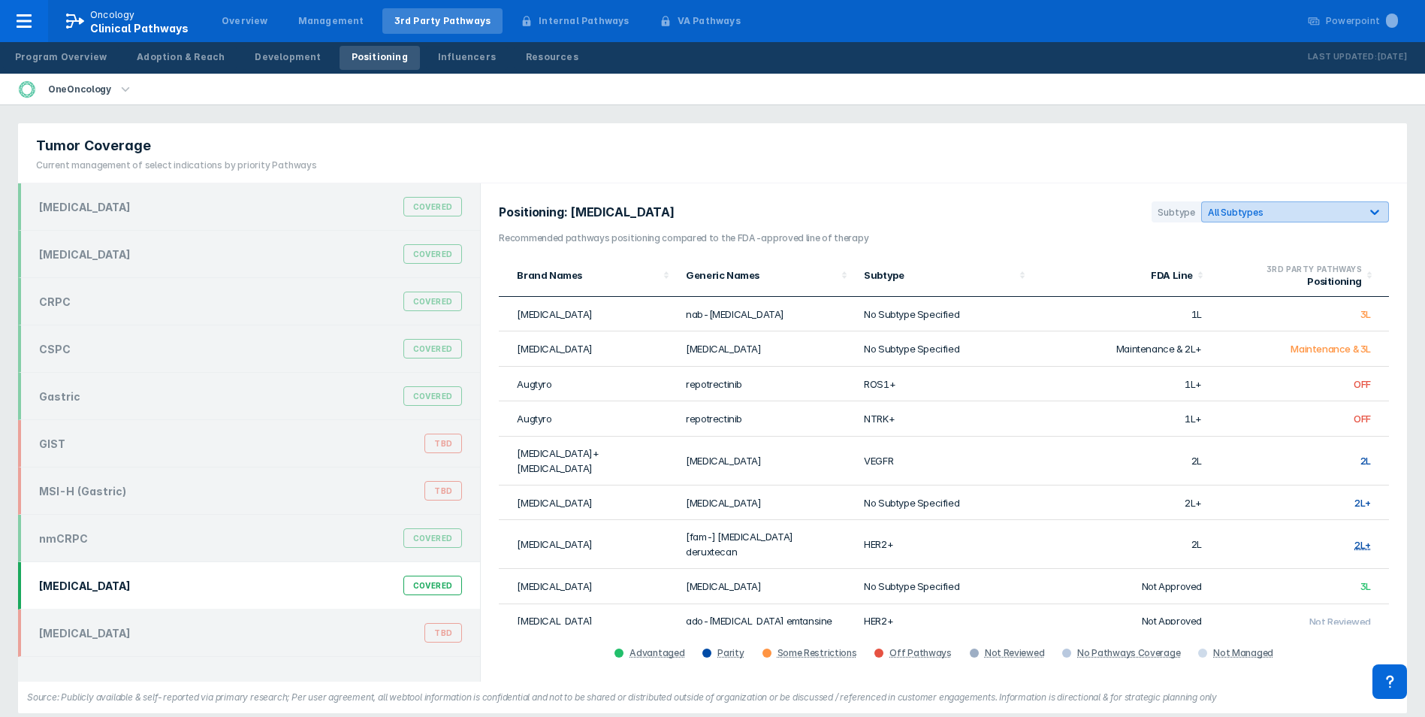
click at [1067, 214] on div "All Subtypes" at bounding box center [1281, 212] width 146 height 11
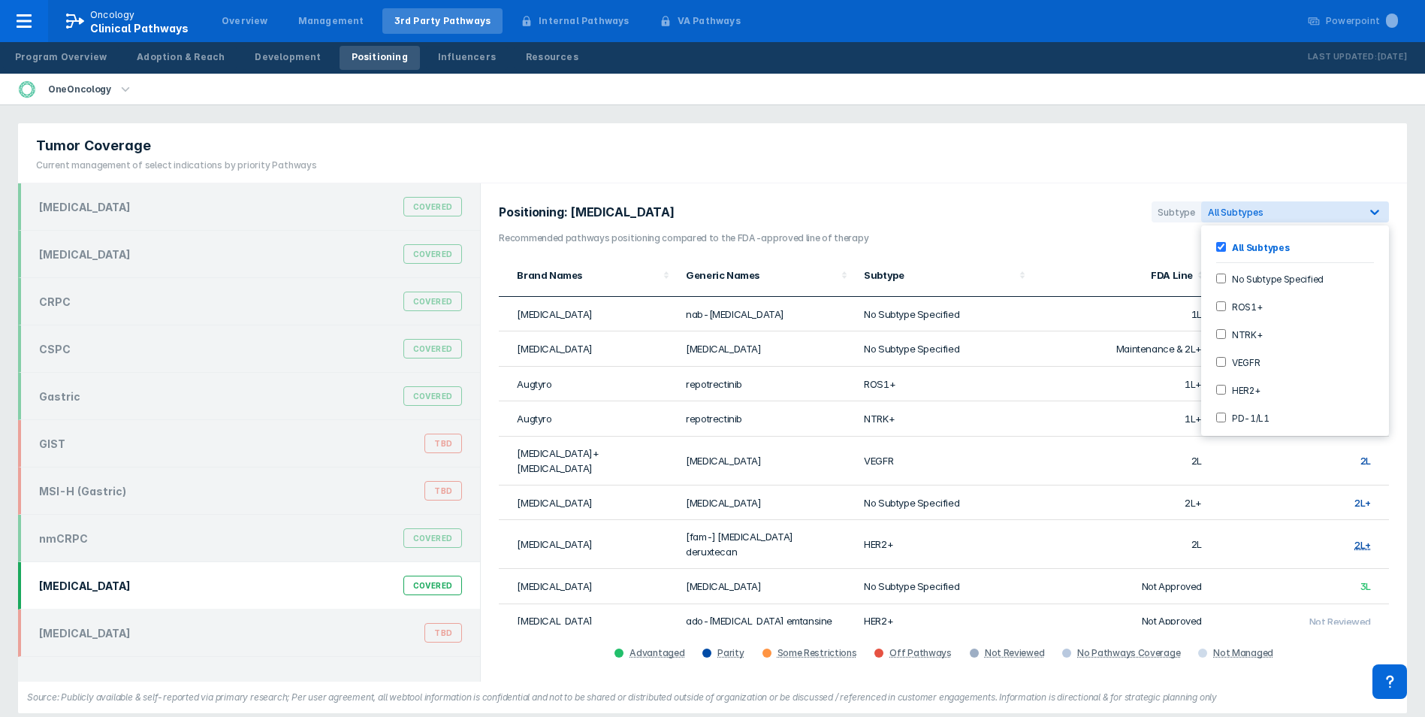
click at [1067, 384] on label "HER2+" at bounding box center [1243, 389] width 35 height 13
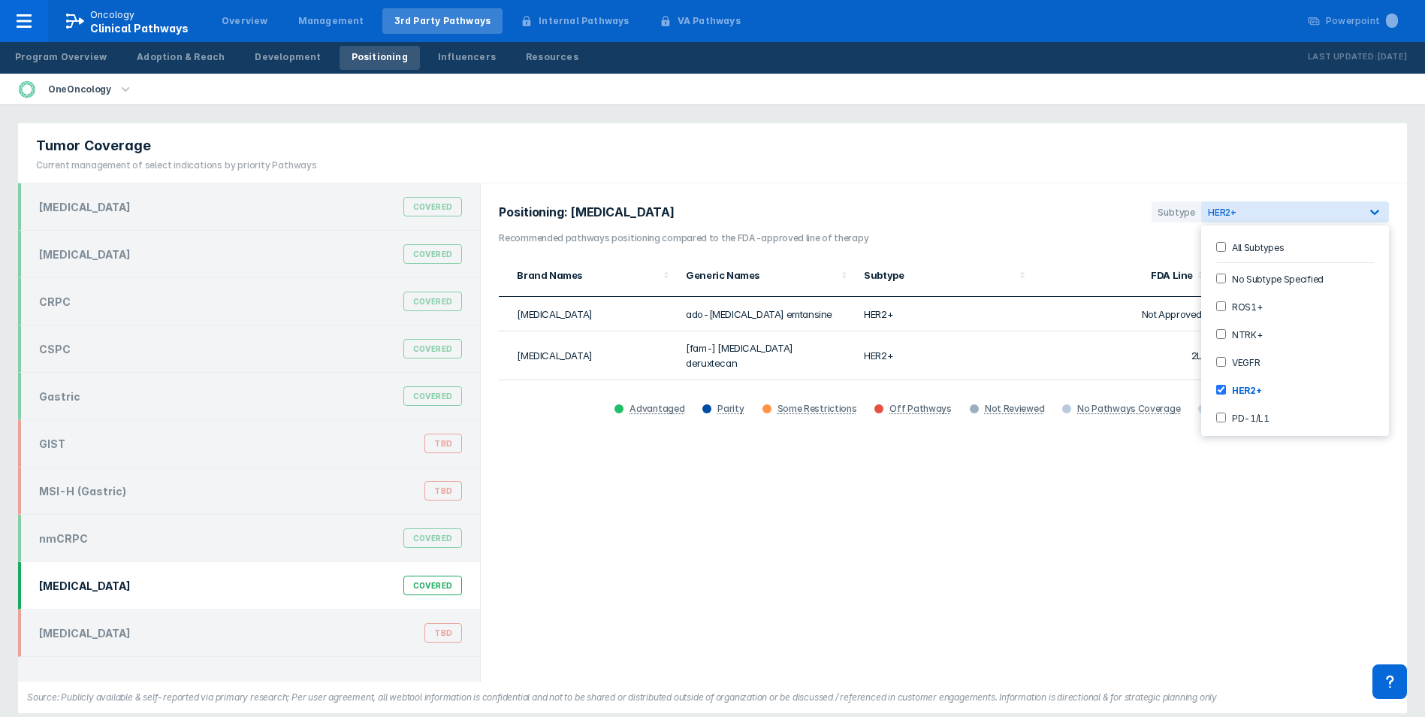
click at [1067, 236] on h3 "Recommended pathways positioning compared to the FDA-approved line of therapy" at bounding box center [944, 238] width 890 height 14
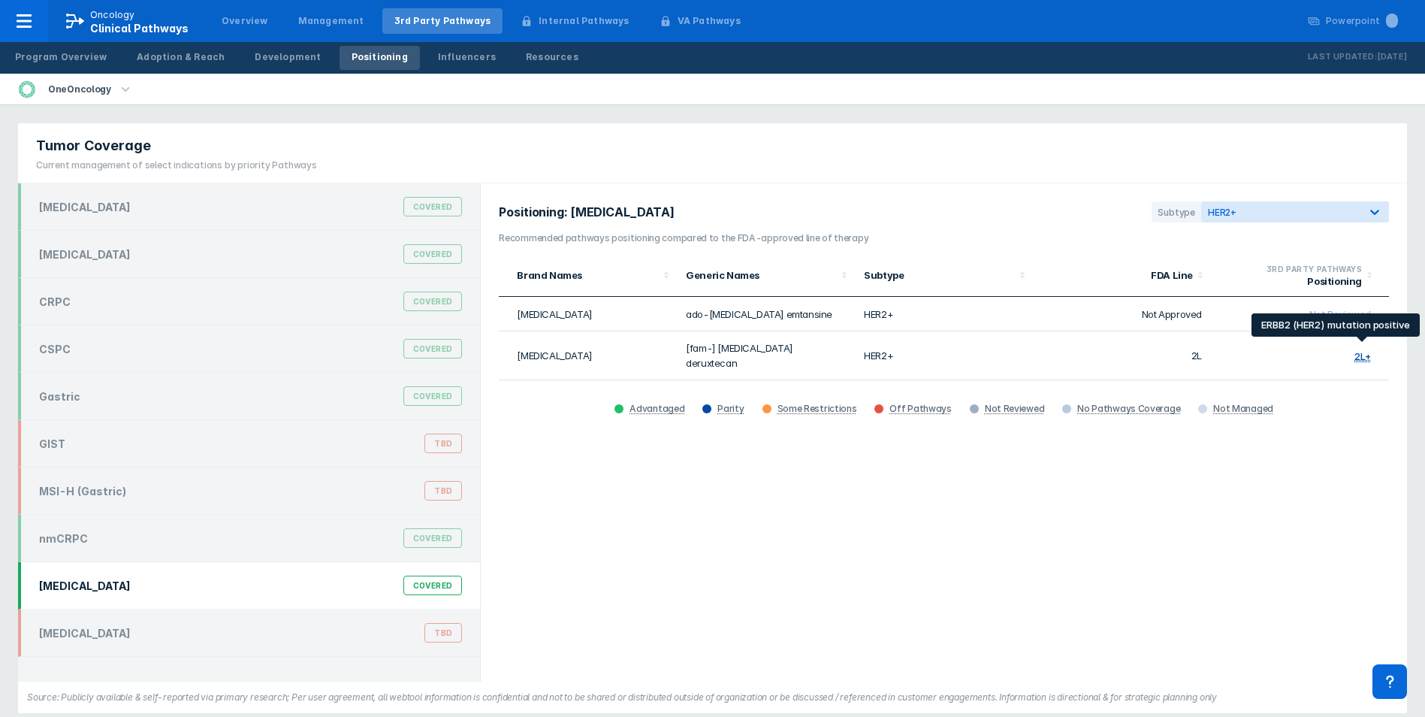
click at [1067, 352] on div "2L+" at bounding box center [1362, 357] width 17 height 12
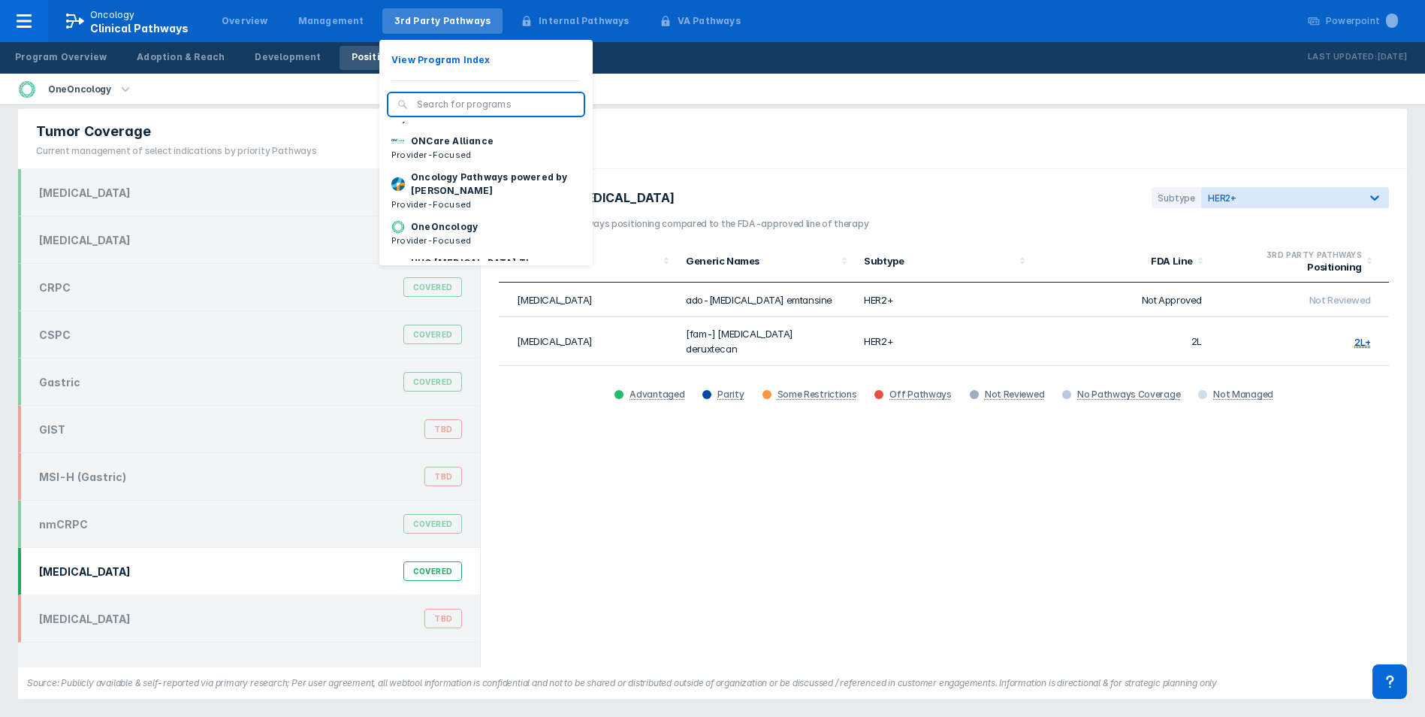
scroll to position [150, 0]
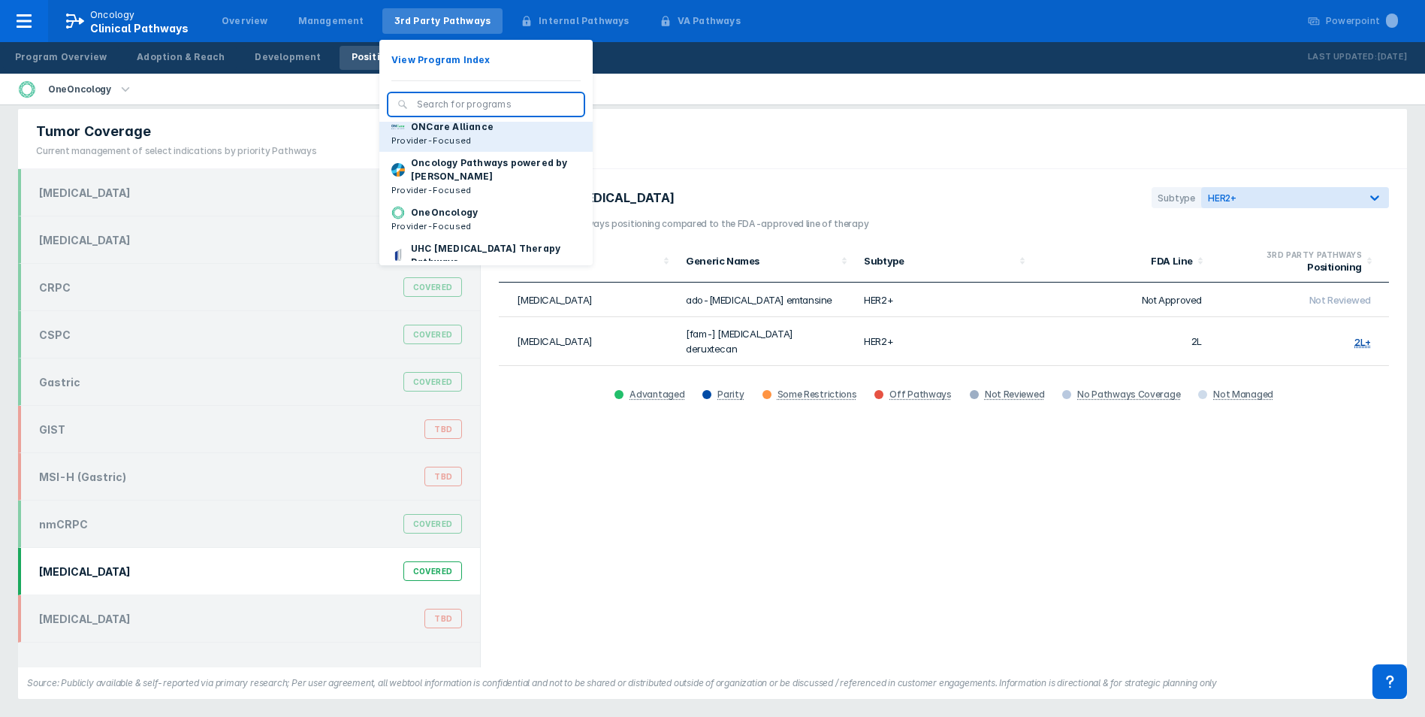
click at [474, 148] on button "ONCare Alliance Provider-Focused" at bounding box center [485, 134] width 213 height 36
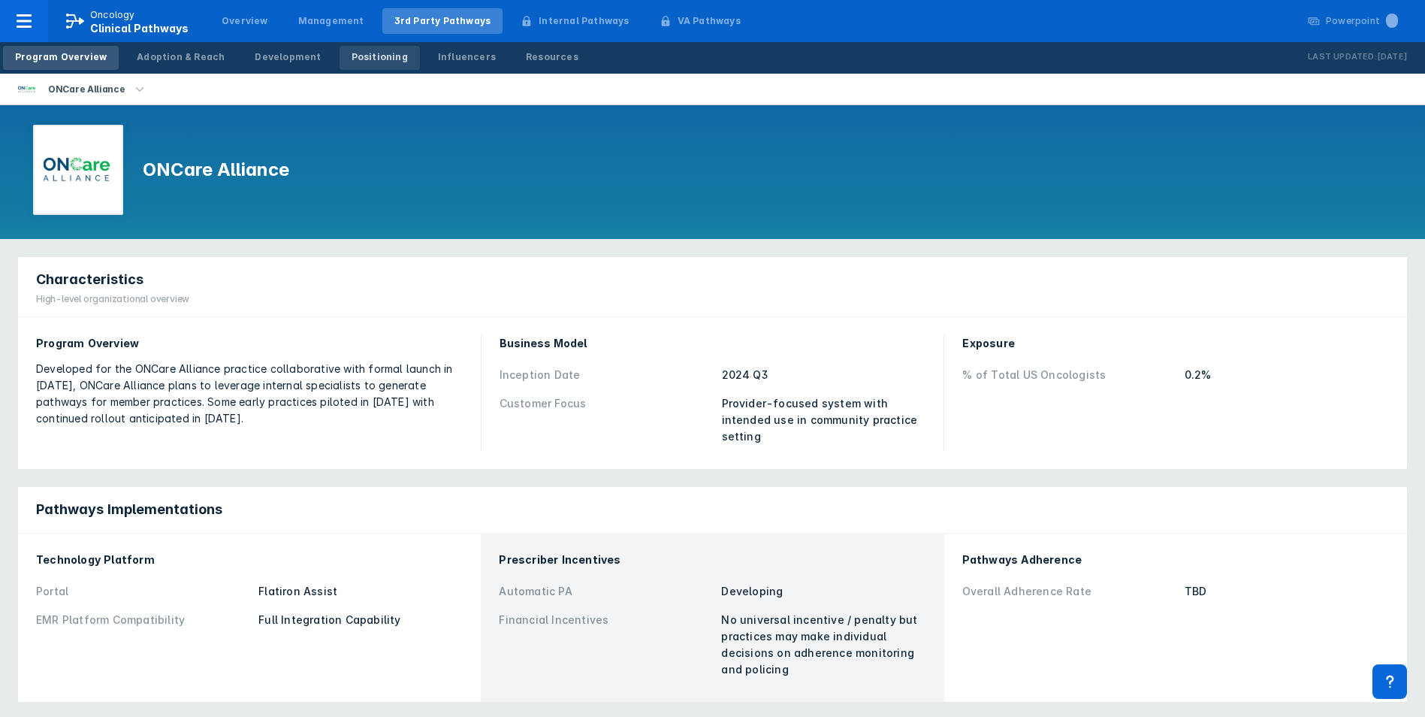
click at [352, 62] on div "Positioning" at bounding box center [380, 57] width 56 height 14
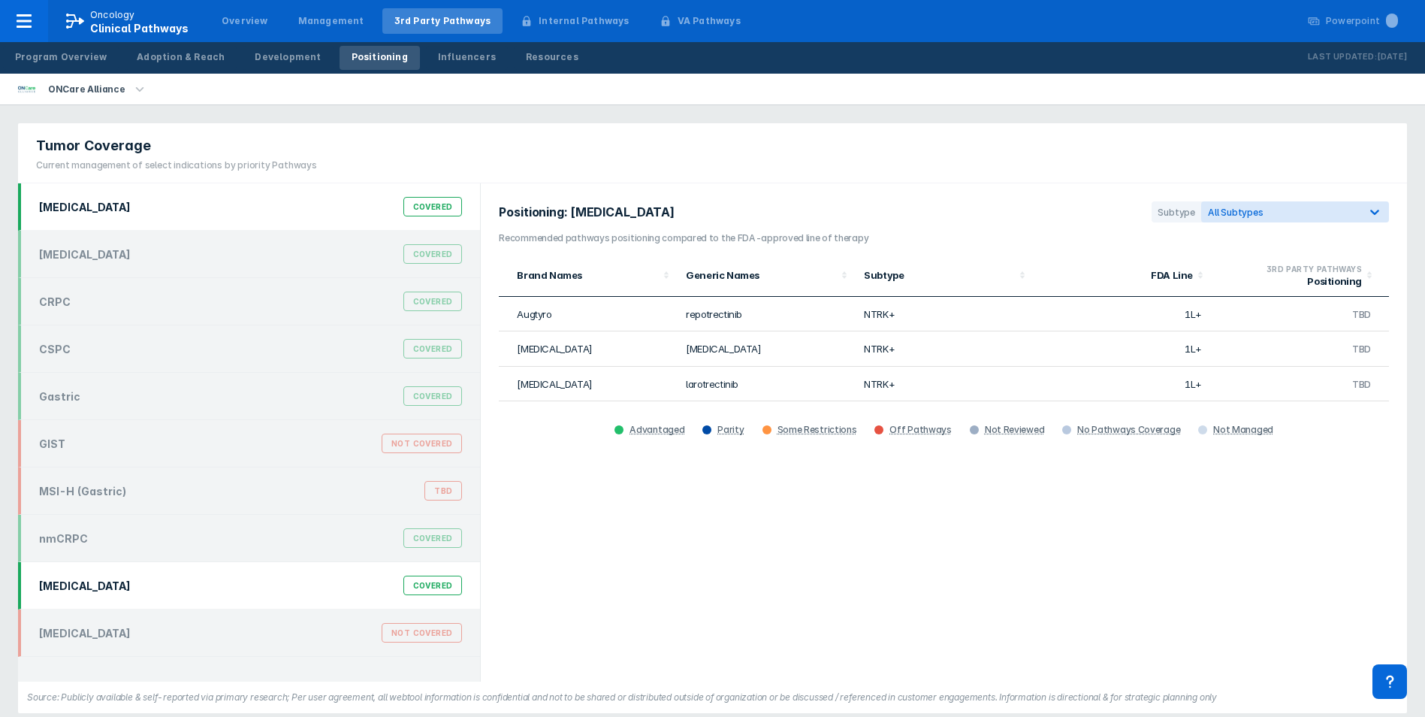
click at [267, 581] on div "[MEDICAL_DATA] Covered" at bounding box center [250, 585] width 441 height 29
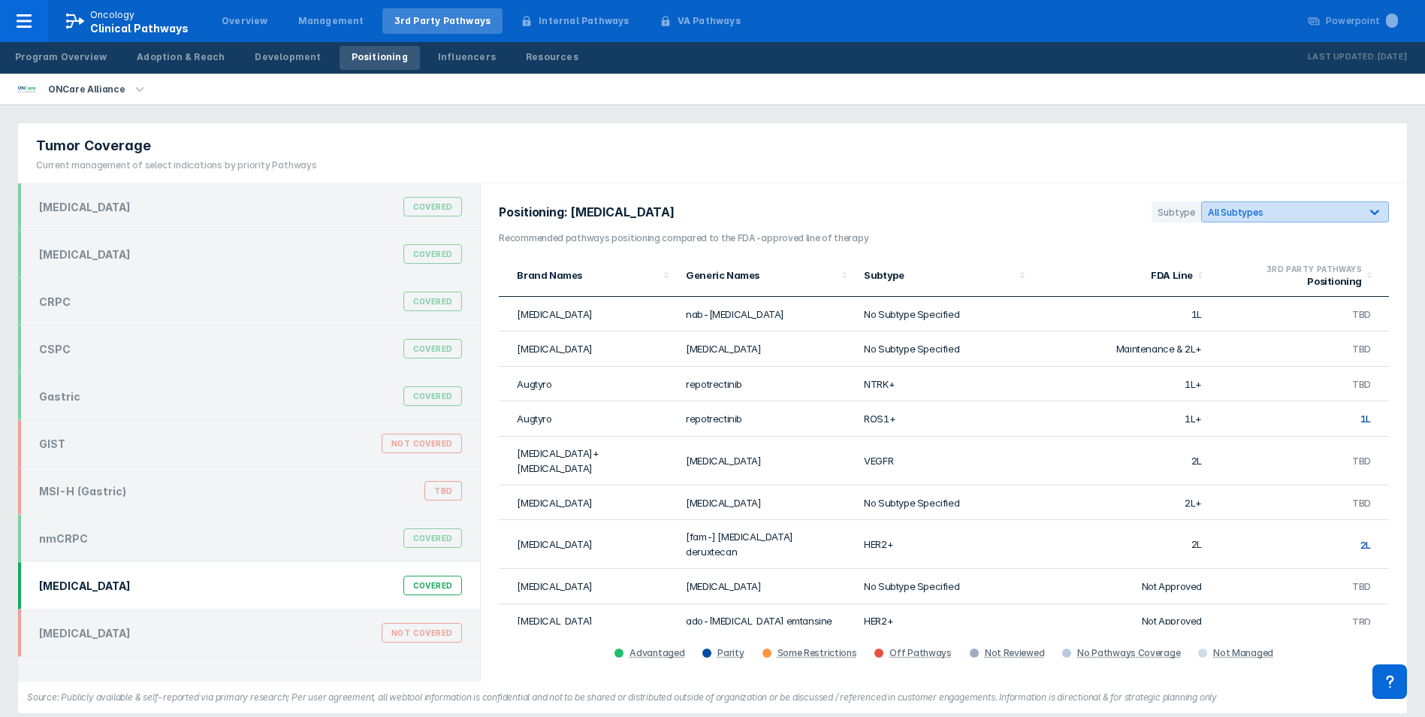
click at [1067, 209] on div "All Subtypes" at bounding box center [1281, 212] width 146 height 11
click at [1067, 391] on label "HER2+" at bounding box center [1243, 389] width 35 height 13
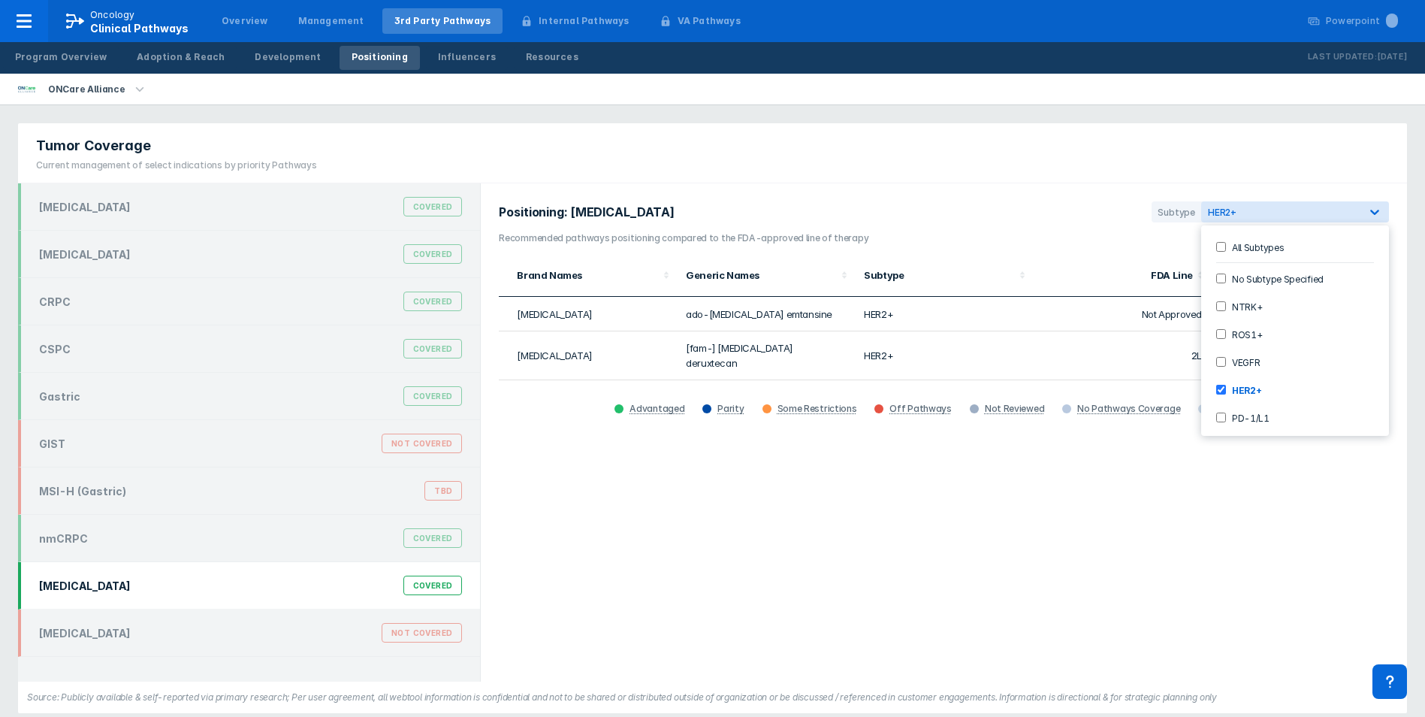
click at [1067, 213] on section "Positioning: [MEDICAL_DATA] Subtype option HER2+, selected. 7 results available…" at bounding box center [944, 216] width 890 height 30
click at [1067, 467] on div "Positioning: [MEDICAL_DATA] Subtype HER2+ Recommended pathways positioning comp…" at bounding box center [944, 432] width 926 height 498
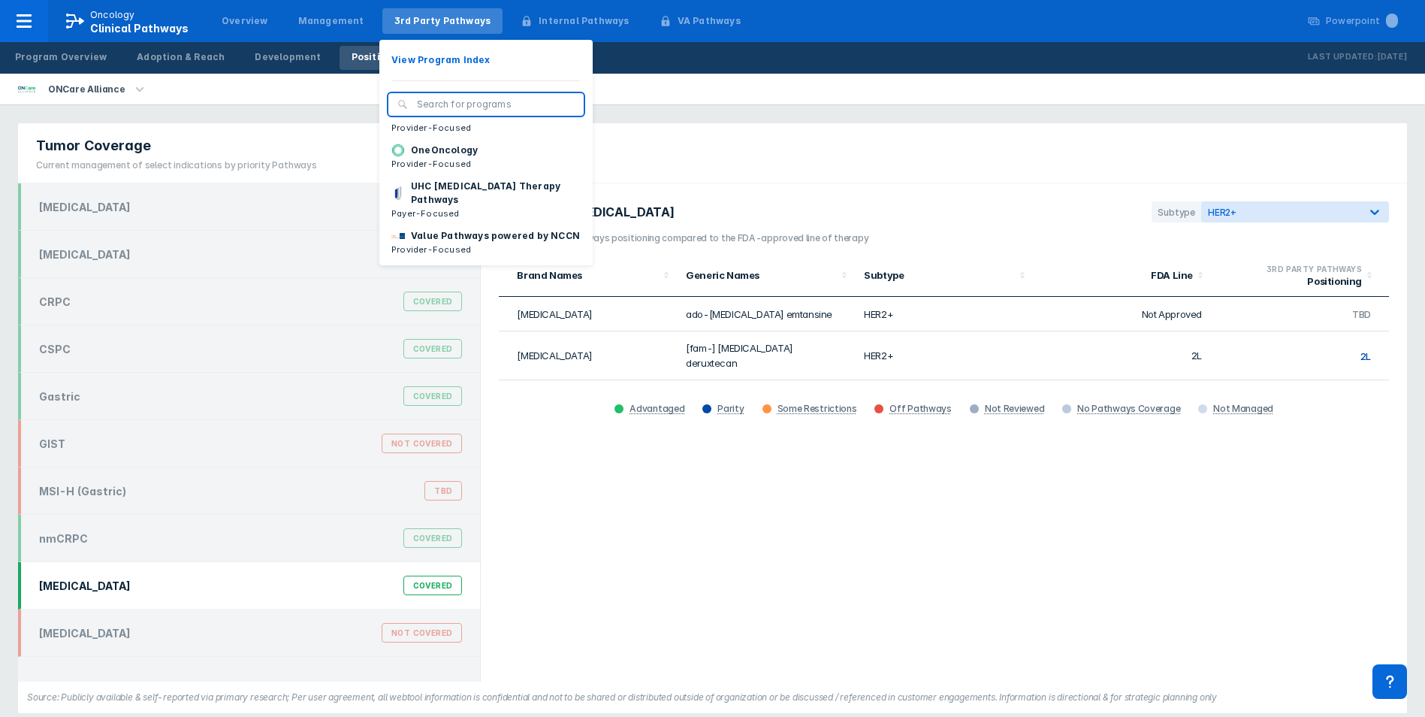
scroll to position [225, 0]
click at [485, 157] on button "OneOncology Provider-Focused" at bounding box center [485, 157] width 213 height 36
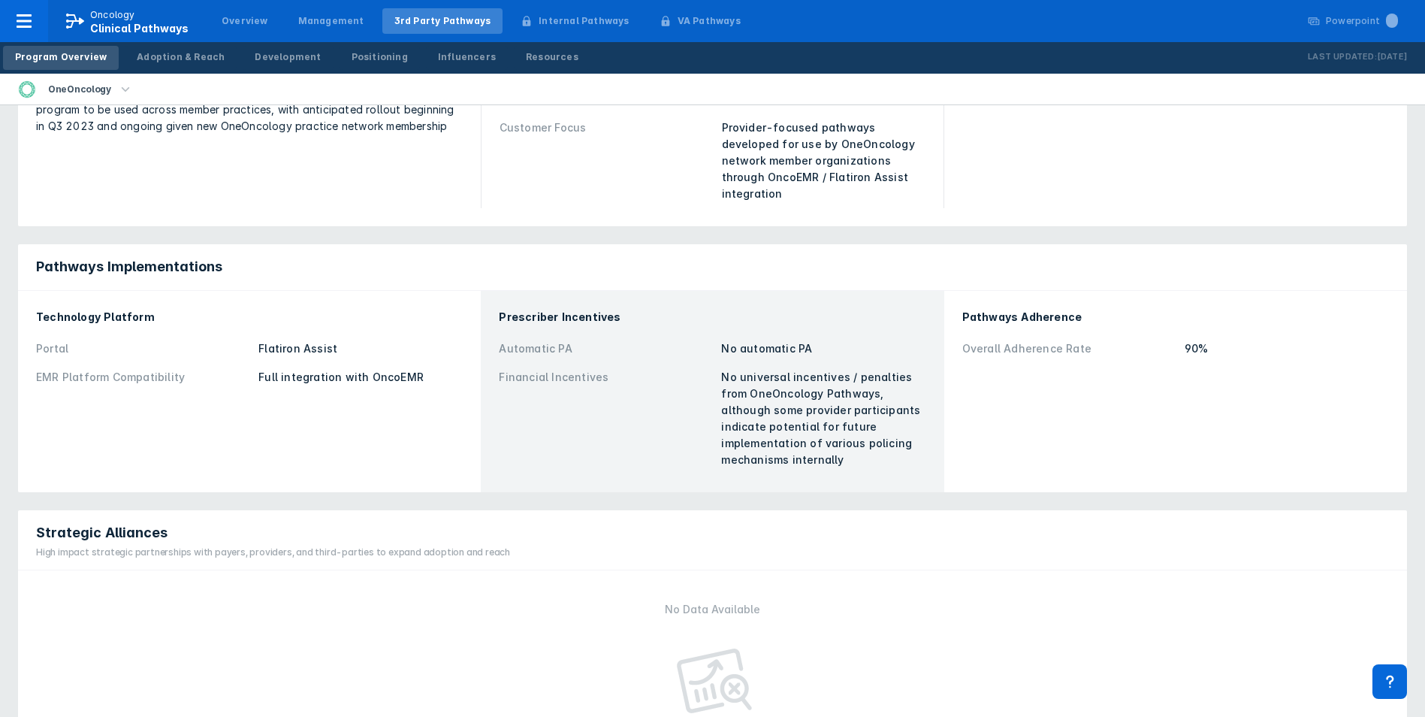
scroll to position [300, 0]
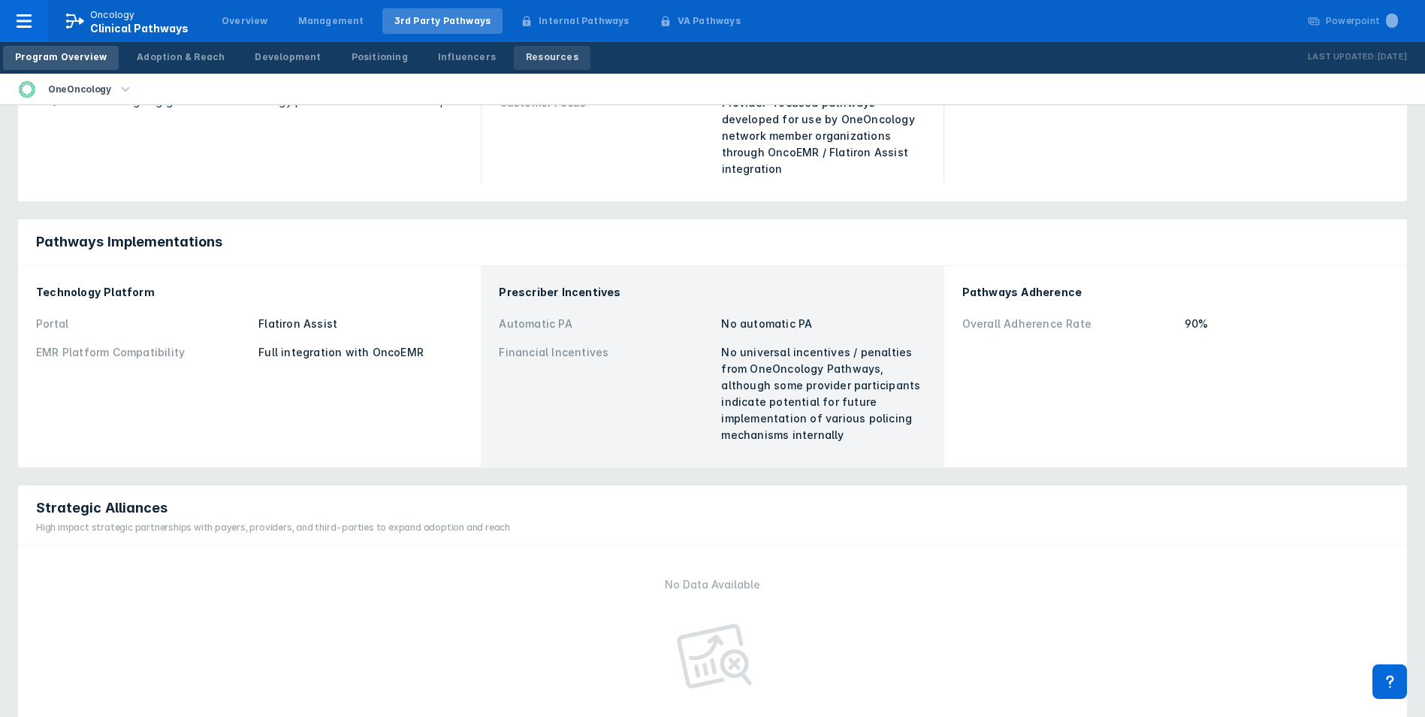
click at [527, 65] on link "Resources" at bounding box center [552, 58] width 77 height 24
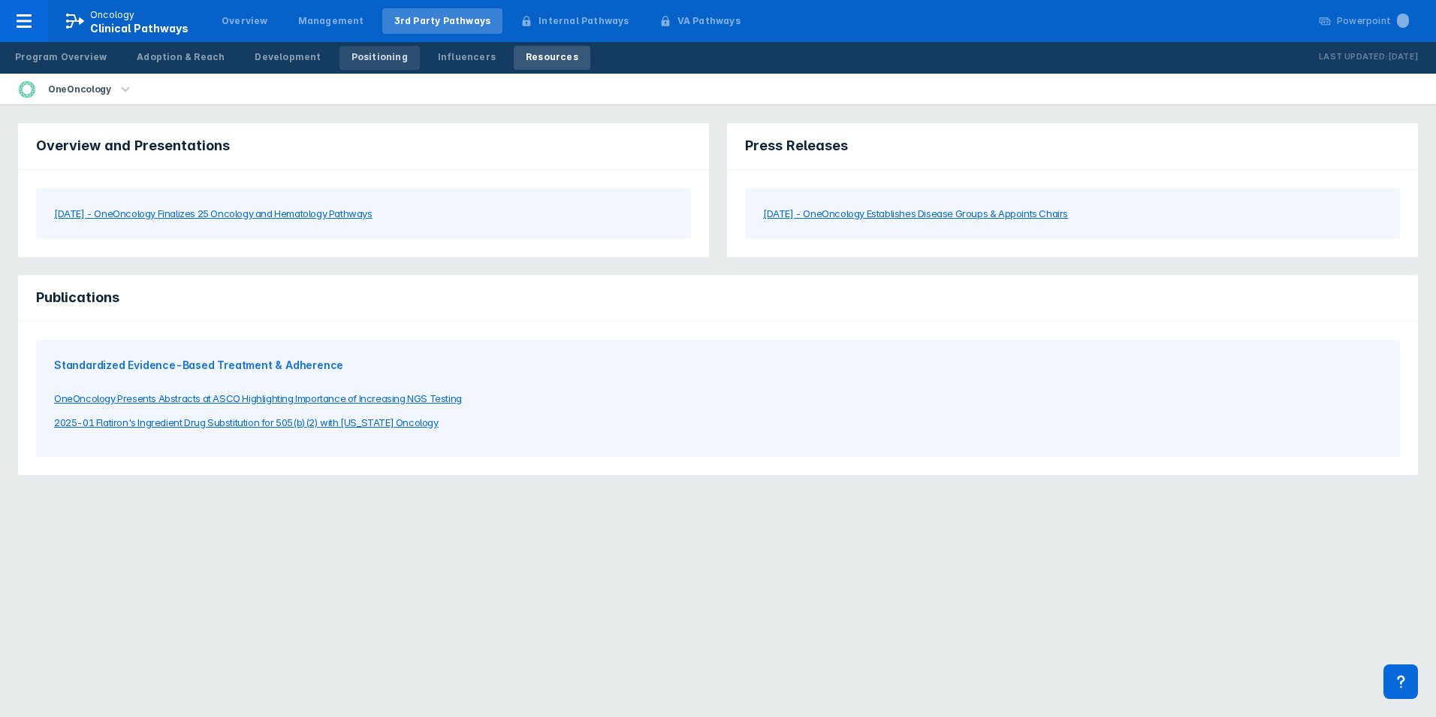
click at [356, 59] on div "Positioning" at bounding box center [380, 57] width 56 height 14
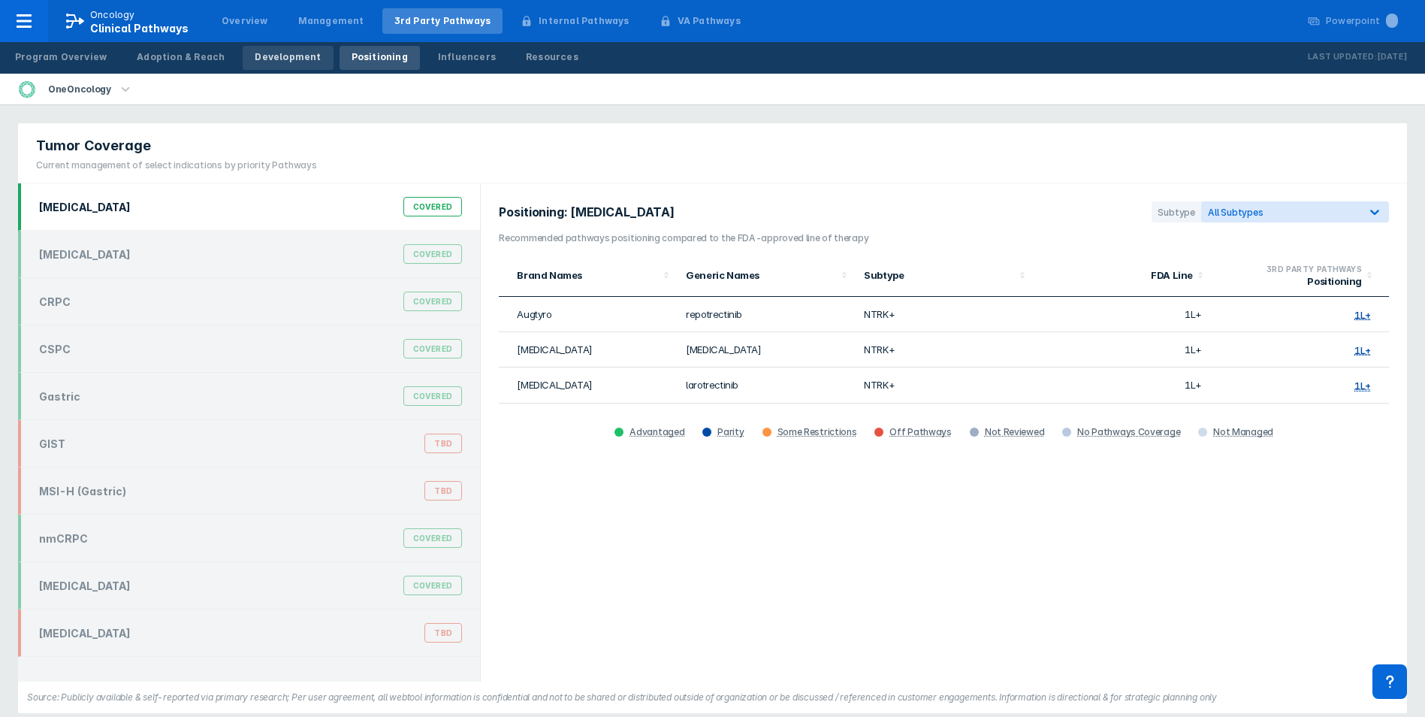
click at [267, 56] on div "Development" at bounding box center [288, 57] width 66 height 14
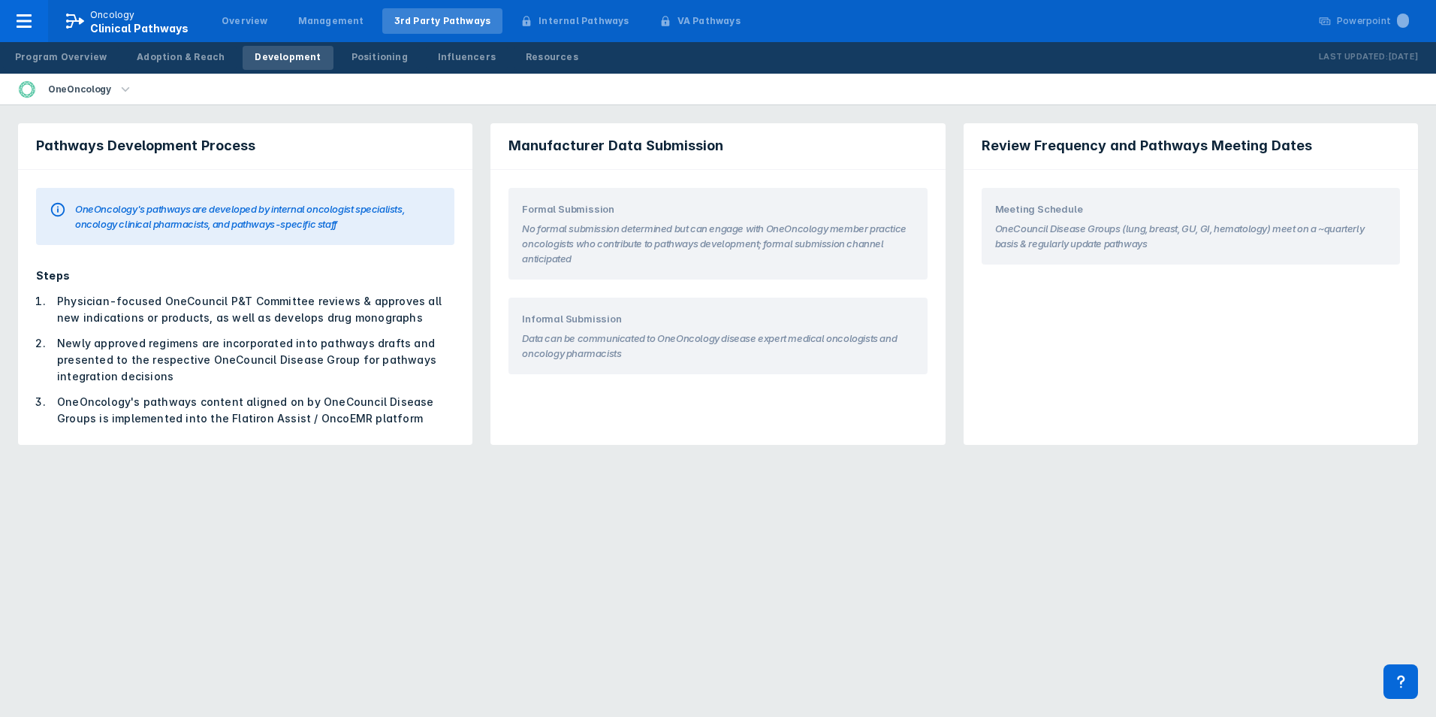
click at [565, 238] on section "No formal submission determined but can engage with OneOncology member practice…" at bounding box center [717, 241] width 391 height 50
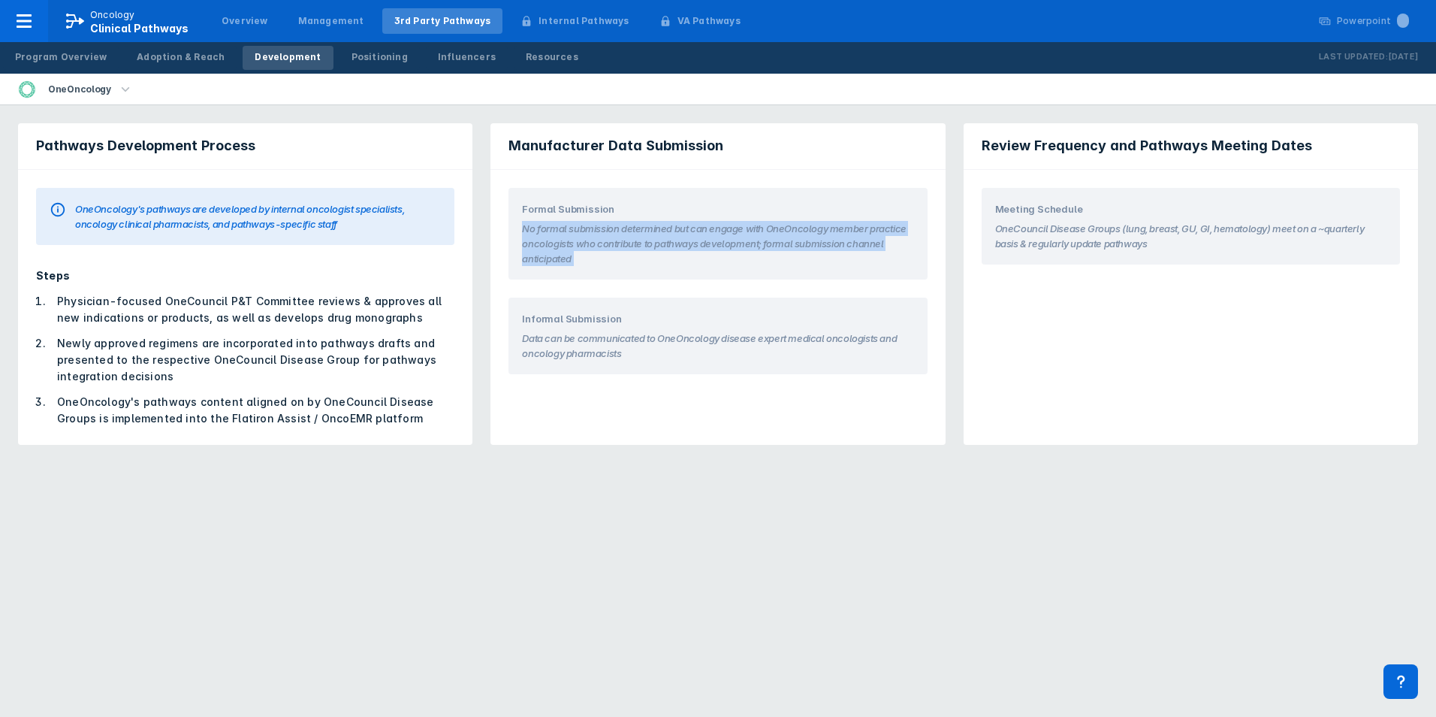
click at [565, 238] on section "No formal submission determined but can engage with OneOncology member practice…" at bounding box center [717, 241] width 391 height 50
drag, startPoint x: 565, startPoint y: 238, endPoint x: 588, endPoint y: 271, distance: 40.4
click at [588, 271] on div "Formal Submission No formal submission determined but can engage with OneOncolo…" at bounding box center [718, 234] width 418 height 92
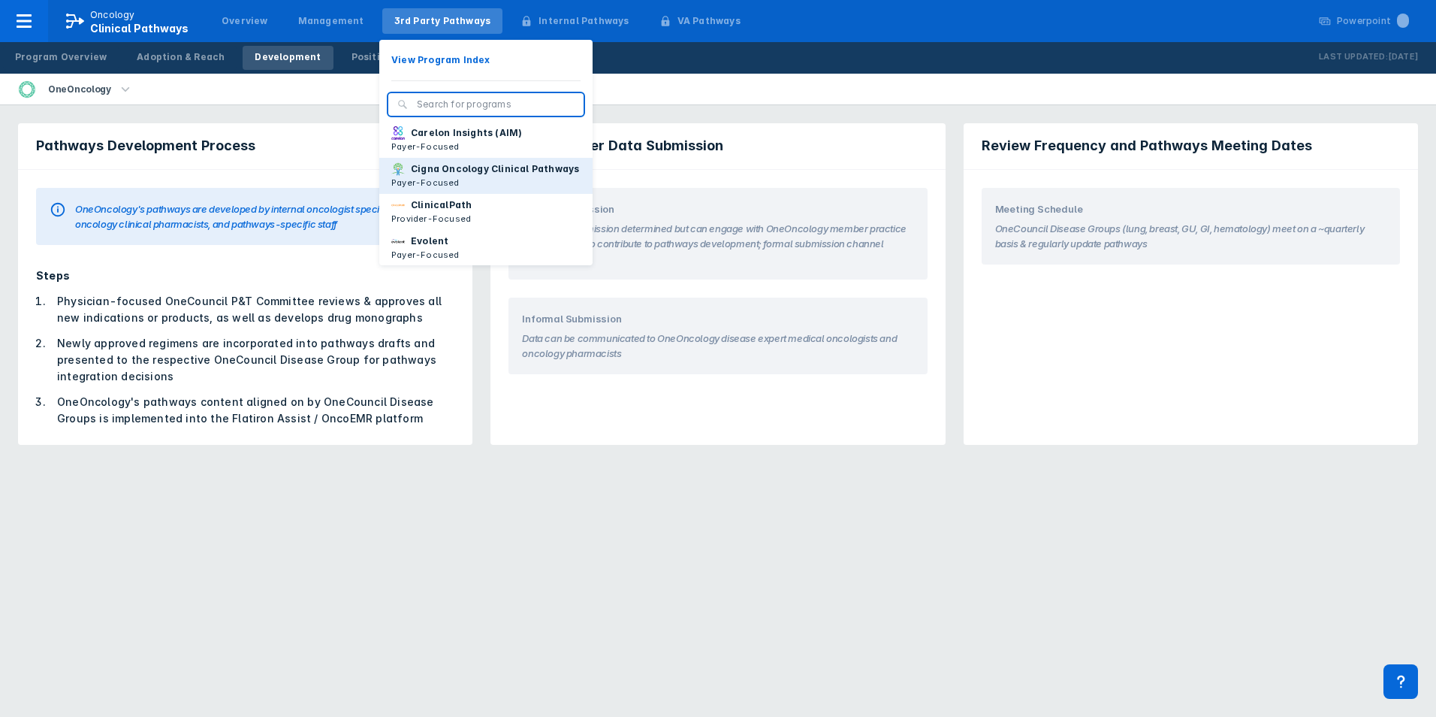
click at [461, 168] on p "Cigna Oncology Clinical Pathways" at bounding box center [495, 169] width 168 height 14
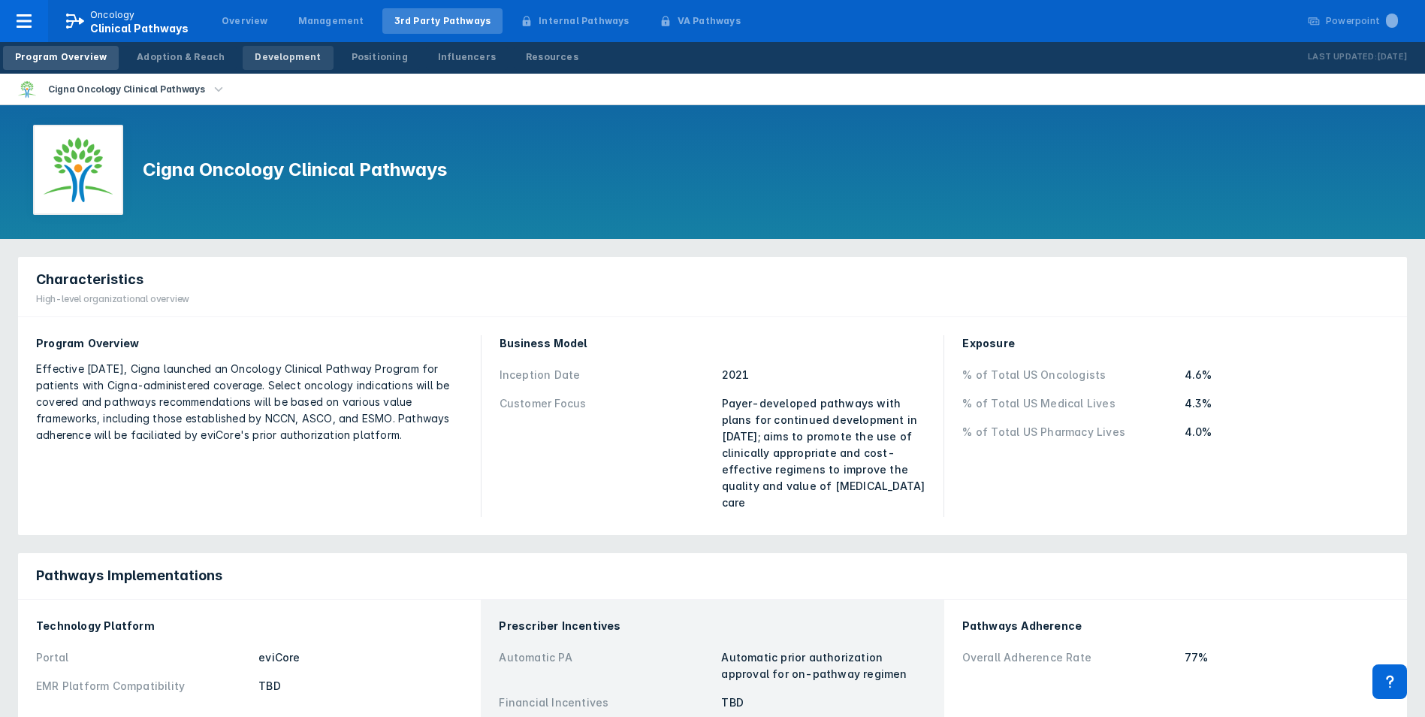
click at [255, 59] on div "Development" at bounding box center [288, 57] width 66 height 14
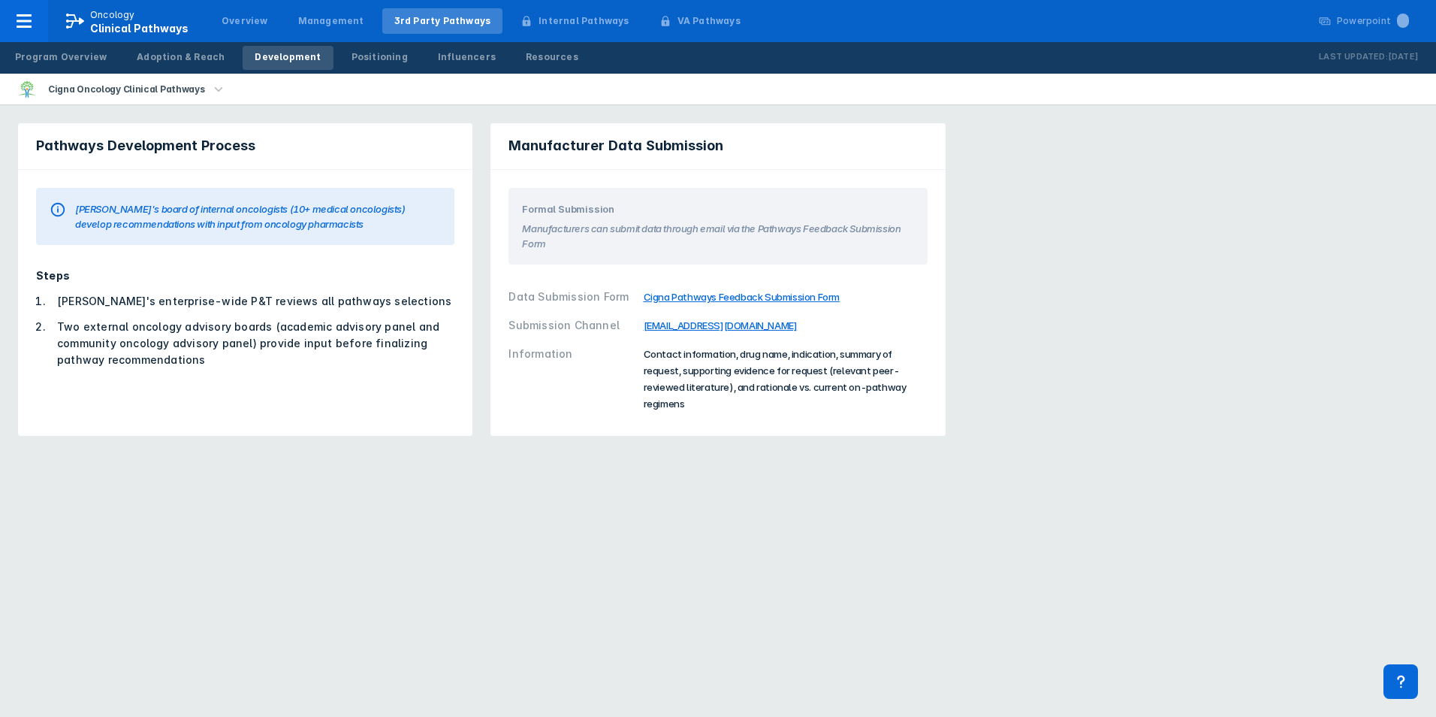
click at [563, 226] on section "Manufacturers can submit data through email via the Pathways Feedback Submissio…" at bounding box center [717, 233] width 391 height 35
drag, startPoint x: 563, startPoint y: 226, endPoint x: 557, endPoint y: 269, distance: 43.1
click at [557, 269] on div "Formal Submission Manufacturers can submit data through email via the Pathways …" at bounding box center [718, 298] width 454 height 257
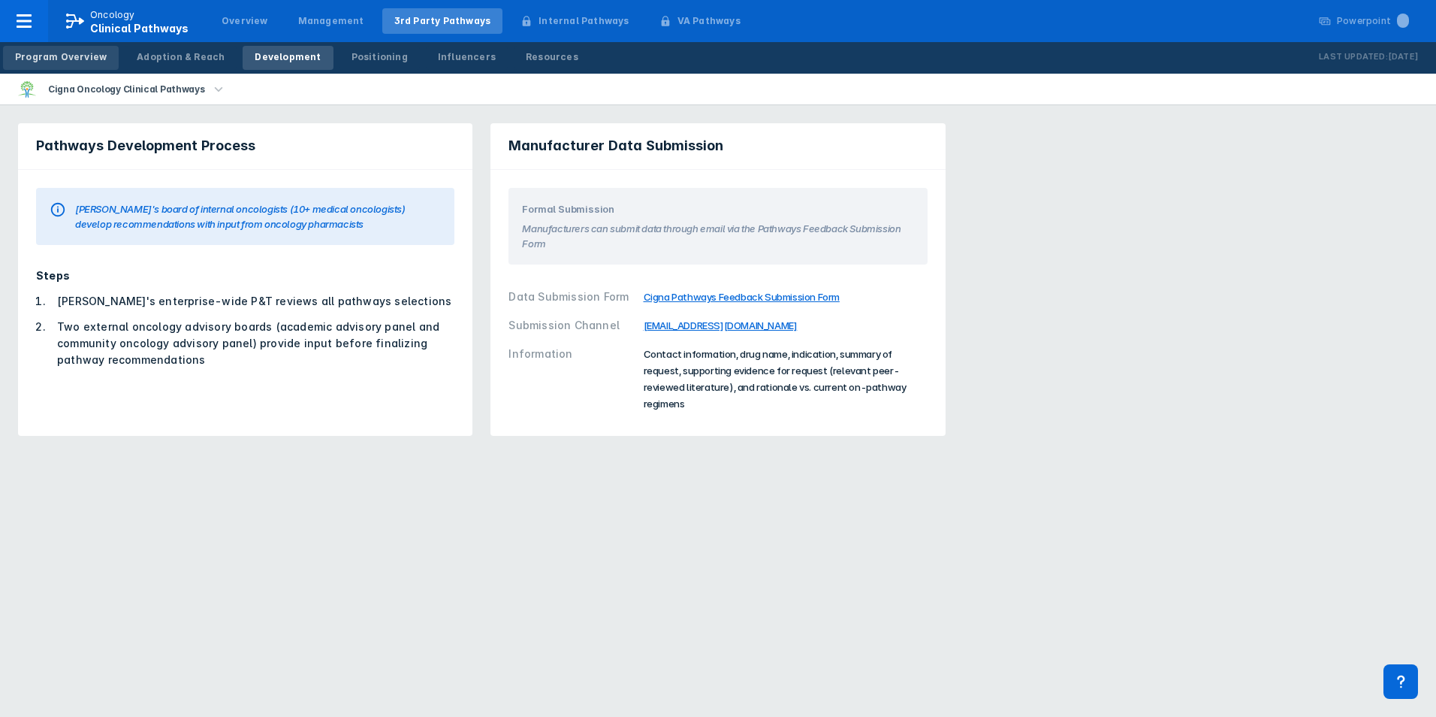
click at [68, 64] on link "Program Overview" at bounding box center [61, 58] width 116 height 24
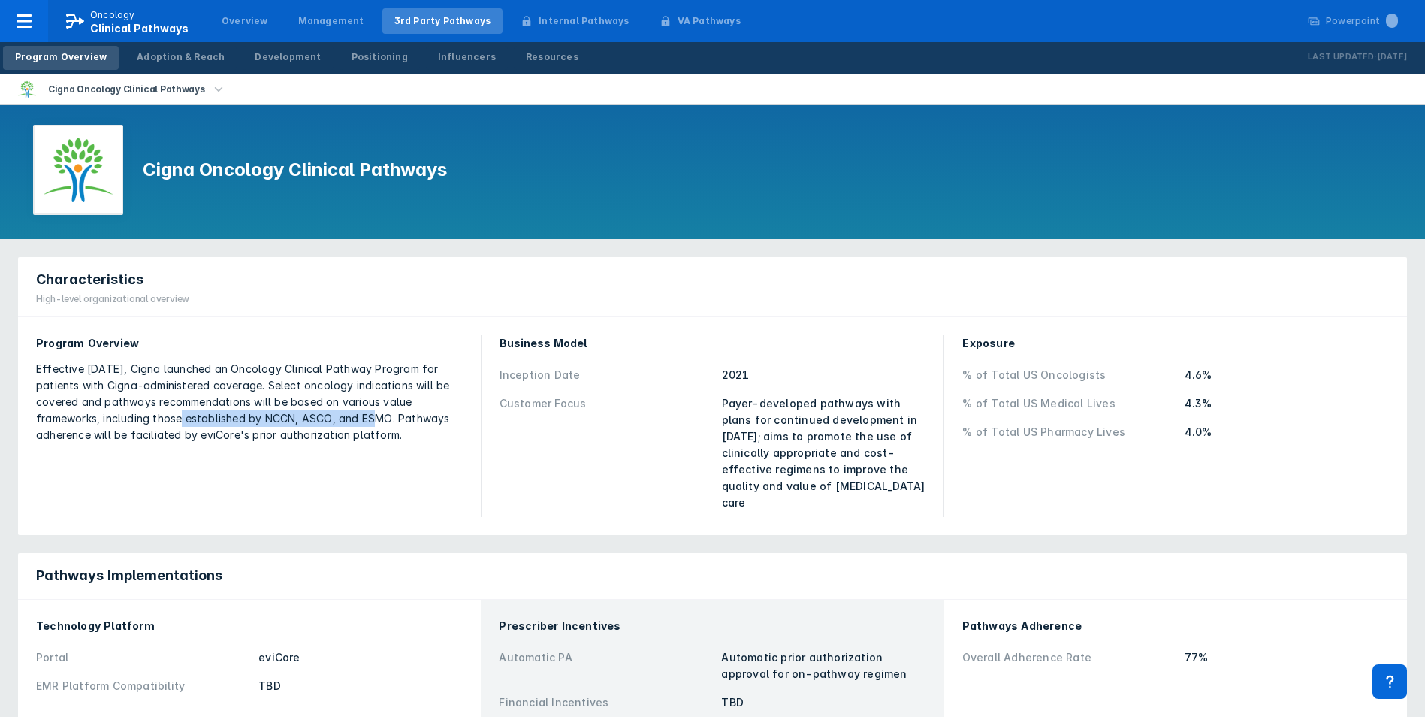
drag, startPoint x: 135, startPoint y: 417, endPoint x: 321, endPoint y: 416, distance: 185.5
click at [321, 416] on div "Effective [DATE], Cigna launched an Oncology Clinical Pathway Program for patie…" at bounding box center [249, 402] width 427 height 83
drag, startPoint x: 321, startPoint y: 416, endPoint x: 290, endPoint y: 376, distance: 50.9
click at [288, 369] on div "Effective [DATE], Cigna launched an Oncology Clinical Pathway Program for patie…" at bounding box center [249, 402] width 427 height 83
drag, startPoint x: 299, startPoint y: 380, endPoint x: 458, endPoint y: 434, distance: 168.2
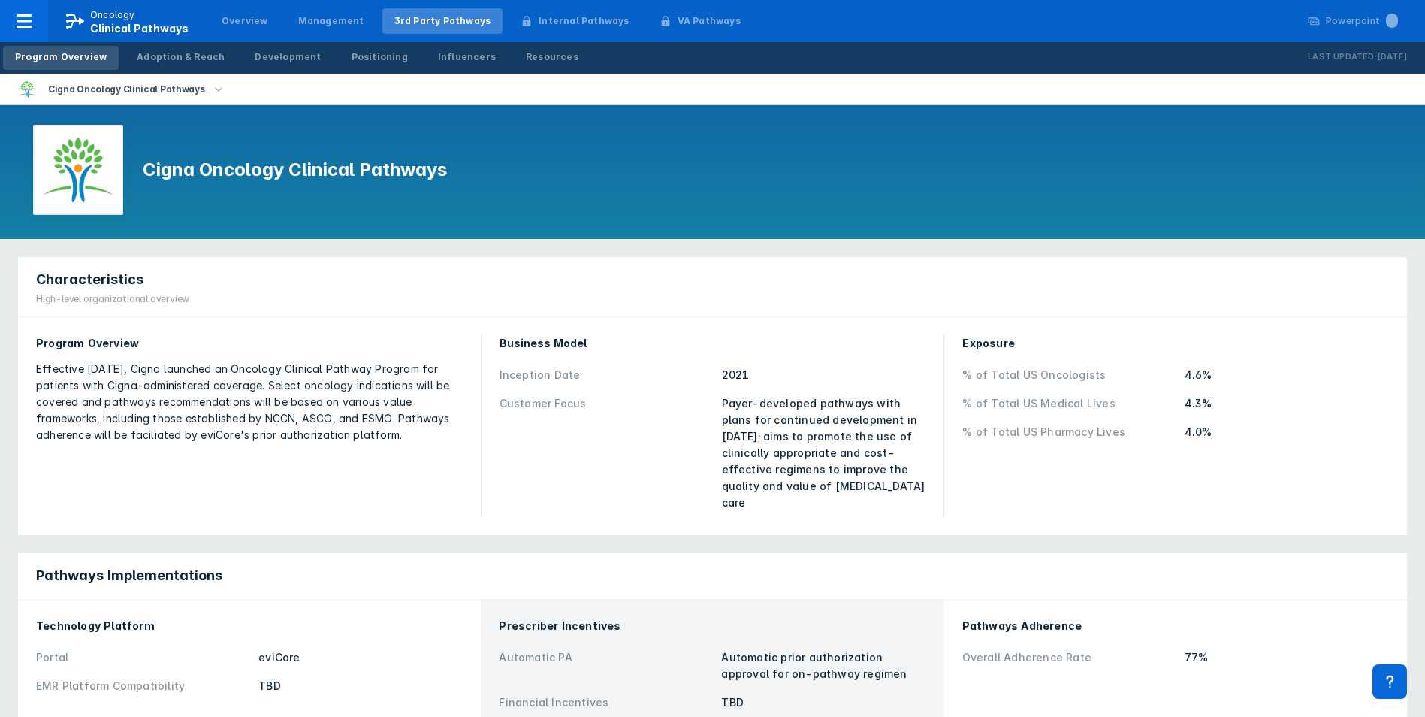
click at [458, 434] on div "Effective [DATE], Cigna launched an Oncology Clinical Pathway Program for patie…" at bounding box center [249, 402] width 427 height 83
drag, startPoint x: 458, startPoint y: 434, endPoint x: 263, endPoint y: 372, distance: 205.0
click at [264, 373] on div "Effective [DATE], Cigna launched an Oncology Clinical Pathway Program for patie…" at bounding box center [249, 402] width 427 height 83
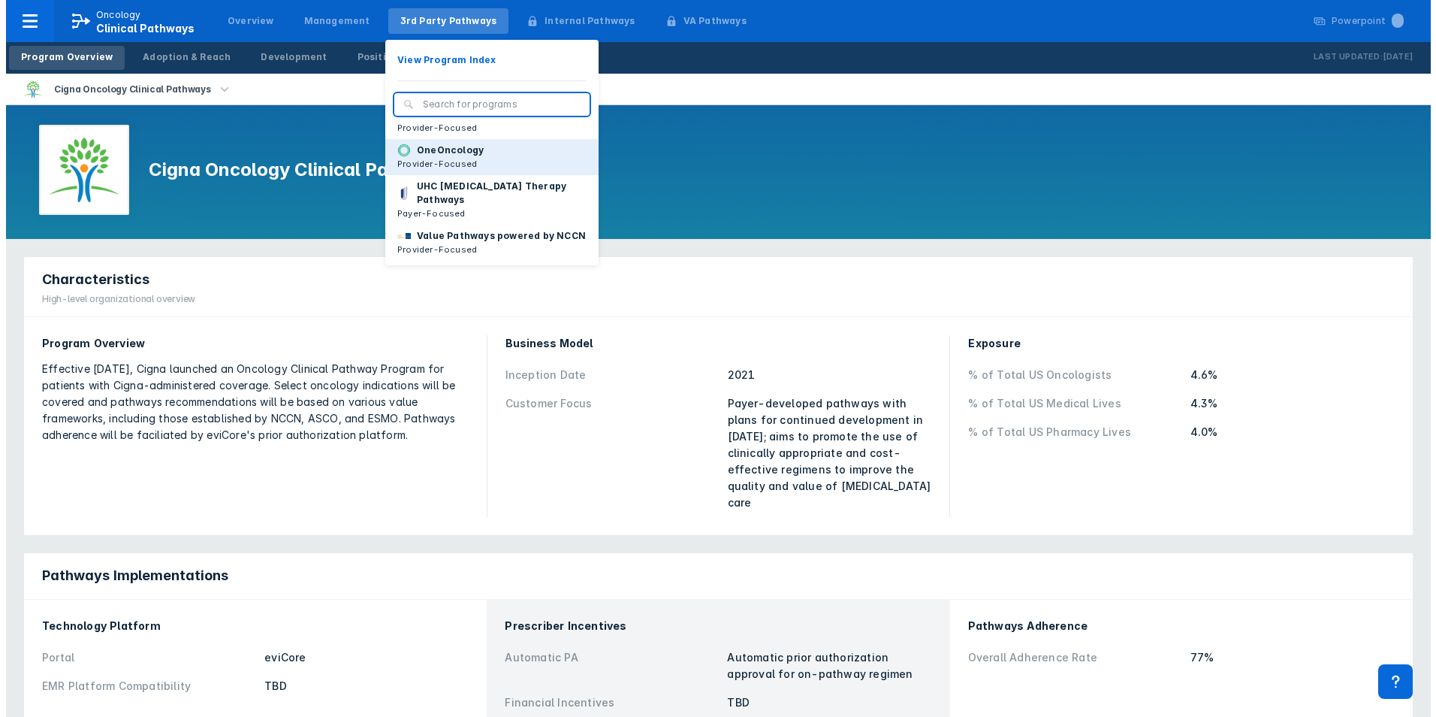
scroll to position [226, 0]
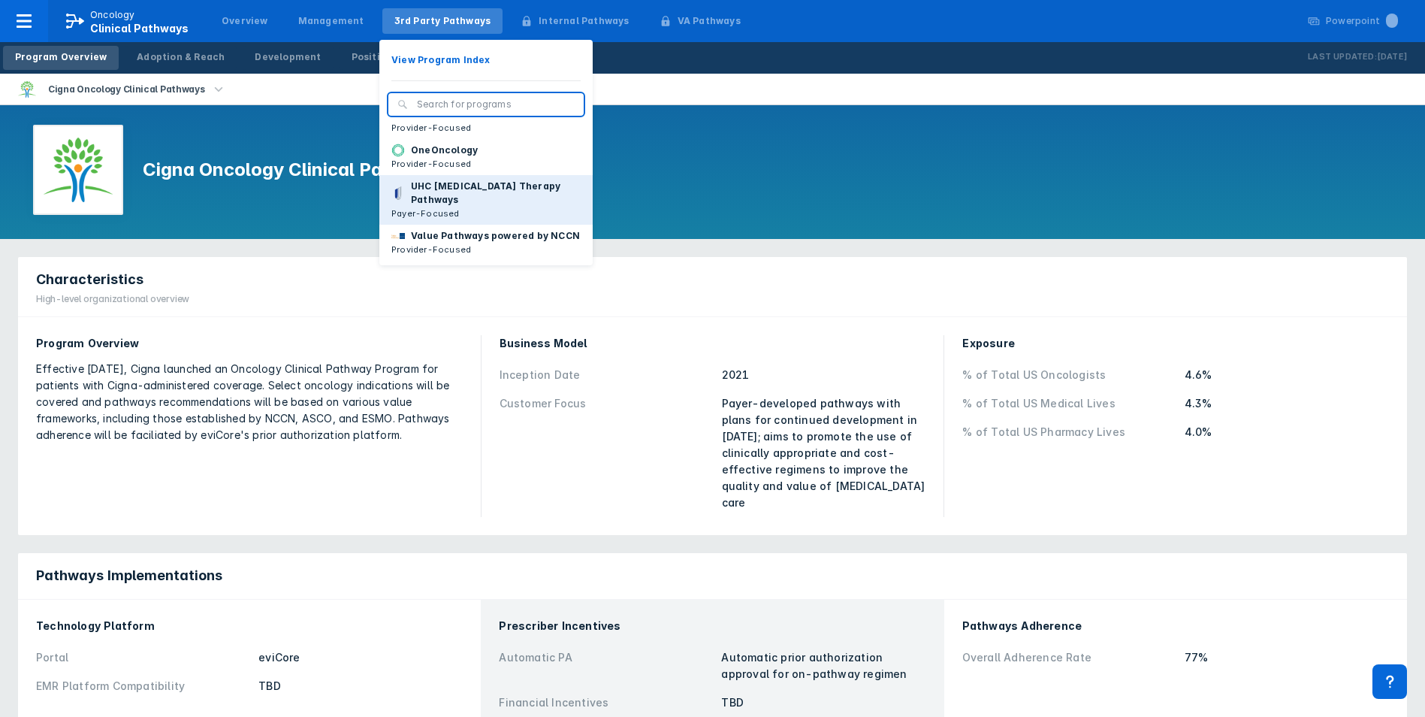
click at [482, 192] on p "UHC [MEDICAL_DATA] Therapy Pathways" at bounding box center [496, 193] width 170 height 27
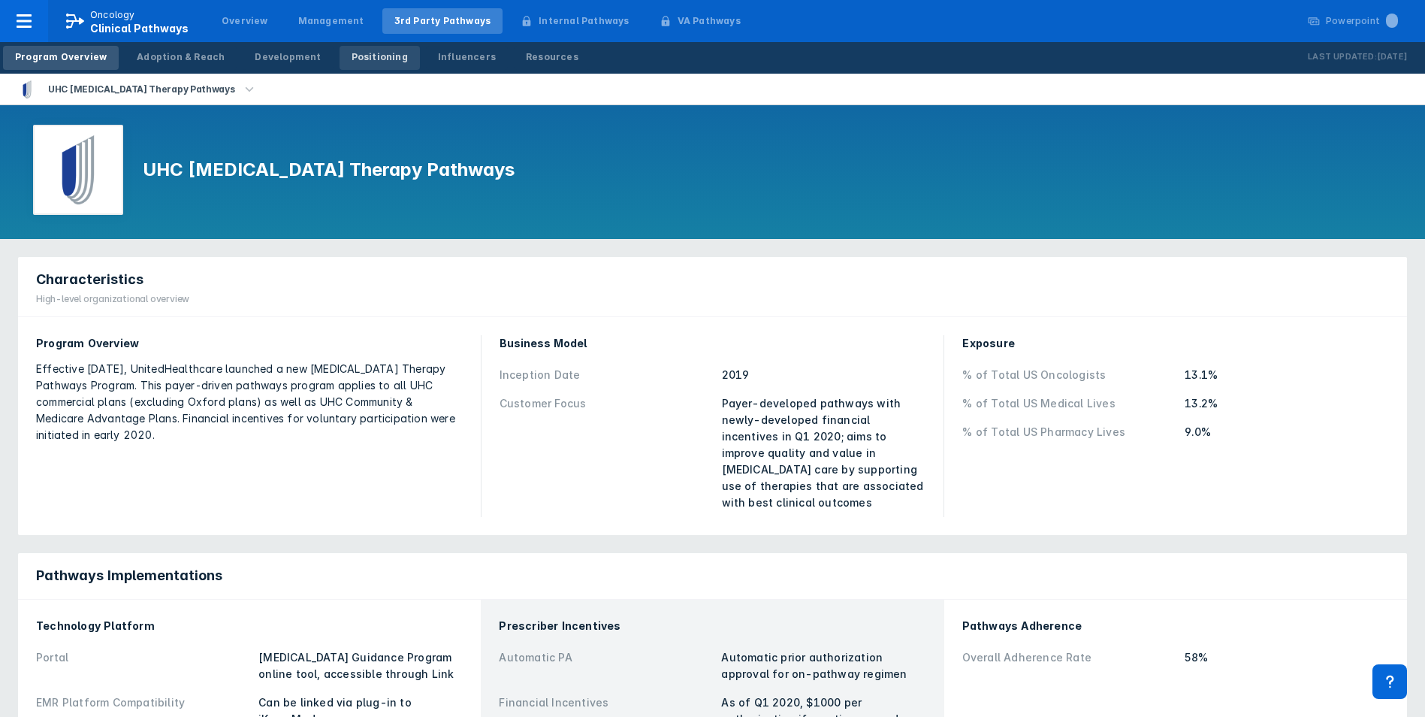
click at [367, 62] on div "Positioning" at bounding box center [380, 57] width 56 height 14
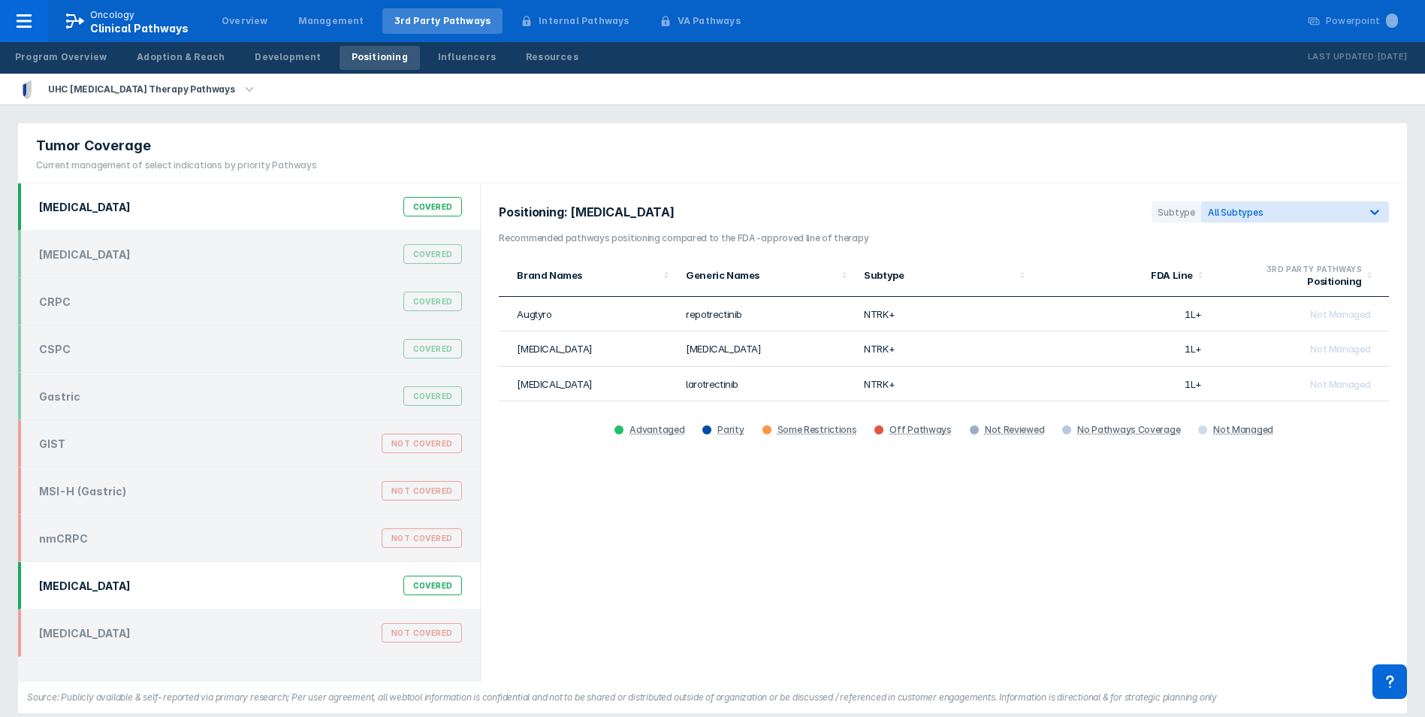
click at [154, 588] on div "[MEDICAL_DATA] Covered" at bounding box center [250, 585] width 441 height 29
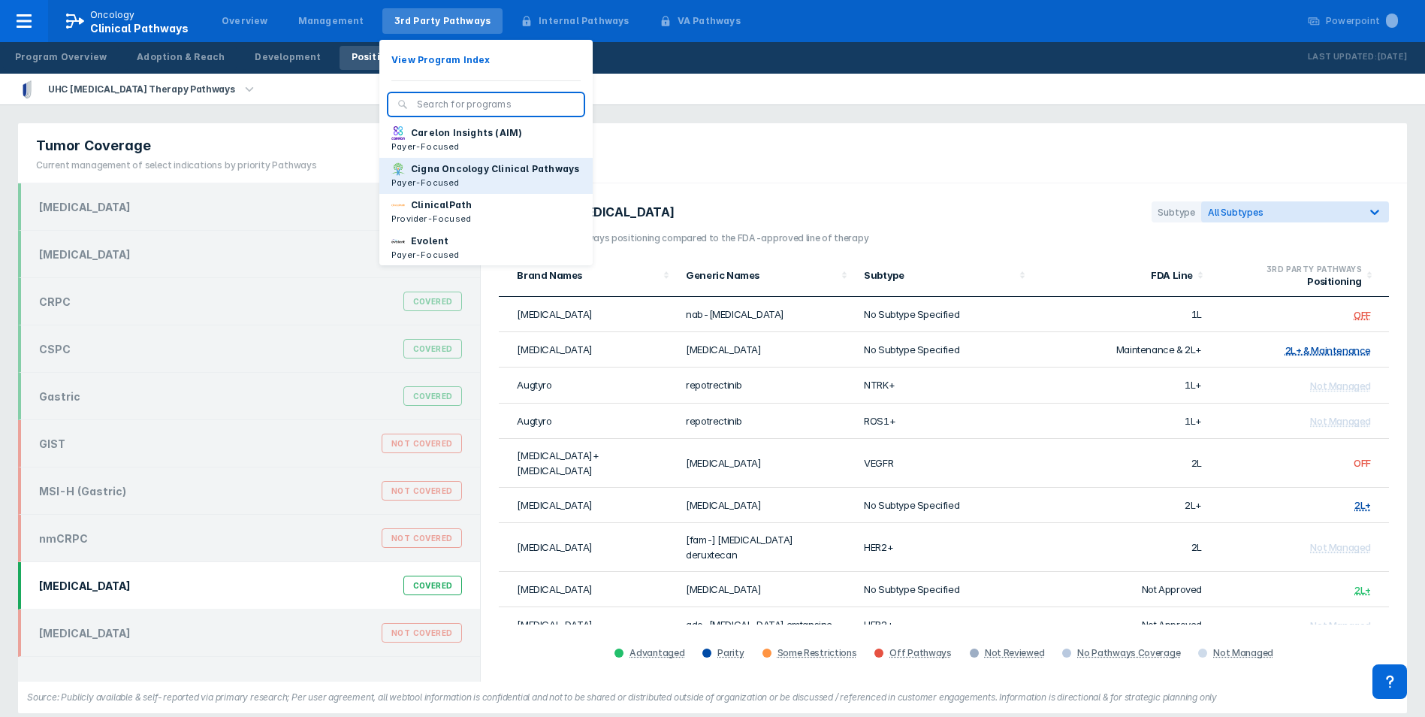
click at [463, 176] on p "Cigna Oncology Clinical Pathways" at bounding box center [495, 169] width 168 height 14
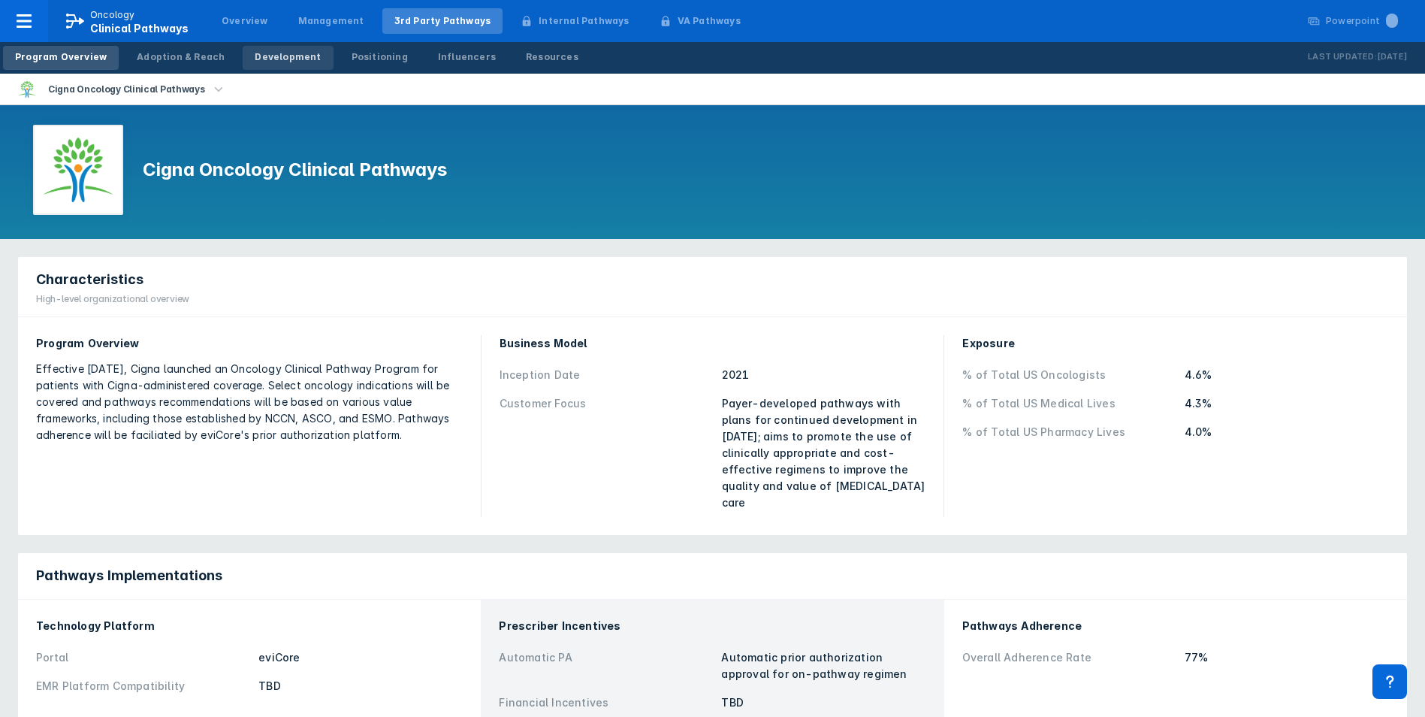
click at [280, 62] on div "Development" at bounding box center [288, 57] width 66 height 14
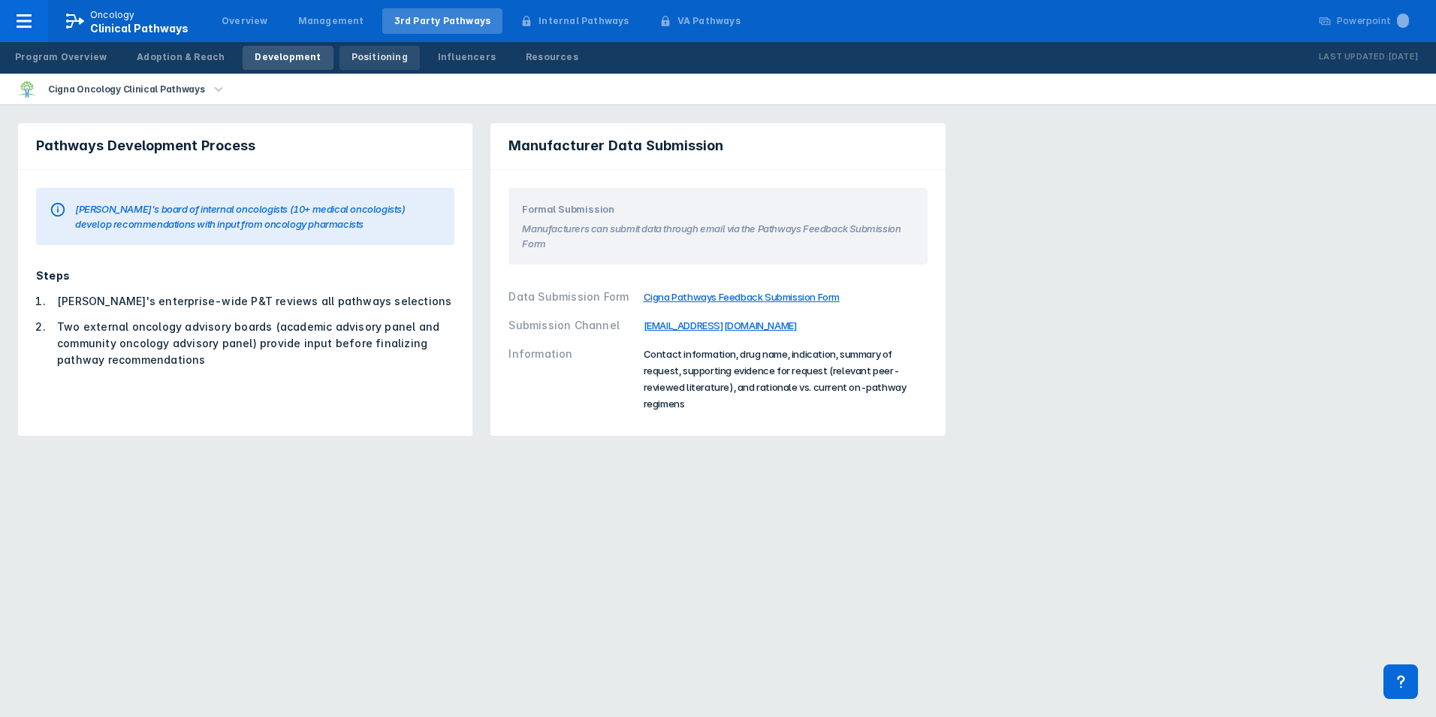
click at [352, 62] on div "Positioning" at bounding box center [380, 57] width 56 height 14
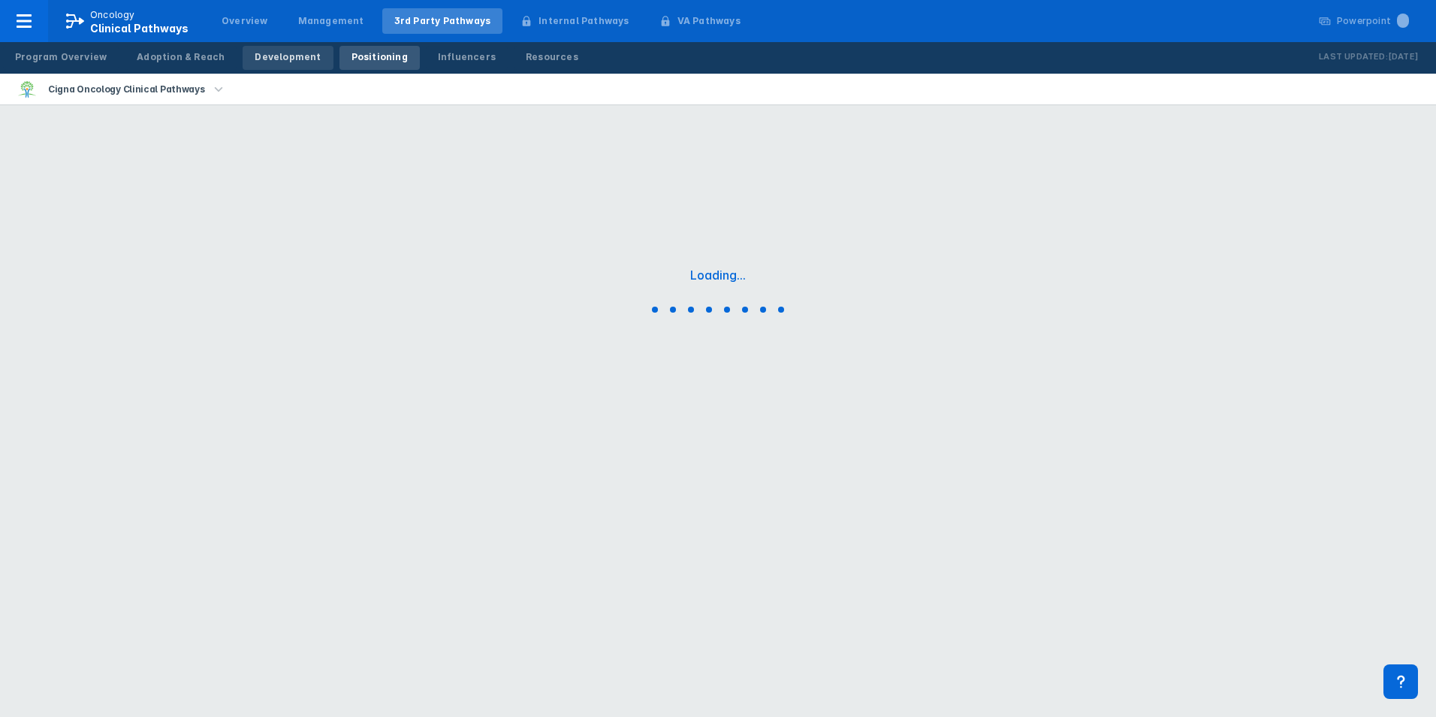
click at [291, 57] on div "Development" at bounding box center [288, 57] width 66 height 14
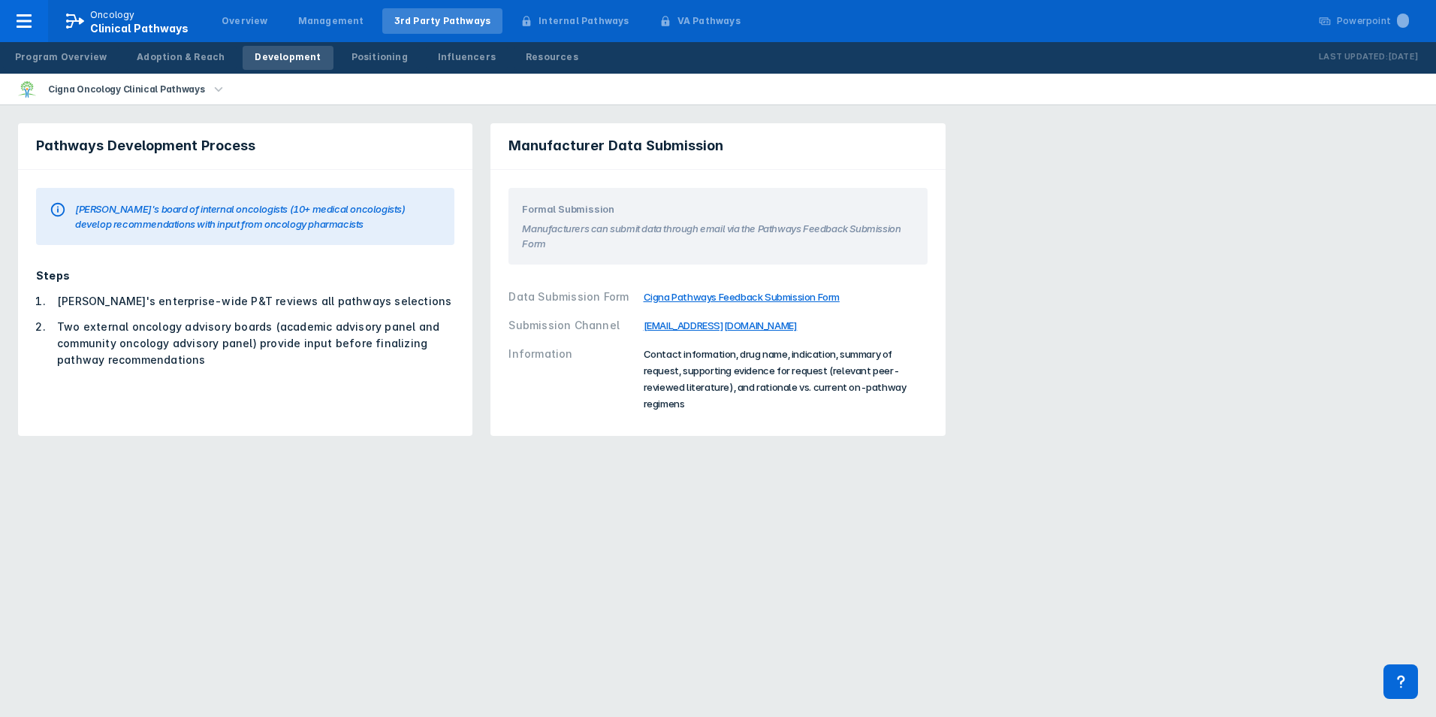
click at [726, 369] on span "Contact information, drug name, indication, summary of request, supporting evid…" at bounding box center [775, 379] width 263 height 62
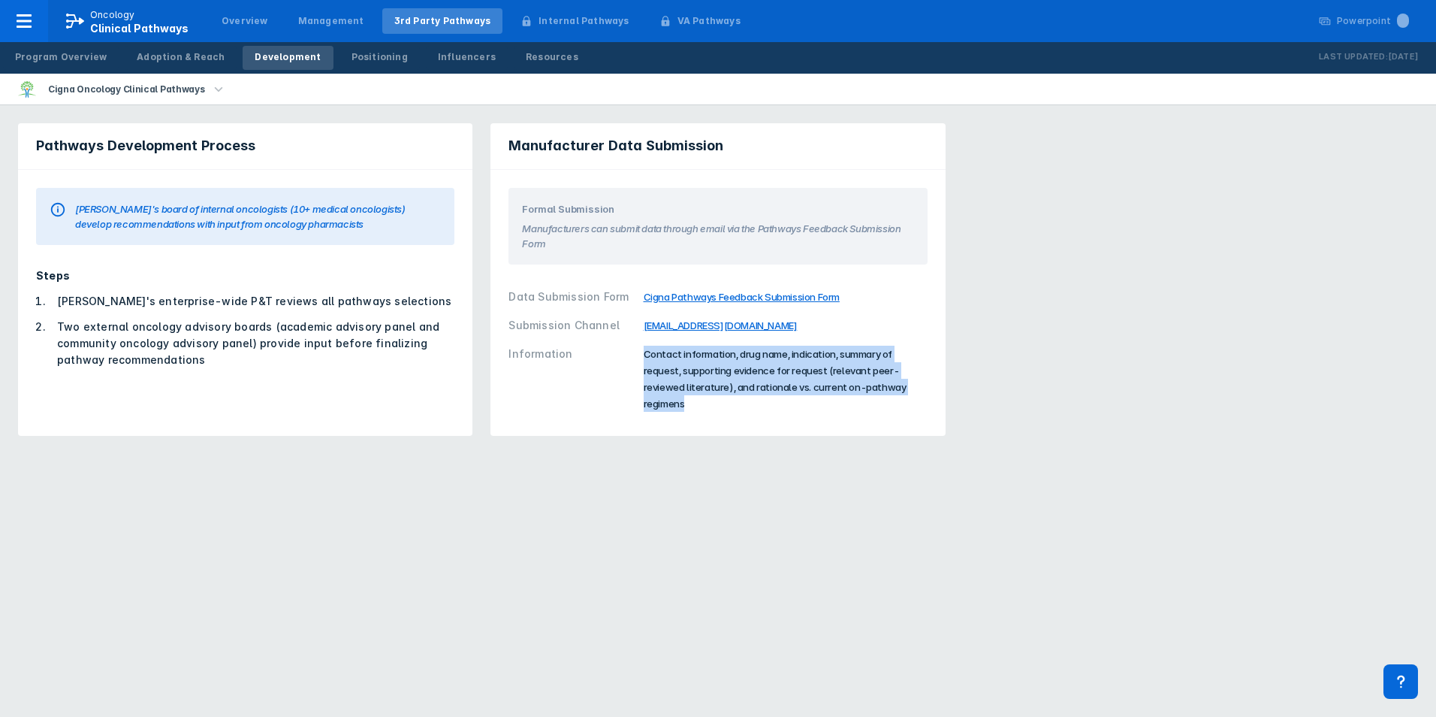
click at [726, 369] on span "Contact information, drug name, indication, summary of request, supporting evid…" at bounding box center [775, 379] width 263 height 62
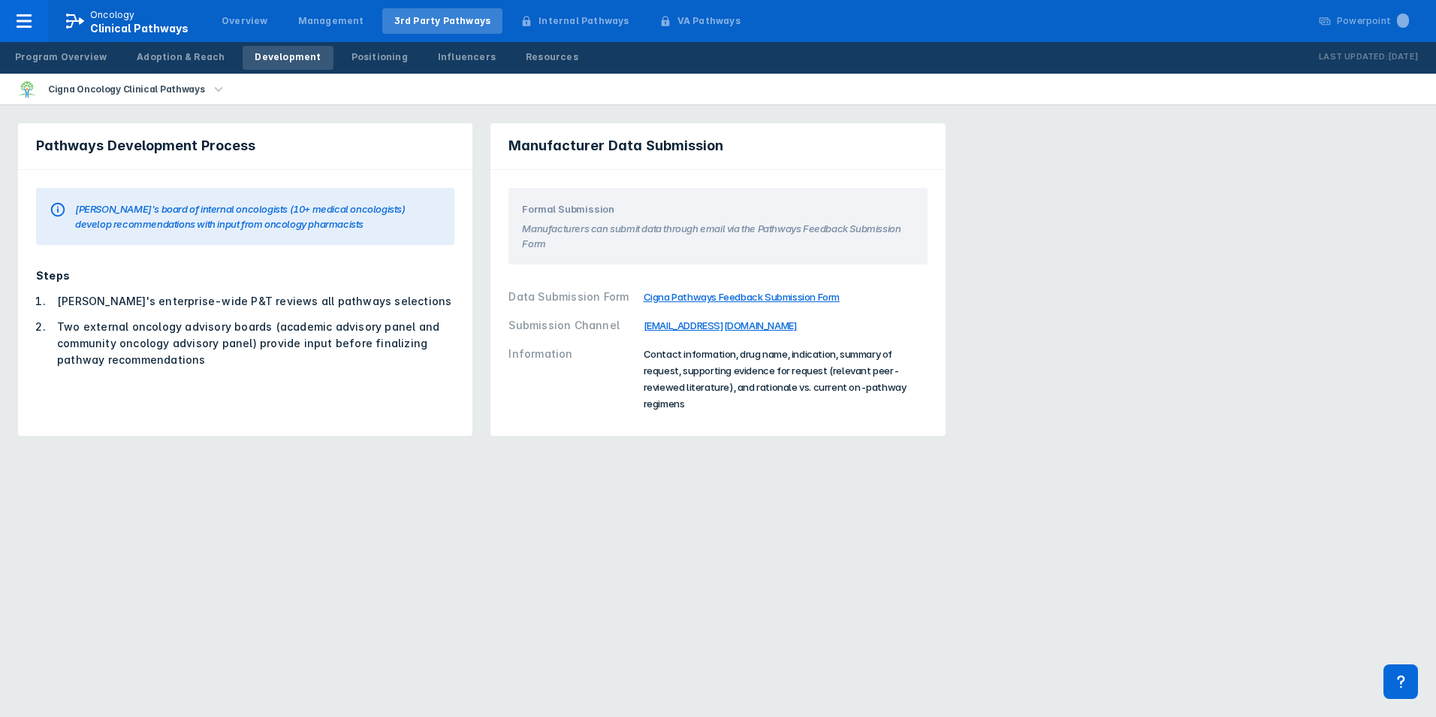
drag, startPoint x: 726, startPoint y: 369, endPoint x: 600, endPoint y: 416, distance: 134.8
click at [600, 416] on div "Information Contact information, drug name, indication, summary of request, sup…" at bounding box center [718, 379] width 418 height 78
click at [889, 454] on html "Oncology Clinical Pathways Overview Management 3rd Party Pathways Internal Path…" at bounding box center [718, 227] width 1436 height 454
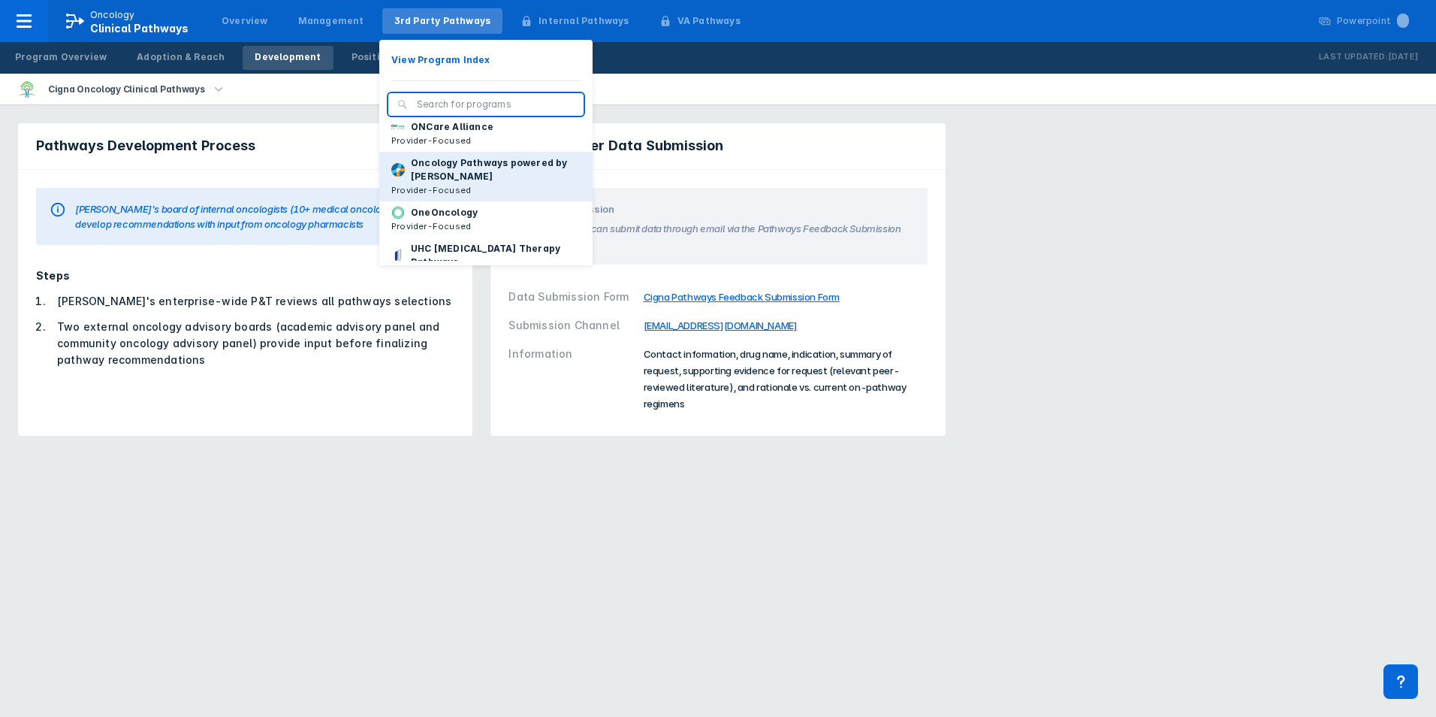
scroll to position [226, 0]
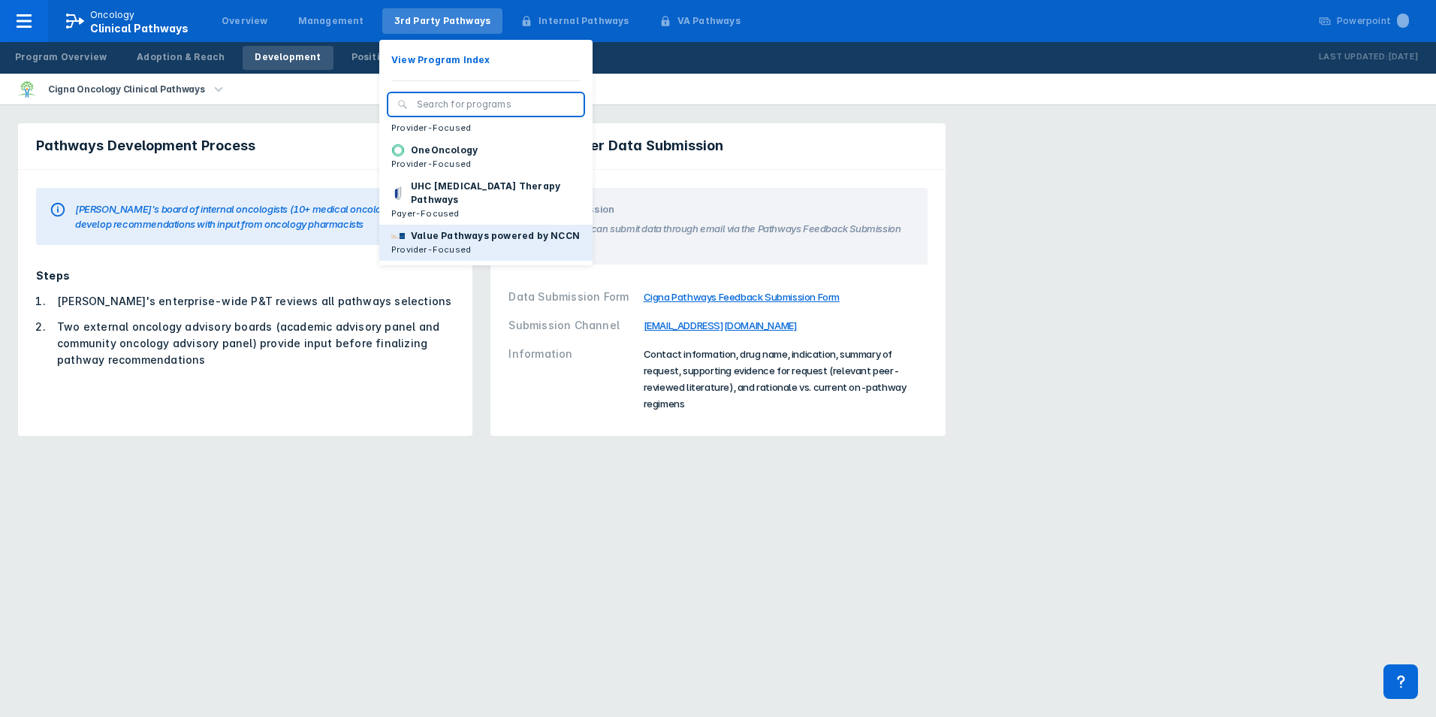
click at [471, 229] on p "Value Pathways powered by NCCN" at bounding box center [495, 236] width 169 height 14
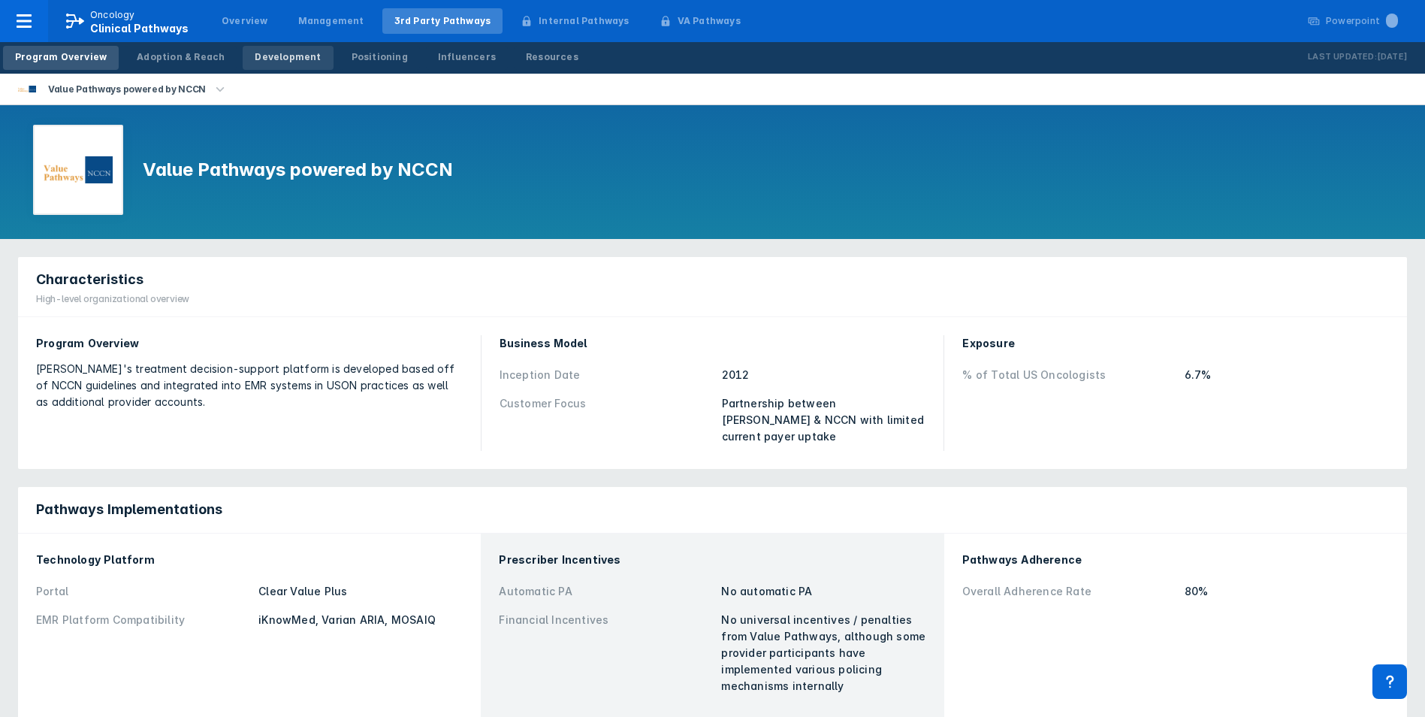
click at [255, 64] on link "Development" at bounding box center [288, 58] width 90 height 24
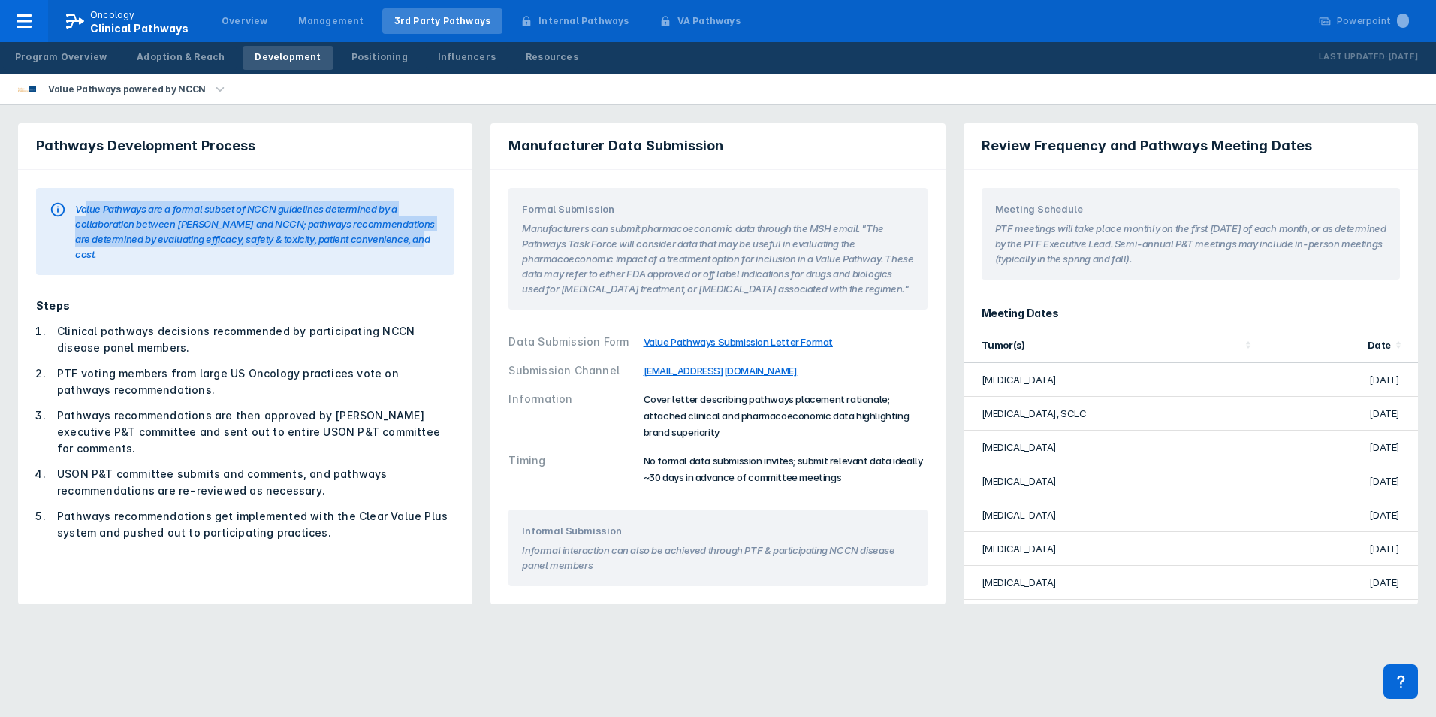
drag, startPoint x: 85, startPoint y: 199, endPoint x: 435, endPoint y: 235, distance: 351.9
click at [435, 235] on section "Value Pathways are a formal subset of NCCN guidelines determined by a collabora…" at bounding box center [245, 226] width 391 height 69
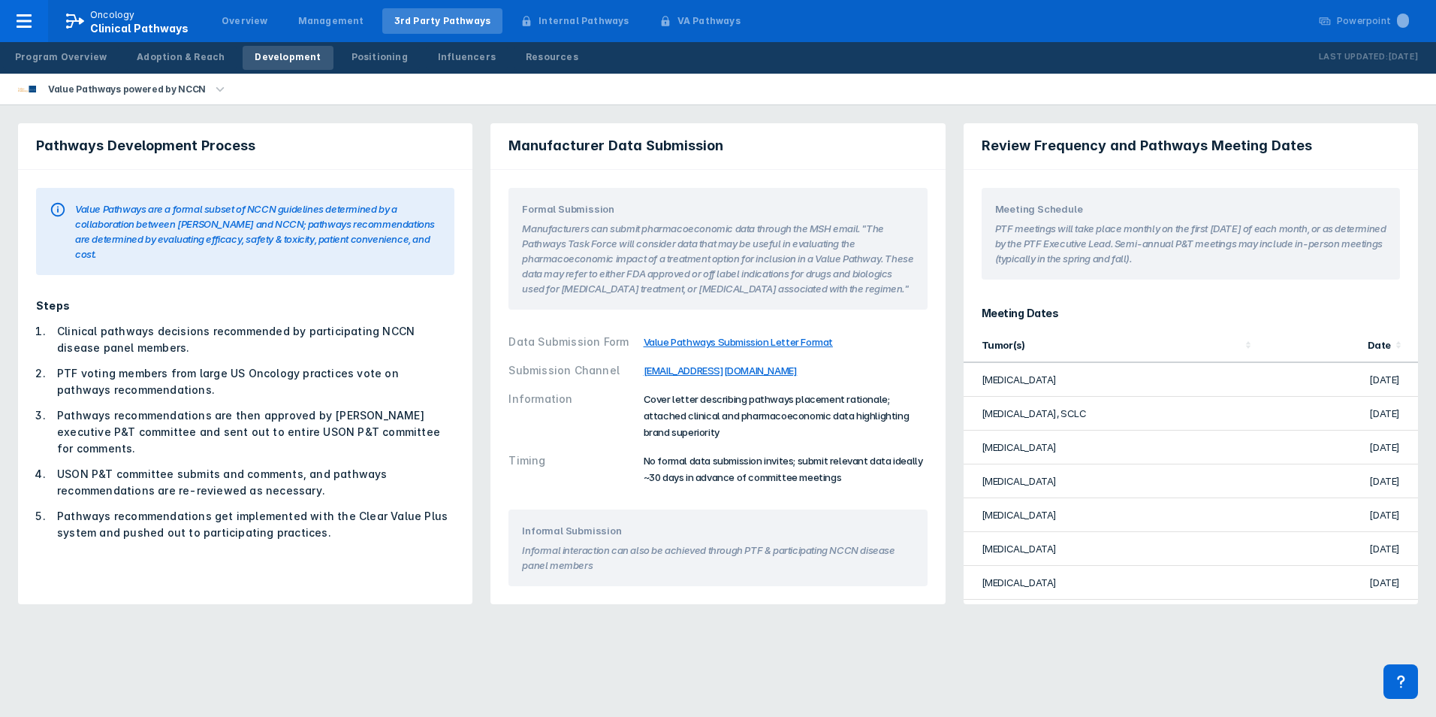
drag, startPoint x: 435, startPoint y: 235, endPoint x: 316, endPoint y: 276, distance: 126.1
click at [316, 288] on div "Steps Clinical pathways decisions recommended by participating NCCN disease pan…" at bounding box center [245, 418] width 436 height 261
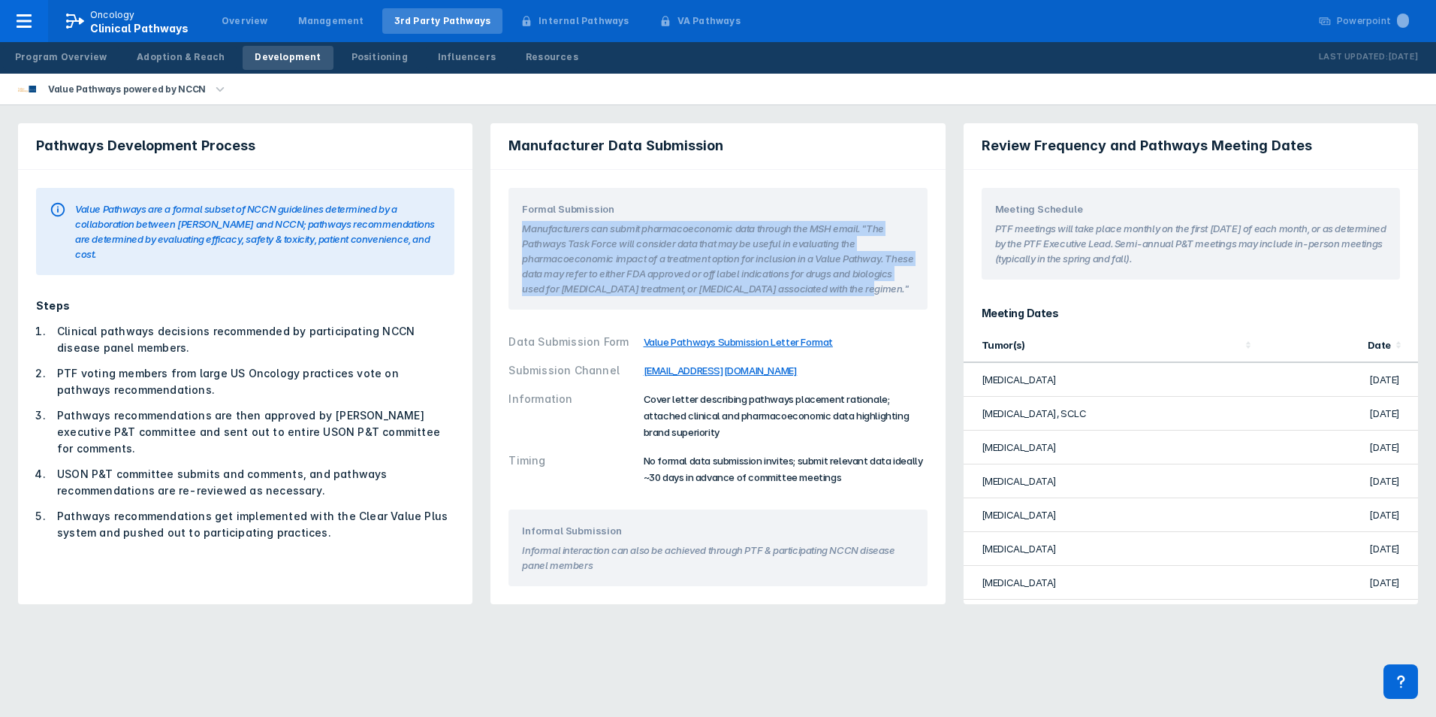
drag, startPoint x: 534, startPoint y: 231, endPoint x: 899, endPoint y: 295, distance: 370.6
click at [899, 295] on div "Formal Submission Manufacturers can submit pharmacoeconomic data through the MS…" at bounding box center [718, 249] width 418 height 122
click at [675, 247] on section "Manufacturers can submit pharmacoeconomic data through the MSH email. "The Path…" at bounding box center [717, 256] width 391 height 80
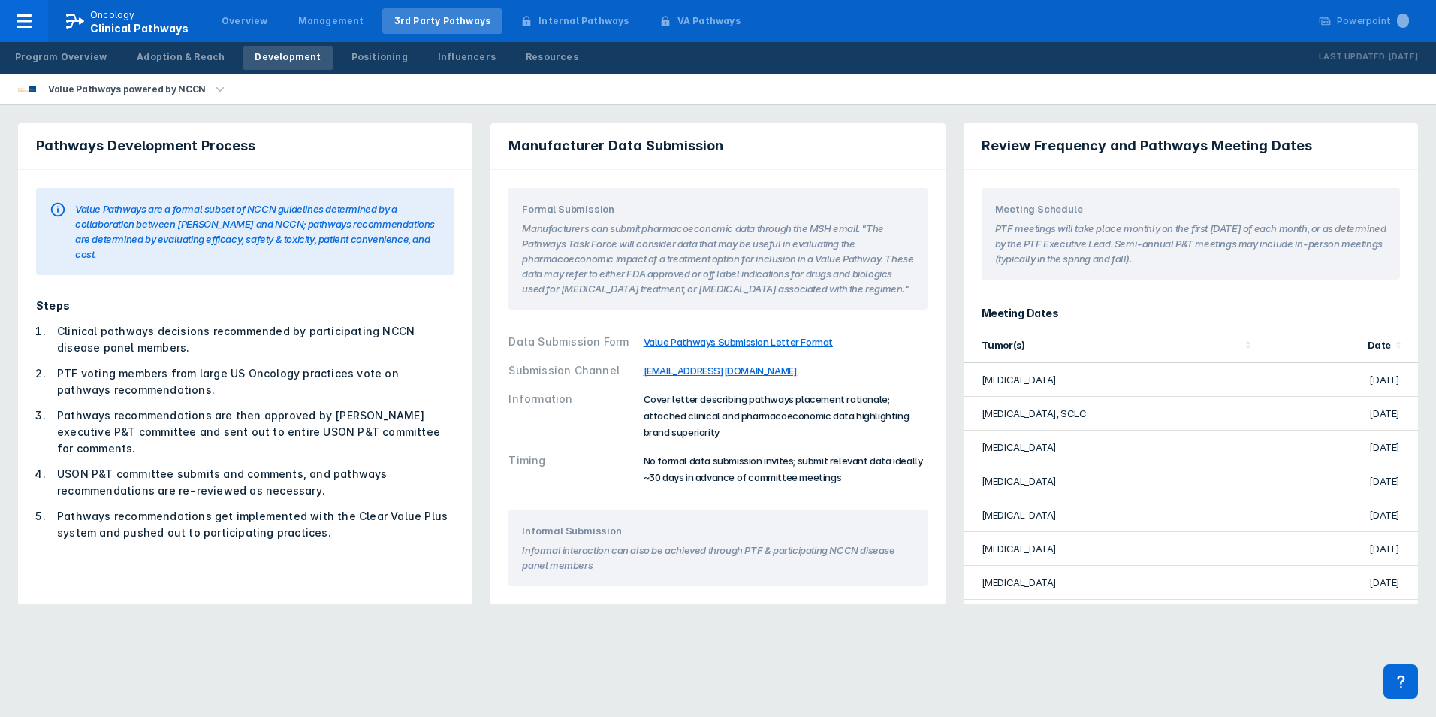
click at [757, 407] on div "Cover letter describing pathways placement rationale; attached clinical and pha…" at bounding box center [786, 416] width 284 height 50
drag, startPoint x: 757, startPoint y: 407, endPoint x: 730, endPoint y: 455, distance: 55.2
click at [730, 455] on span "No formal data submission invites; submit relevant data ideally ~30 days in adv…" at bounding box center [783, 468] width 279 height 29
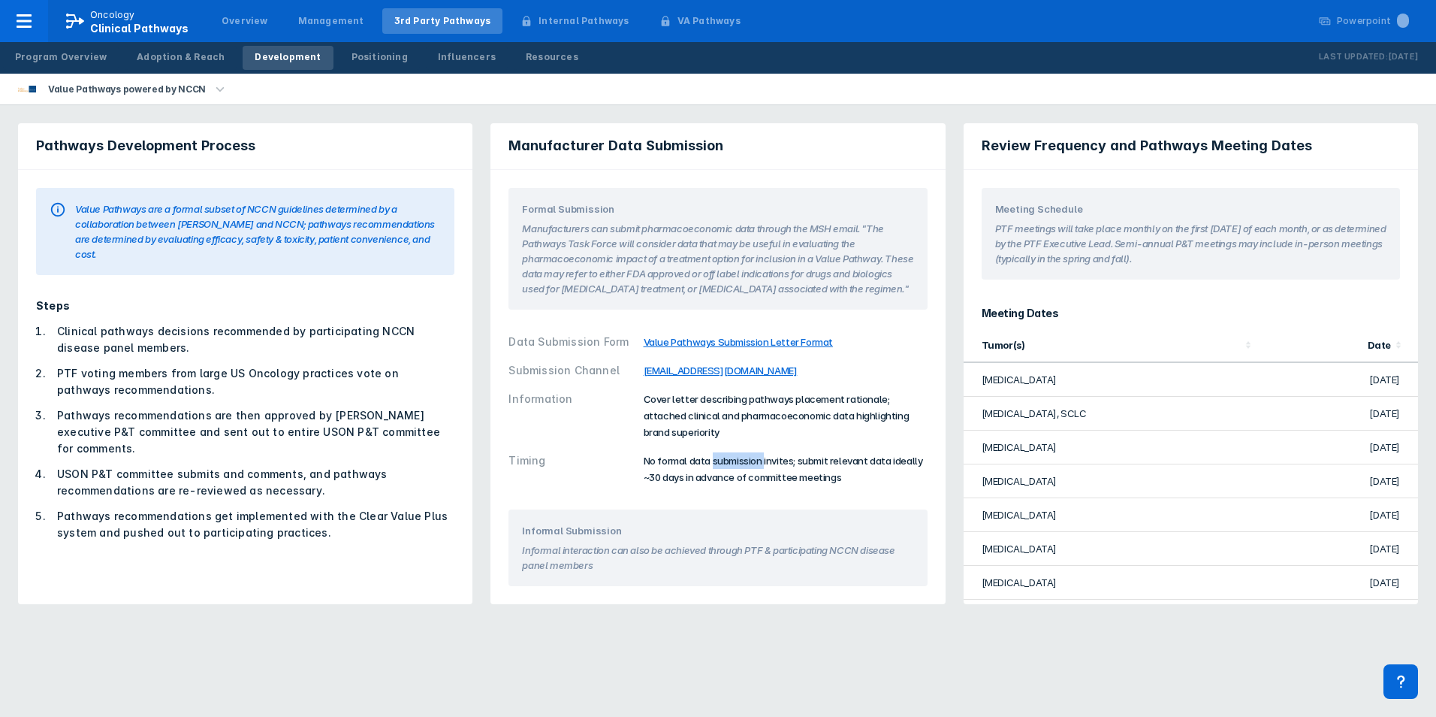
click at [730, 455] on span "No formal data submission invites; submit relevant data ideally ~30 days in adv…" at bounding box center [783, 468] width 279 height 29
click at [730, 456] on span "No formal data submission invites; submit relevant data ideally ~30 days in adv…" at bounding box center [783, 468] width 279 height 29
drag, startPoint x: 730, startPoint y: 456, endPoint x: 611, endPoint y: 439, distance: 119.8
click at [613, 440] on div "Information Cover letter describing pathways placement rationale; attached clin…" at bounding box center [718, 416] width 418 height 62
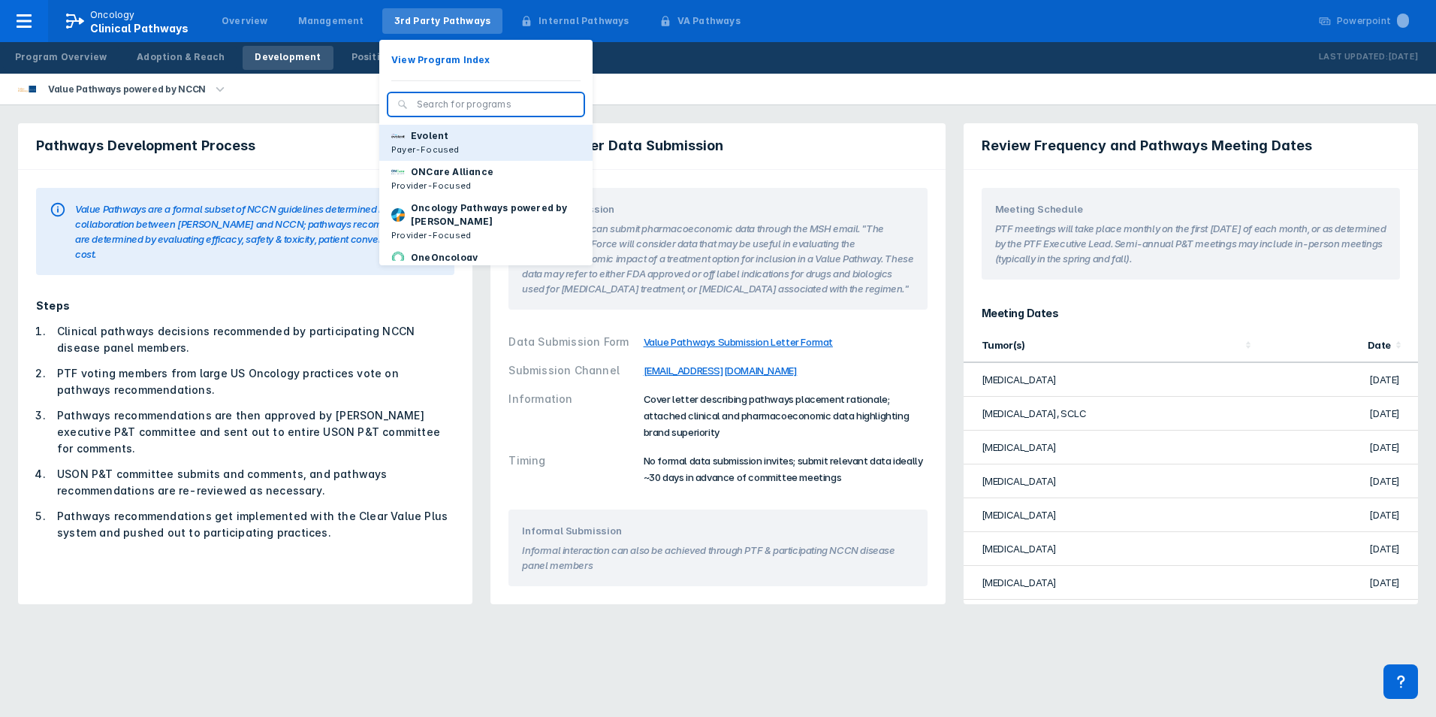
scroll to position [150, 0]
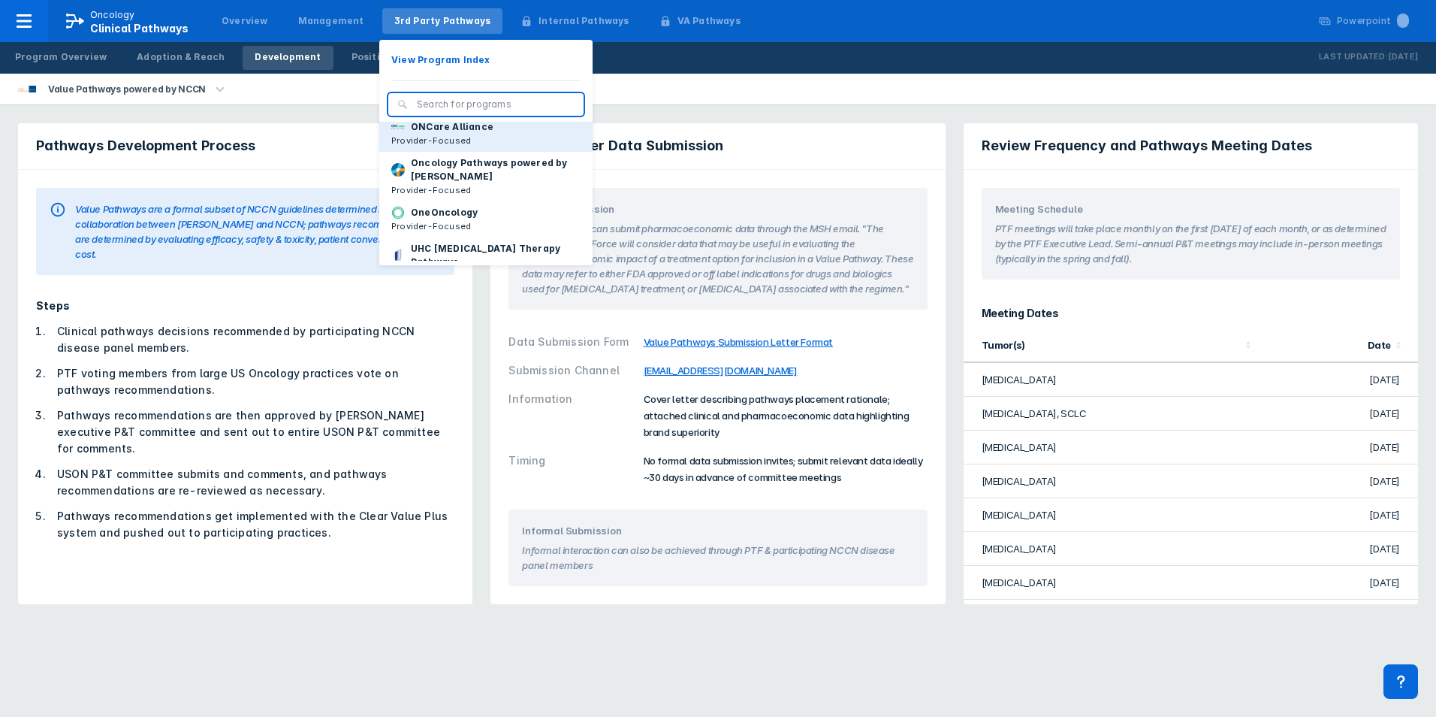
click at [461, 147] on p "Provider-Focused" at bounding box center [442, 141] width 102 height 14
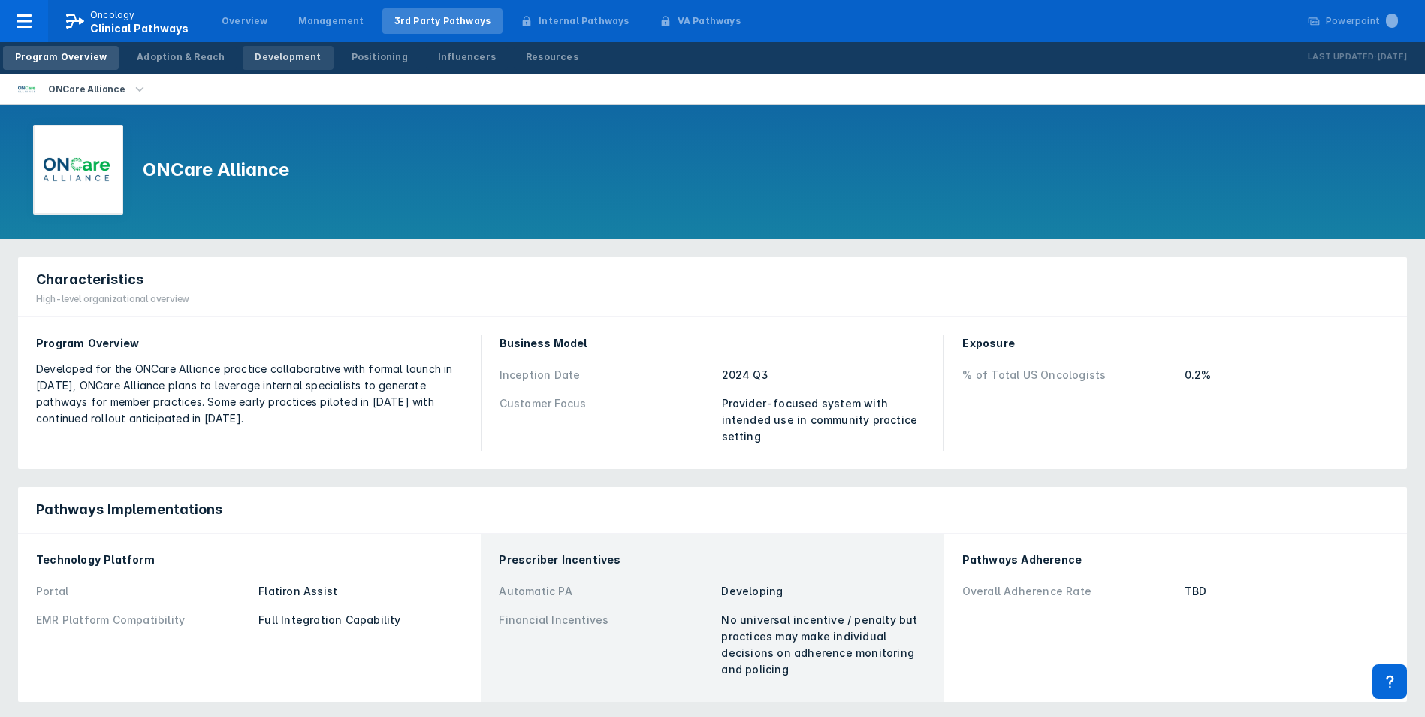
click at [287, 60] on div "Development" at bounding box center [288, 57] width 66 height 14
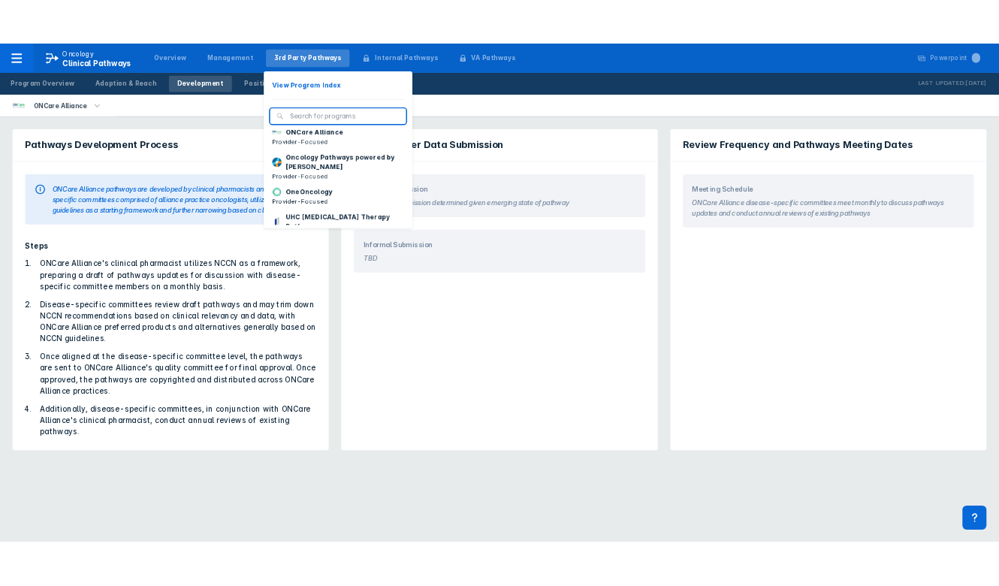
scroll to position [150, 0]
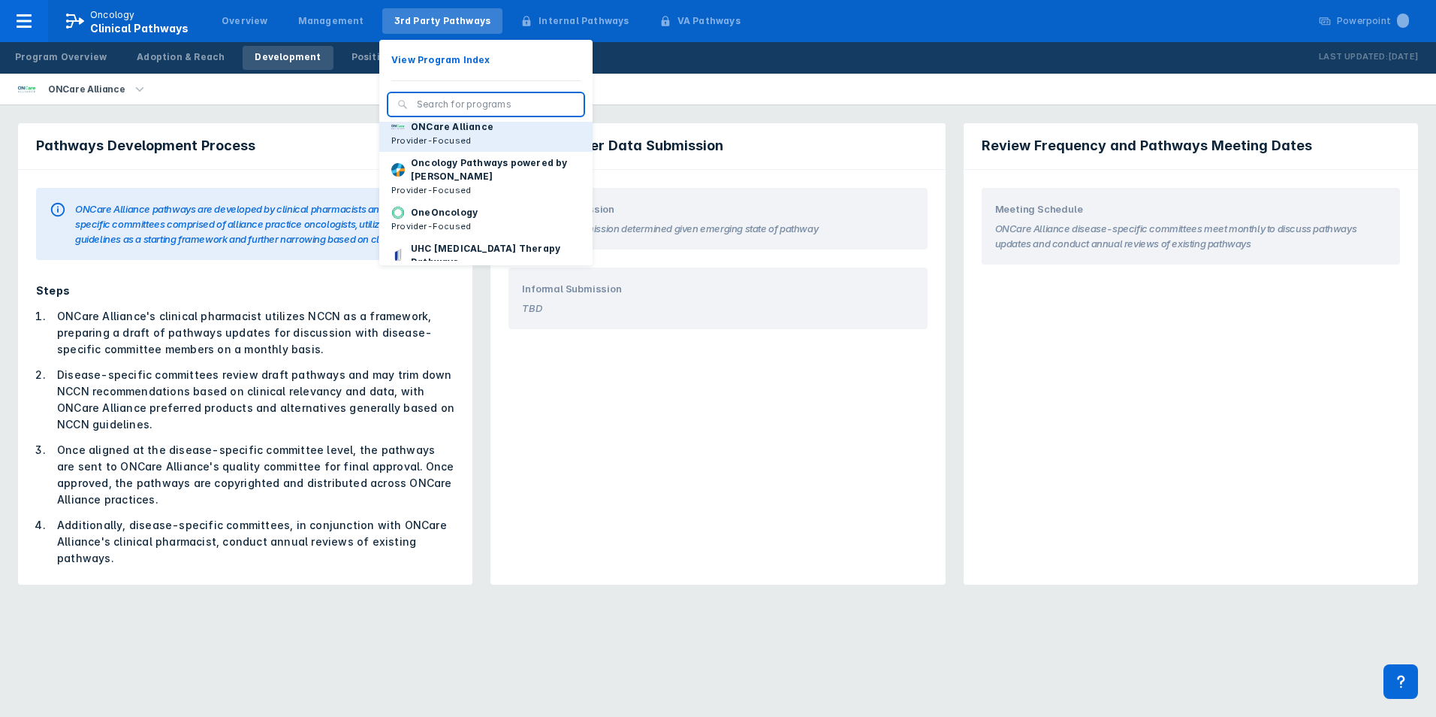
click at [460, 134] on p "ONCare Alliance" at bounding box center [452, 127] width 83 height 14
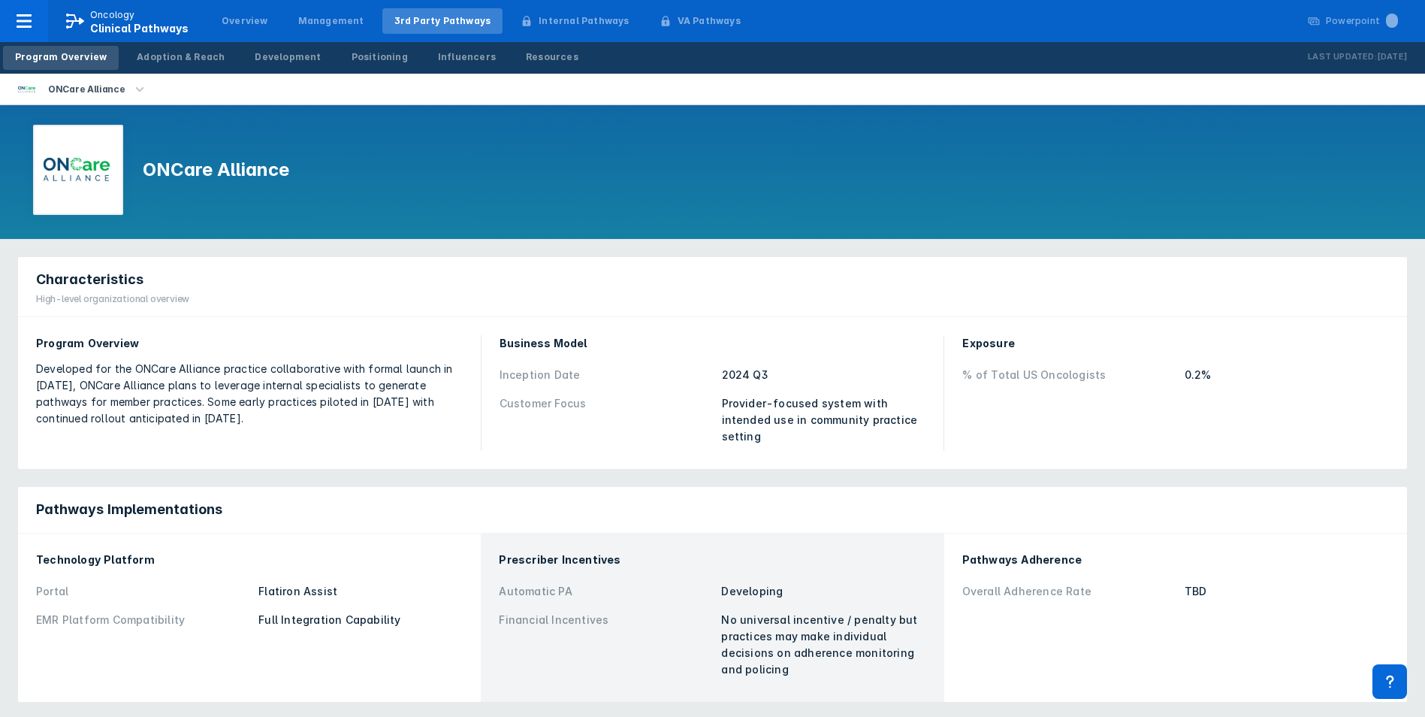
click at [131, 373] on div "Developed for the ONCare Alliance practice collaborative with formal launch in …" at bounding box center [249, 394] width 427 height 66
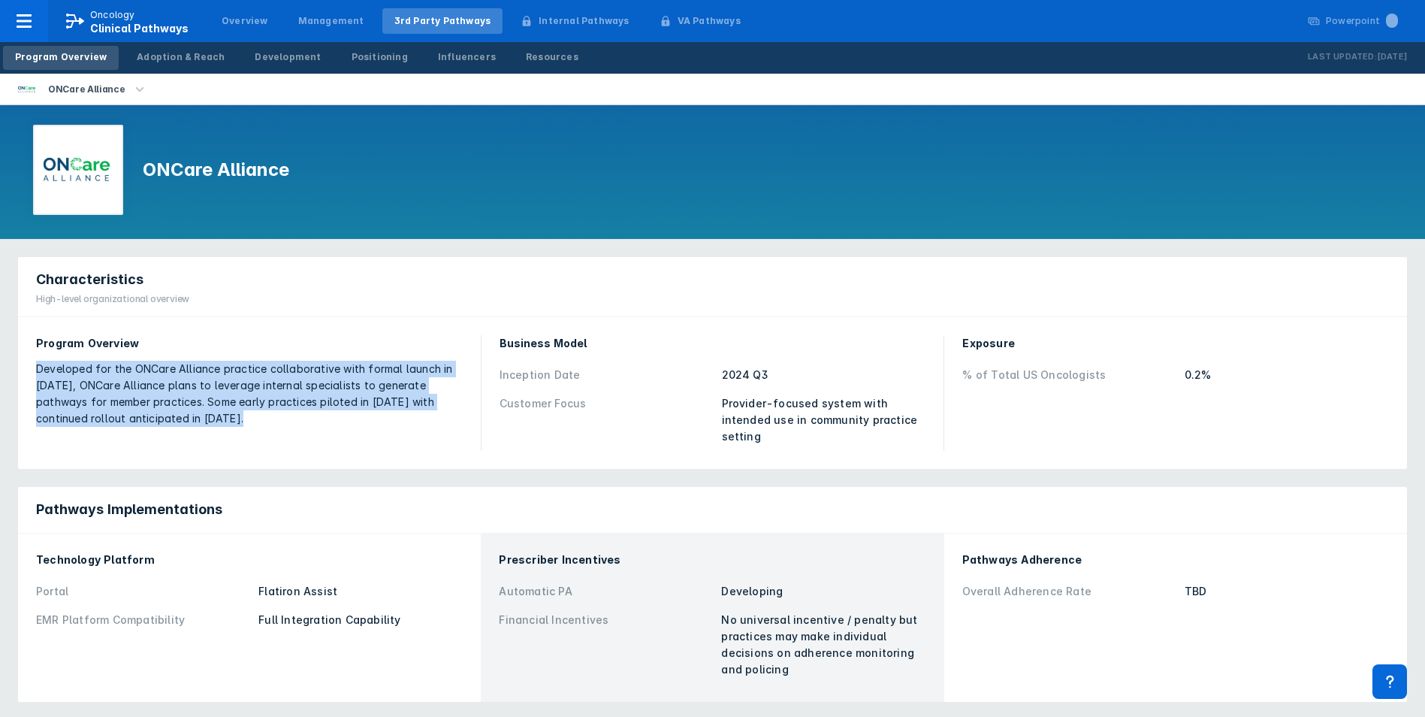
click at [131, 373] on div "Developed for the ONCare Alliance practice collaborative with formal launch in …" at bounding box center [249, 394] width 427 height 66
drag, startPoint x: 131, startPoint y: 373, endPoint x: 184, endPoint y: 407, distance: 63.1
click at [184, 407] on div "Developed for the ONCare Alliance practice collaborative with formal launch in …" at bounding box center [249, 394] width 427 height 66
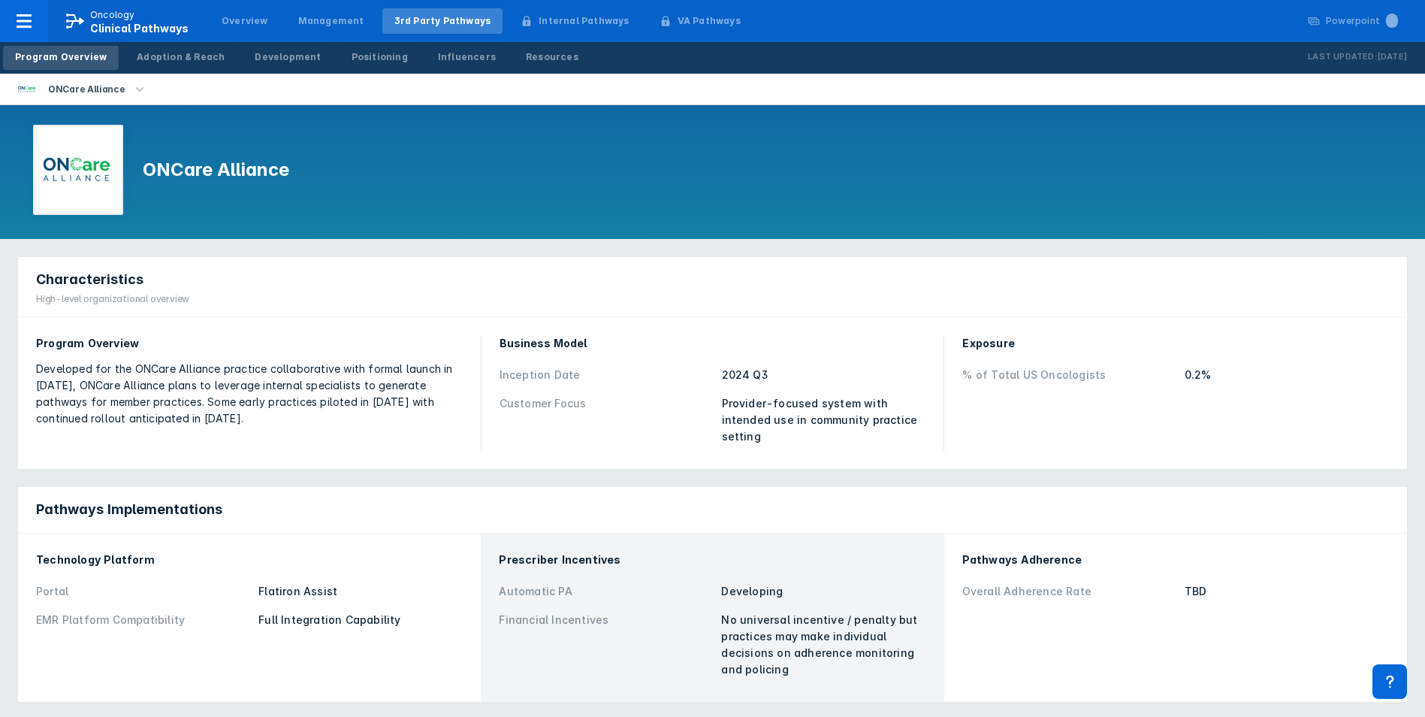
drag, startPoint x: 532, startPoint y: 236, endPoint x: 342, endPoint y: 165, distance: 203.0
click at [533, 235] on div "ONCare Alliance" at bounding box center [712, 172] width 1425 height 134
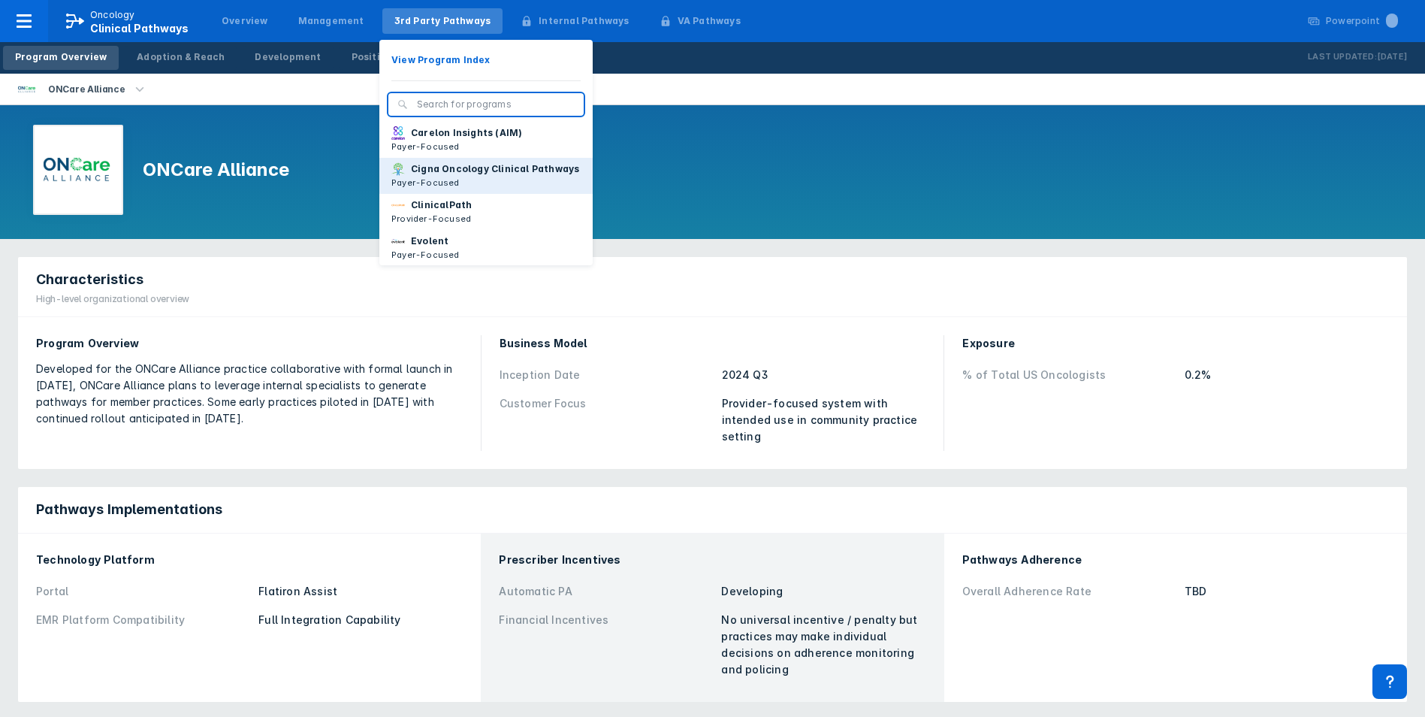
click at [452, 174] on p "Cigna Oncology Clinical Pathways" at bounding box center [495, 169] width 168 height 14
